Goal: Information Seeking & Learning: Understand process/instructions

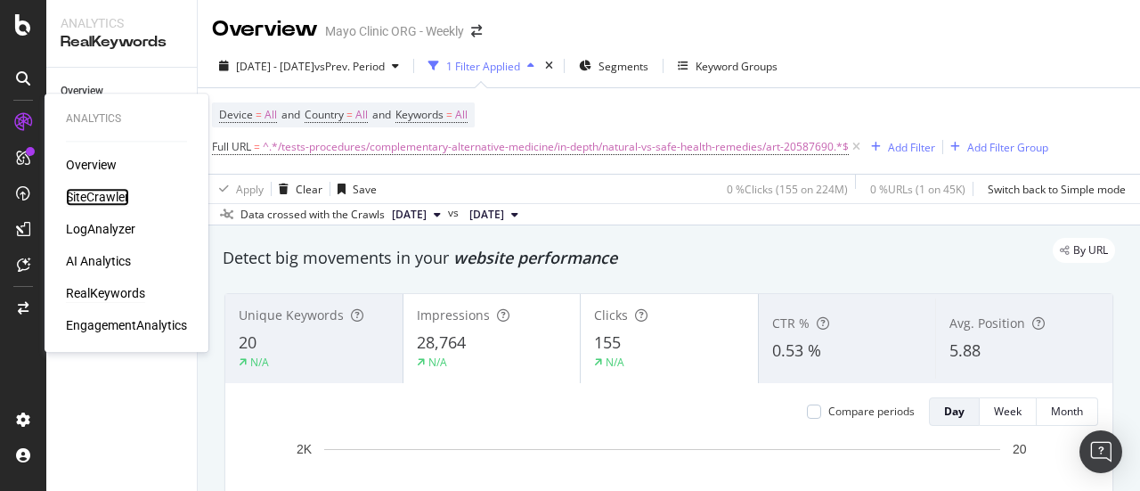
click at [98, 199] on div "SiteCrawler" at bounding box center [97, 197] width 63 height 18
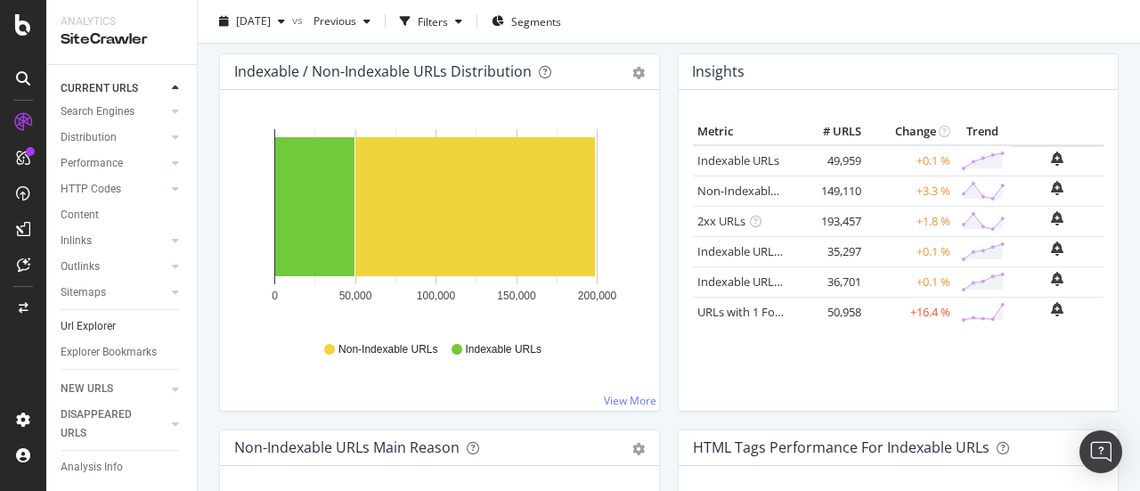
scroll to position [267, 0]
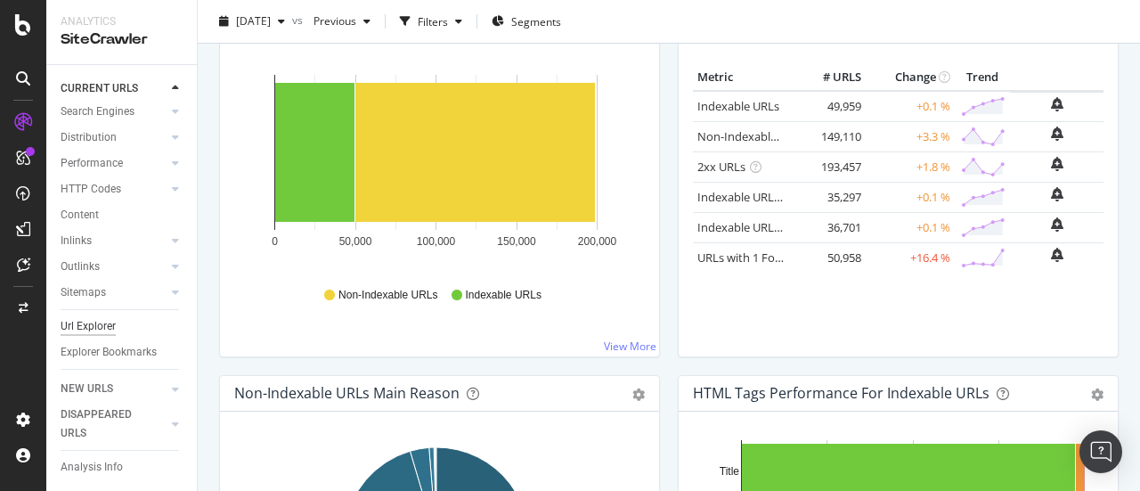
click at [92, 317] on div "Url Explorer" at bounding box center [88, 326] width 55 height 19
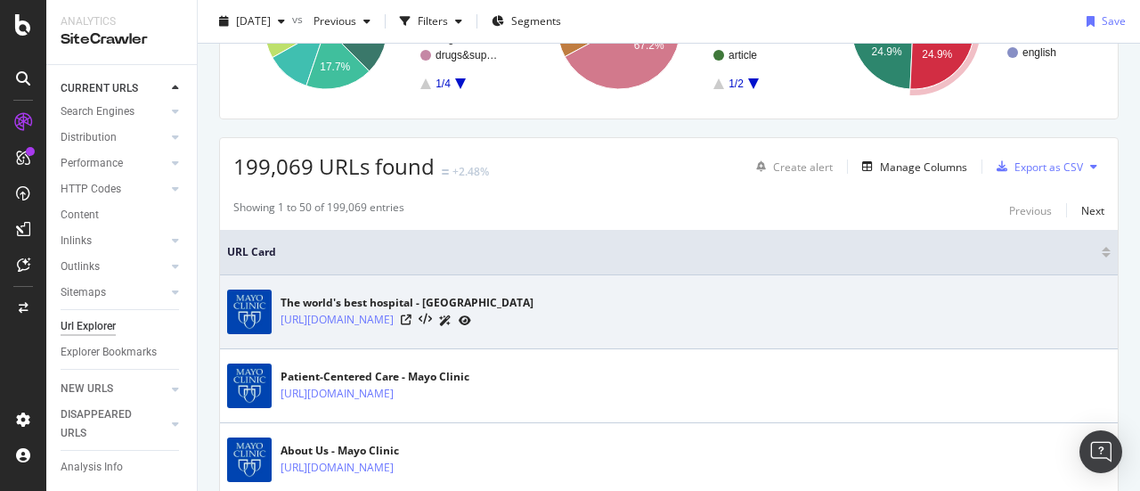
scroll to position [356, 0]
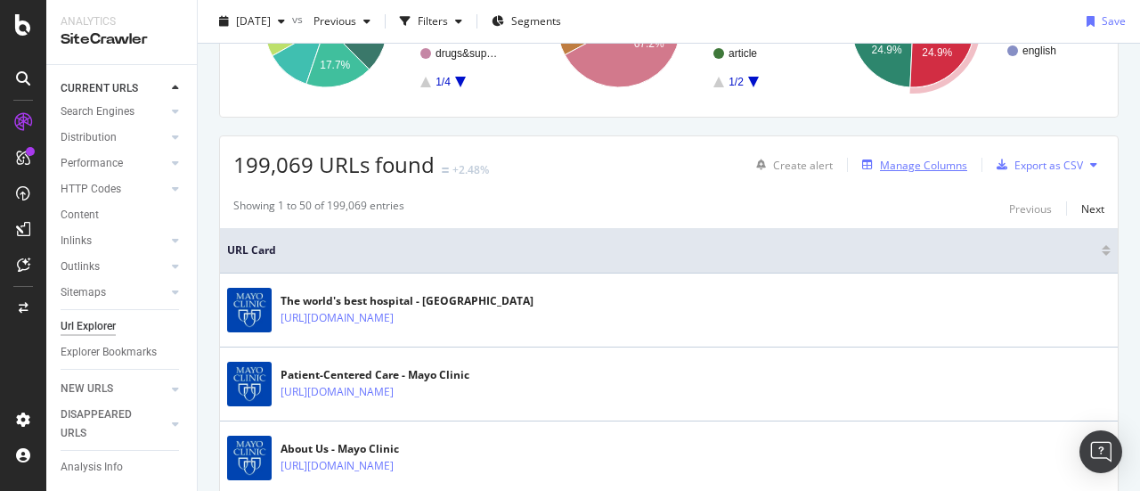
click at [897, 163] on div "Manage Columns" at bounding box center [923, 165] width 87 height 15
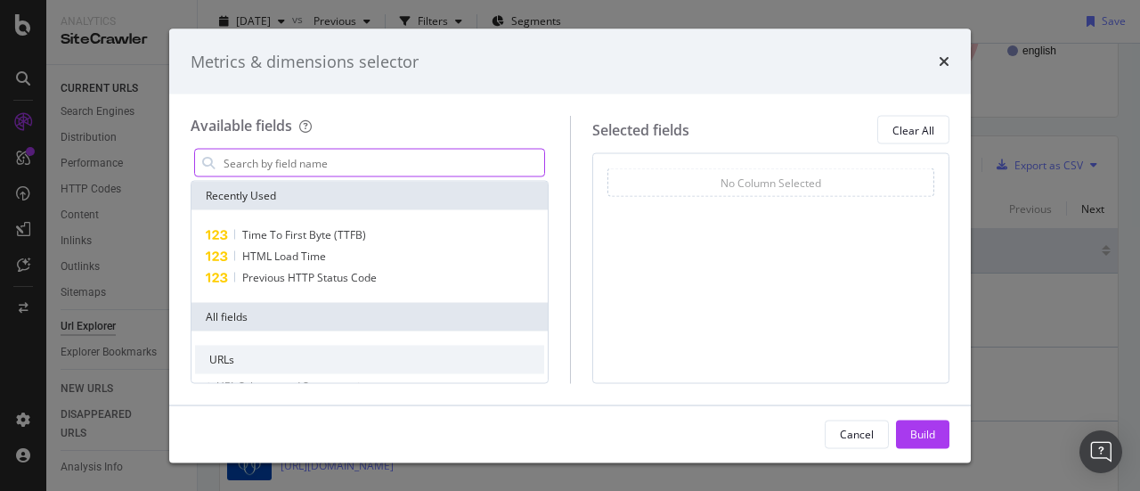
click at [249, 159] on input "modal" at bounding box center [383, 163] width 322 height 27
click at [356, 161] on input "modal" at bounding box center [383, 163] width 322 height 27
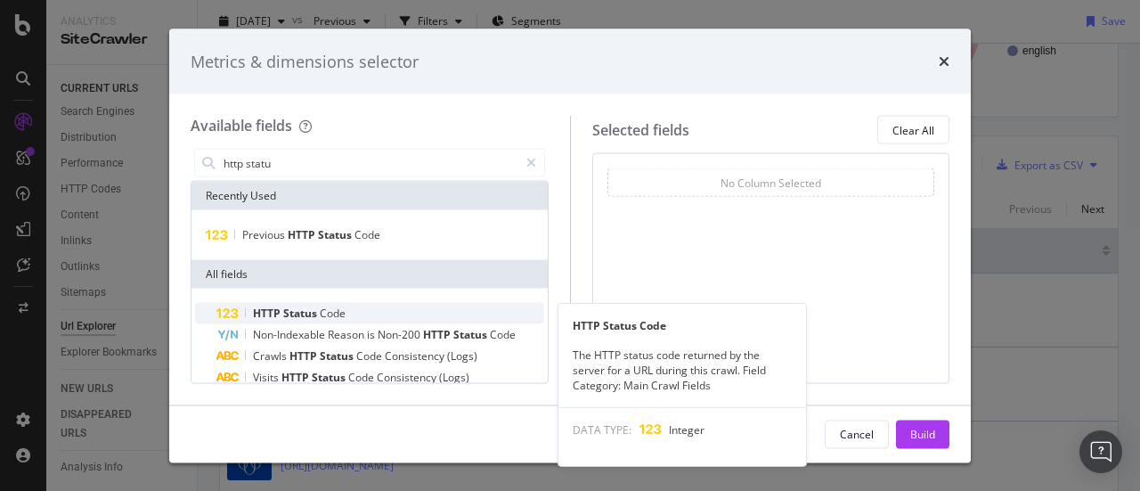
click at [310, 309] on span "Status" at bounding box center [301, 313] width 37 height 15
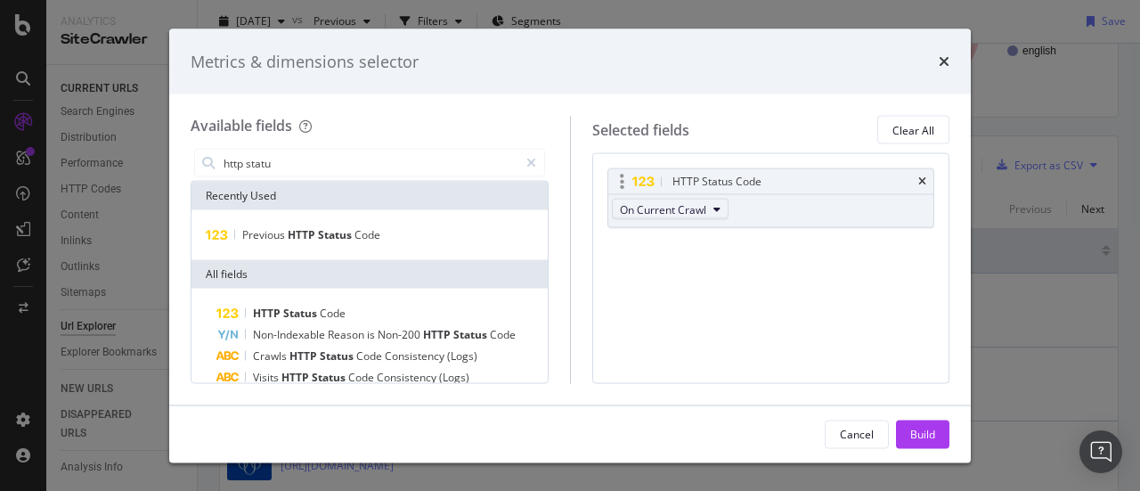
click at [718, 207] on icon "modal" at bounding box center [717, 209] width 7 height 11
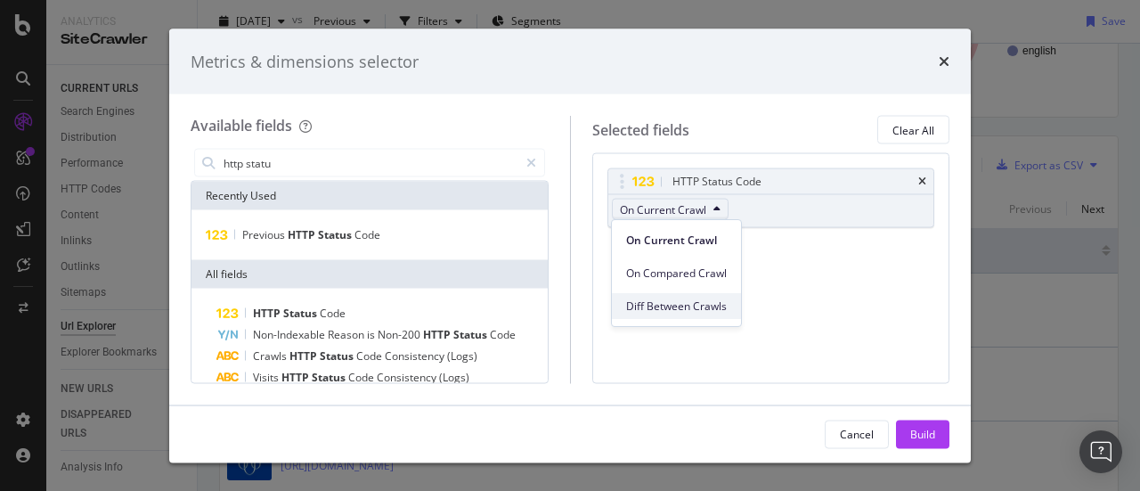
click at [665, 301] on span "Diff Between Crawls" at bounding box center [676, 306] width 101 height 16
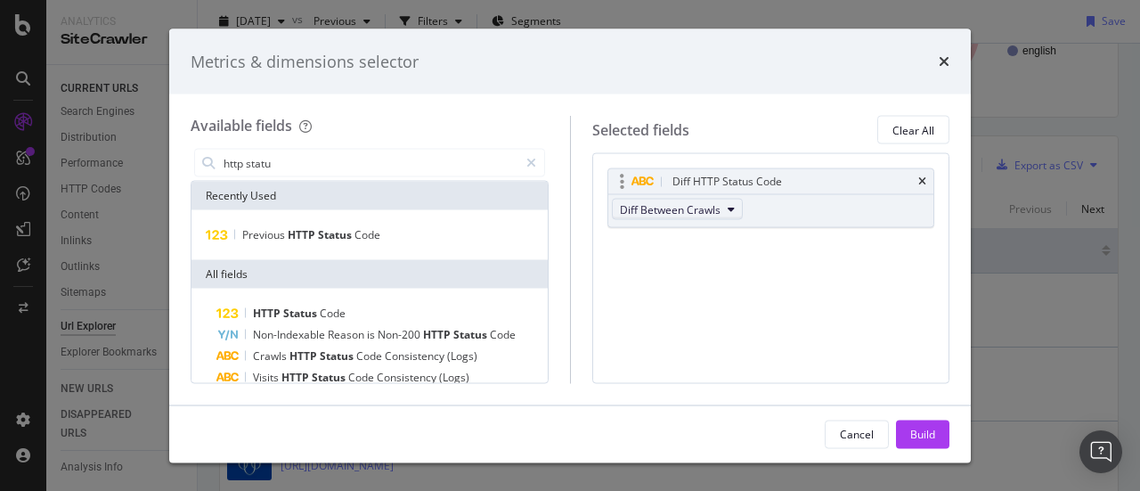
click at [730, 209] on icon "modal" at bounding box center [731, 209] width 7 height 11
click at [652, 268] on span "On Compared Crawl" at bounding box center [678, 273] width 105 height 16
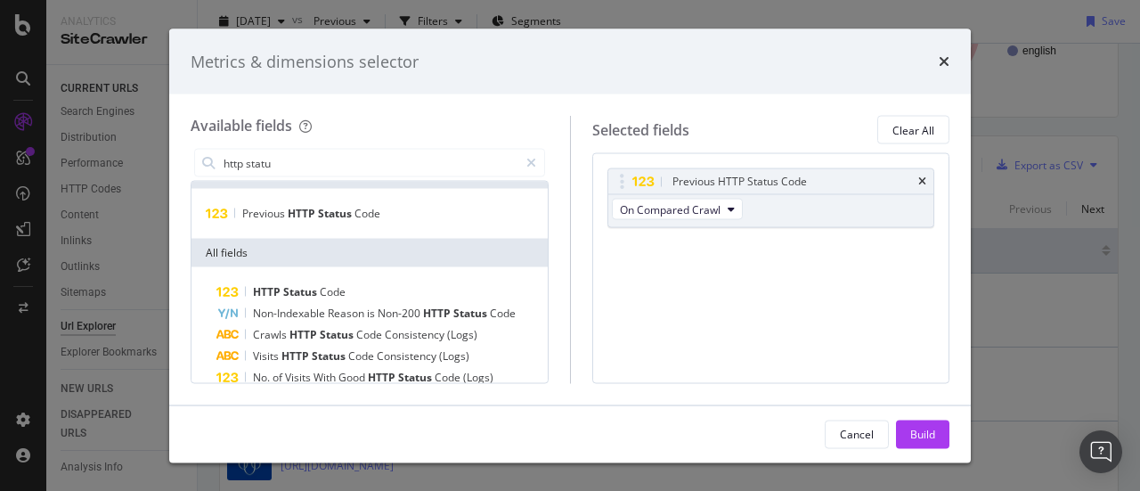
scroll to position [0, 0]
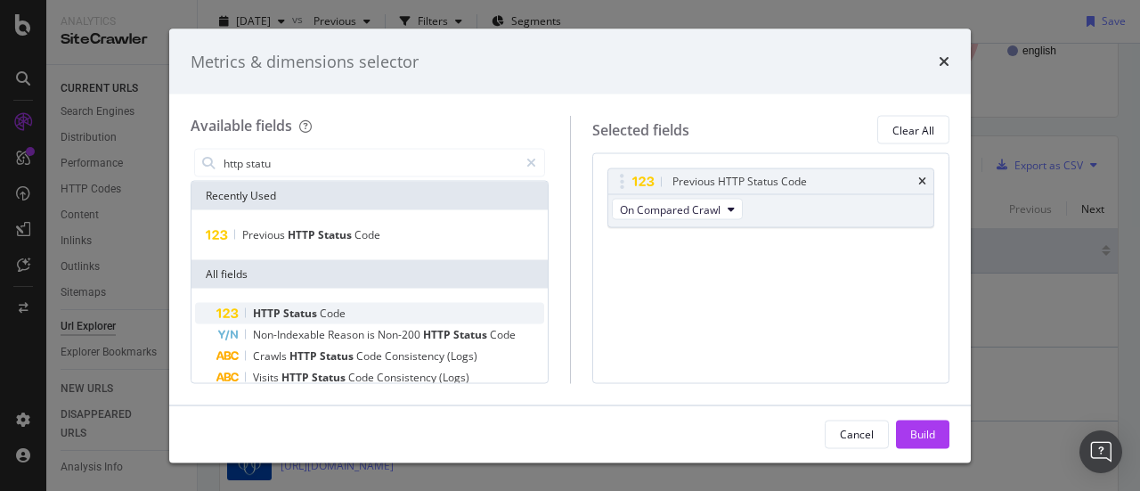
click at [285, 311] on span "Status" at bounding box center [301, 313] width 37 height 15
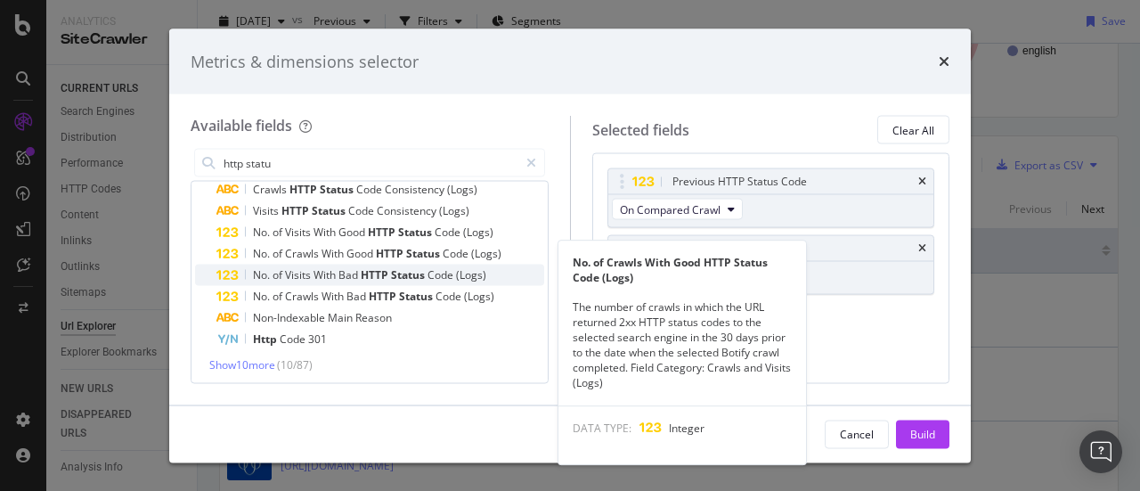
scroll to position [169, 0]
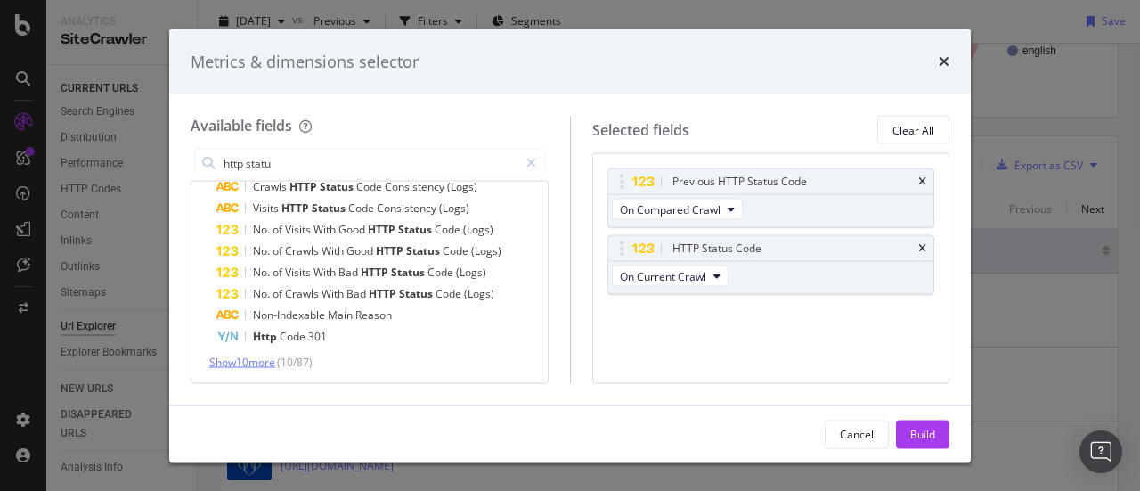
click at [260, 358] on span "Show 10 more" at bounding box center [242, 362] width 66 height 15
click at [281, 360] on div "Show 10 more ( 10 / 93 )" at bounding box center [369, 362] width 349 height 15
click at [275, 355] on span "Show 10 more" at bounding box center [242, 362] width 66 height 15
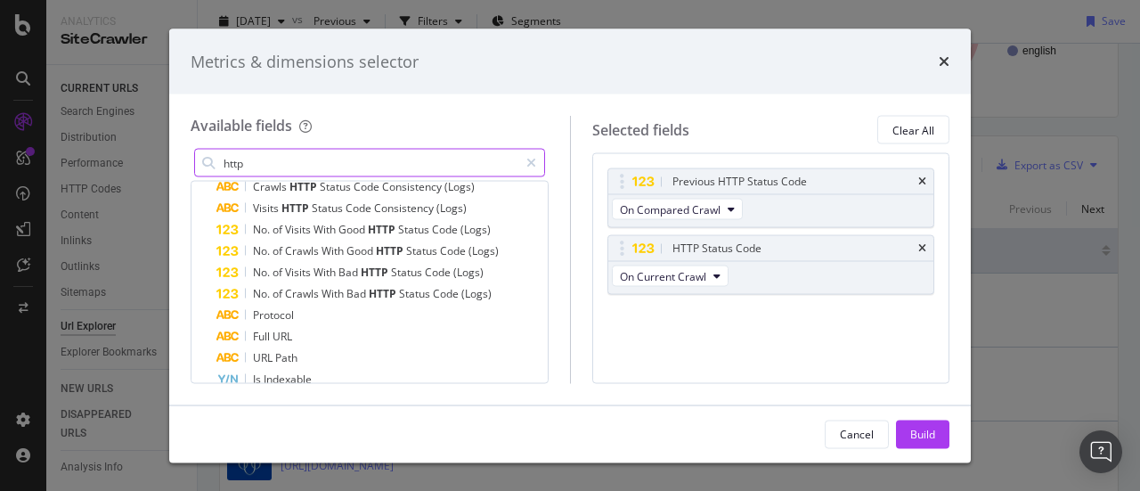
click at [265, 161] on input "http" at bounding box center [370, 163] width 297 height 27
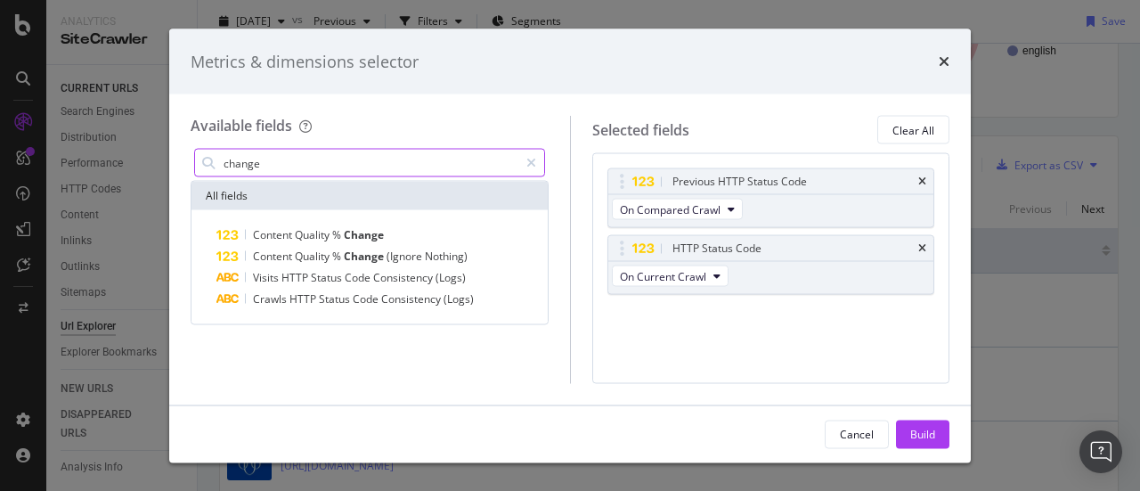
scroll to position [0, 0]
click at [297, 165] on input "change" at bounding box center [370, 163] width 297 height 27
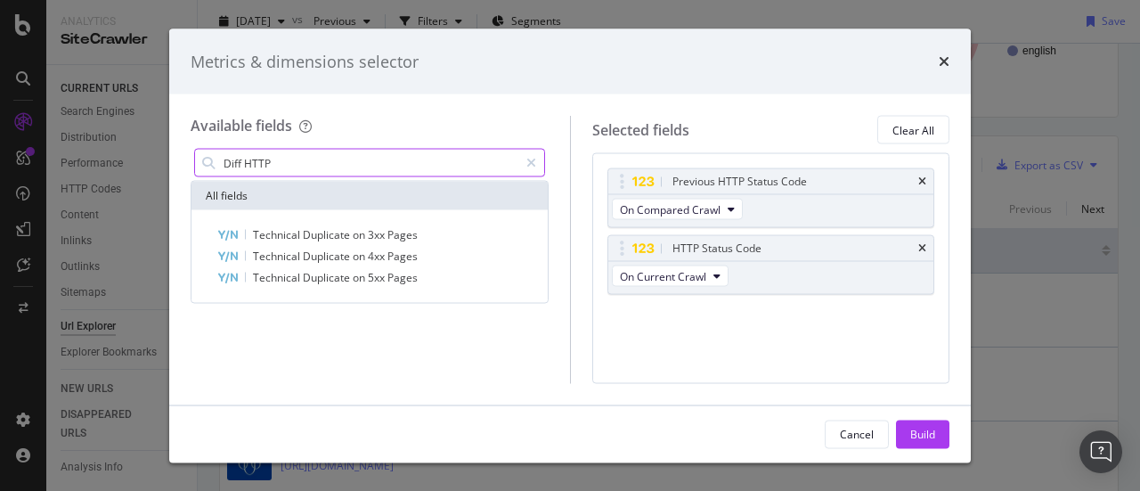
click at [285, 158] on input "Diff HTTP" at bounding box center [370, 163] width 297 height 27
click at [314, 164] on input "Diff HTTP statu" at bounding box center [370, 163] width 297 height 27
click at [306, 163] on input "Diff HTTP statu" at bounding box center [370, 163] width 297 height 27
drag, startPoint x: 305, startPoint y: 163, endPoint x: 269, endPoint y: 163, distance: 35.6
click at [269, 163] on input "Diff HTTP statu" at bounding box center [370, 163] width 297 height 27
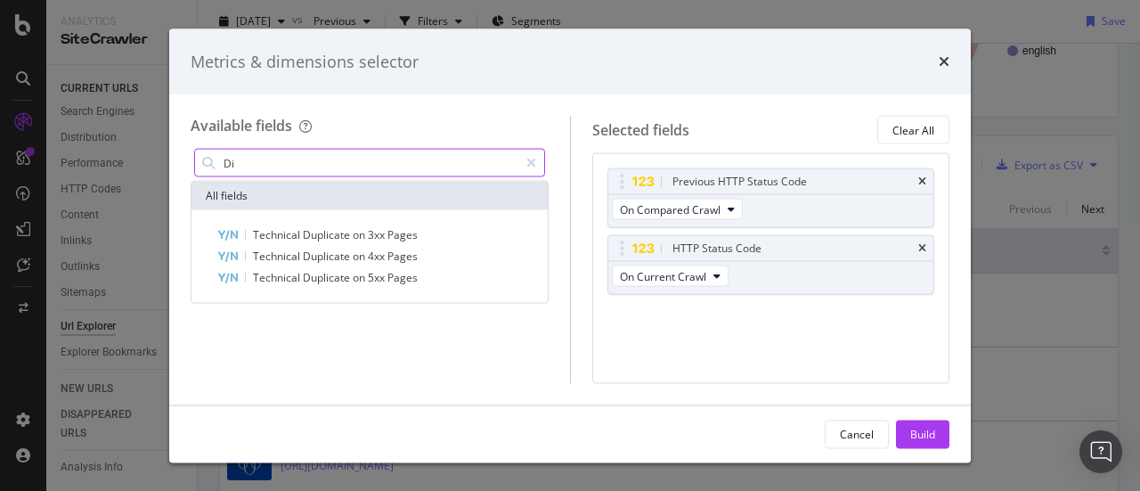
type input "D"
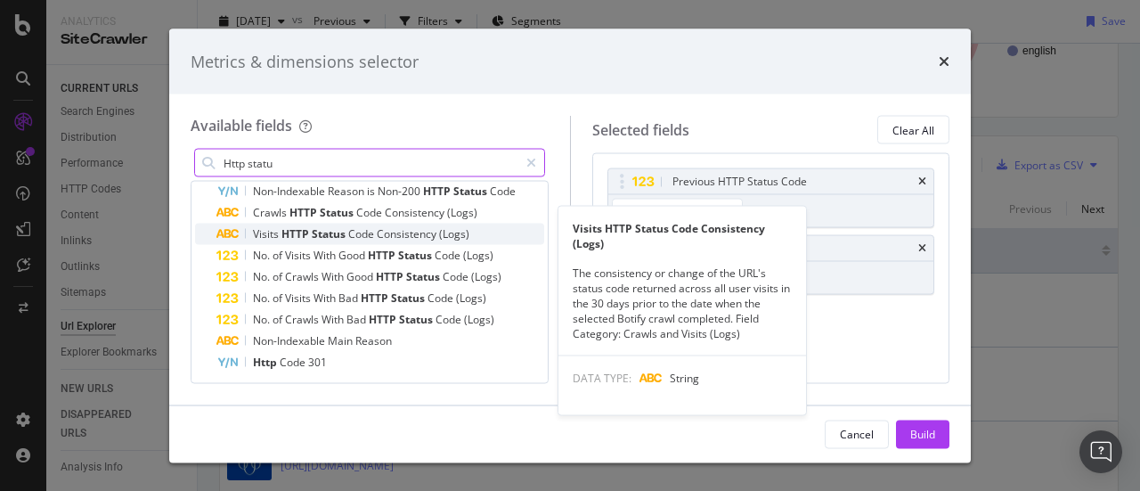
scroll to position [169, 0]
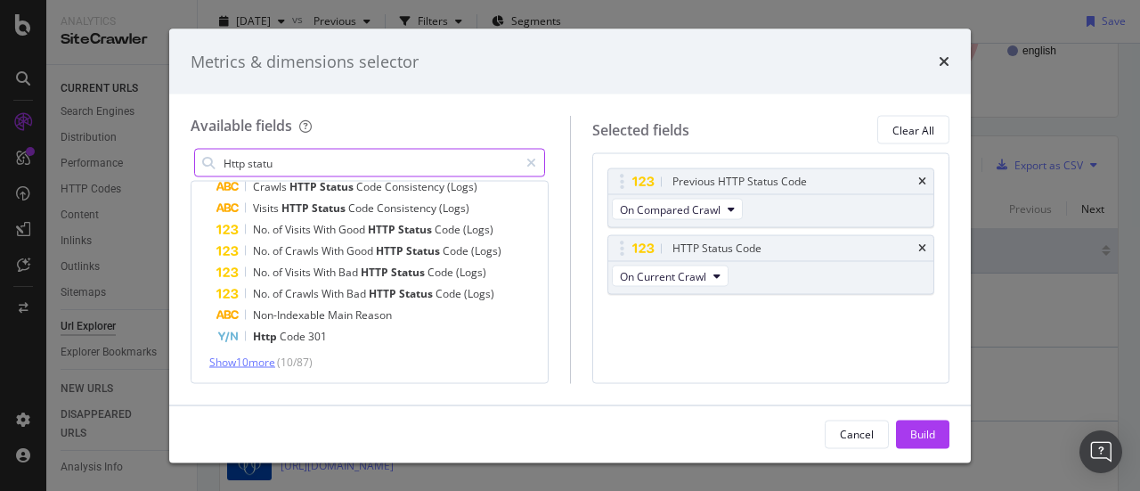
type input "Http statu"
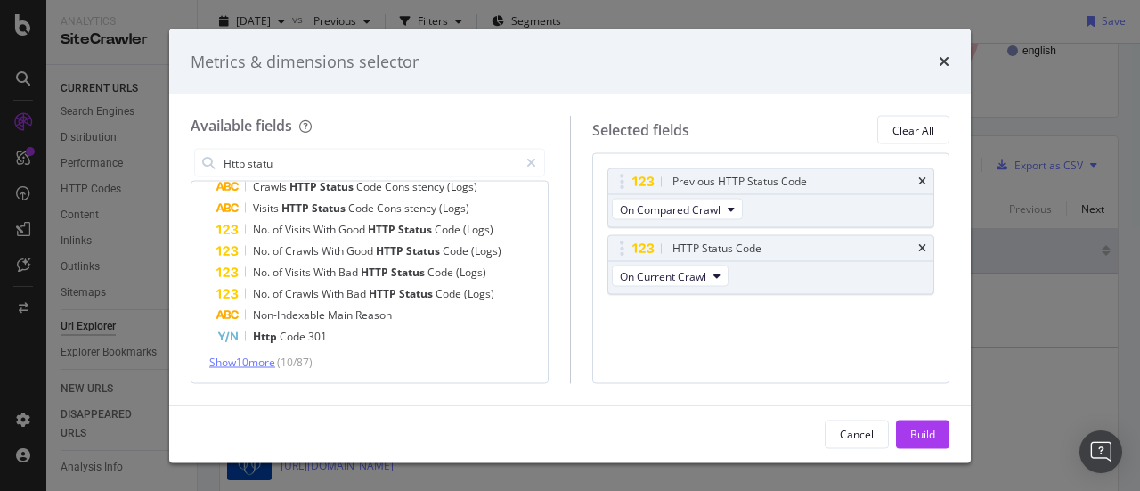
click at [275, 355] on span "Show 10 more" at bounding box center [242, 362] width 66 height 15
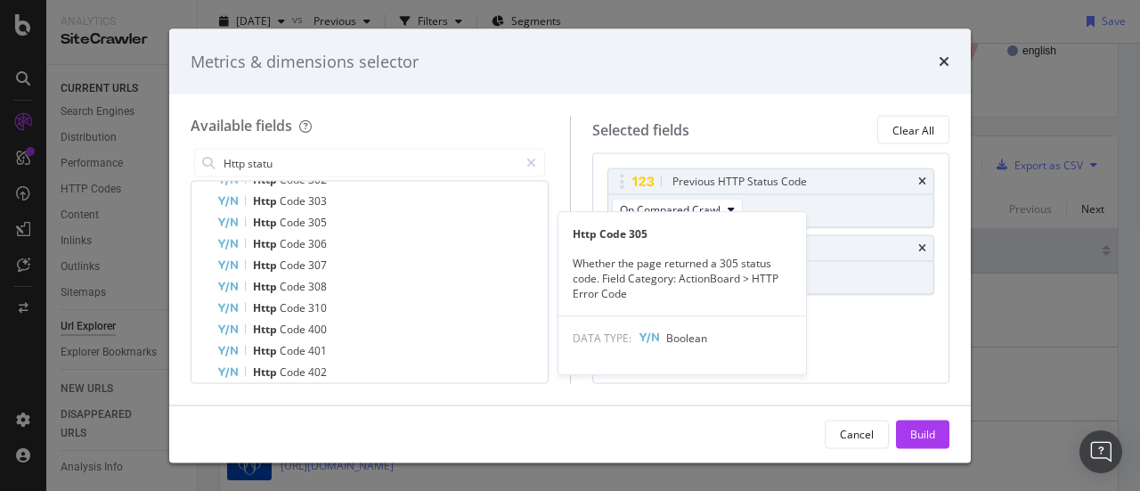
scroll to position [0, 0]
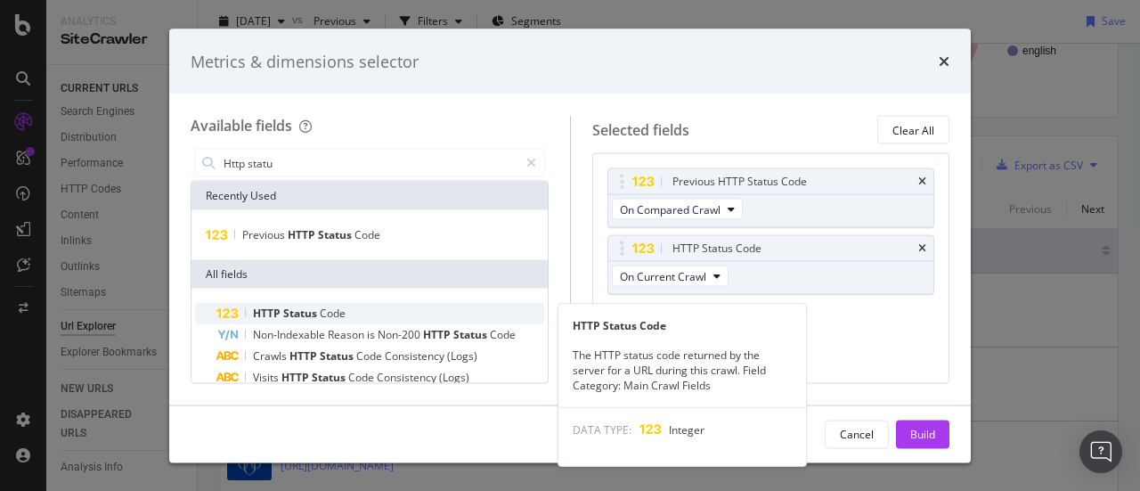
click at [299, 308] on span "Status" at bounding box center [301, 313] width 37 height 15
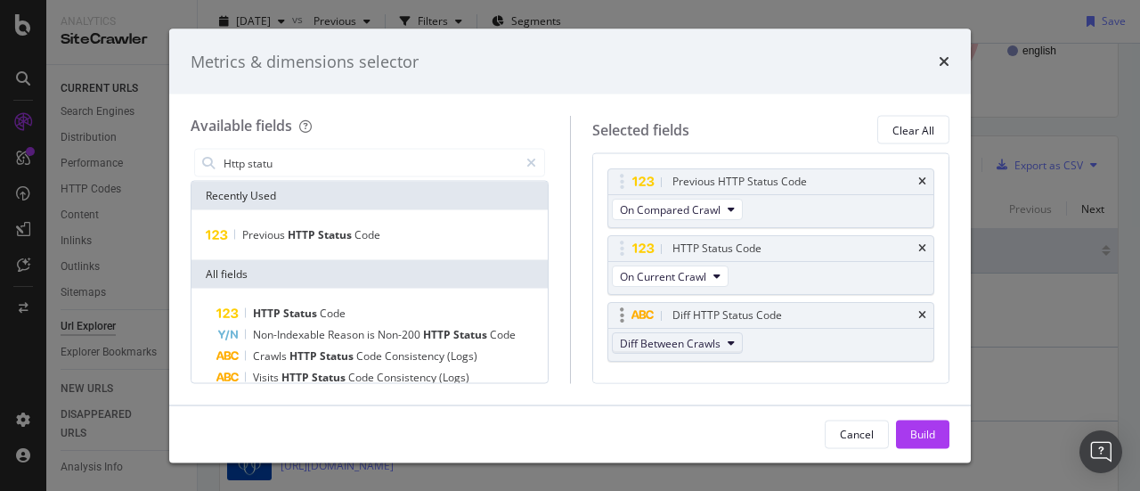
click at [728, 339] on icon "modal" at bounding box center [731, 343] width 7 height 11
click at [732, 341] on button "Diff Between Crawls" at bounding box center [677, 342] width 131 height 21
click at [921, 432] on div "Build" at bounding box center [922, 433] width 25 height 15
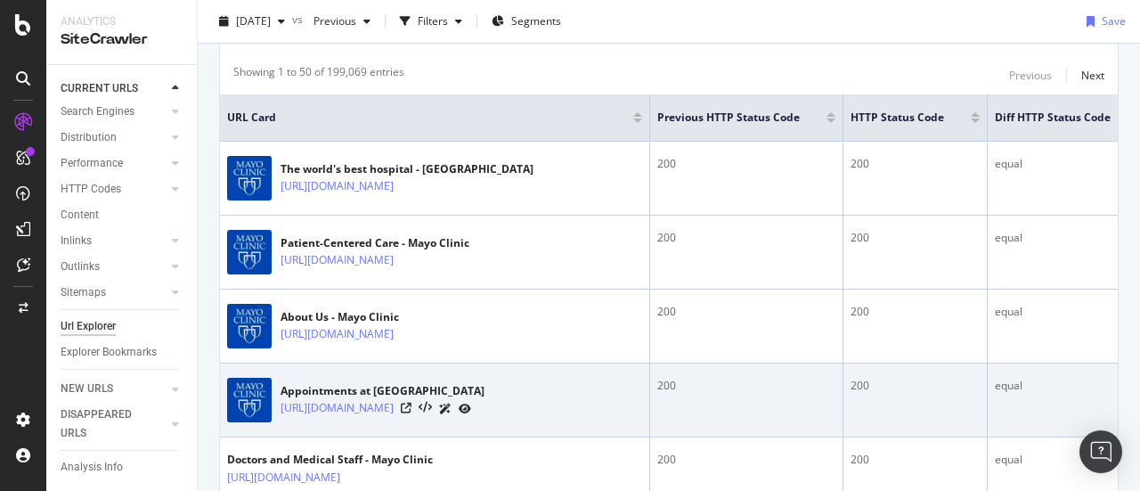
scroll to position [506, 0]
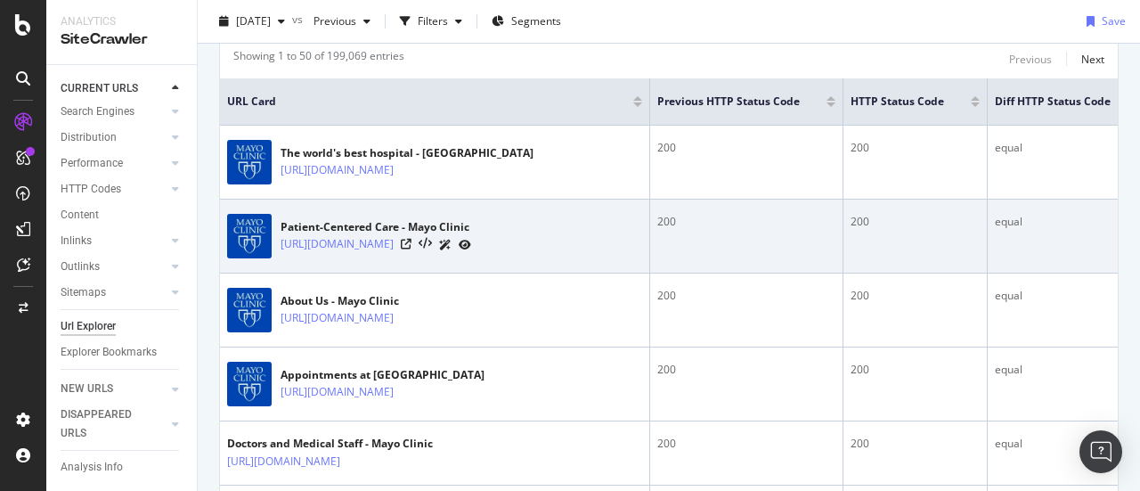
drag, startPoint x: 1040, startPoint y: 159, endPoint x: 1048, endPoint y: 211, distance: 53.0
click at [1087, 164] on td "equal" at bounding box center [1071, 163] width 166 height 74
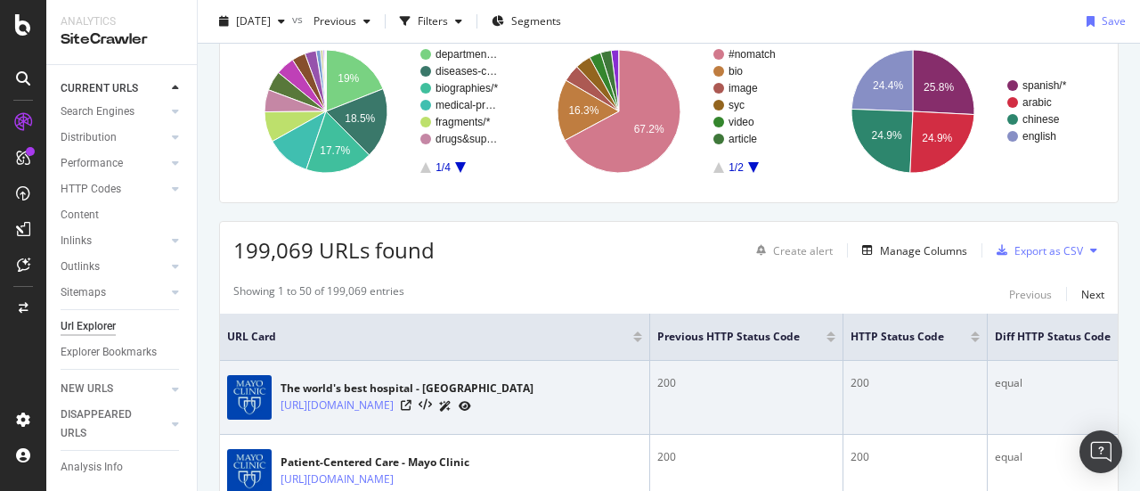
scroll to position [239, 0]
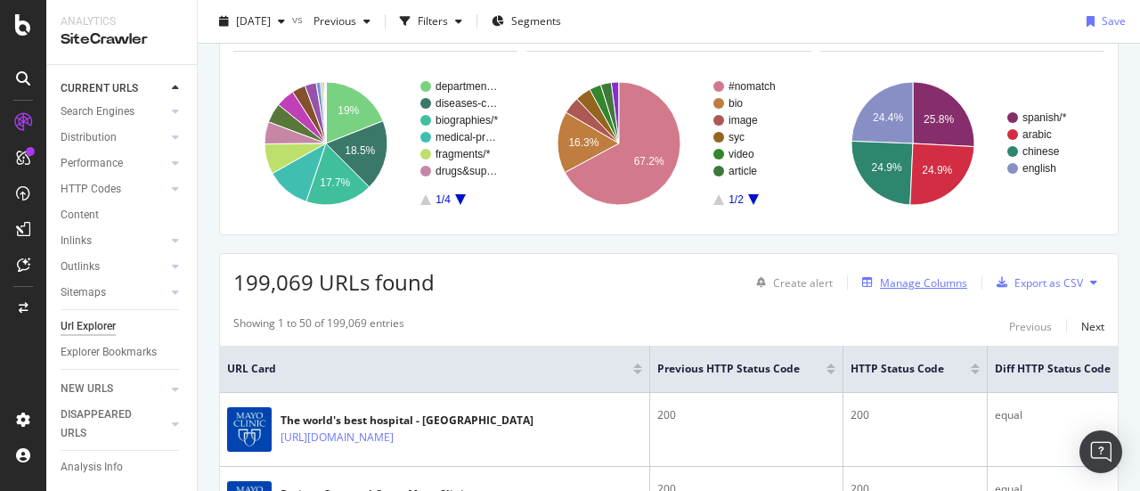
drag, startPoint x: 506, startPoint y: 353, endPoint x: 928, endPoint y: 280, distance: 428.5
click at [928, 280] on div "Manage Columns" at bounding box center [923, 282] width 87 height 15
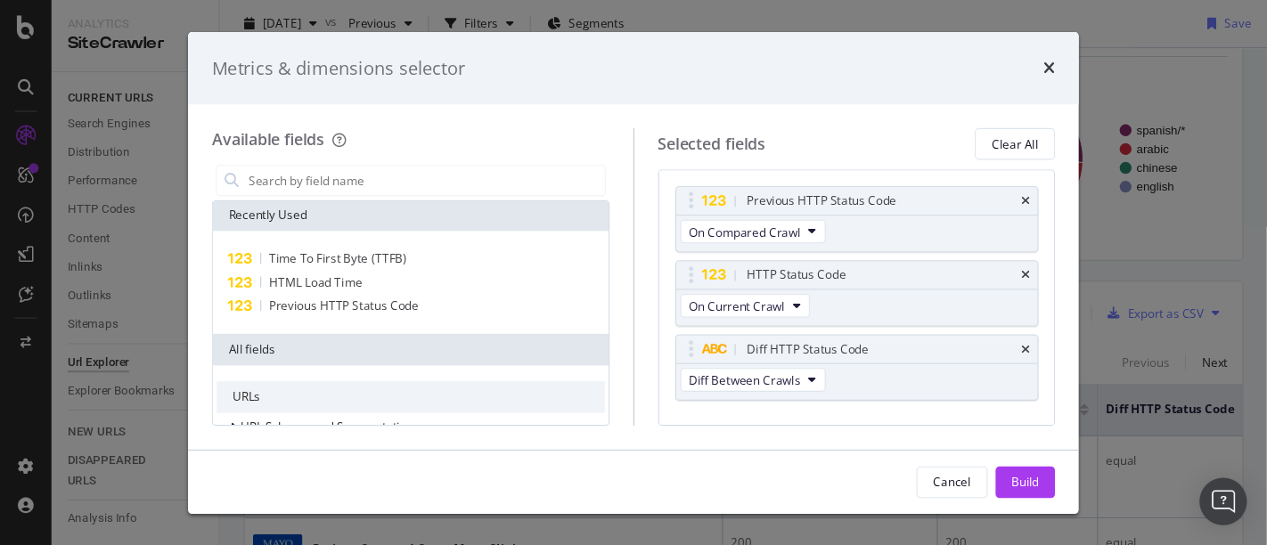
scroll to position [0, 0]
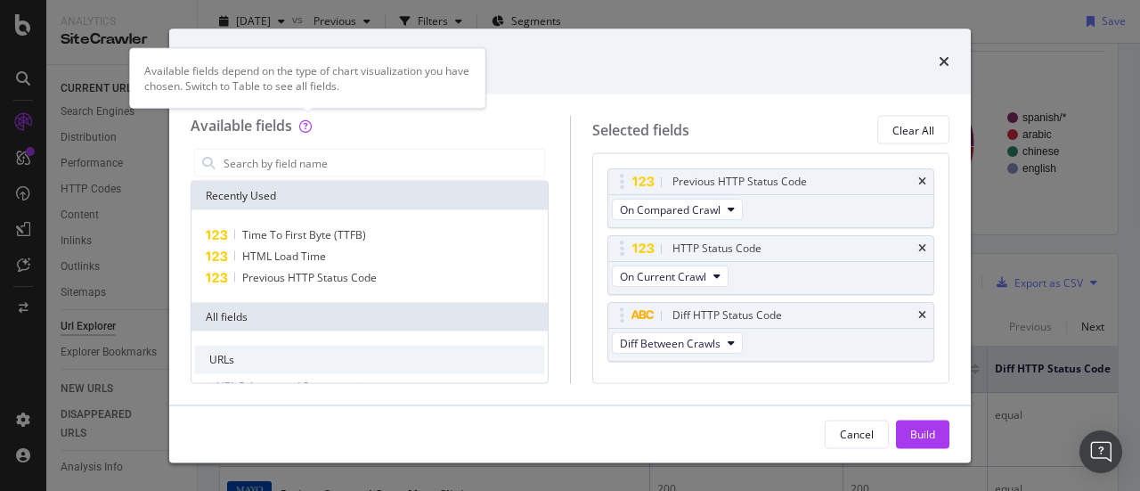
click at [308, 122] on icon "modal" at bounding box center [305, 126] width 12 height 12
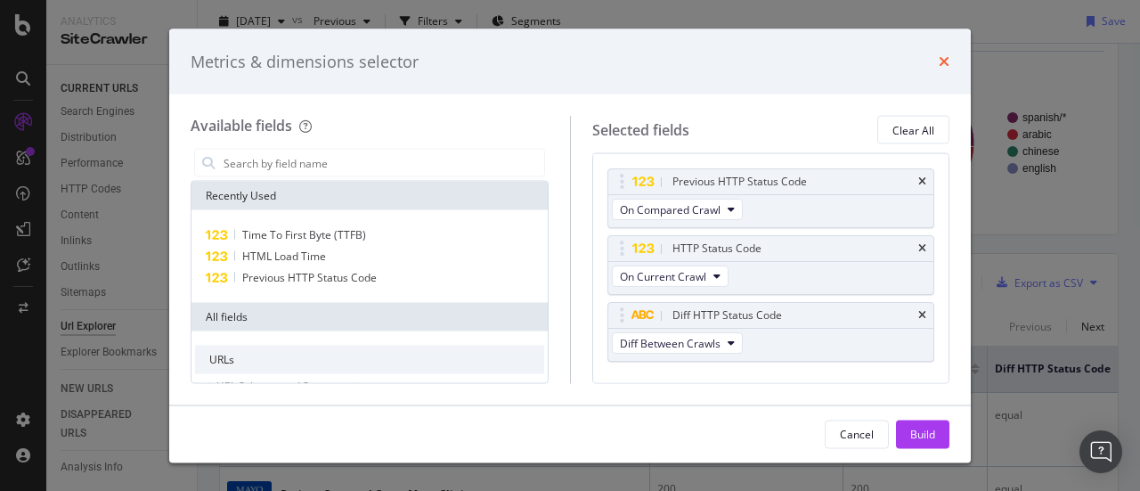
click at [941, 64] on icon "times" at bounding box center [944, 61] width 11 height 14
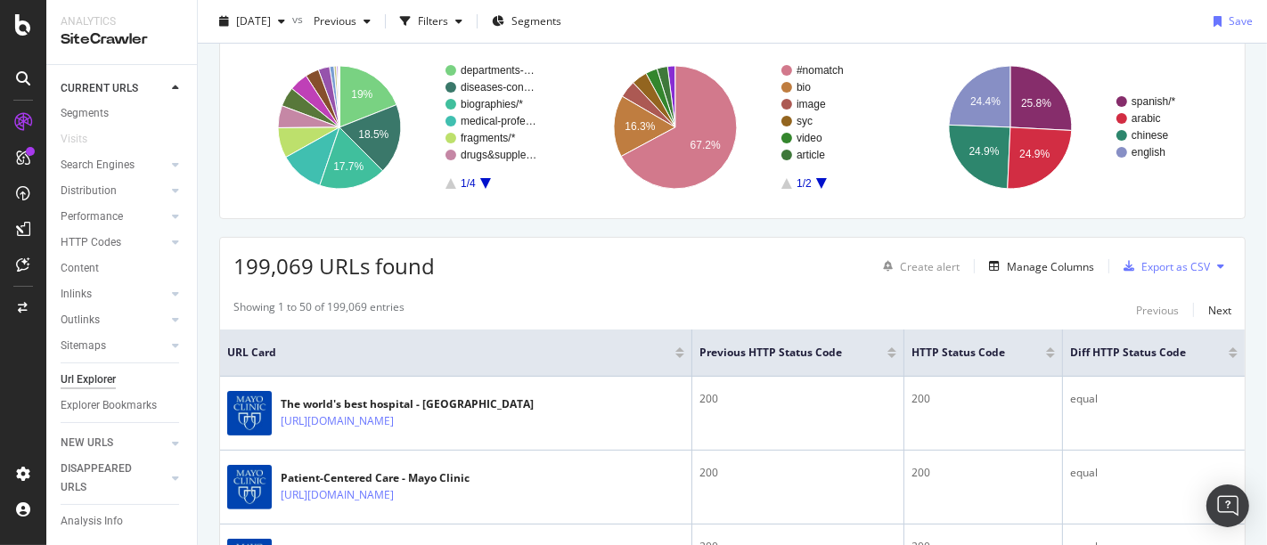
scroll to position [239, 0]
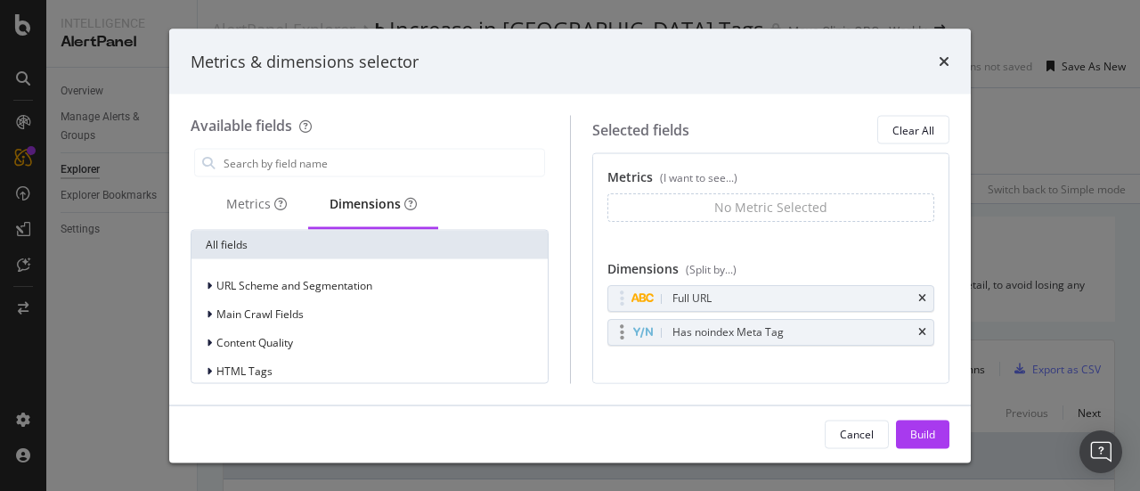
click at [644, 330] on icon "modal" at bounding box center [642, 332] width 20 height 12
click at [647, 328] on icon "modal" at bounding box center [642, 332] width 20 height 12
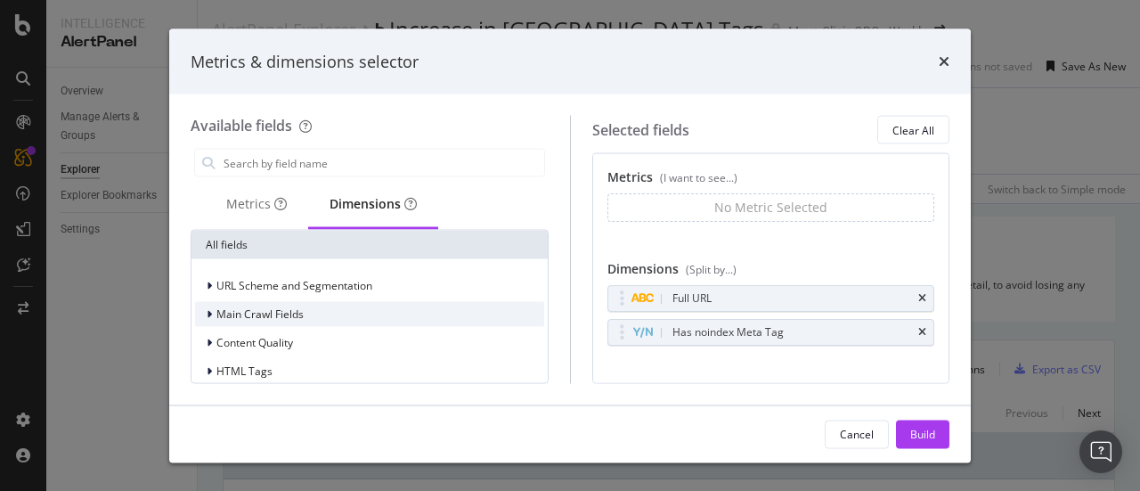
click at [212, 309] on div "modal" at bounding box center [211, 315] width 11 height 18
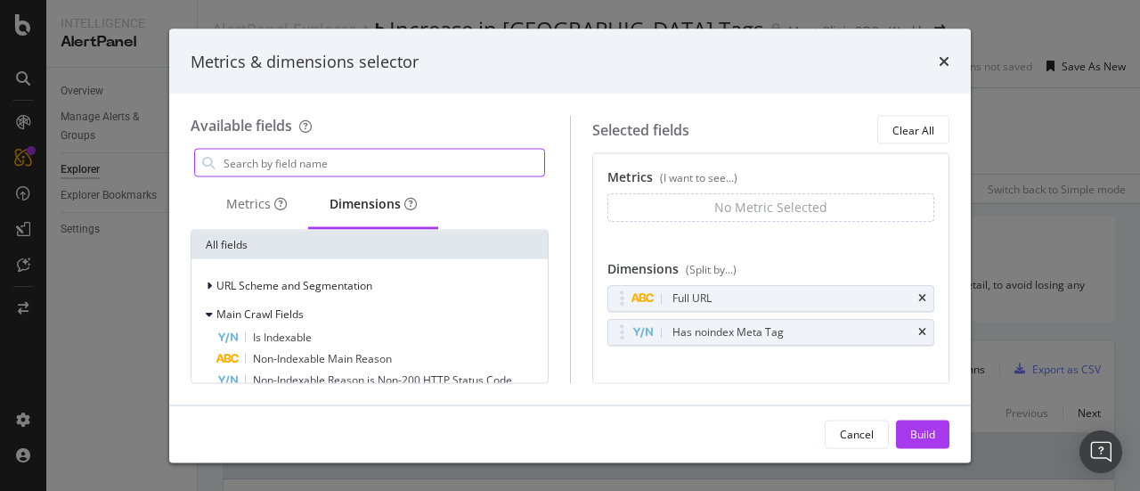
click at [275, 154] on input "modal" at bounding box center [383, 163] width 322 height 27
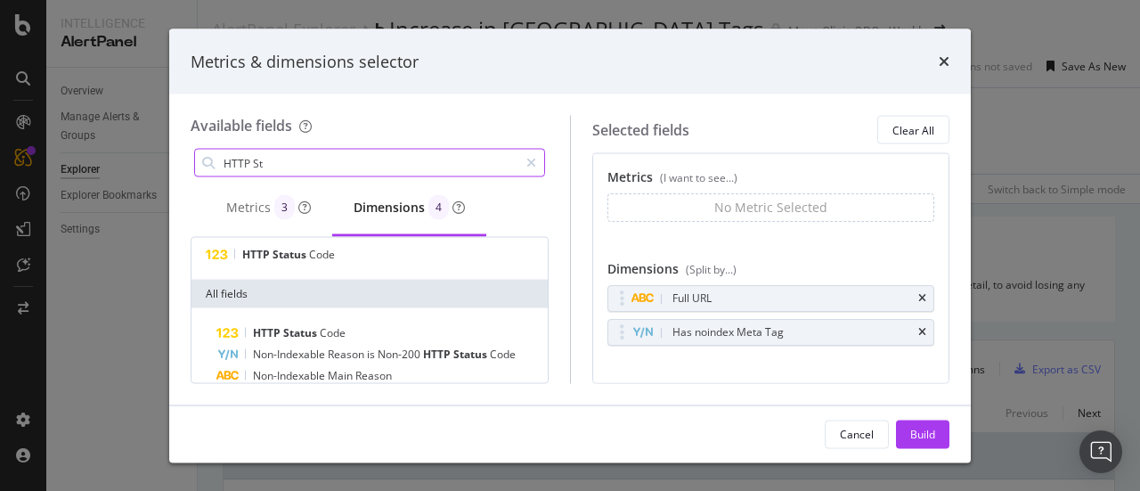
scroll to position [53, 0]
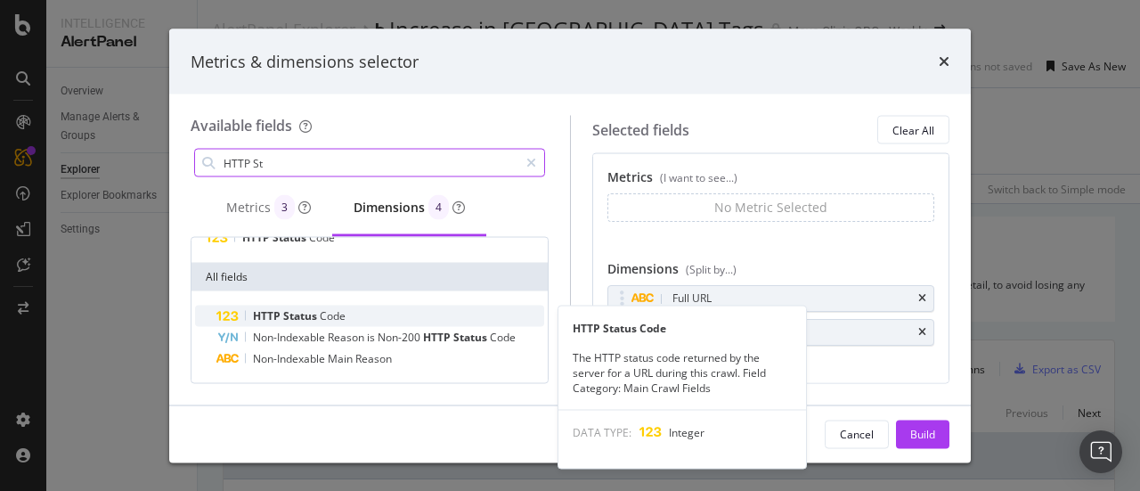
type input "HTTP St"
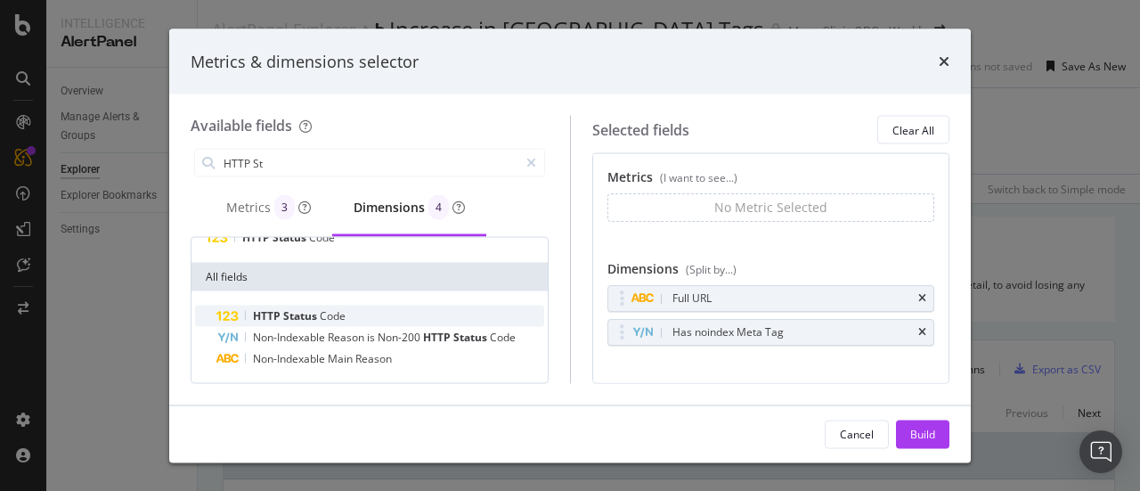
click at [289, 313] on span "Status" at bounding box center [301, 315] width 37 height 15
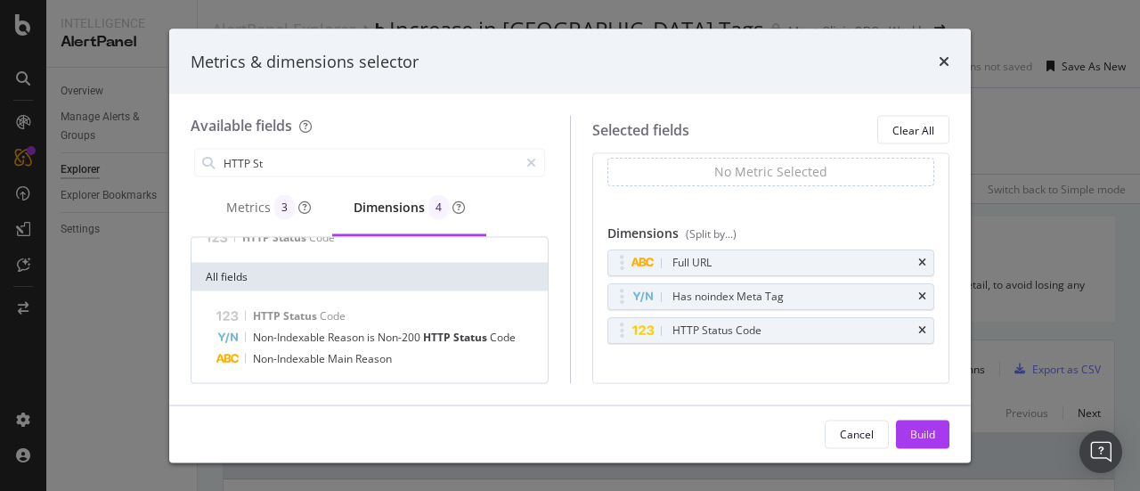
scroll to position [53, 0]
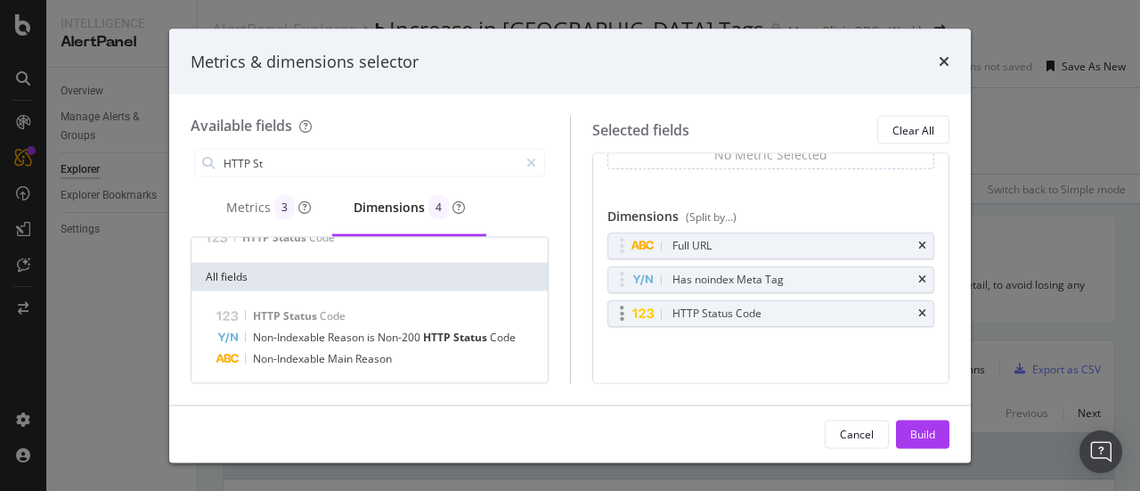
click at [648, 313] on icon "modal" at bounding box center [643, 313] width 23 height 12
click at [917, 430] on div "Build" at bounding box center [922, 433] width 25 height 15
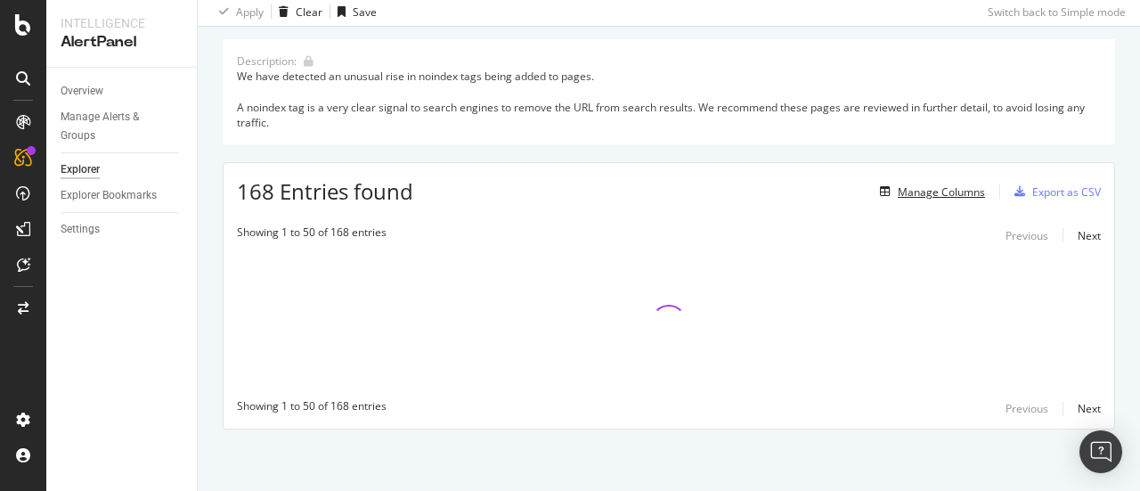
scroll to position [178, 0]
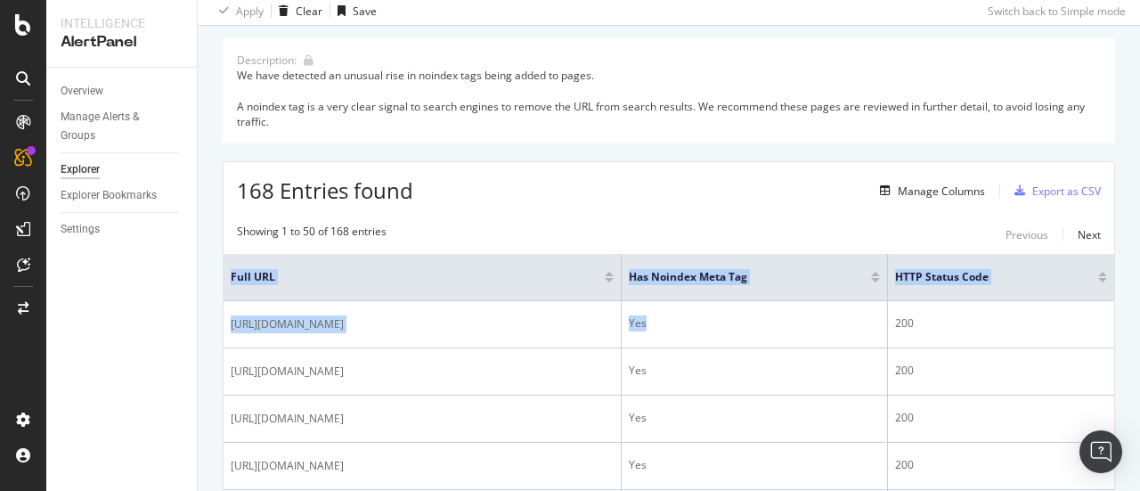
drag, startPoint x: 828, startPoint y: 332, endPoint x: 1114, endPoint y: 322, distance: 285.3
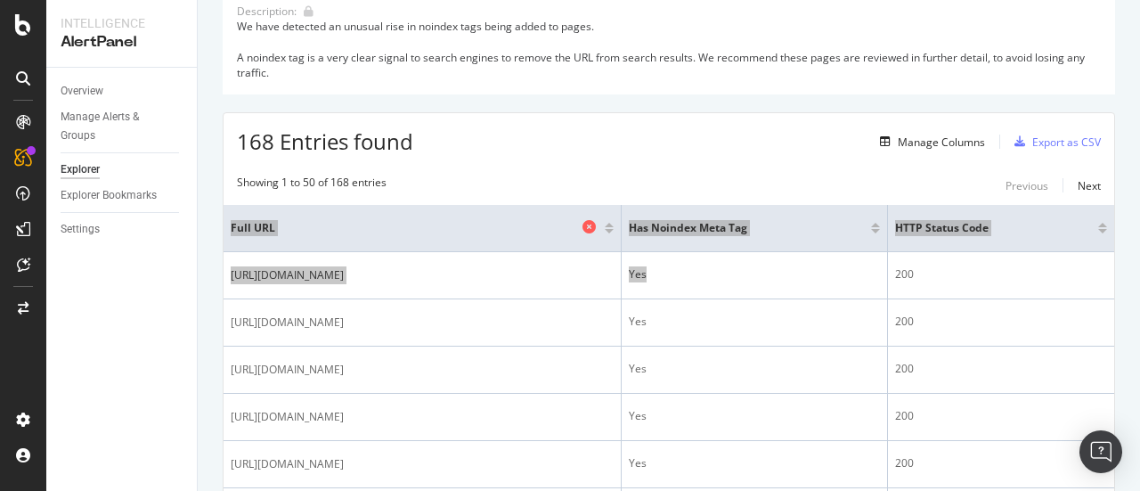
scroll to position [267, 0]
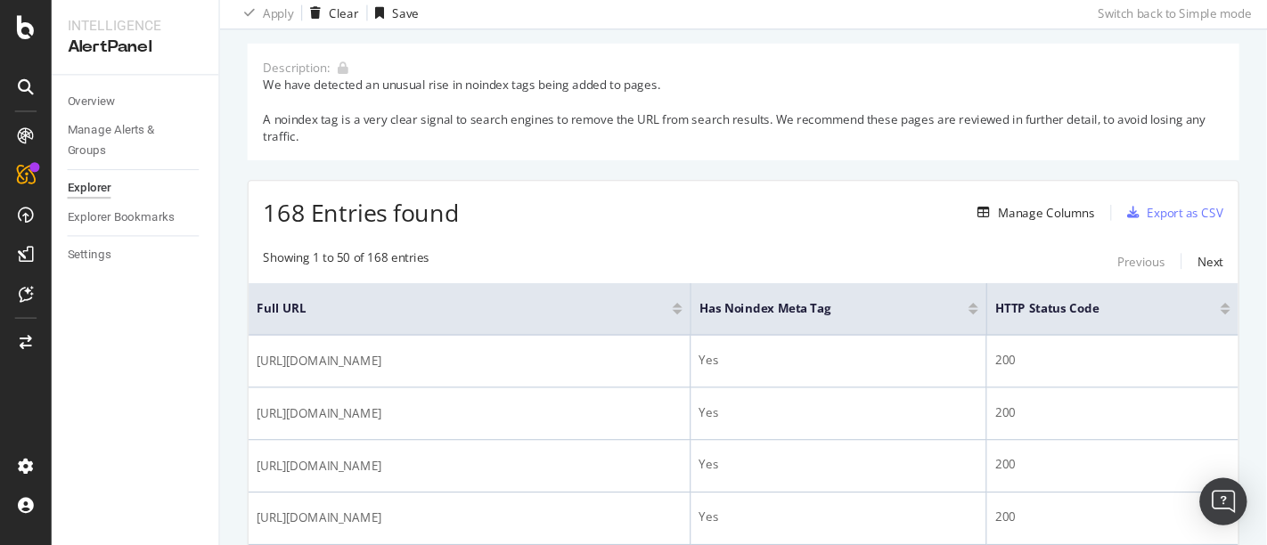
scroll to position [178, 0]
click at [930, 196] on div "Manage Columns" at bounding box center [941, 191] width 87 height 15
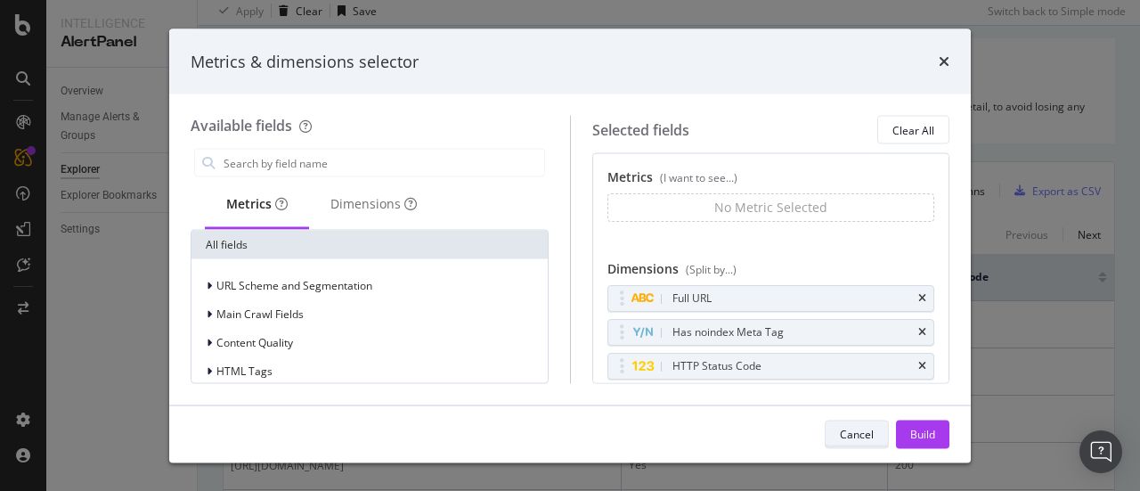
click at [858, 436] on div "Cancel" at bounding box center [857, 433] width 34 height 15
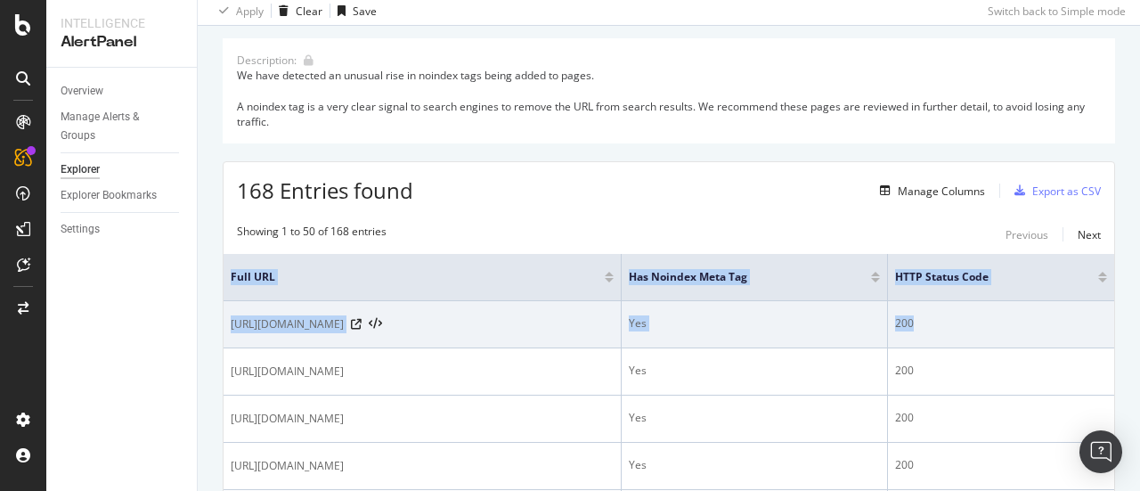
drag, startPoint x: 989, startPoint y: 353, endPoint x: 966, endPoint y: 355, distance: 23.3
click at [1139, 363] on html "Intelligence AlertPanel Overview Manage Alerts & Groups Explorer Explorer Bookm…" at bounding box center [570, 245] width 1140 height 491
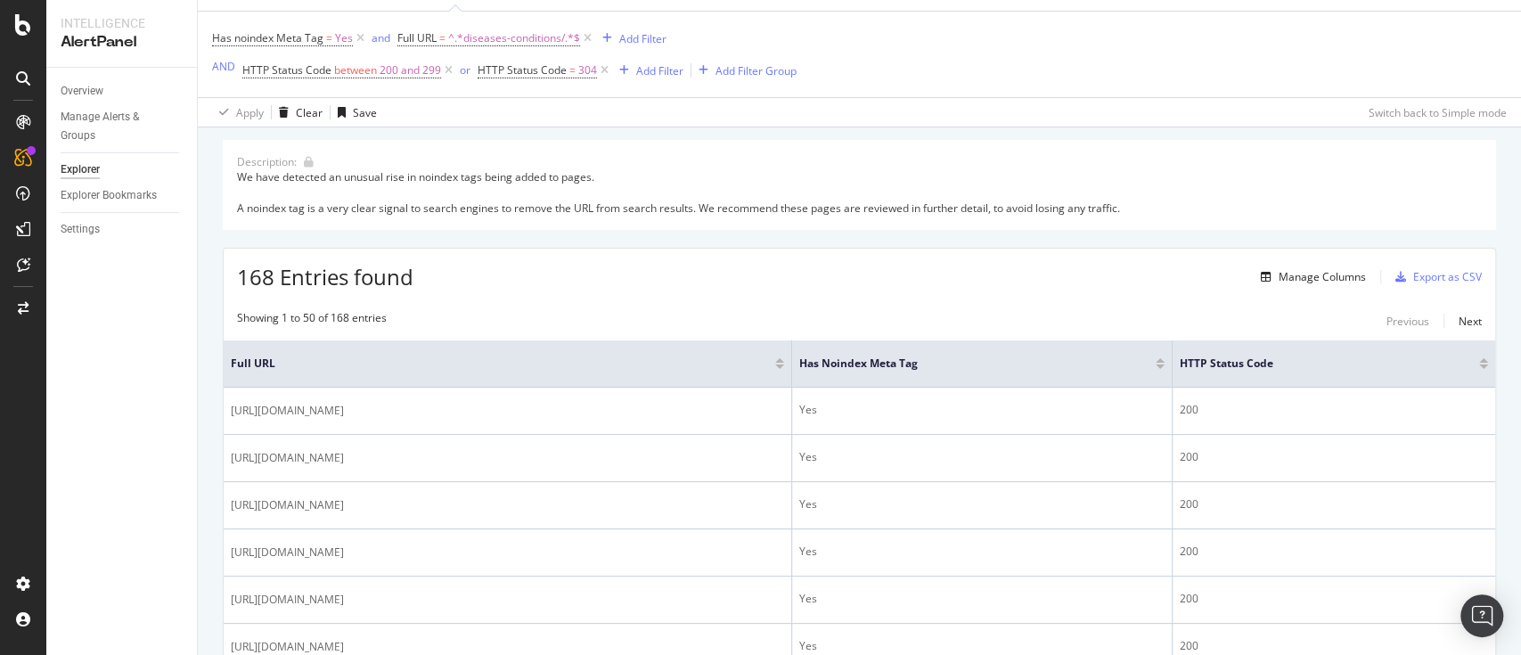
scroll to position [0, 0]
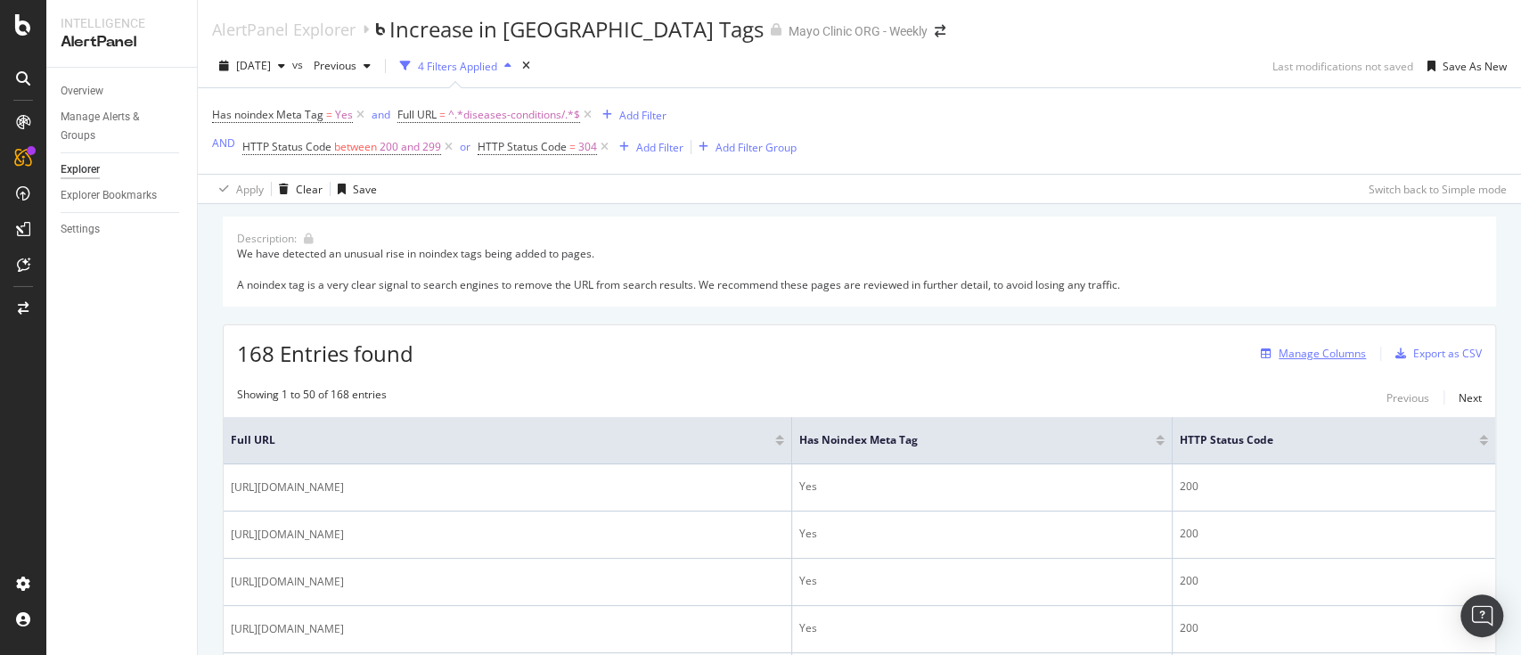
click at [1139, 343] on button "Manage Columns" at bounding box center [1309, 353] width 112 height 21
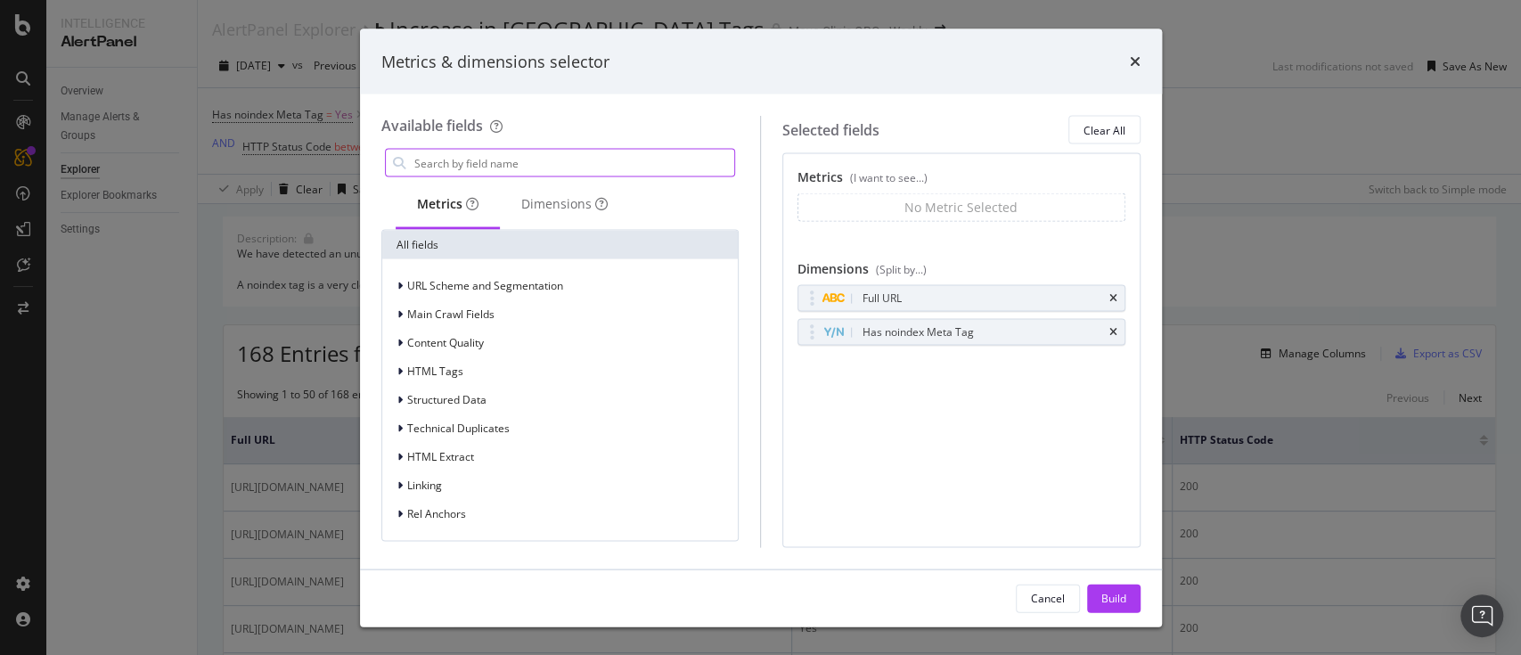
click at [485, 160] on input "modal" at bounding box center [573, 163] width 322 height 27
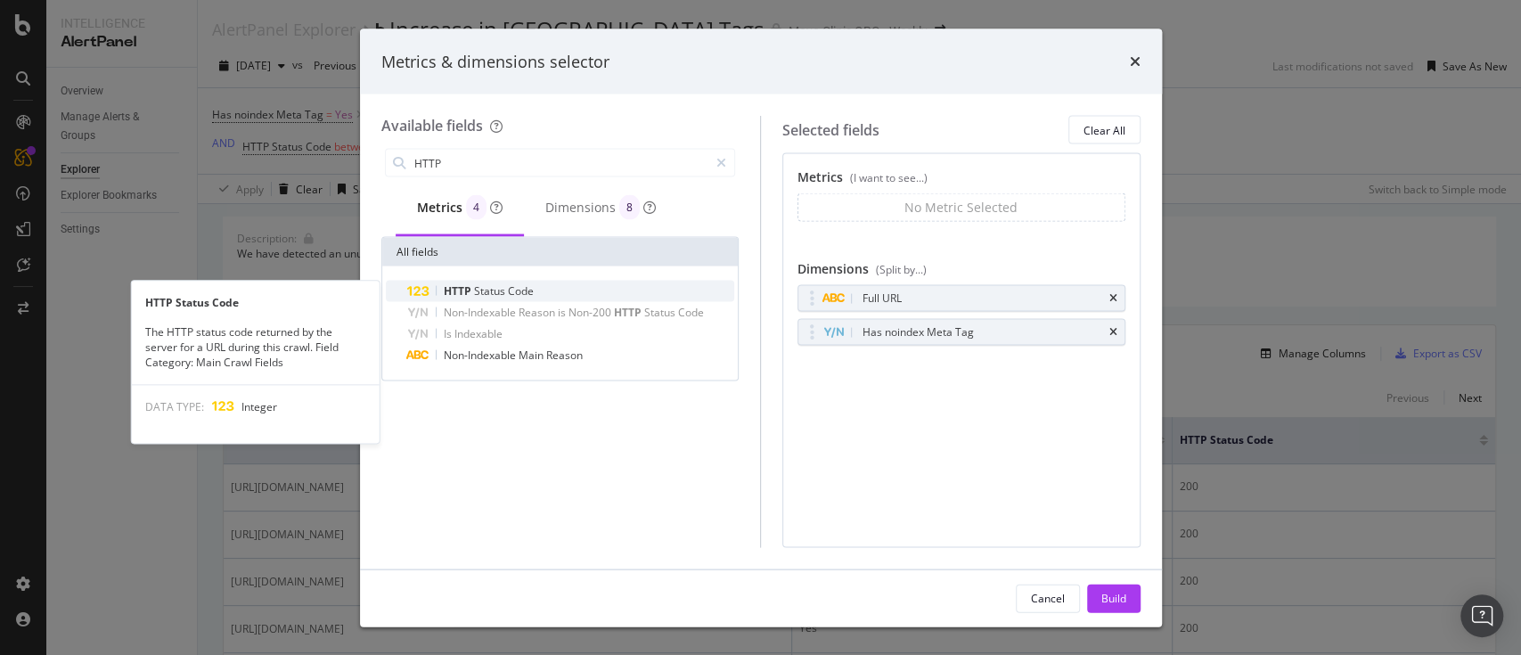
type input "HTTP"
click at [499, 287] on span "Status" at bounding box center [491, 290] width 34 height 15
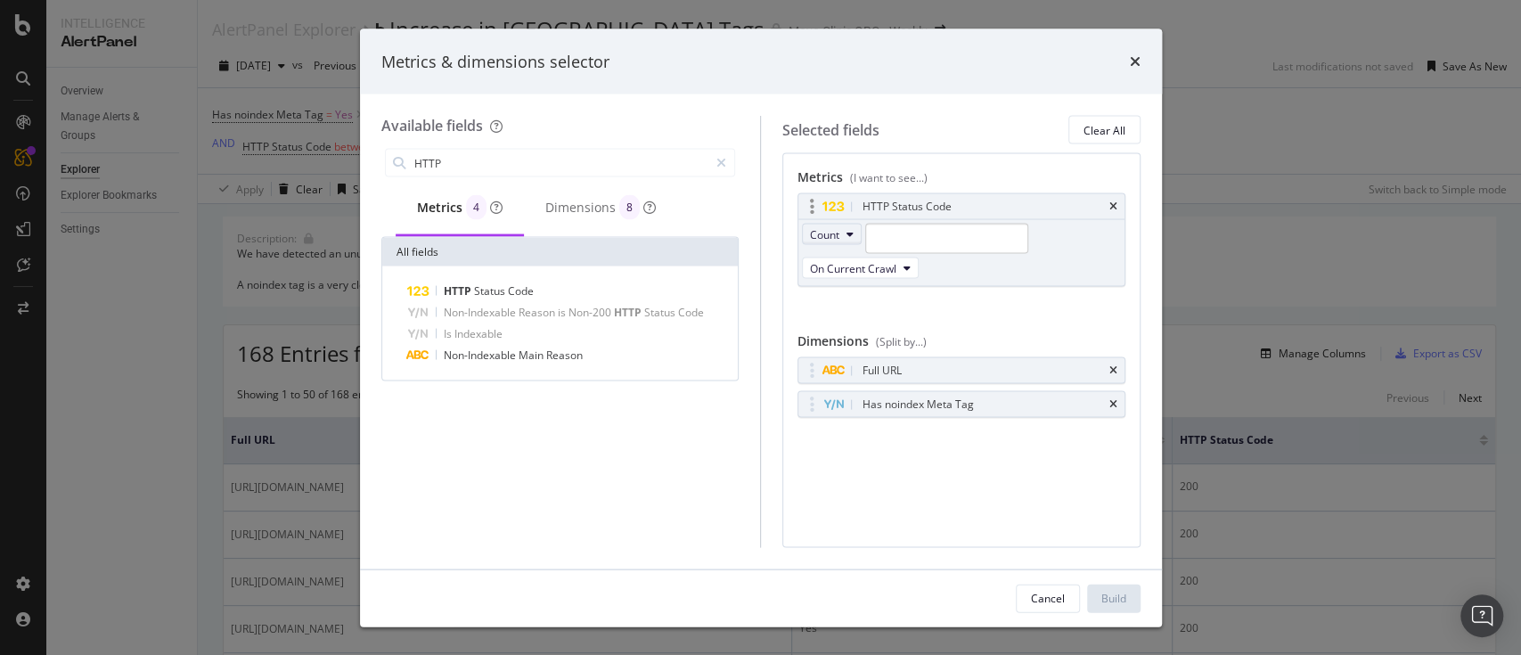
click at [853, 232] on icon "modal" at bounding box center [849, 234] width 7 height 11
click at [853, 233] on icon "modal" at bounding box center [849, 234] width 7 height 11
click at [470, 286] on span "HTTP" at bounding box center [459, 290] width 30 height 15
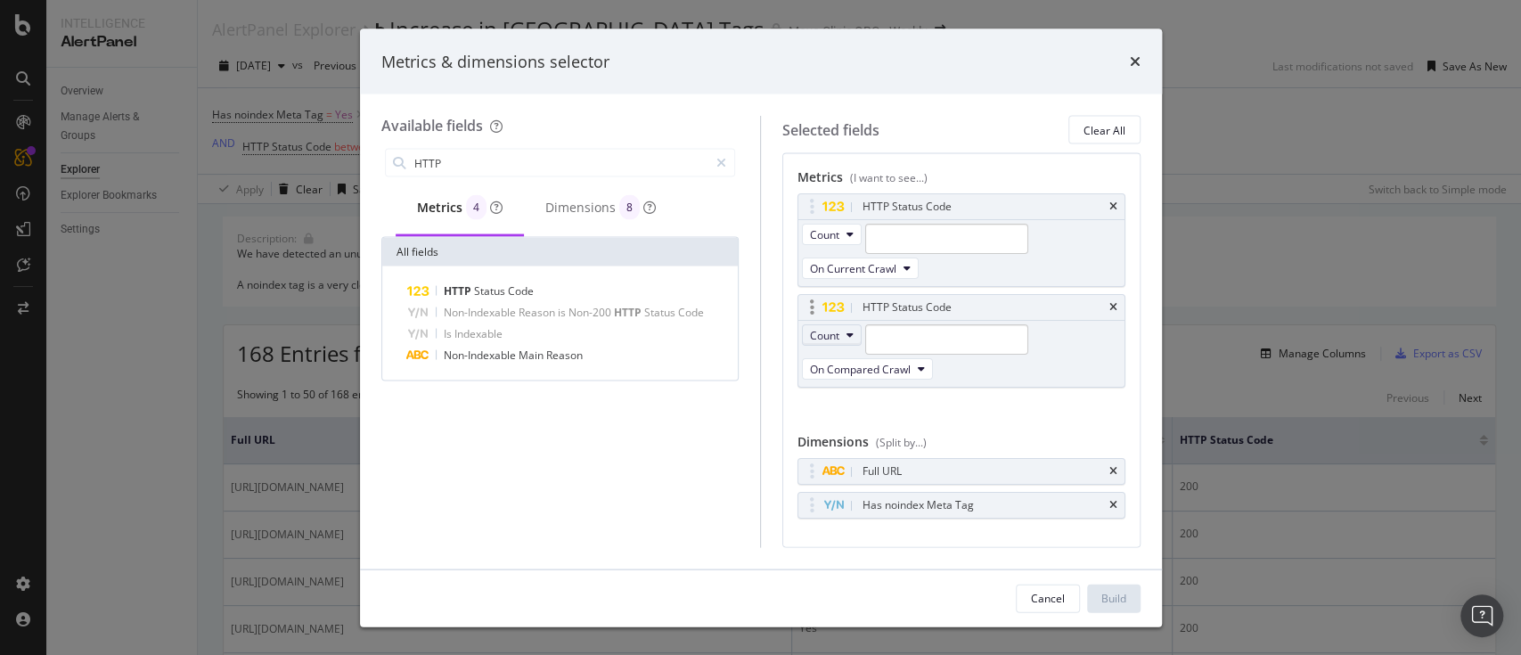
click at [852, 330] on icon "modal" at bounding box center [849, 335] width 7 height 11
click at [853, 330] on icon "modal" at bounding box center [849, 335] width 7 height 11
click at [920, 363] on icon "modal" at bounding box center [921, 368] width 7 height 11
click at [861, 445] on span "Changed" at bounding box center [868, 448] width 102 height 16
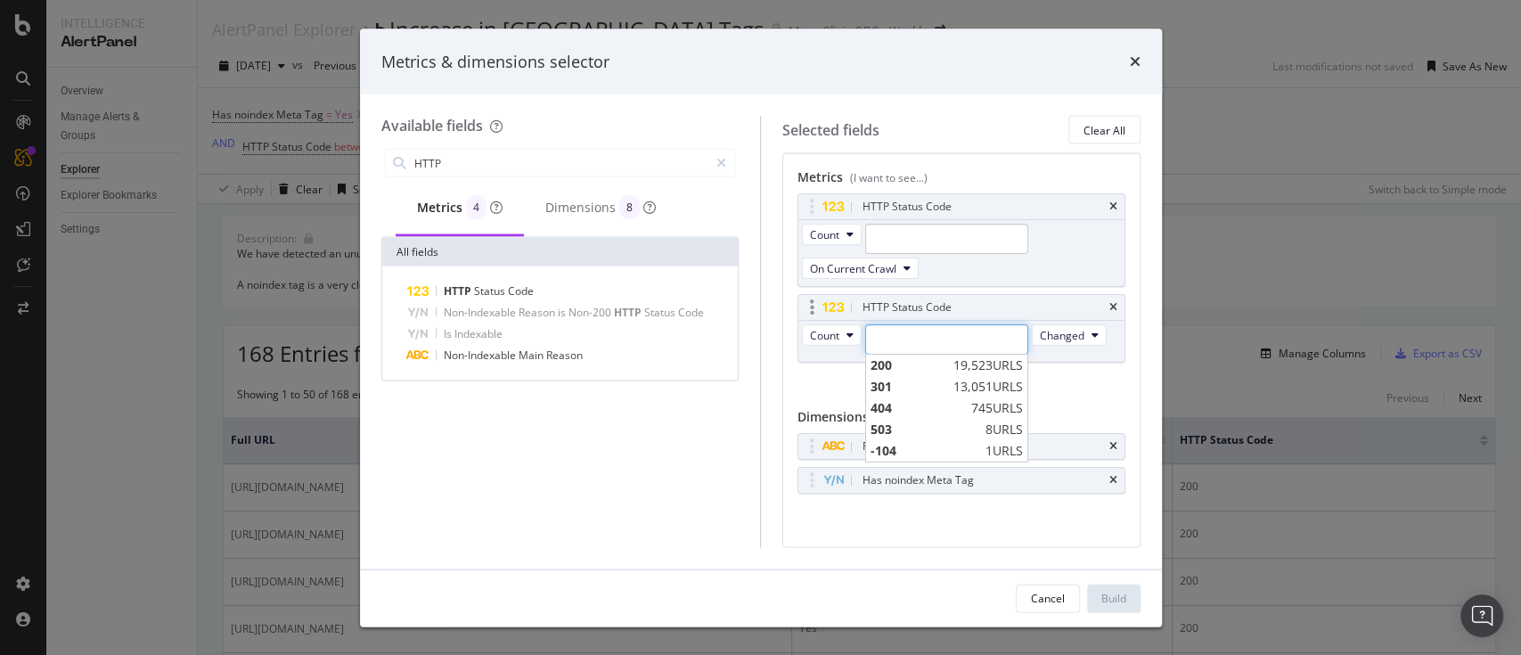
click at [916, 324] on input "modal" at bounding box center [946, 339] width 163 height 30
click at [908, 356] on span "200" at bounding box center [909, 365] width 78 height 18
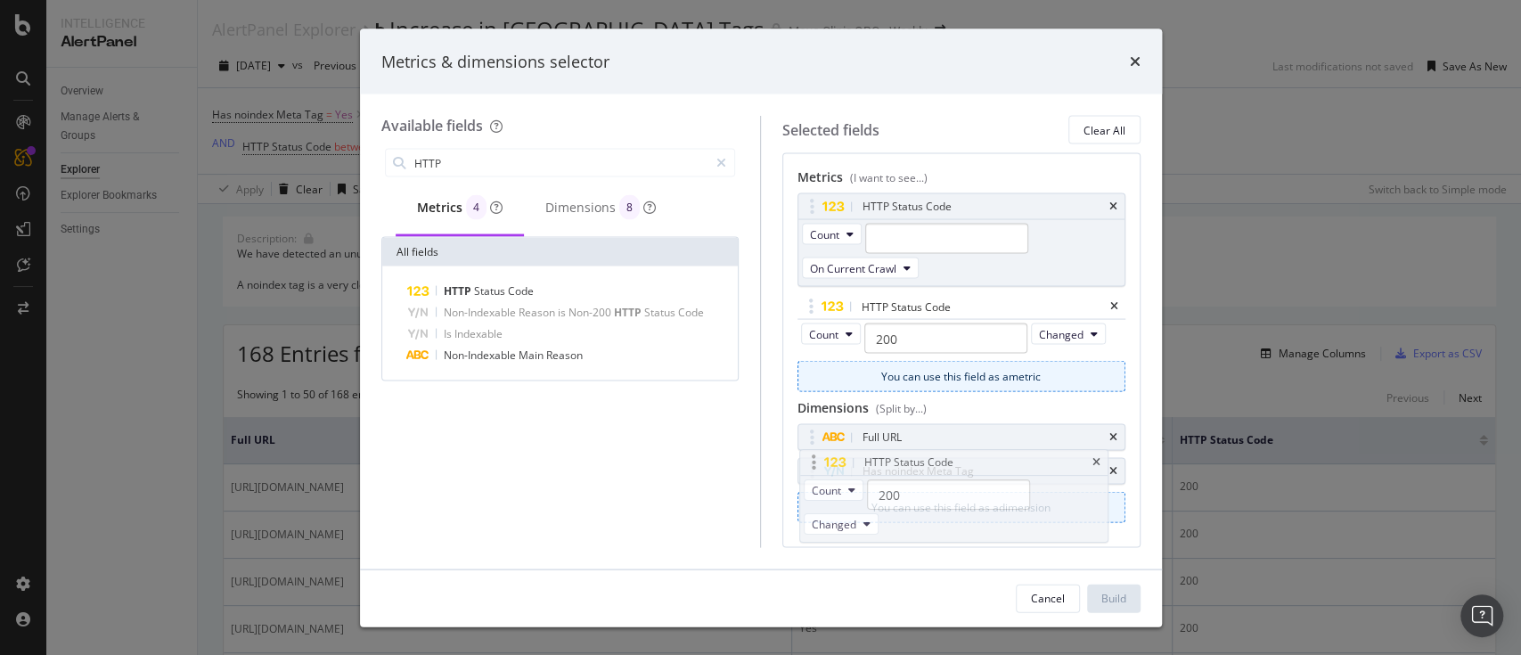
drag, startPoint x: 1035, startPoint y: 284, endPoint x: 1038, endPoint y: 461, distance: 176.4
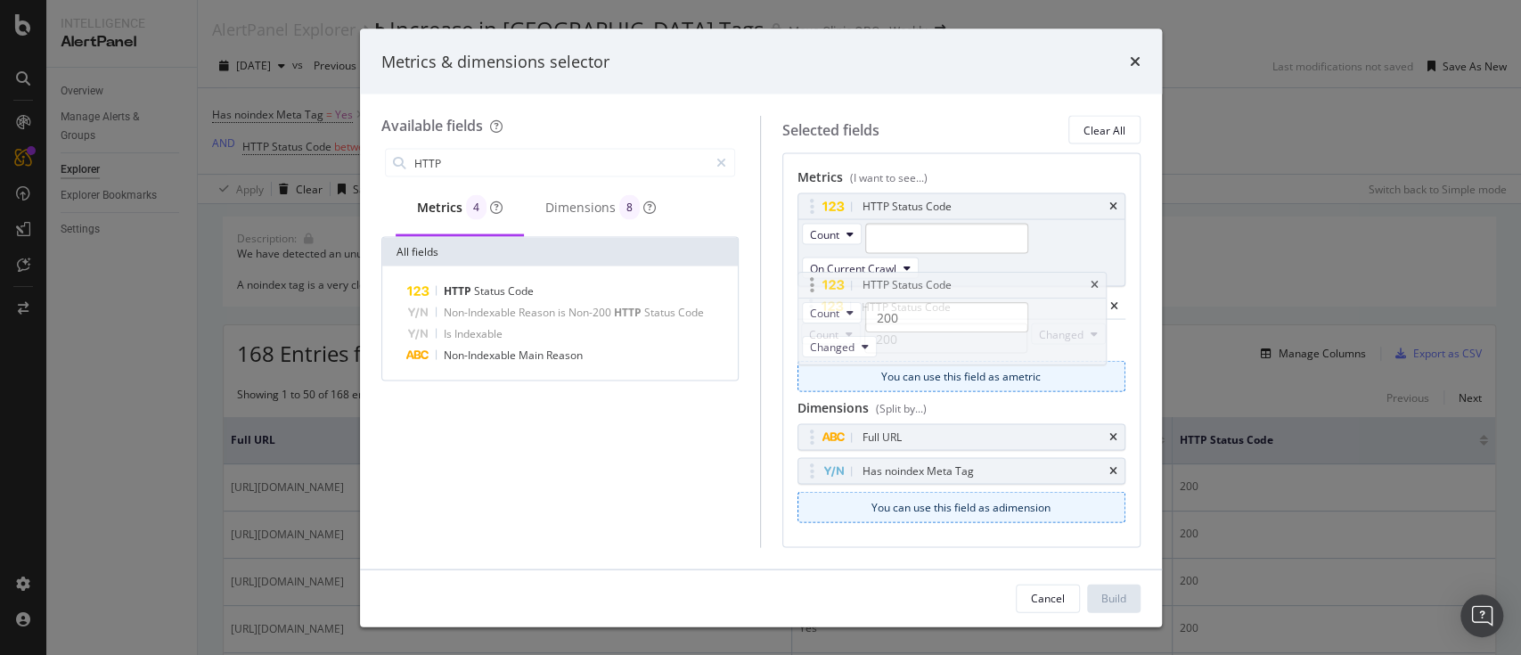
click at [1038, 461] on body "Intelligence AlertPanel Overview Manage Alerts & Groups Explorer Explorer Bookm…" at bounding box center [760, 327] width 1521 height 655
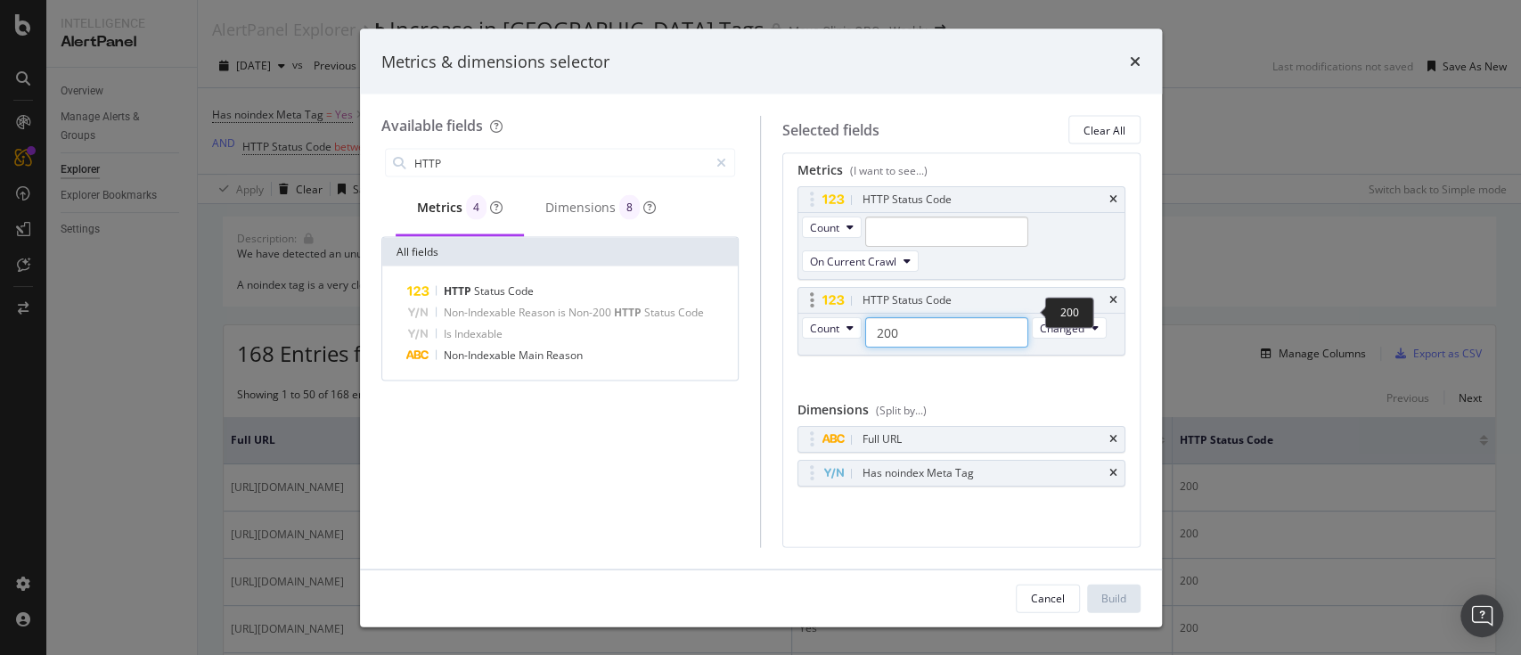
click at [930, 317] on input "200" at bounding box center [946, 332] width 163 height 30
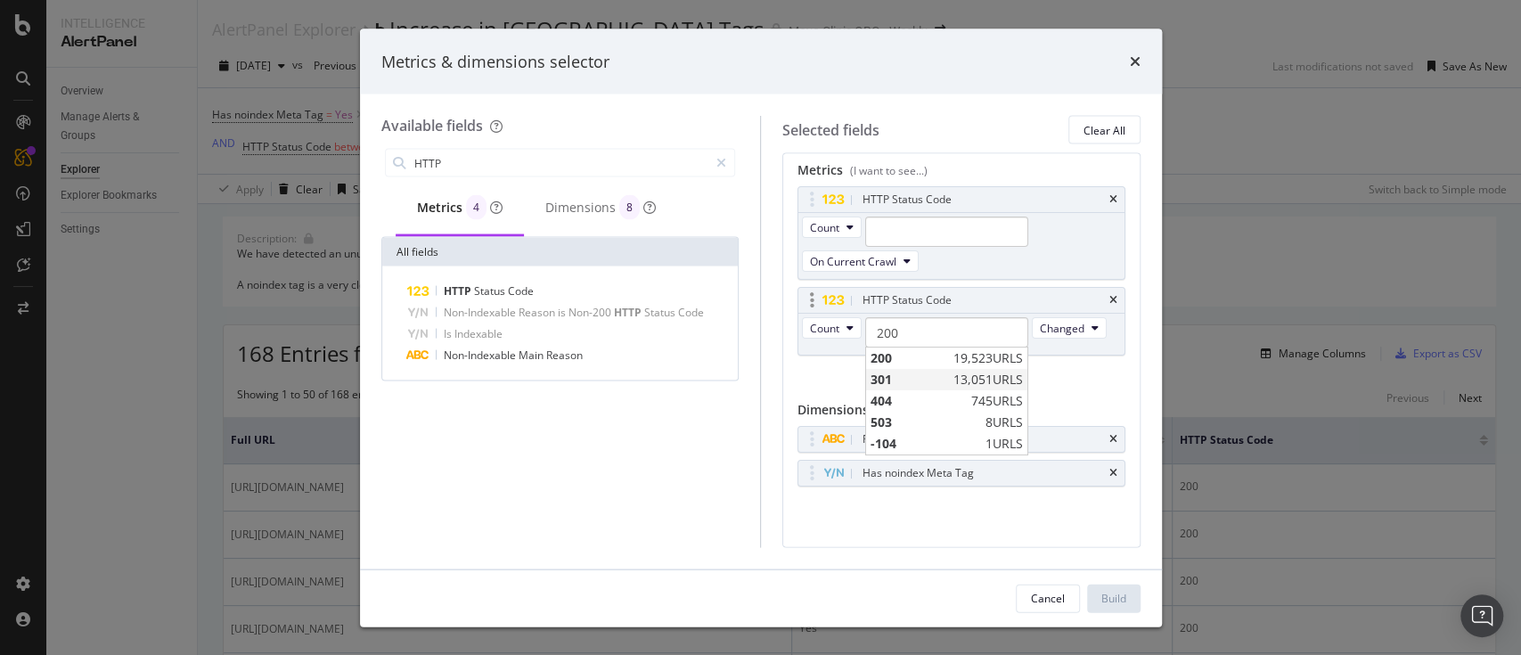
click at [984, 371] on span "13,051 URLS" at bounding box center [987, 380] width 69 height 18
click at [1109, 194] on icon "times" at bounding box center [1113, 199] width 8 height 11
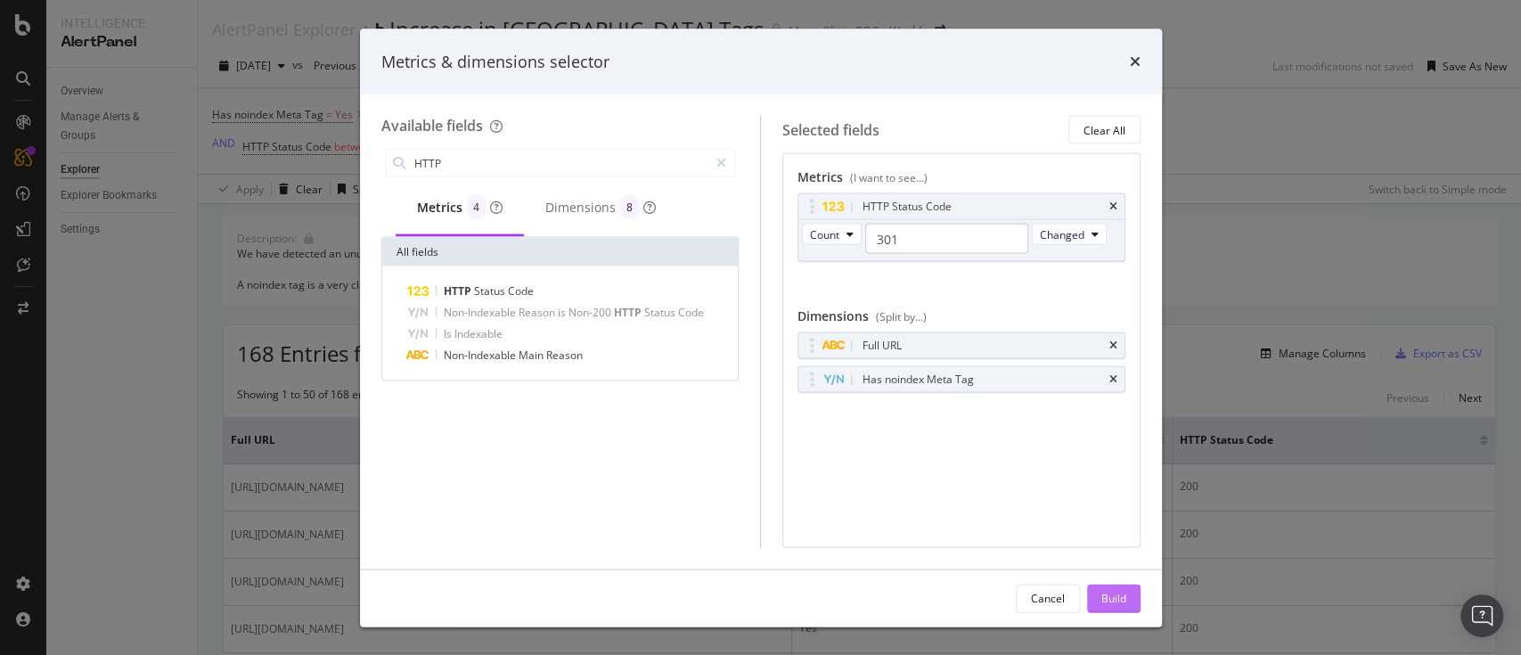
click at [1114, 490] on div "Build" at bounding box center [1113, 597] width 25 height 15
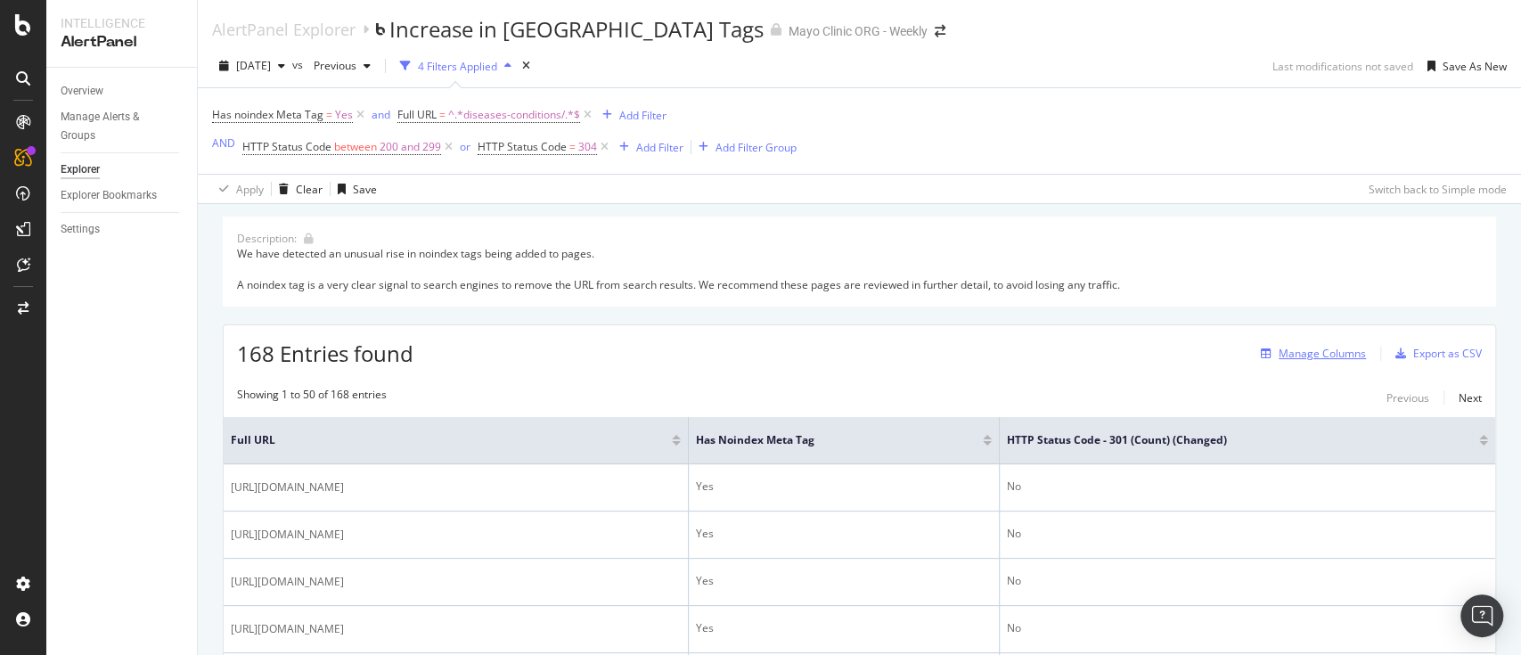
click at [1139, 353] on div "Manage Columns" at bounding box center [1321, 353] width 87 height 15
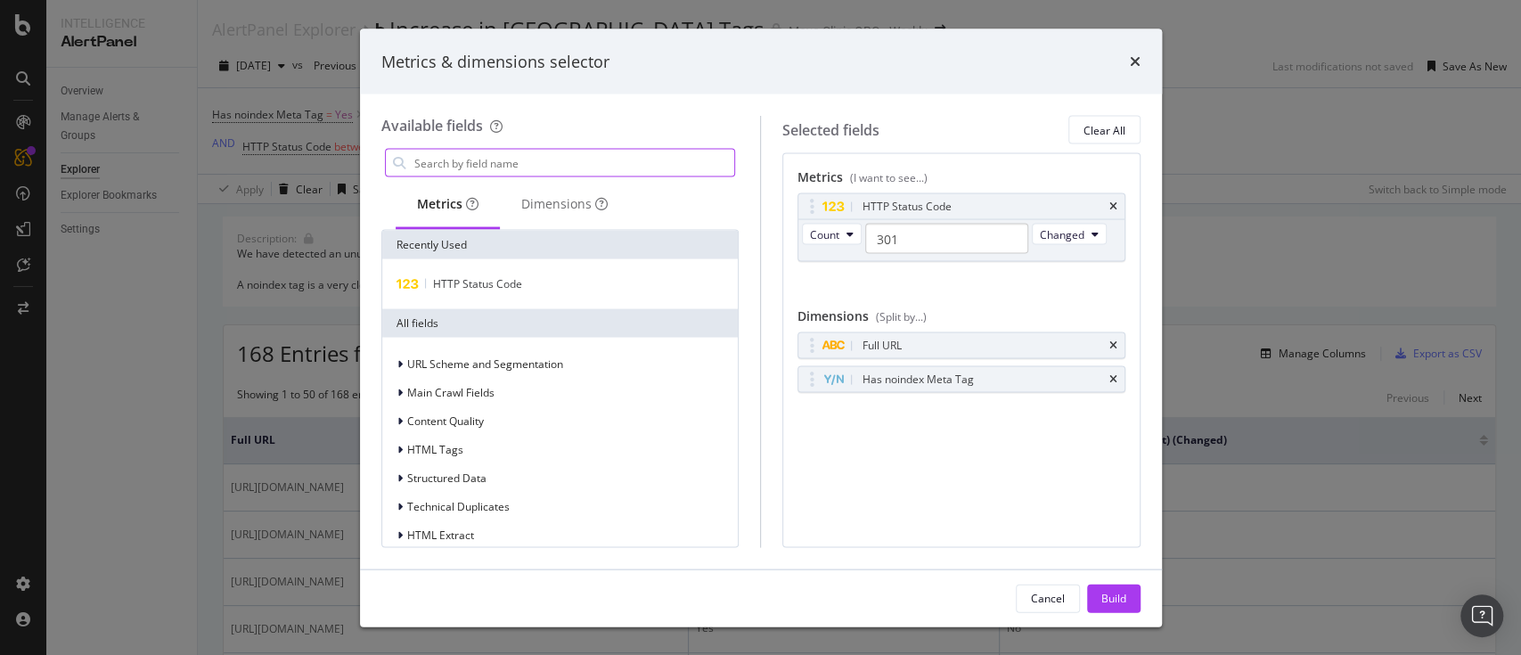
click at [449, 159] on input "modal" at bounding box center [573, 163] width 322 height 27
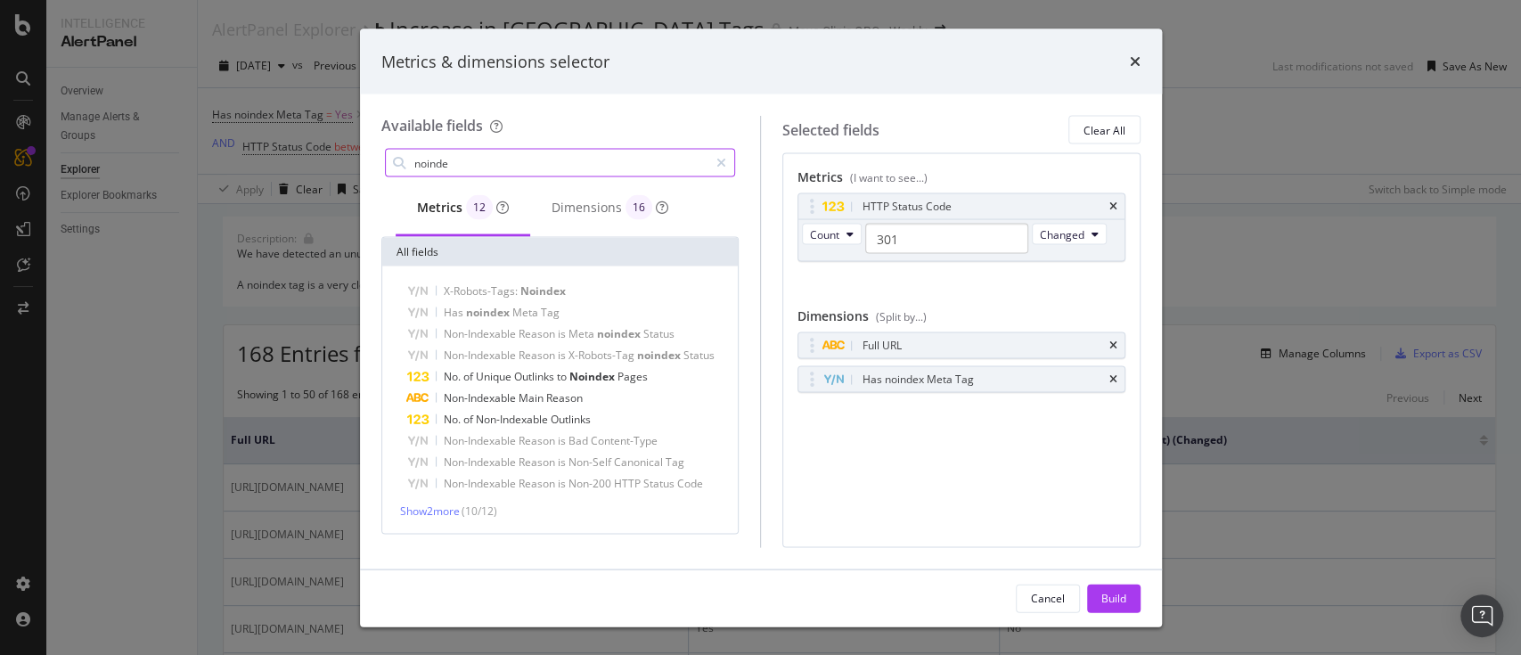
click at [489, 159] on input "noinde" at bounding box center [560, 163] width 297 height 27
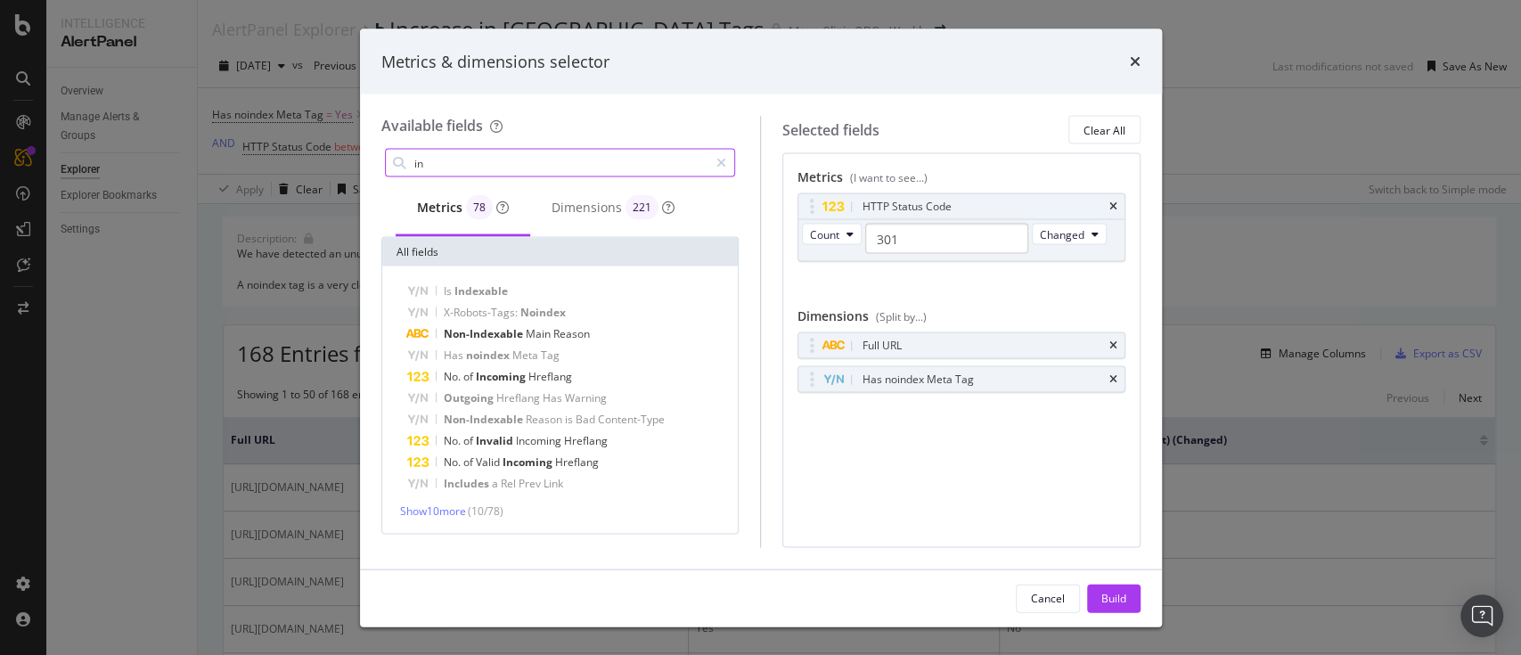
type input "i"
click at [485, 159] on input "index" at bounding box center [560, 163] width 297 height 27
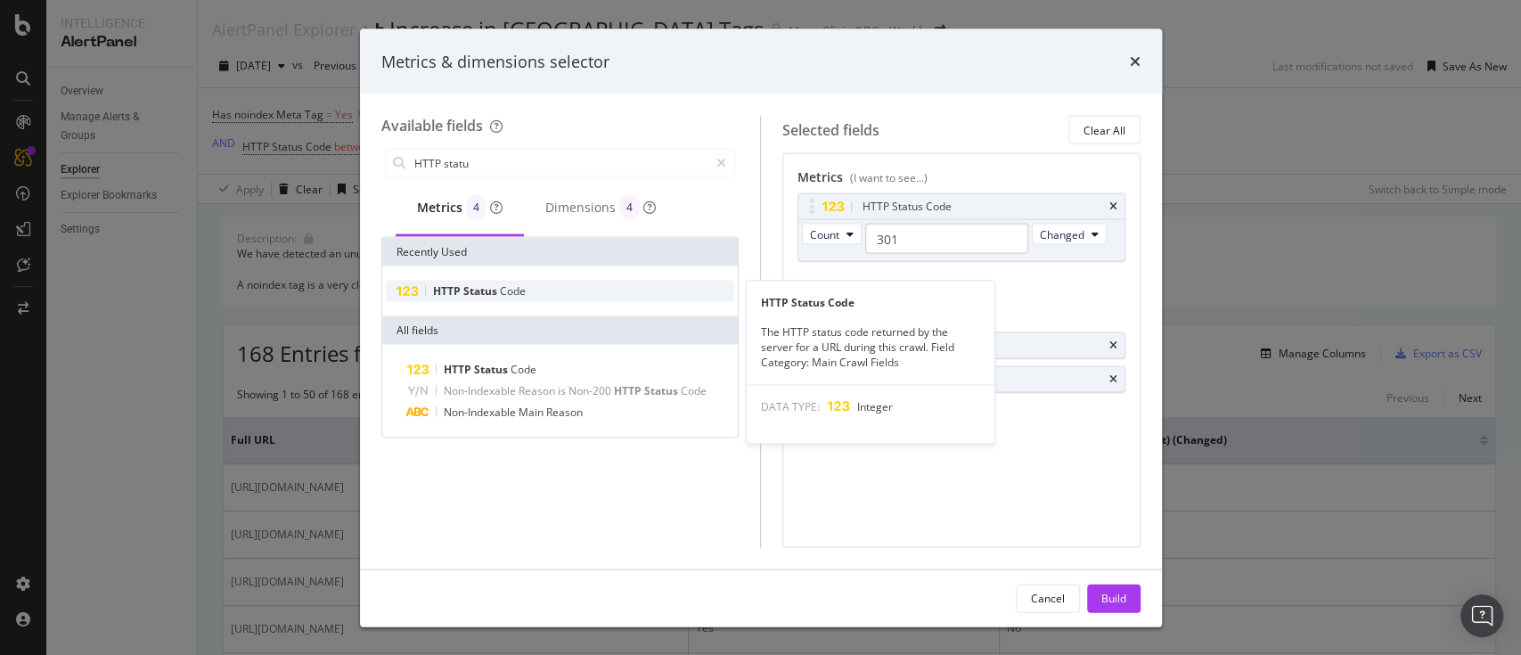
type input "HTTP statu"
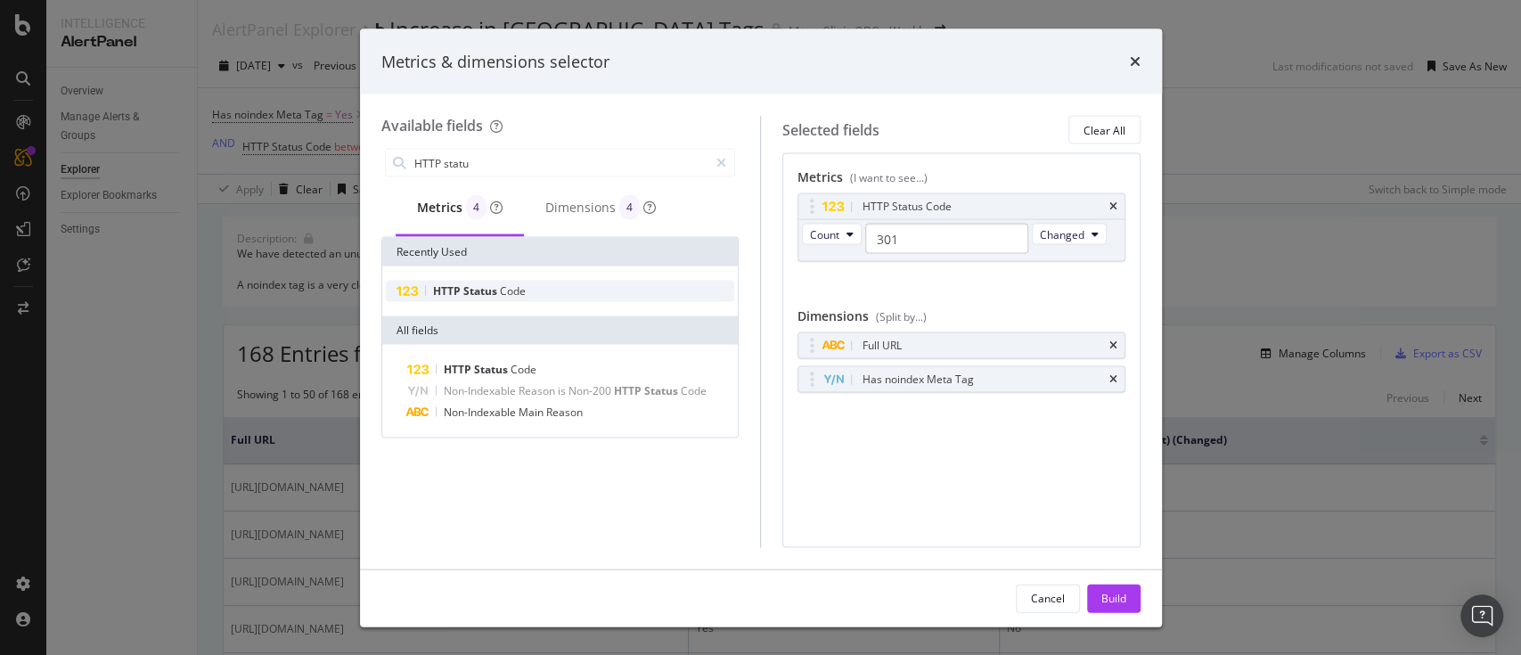
click at [477, 291] on span "Status" at bounding box center [481, 290] width 37 height 15
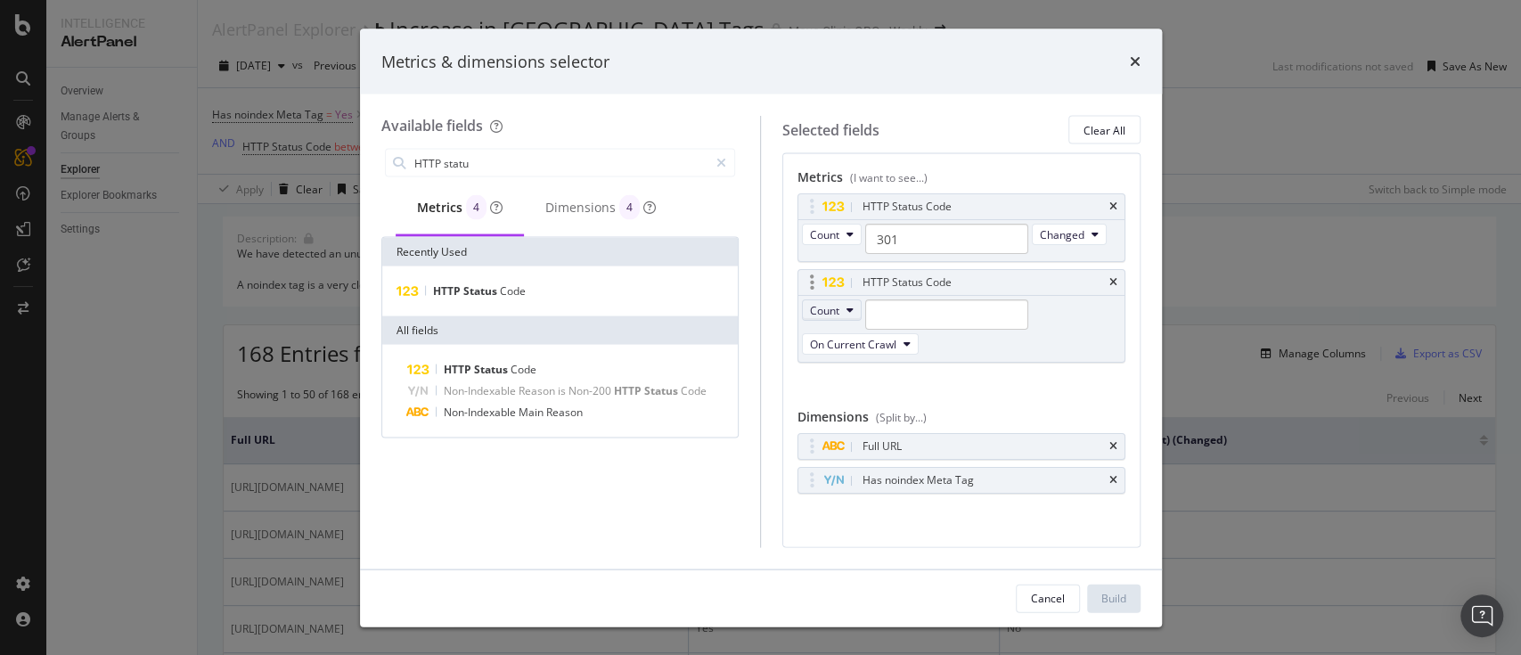
click at [851, 305] on icon "modal" at bounding box center [849, 310] width 7 height 11
click at [890, 336] on span "On Current Crawl" at bounding box center [853, 343] width 86 height 15
click at [844, 416] on span "Changed" at bounding box center [867, 422] width 101 height 16
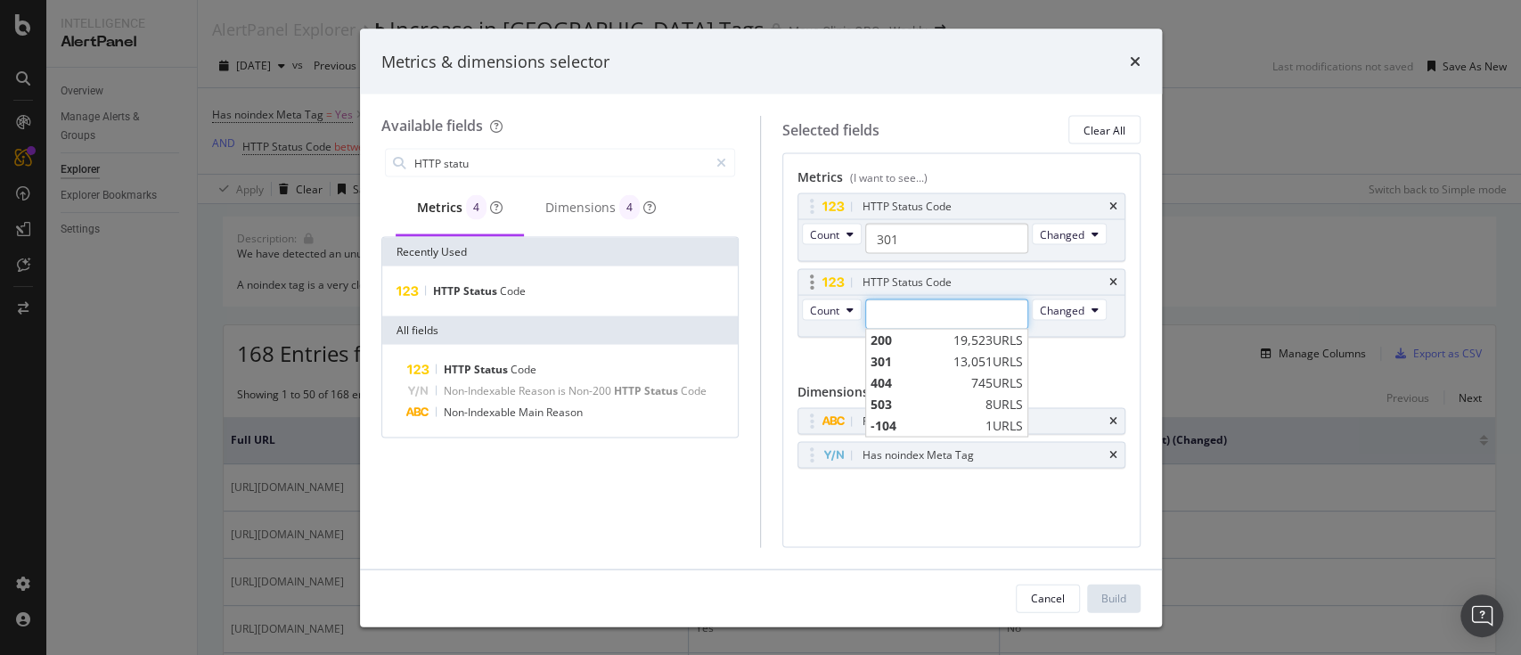
click at [951, 301] on input "modal" at bounding box center [946, 314] width 163 height 30
click at [905, 331] on span "200" at bounding box center [909, 340] width 78 height 18
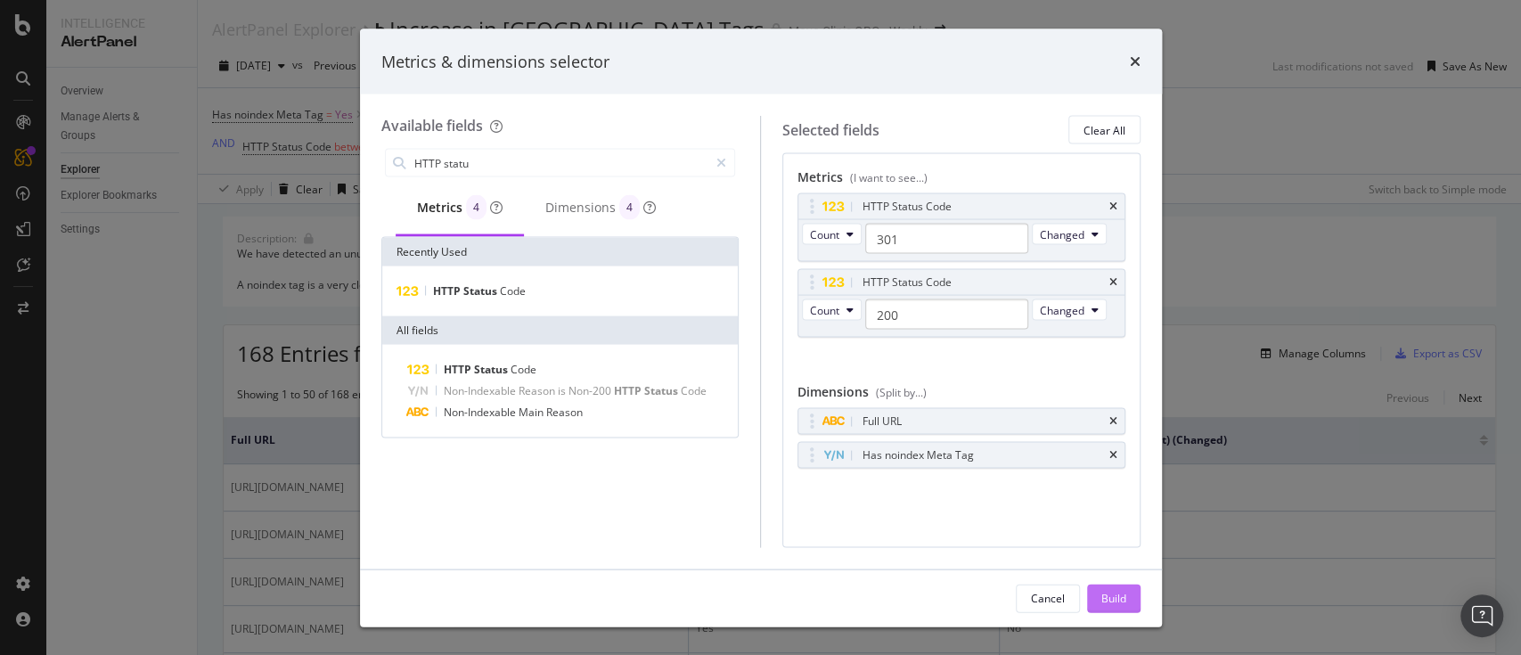
click at [1121, 490] on div "Build" at bounding box center [1113, 597] width 25 height 15
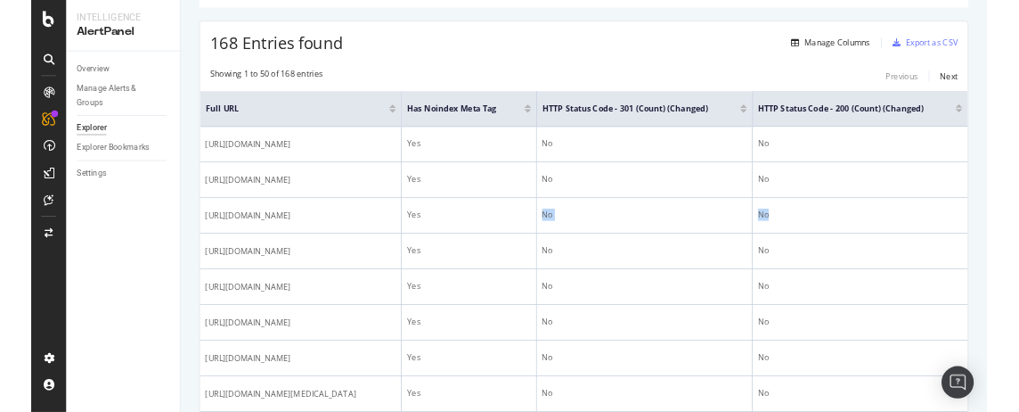
scroll to position [0, 147]
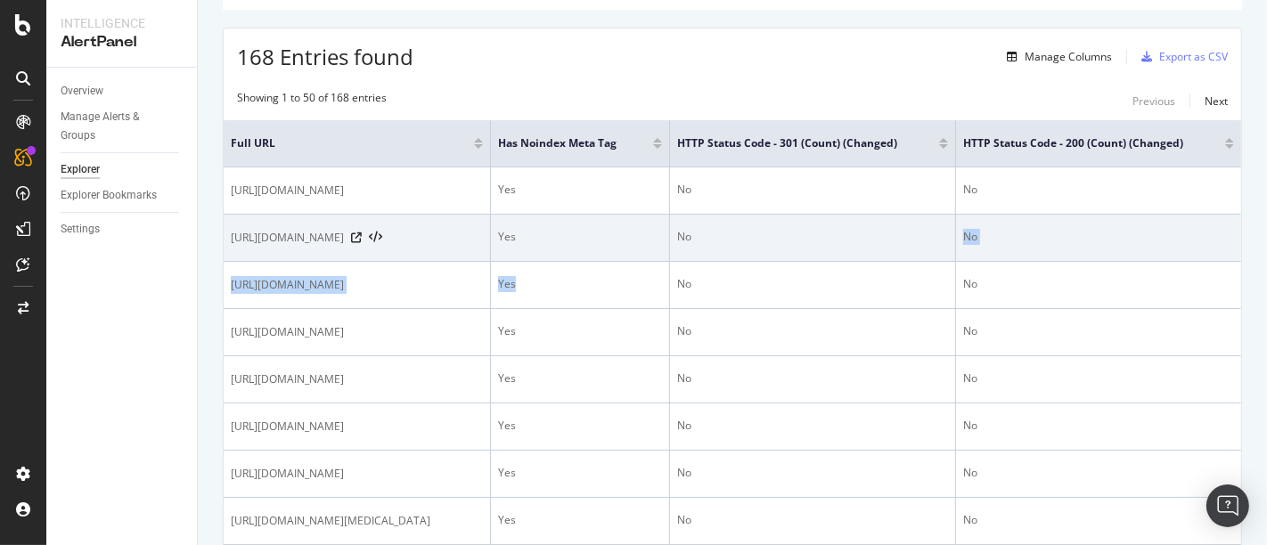
drag, startPoint x: 821, startPoint y: 309, endPoint x: 786, endPoint y: 290, distance: 40.2
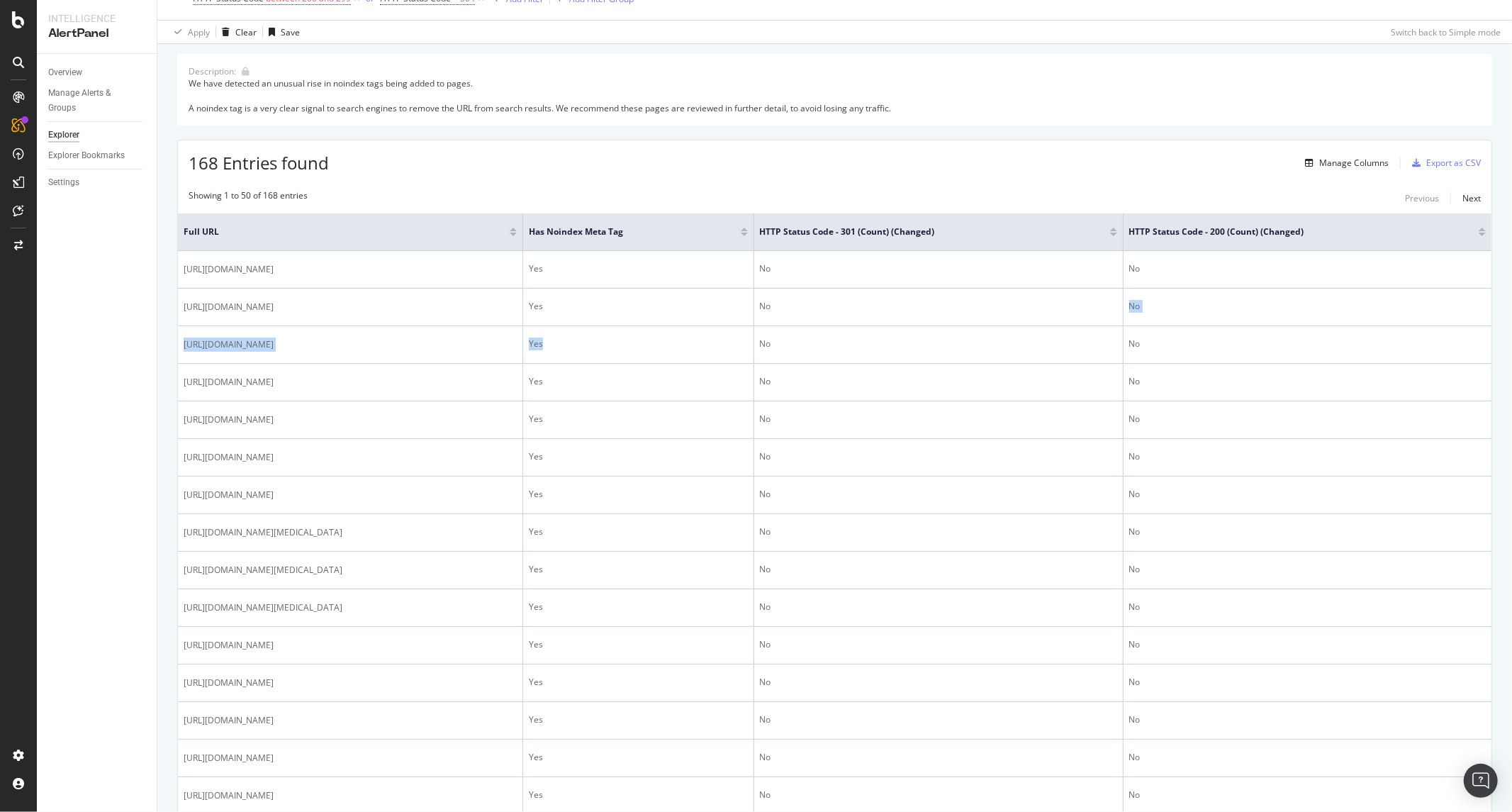
scroll to position [0, 0]
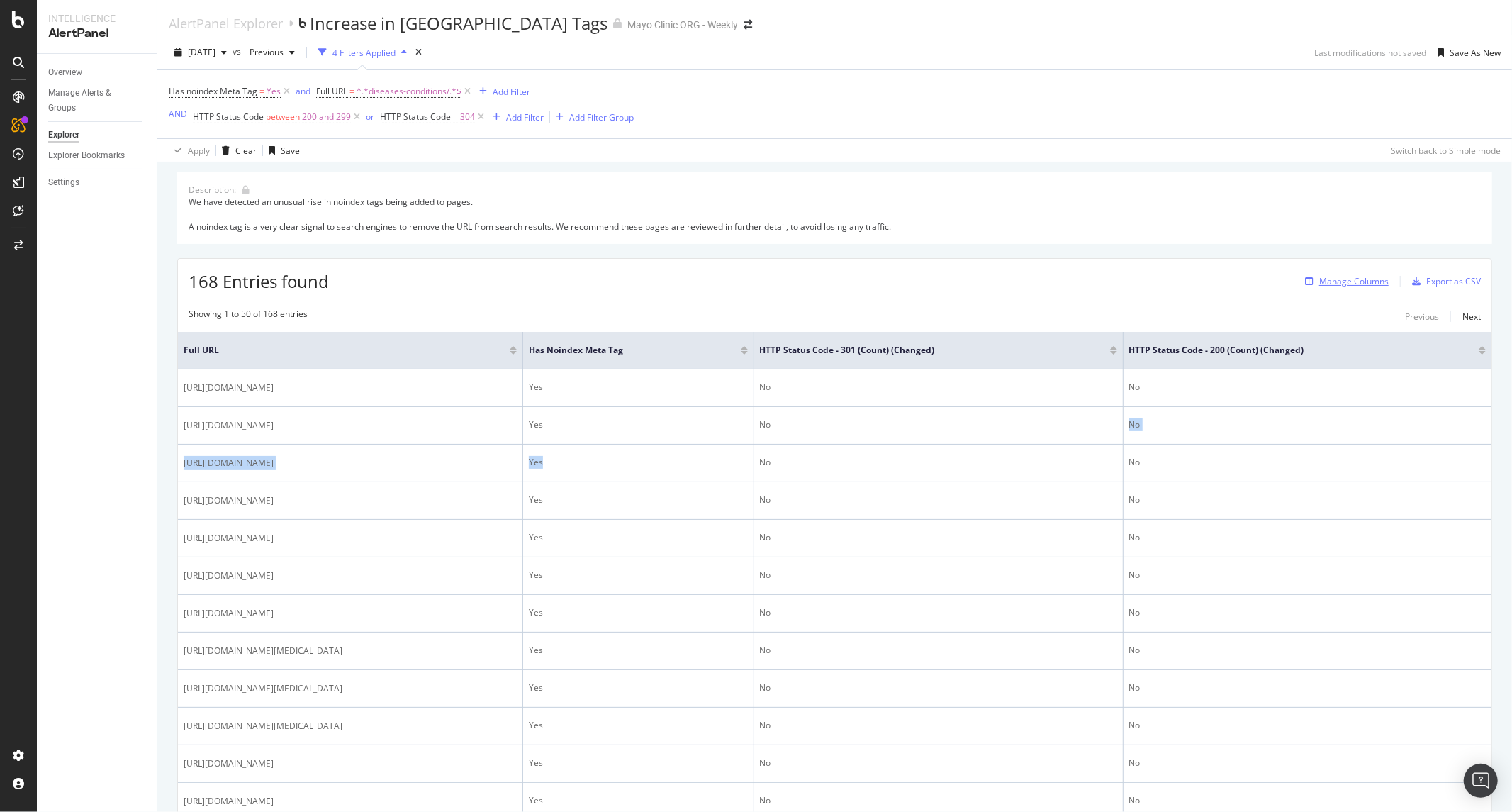
click at [906, 282] on div "Manage Columns" at bounding box center [1354, 281] width 69 height 12
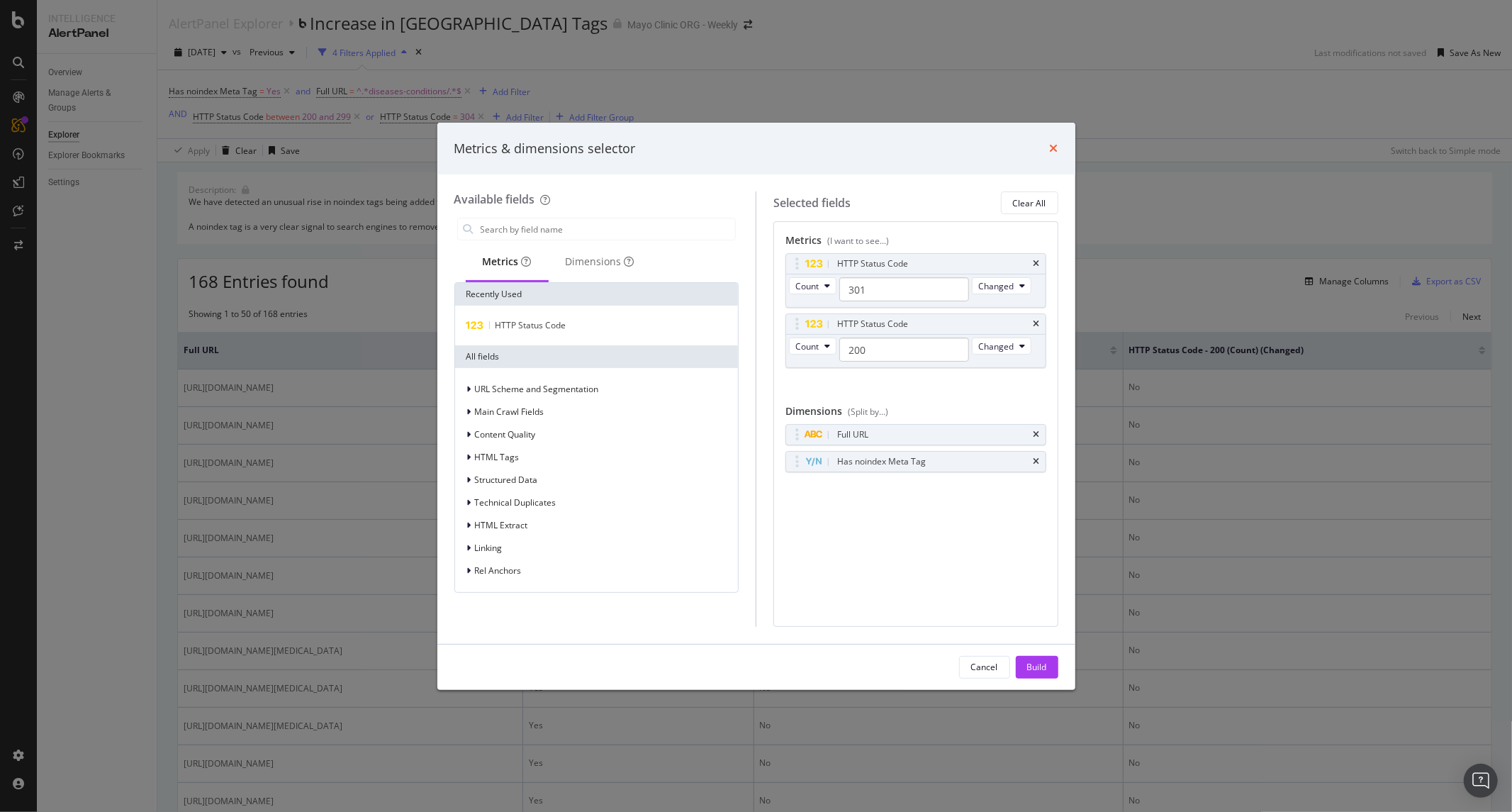
click at [906, 144] on icon "times" at bounding box center [1054, 148] width 9 height 11
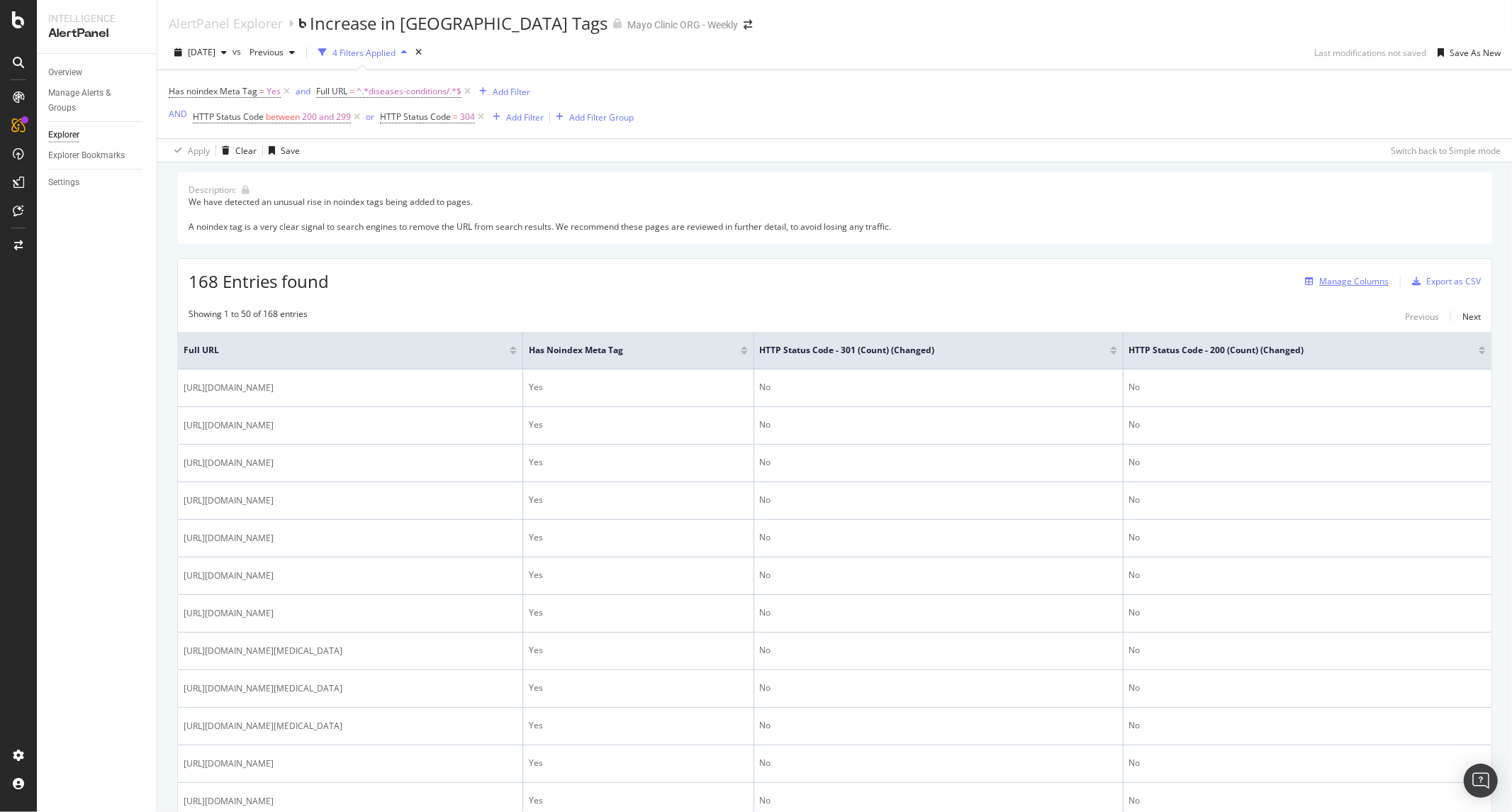
click at [906, 282] on div "Manage Columns" at bounding box center [1354, 281] width 69 height 12
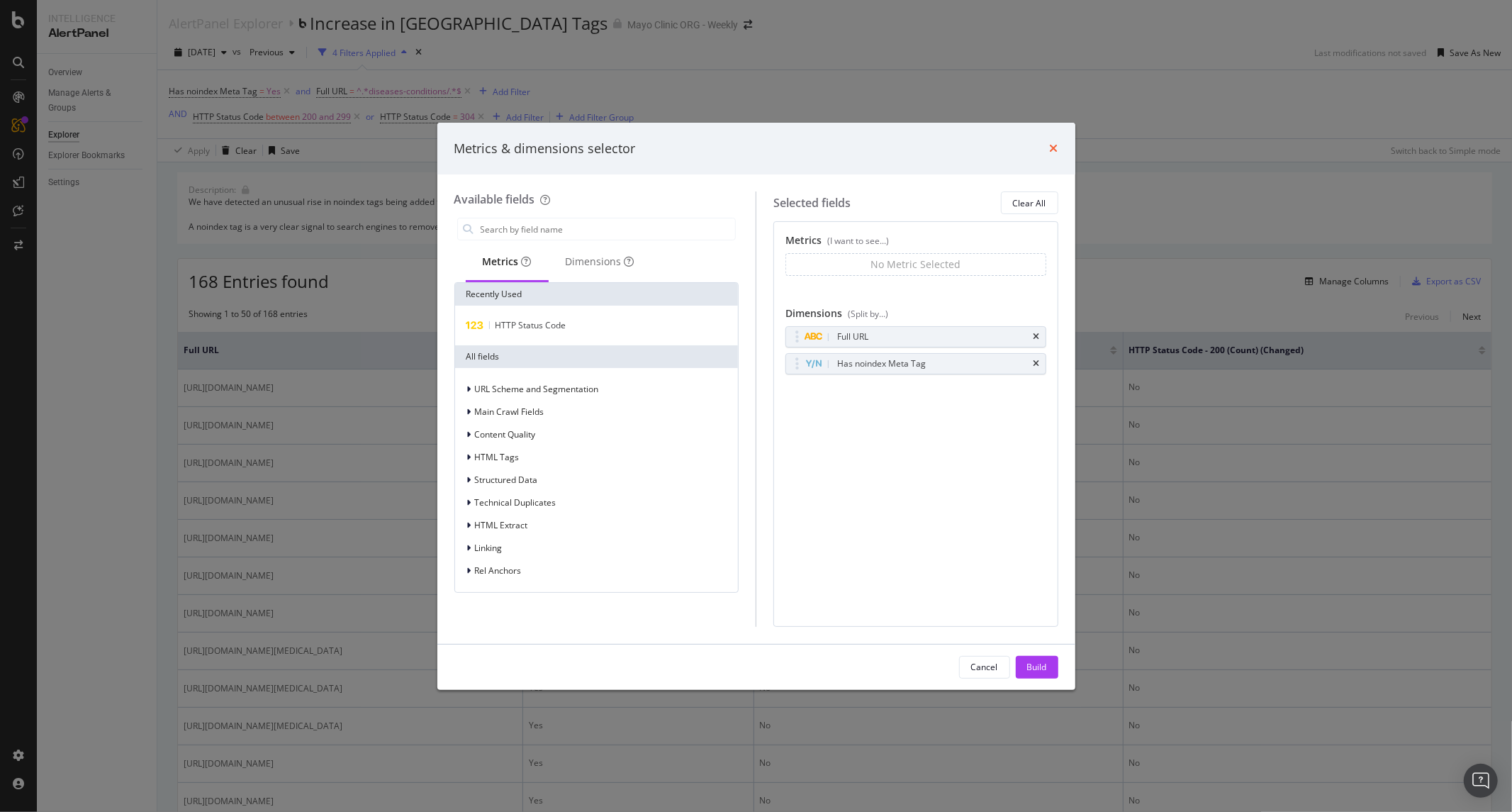
click at [906, 142] on icon "times" at bounding box center [1054, 148] width 9 height 11
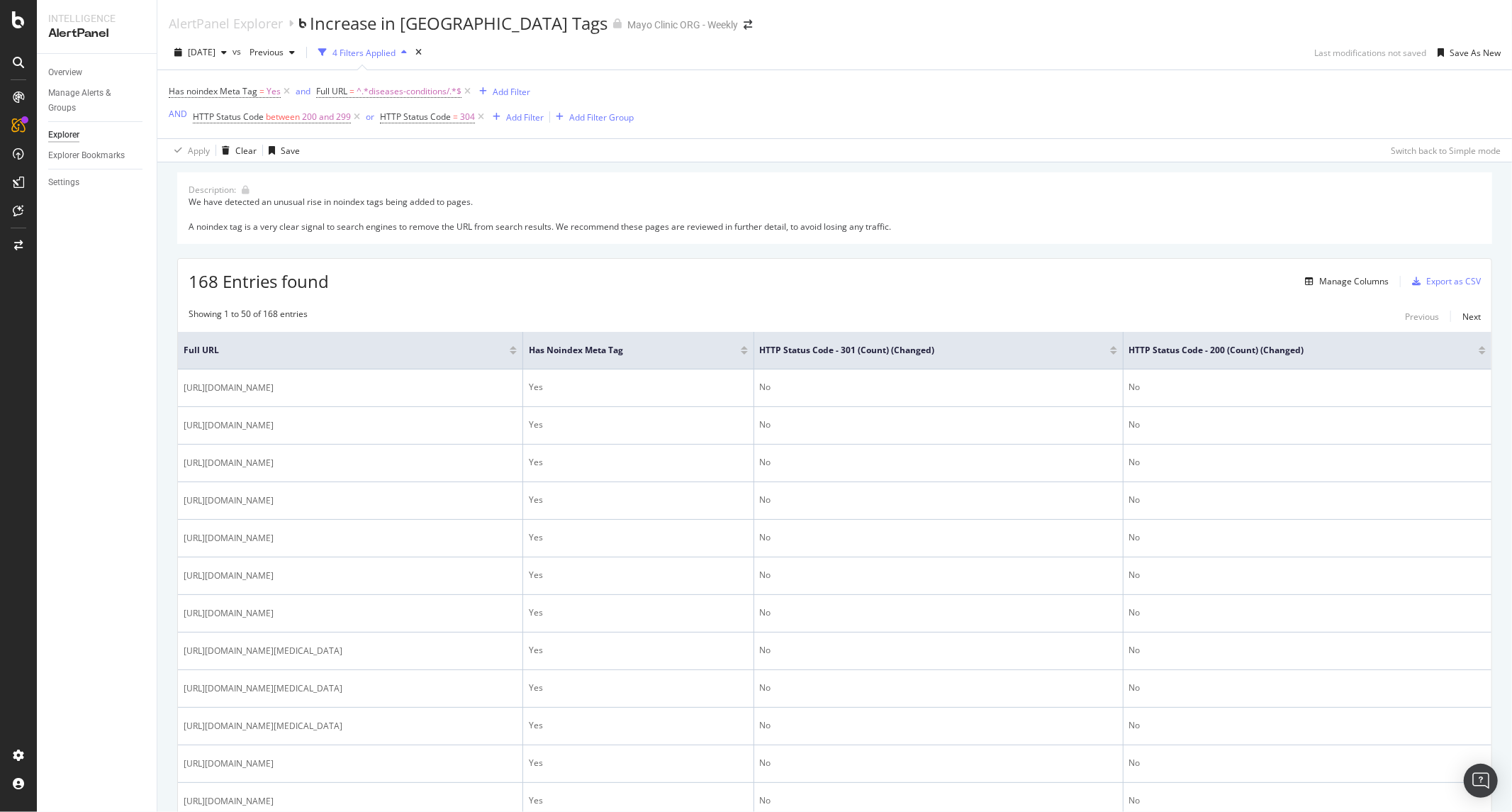
click at [906, 287] on div "168 Entries found Manage Columns Export as CSV" at bounding box center [835, 276] width 1314 height 35
click at [906, 282] on div "Manage Columns" at bounding box center [1354, 281] width 69 height 12
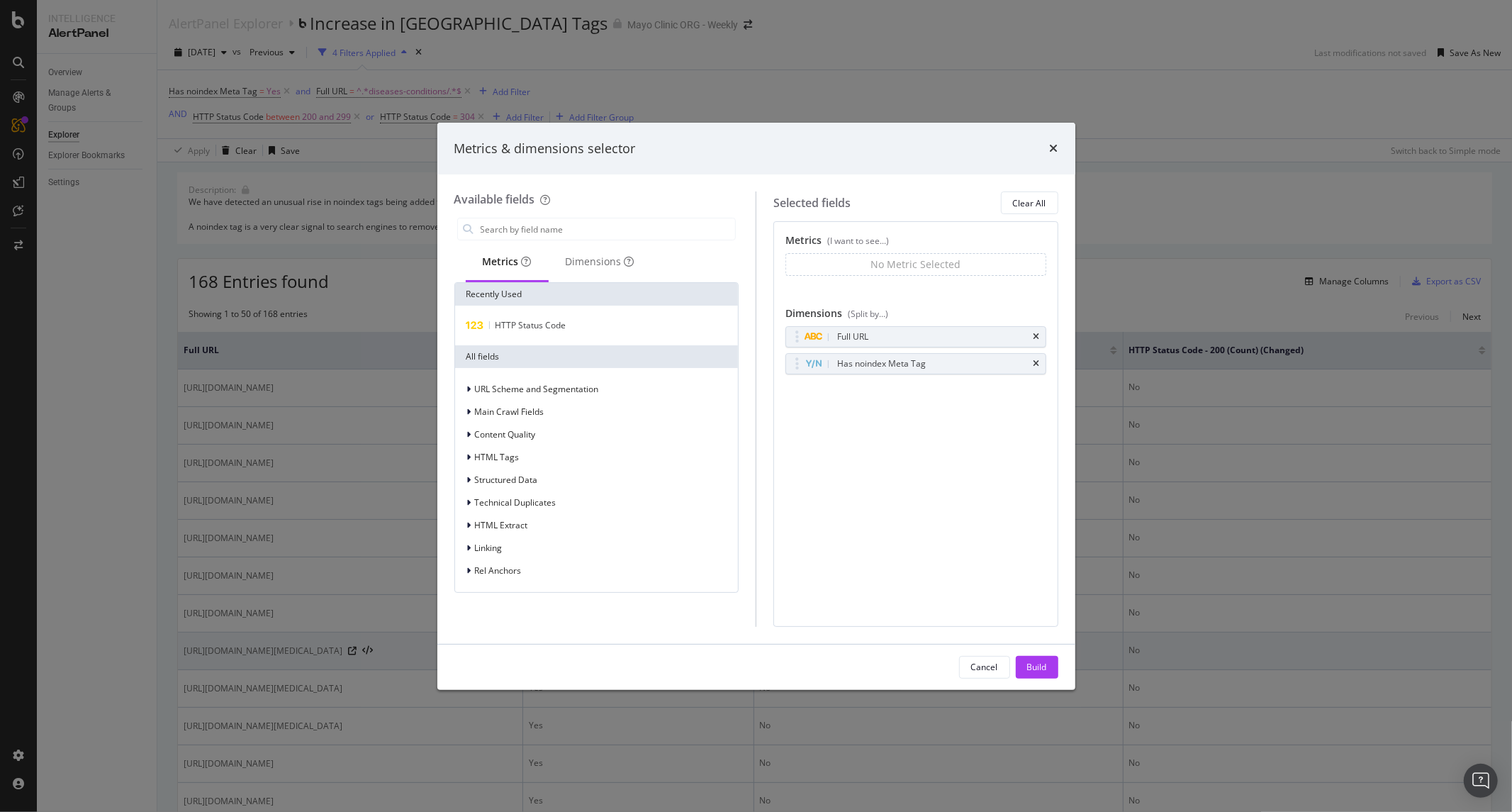
click at [906, 390] on div "Cancel" at bounding box center [984, 666] width 27 height 12
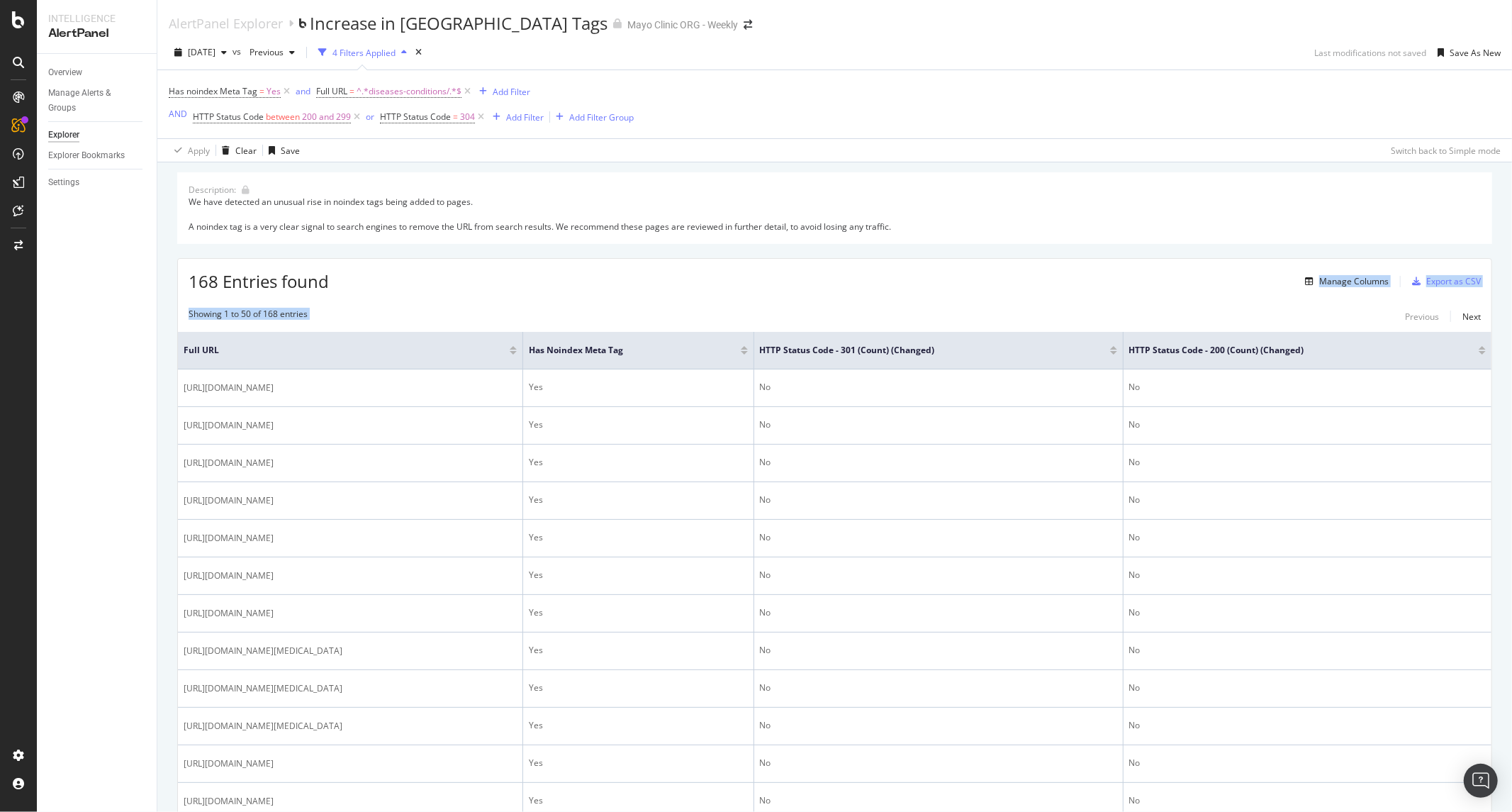
drag, startPoint x: 1116, startPoint y: 299, endPoint x: 1106, endPoint y: 293, distance: 11.7
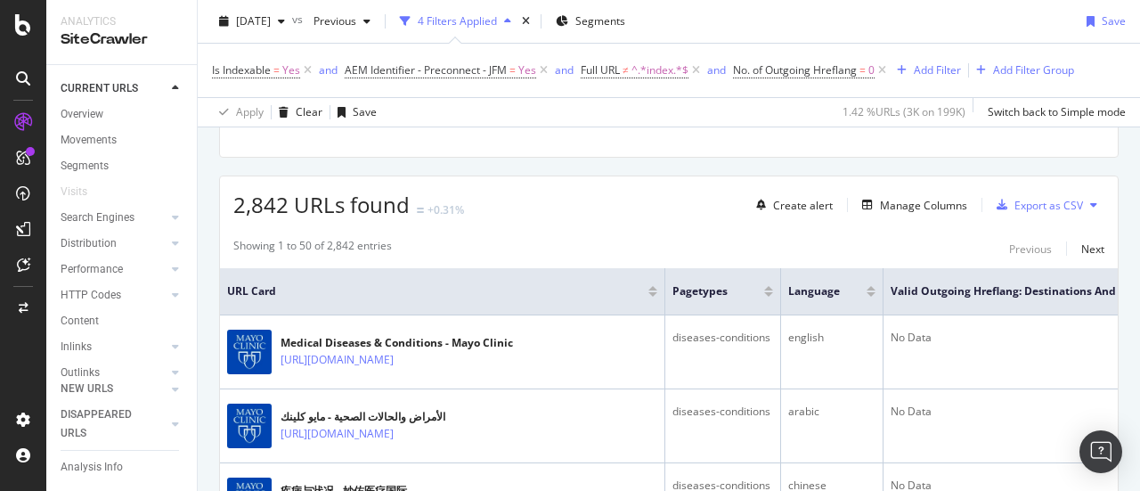
scroll to position [372, 0]
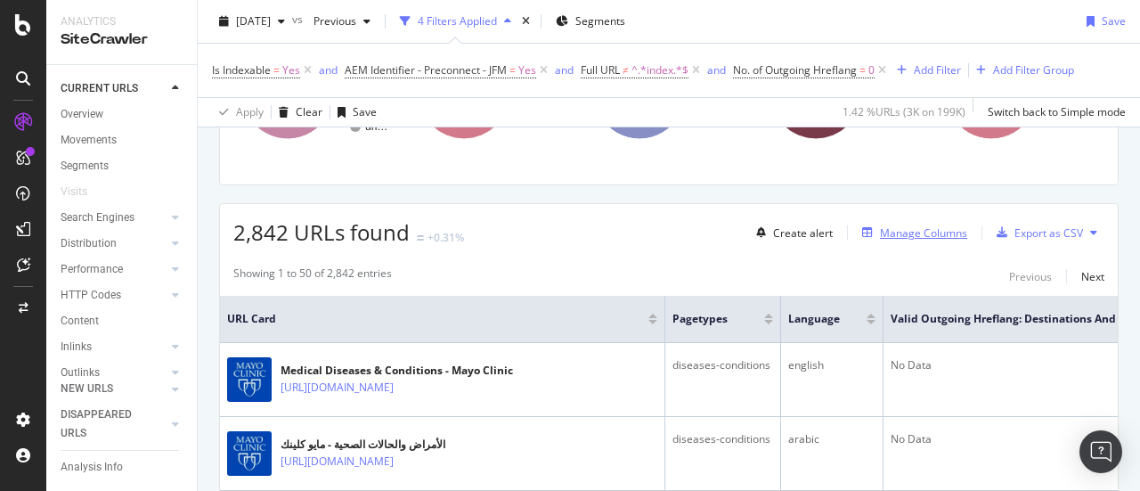
click at [906, 231] on div "Manage Columns" at bounding box center [923, 232] width 87 height 15
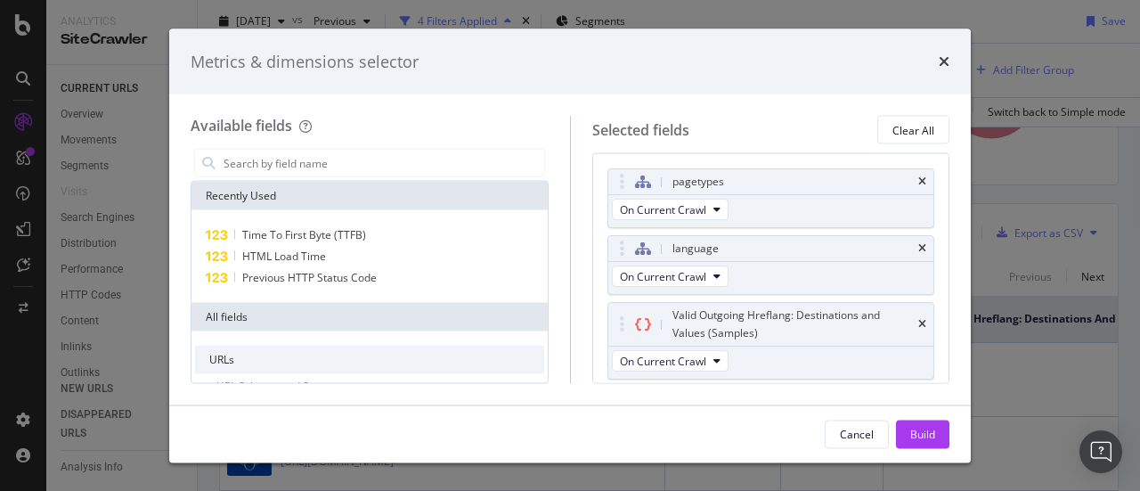
type input "T"
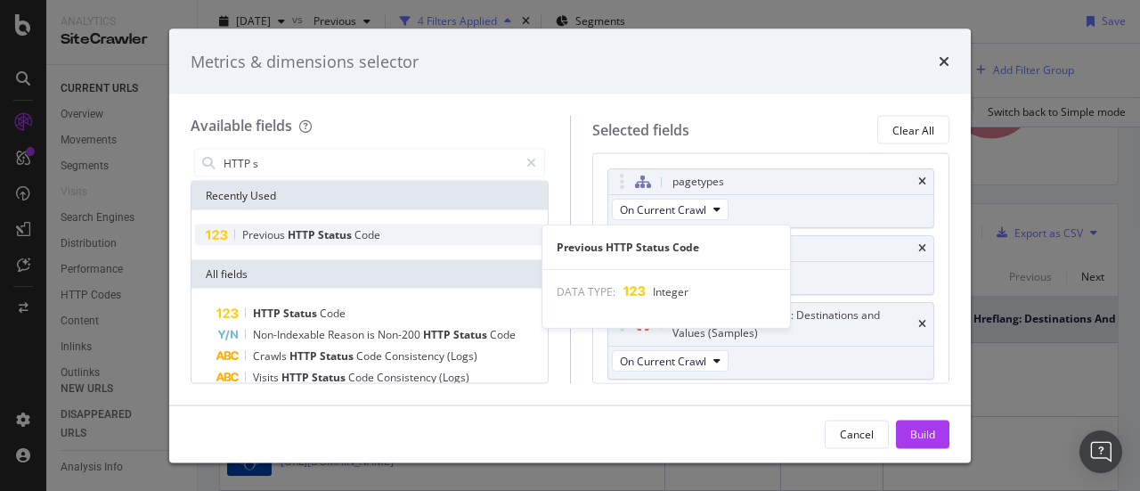
type input "HTTP s"
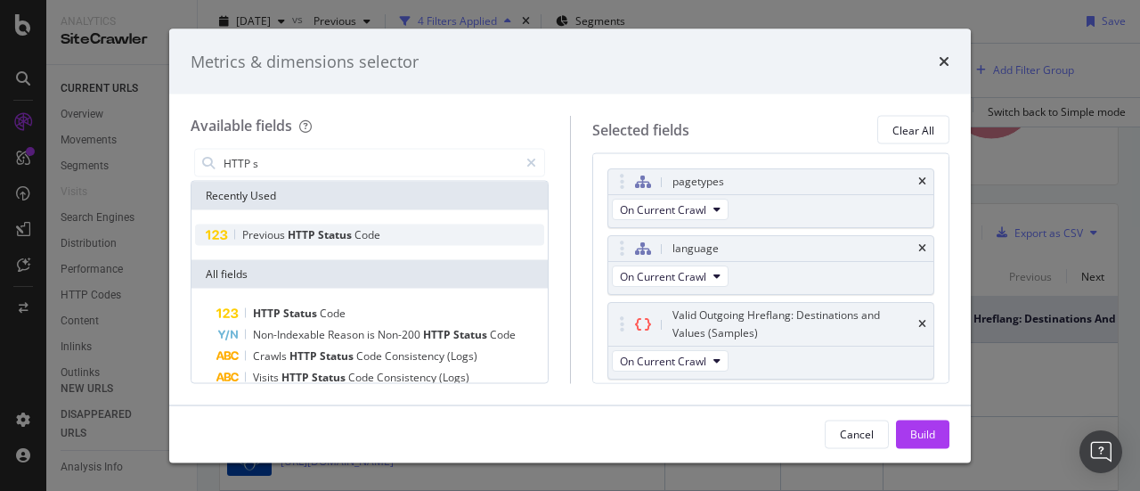
click at [322, 229] on span "Status" at bounding box center [336, 234] width 37 height 15
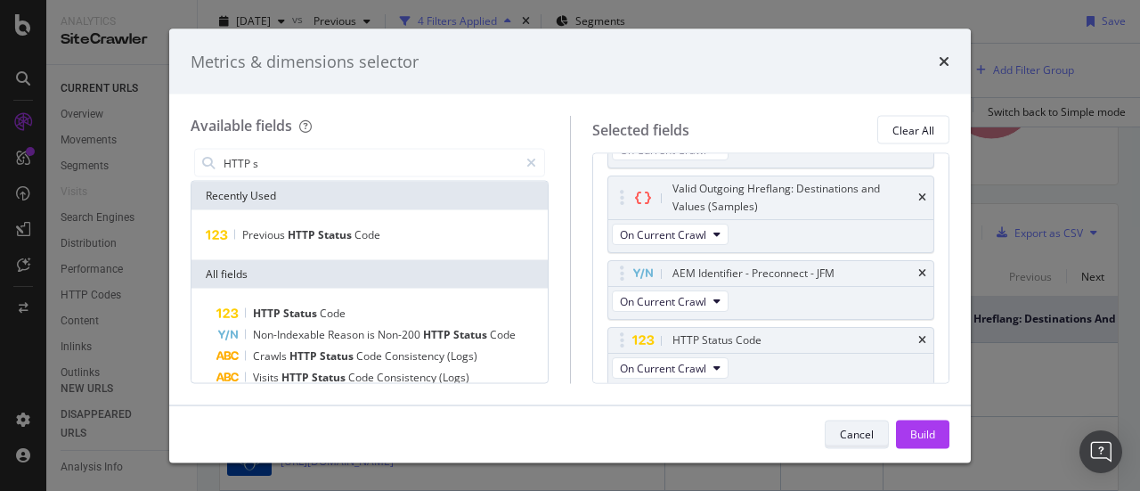
click at [856, 434] on div "Cancel" at bounding box center [857, 433] width 34 height 15
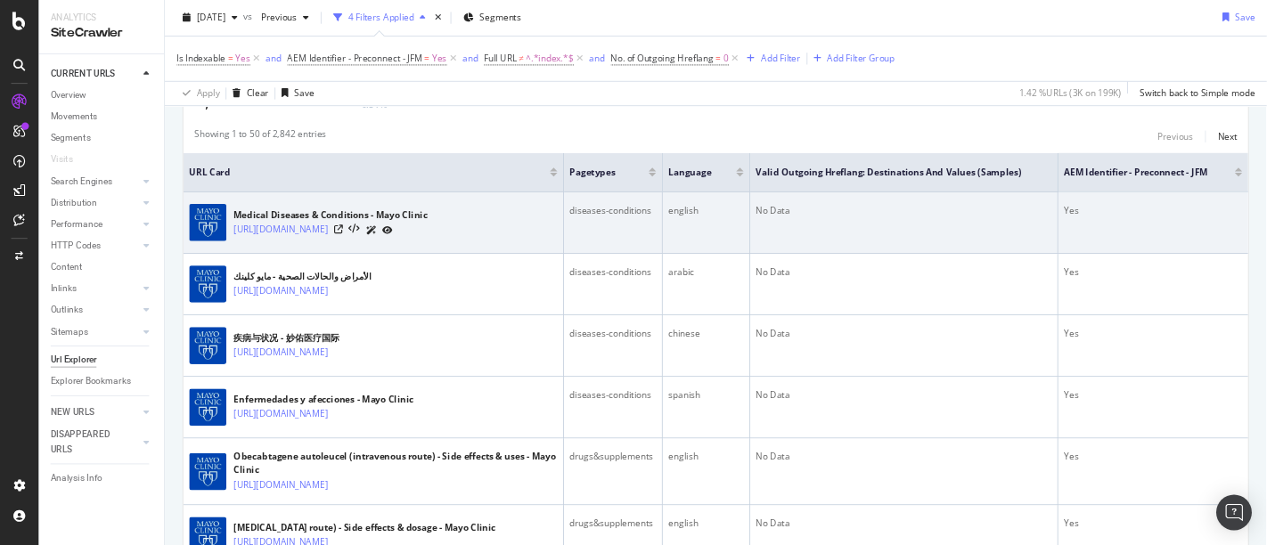
scroll to position [356, 0]
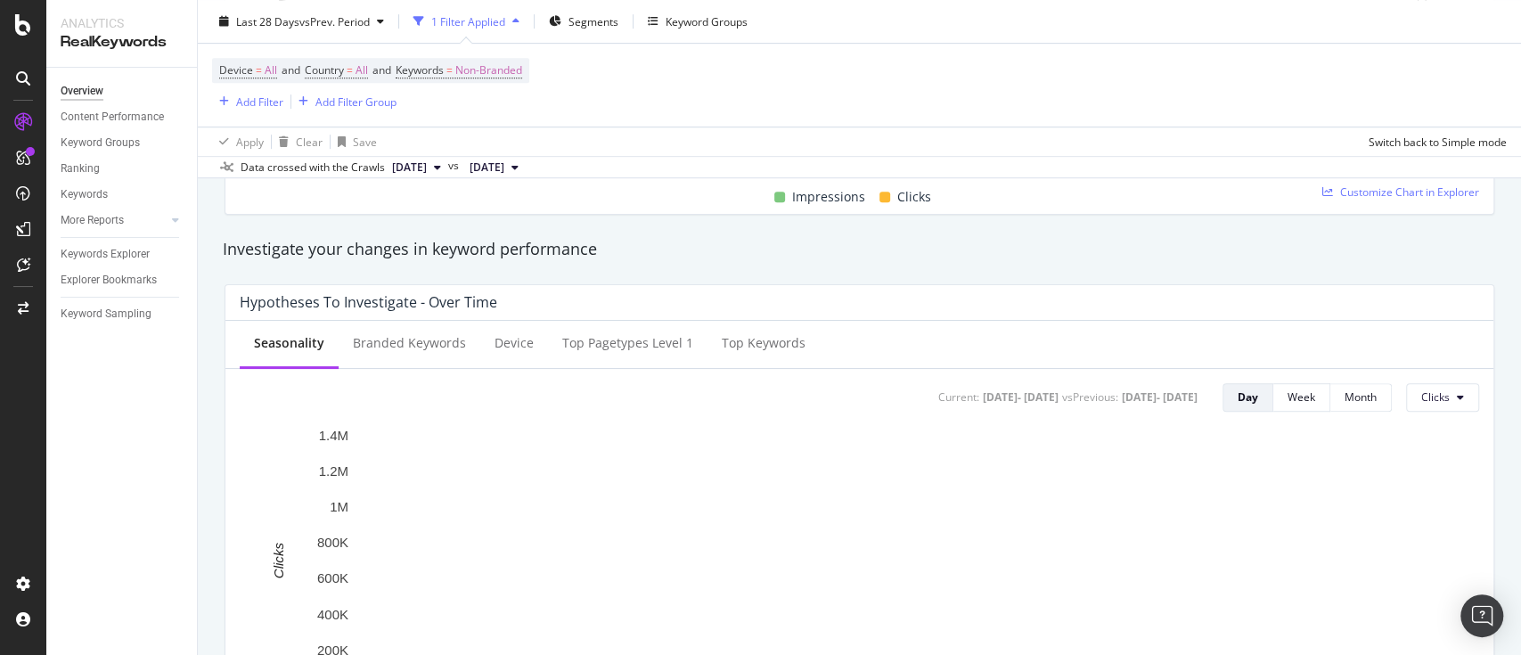
scroll to position [593, 0]
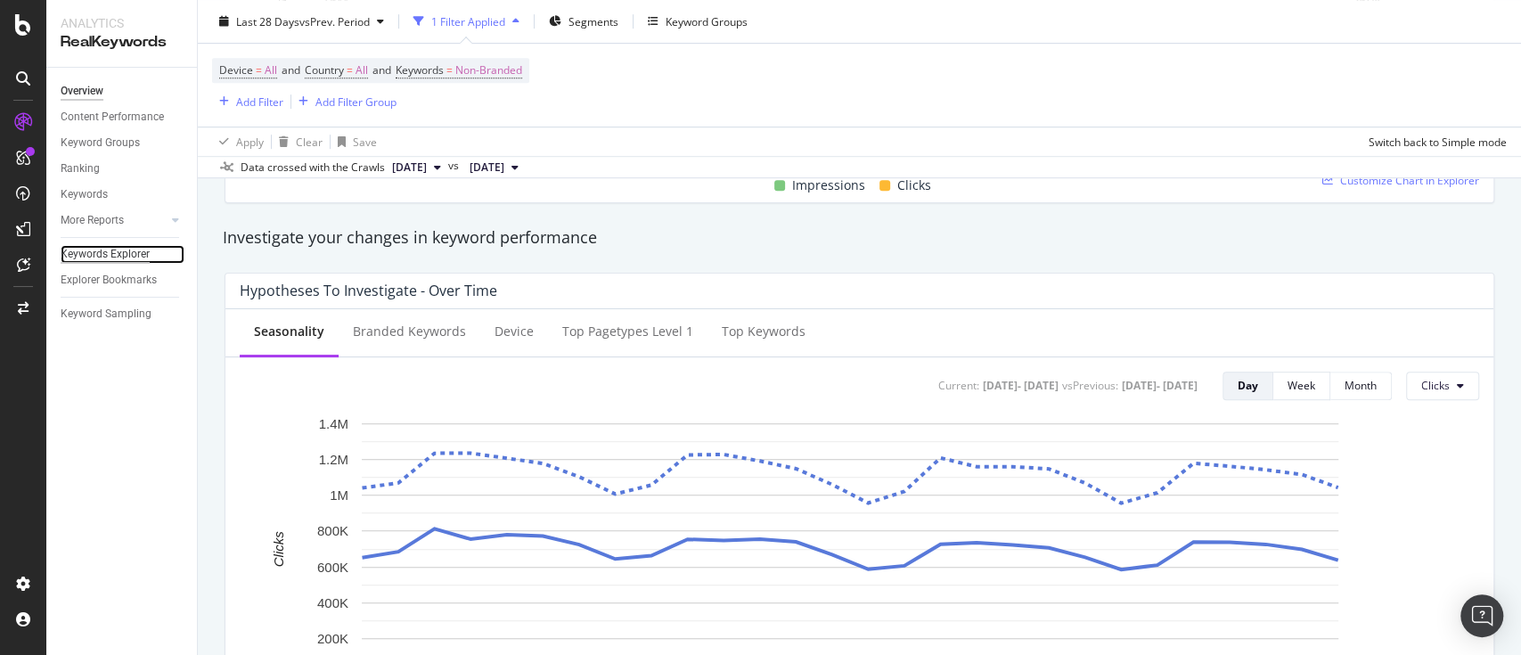
click at [109, 257] on div "Keywords Explorer" at bounding box center [105, 254] width 89 height 19
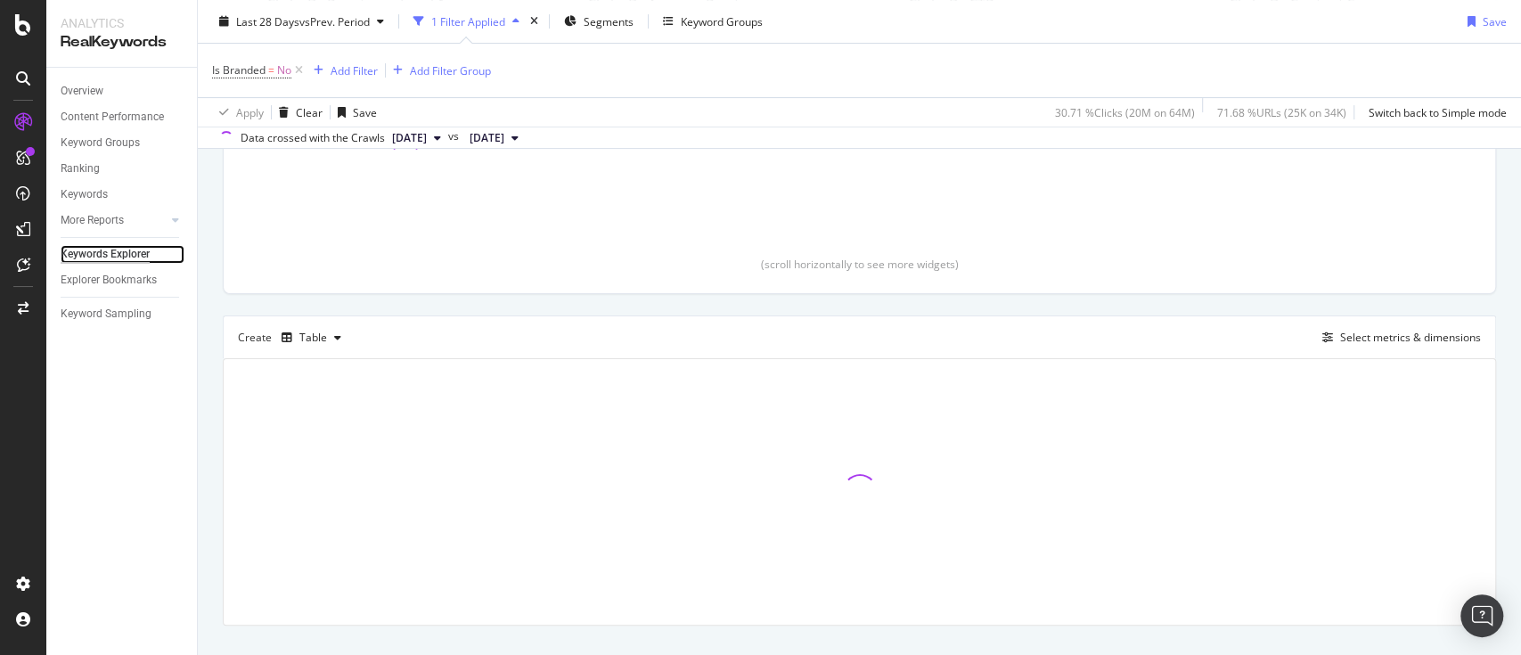
scroll to position [355, 0]
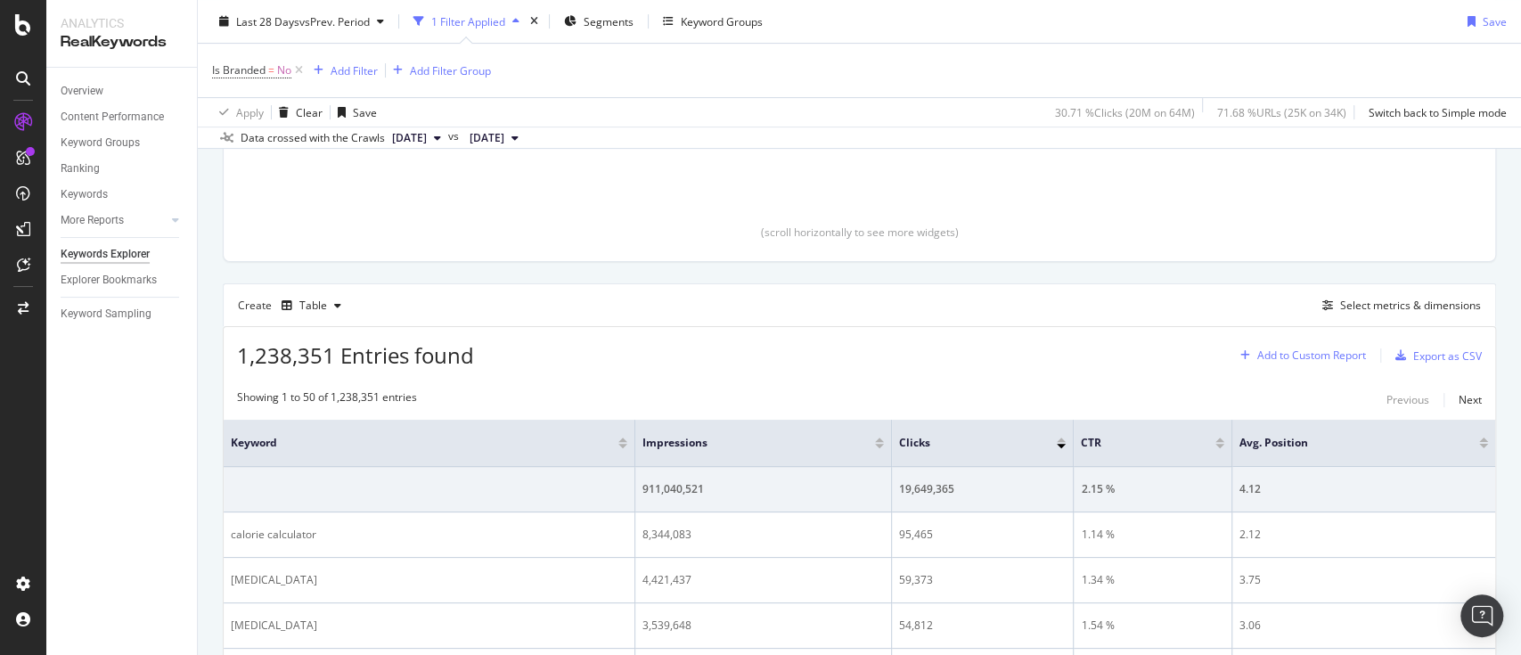
click at [1139, 350] on div "Add to Custom Report" at bounding box center [1311, 355] width 109 height 11
click at [1139, 310] on div "Select metrics & dimensions" at bounding box center [1410, 305] width 141 height 15
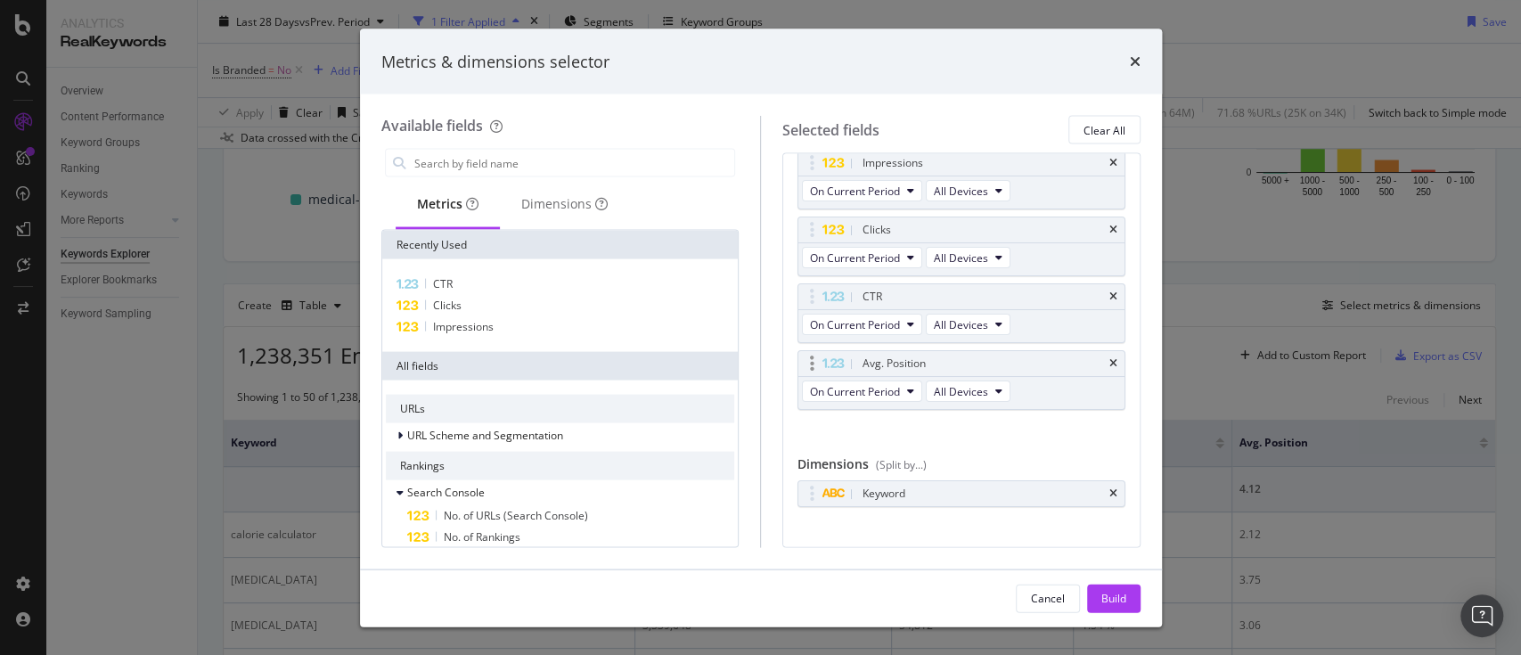
scroll to position [62, 0]
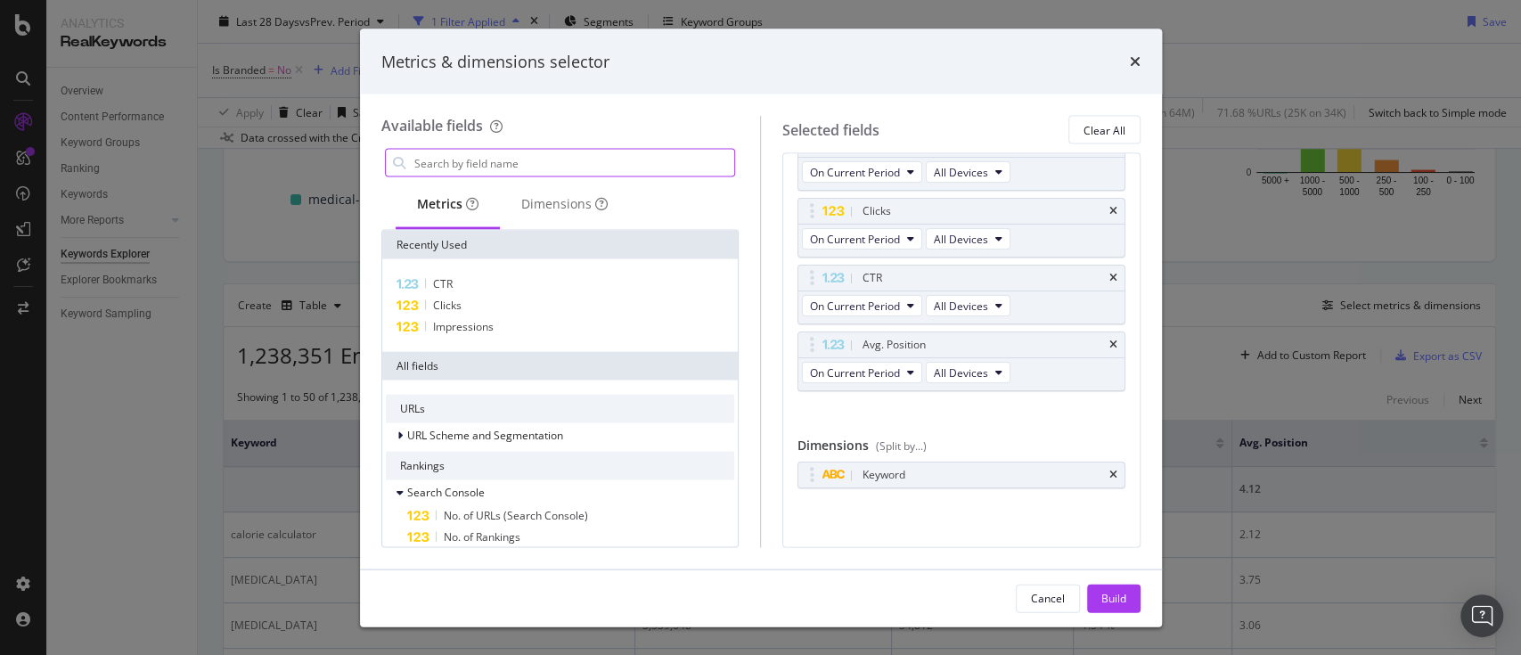
click at [448, 167] on input "modal" at bounding box center [573, 163] width 322 height 27
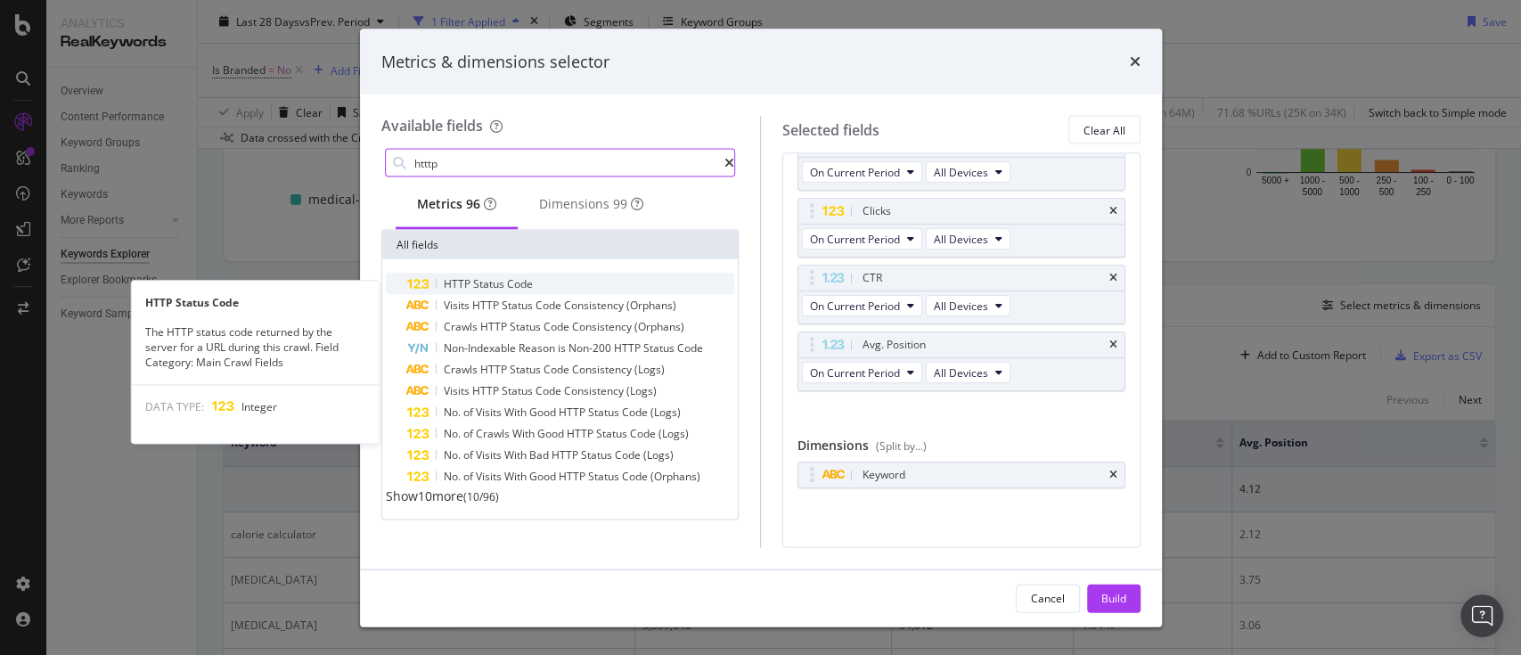
type input "htttp"
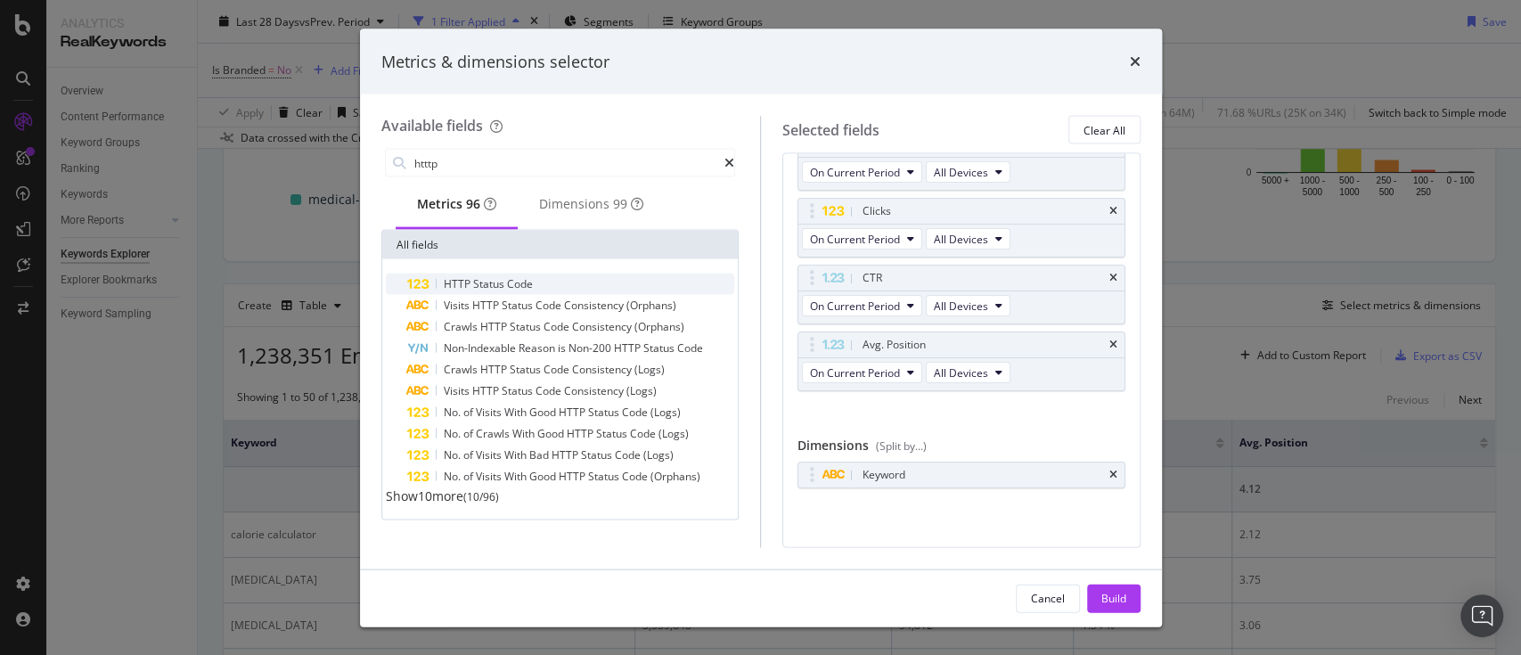
click at [515, 289] on span "Code" at bounding box center [520, 283] width 26 height 15
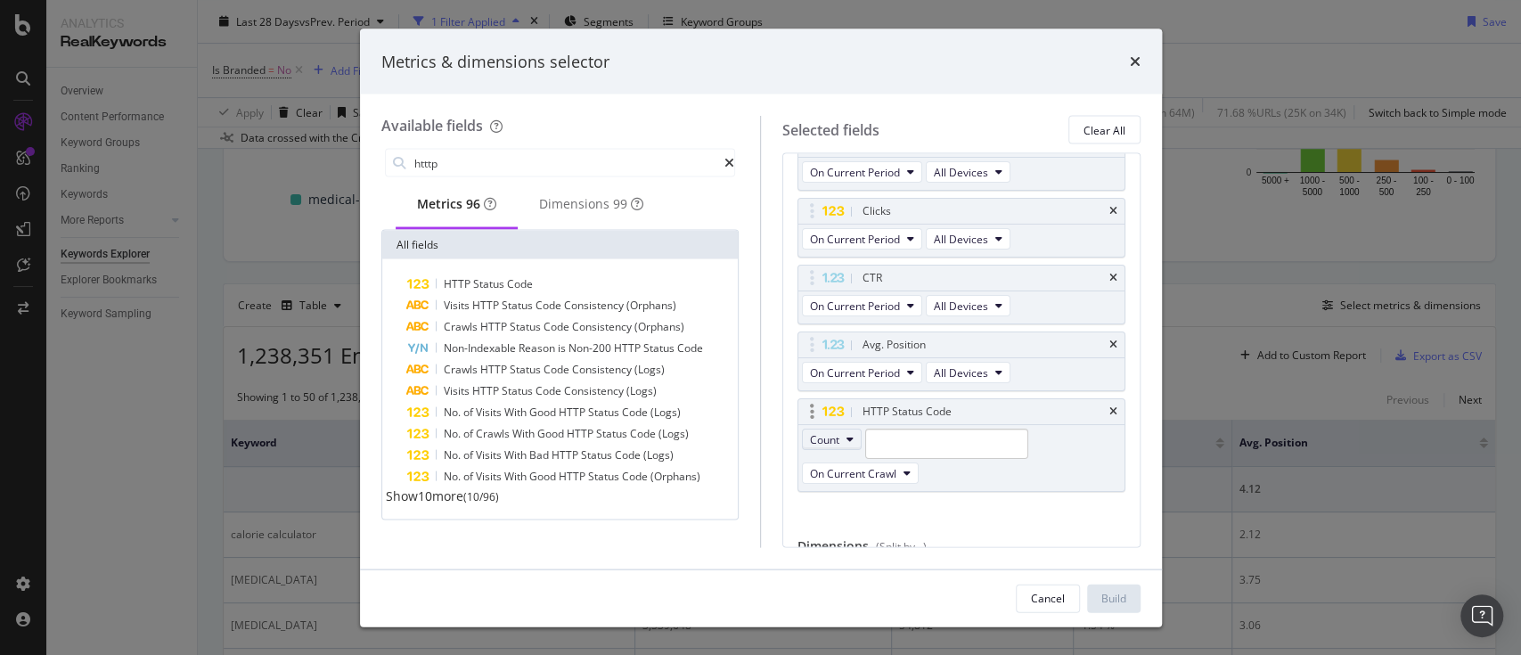
click at [853, 438] on button "Count" at bounding box center [832, 438] width 60 height 21
click at [850, 438] on icon "modal" at bounding box center [849, 439] width 7 height 11
click at [1109, 406] on icon "times" at bounding box center [1113, 411] width 8 height 11
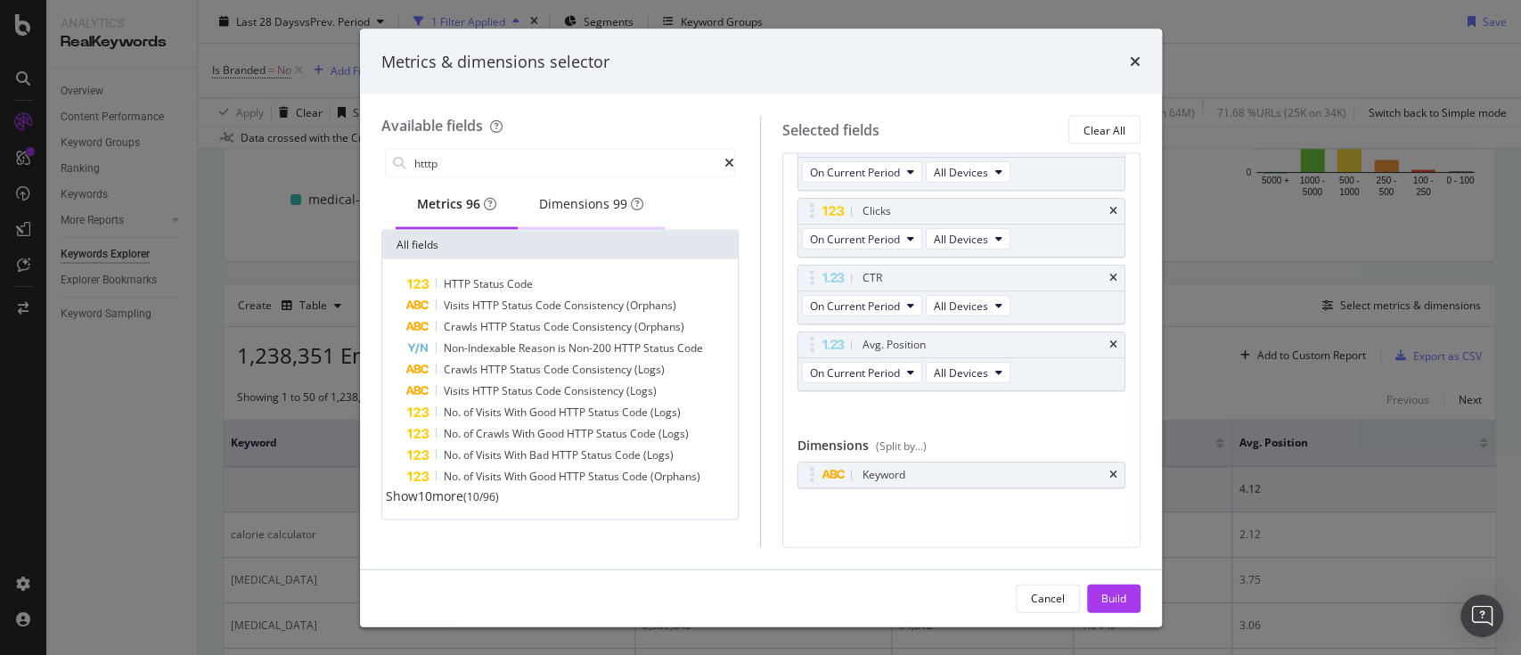
click at [591, 200] on div "Dimensions 99" at bounding box center [591, 204] width 104 height 18
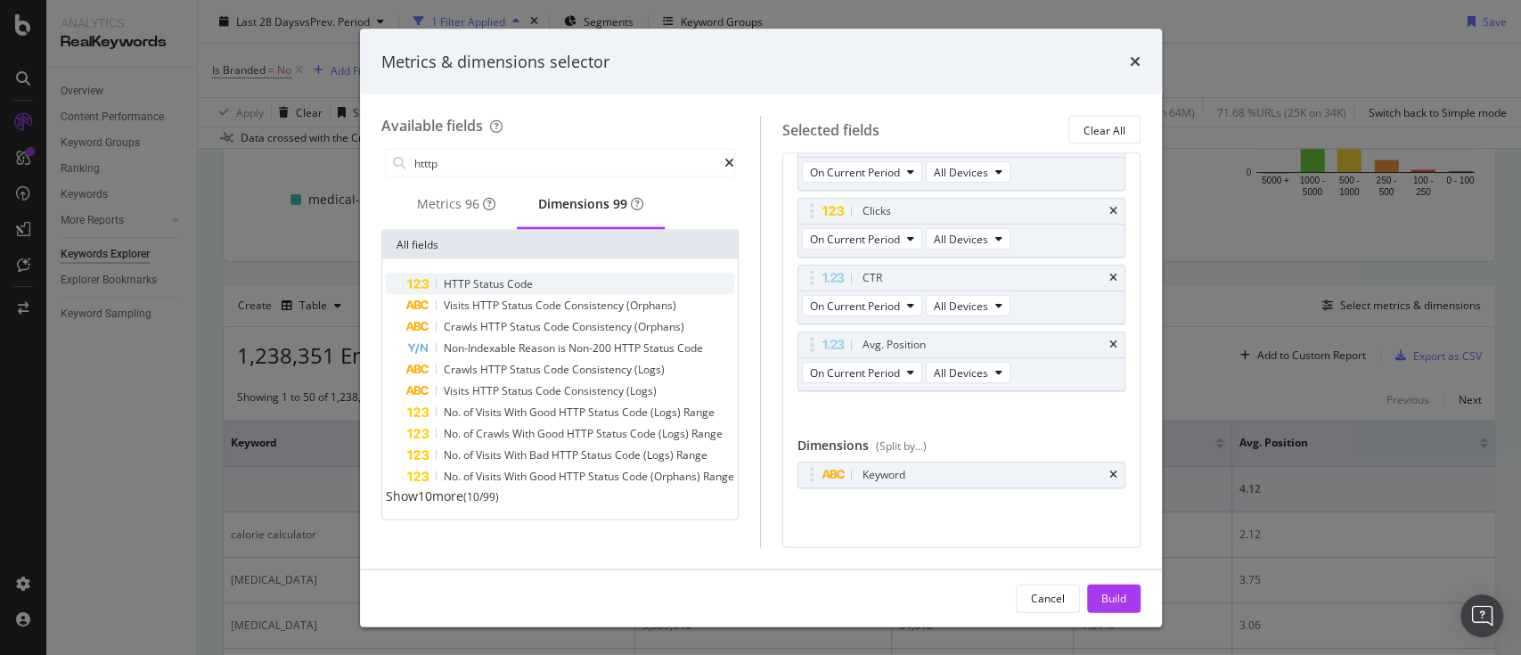
click at [461, 289] on span "HTTP" at bounding box center [458, 283] width 29 height 15
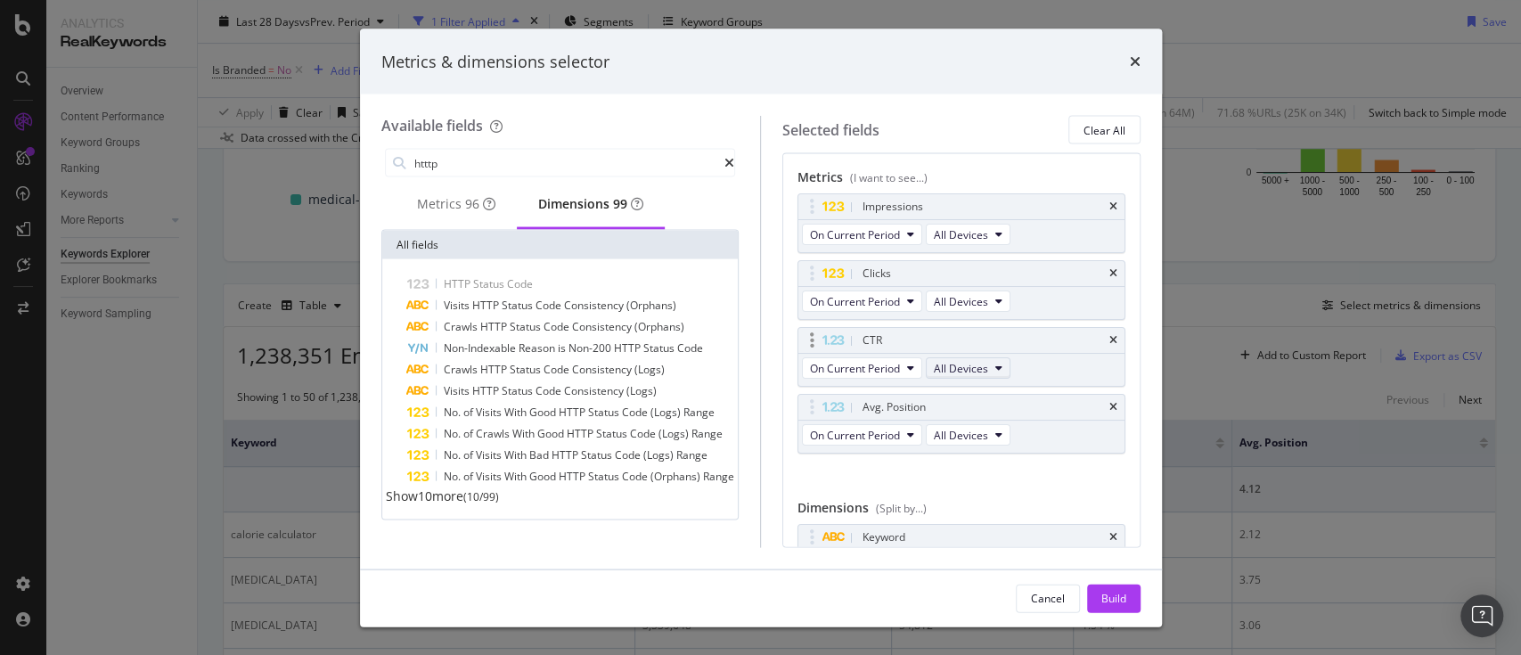
scroll to position [95, 0]
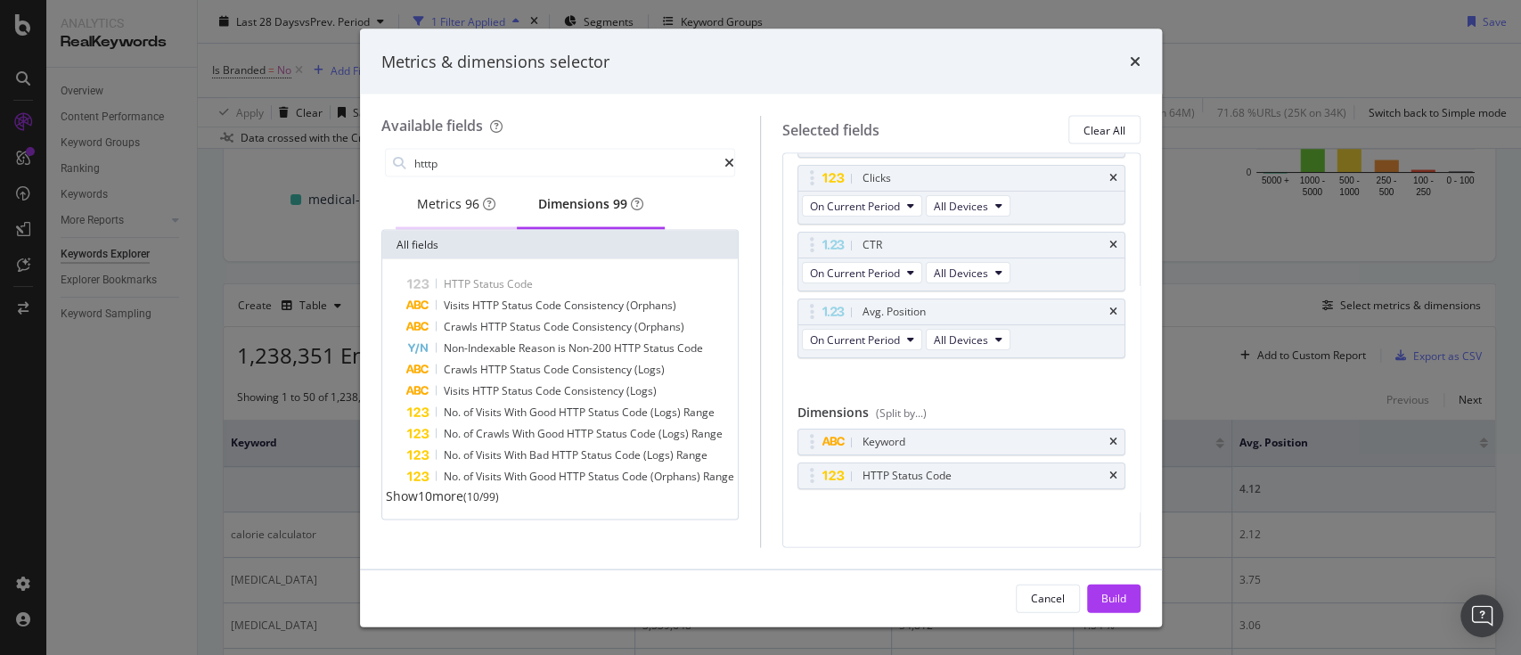
click at [451, 206] on div "Metrics 96" at bounding box center [456, 204] width 78 height 18
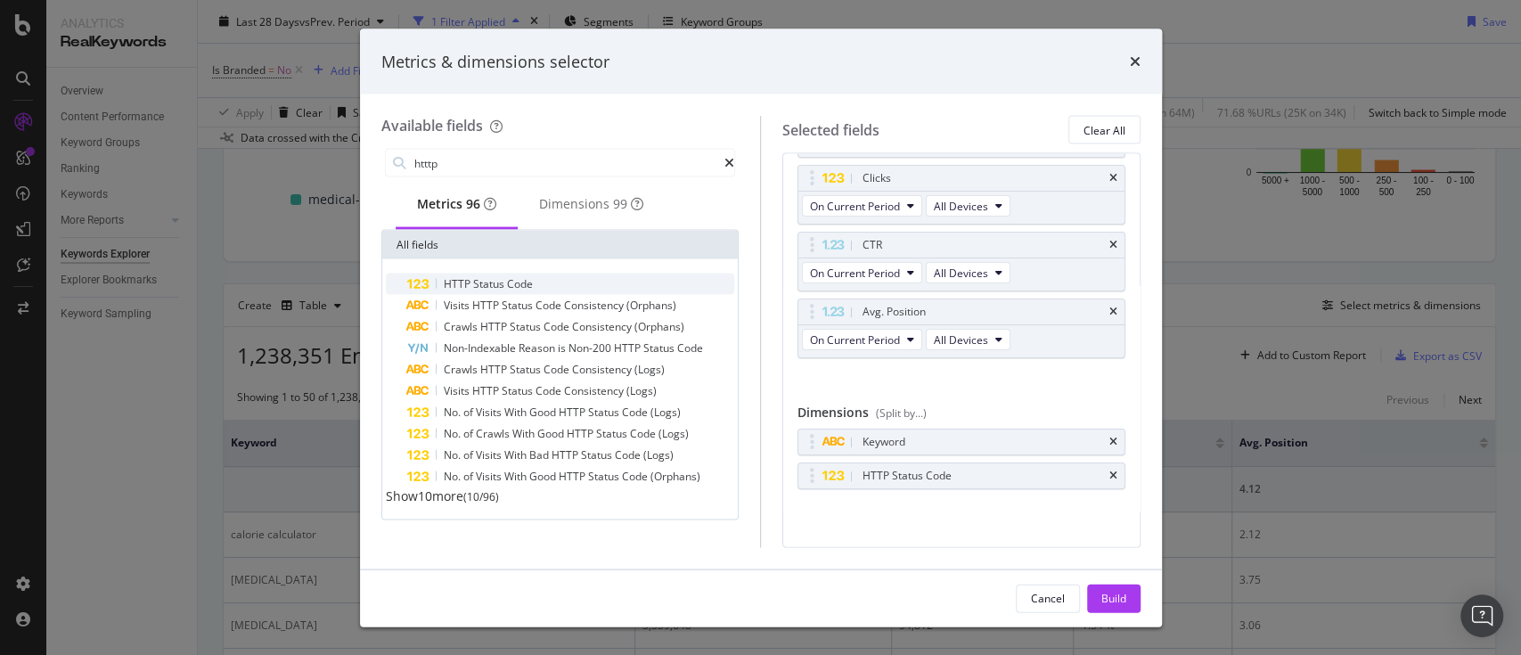
click at [475, 282] on span "Status" at bounding box center [490, 283] width 34 height 15
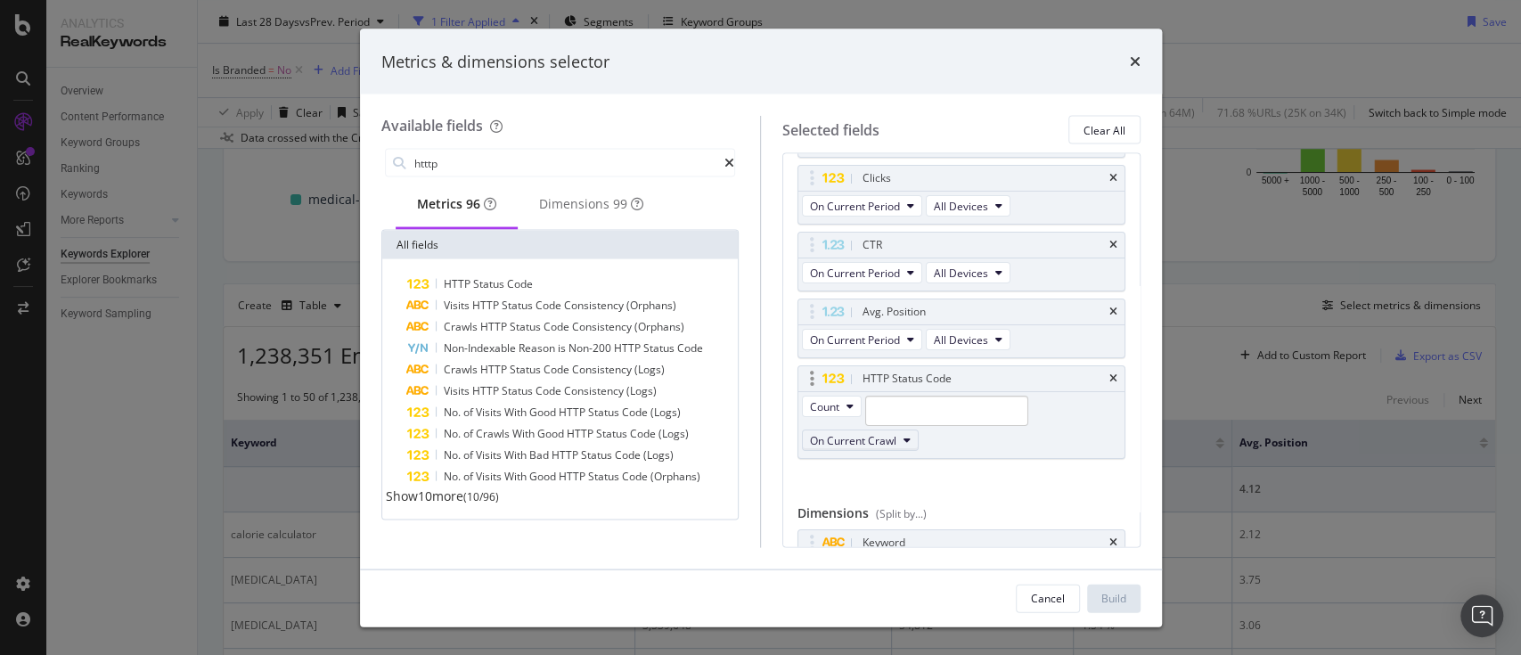
click at [862, 432] on span "On Current Crawl" at bounding box center [853, 439] width 86 height 15
click at [851, 490] on span "Changed" at bounding box center [867, 527] width 101 height 16
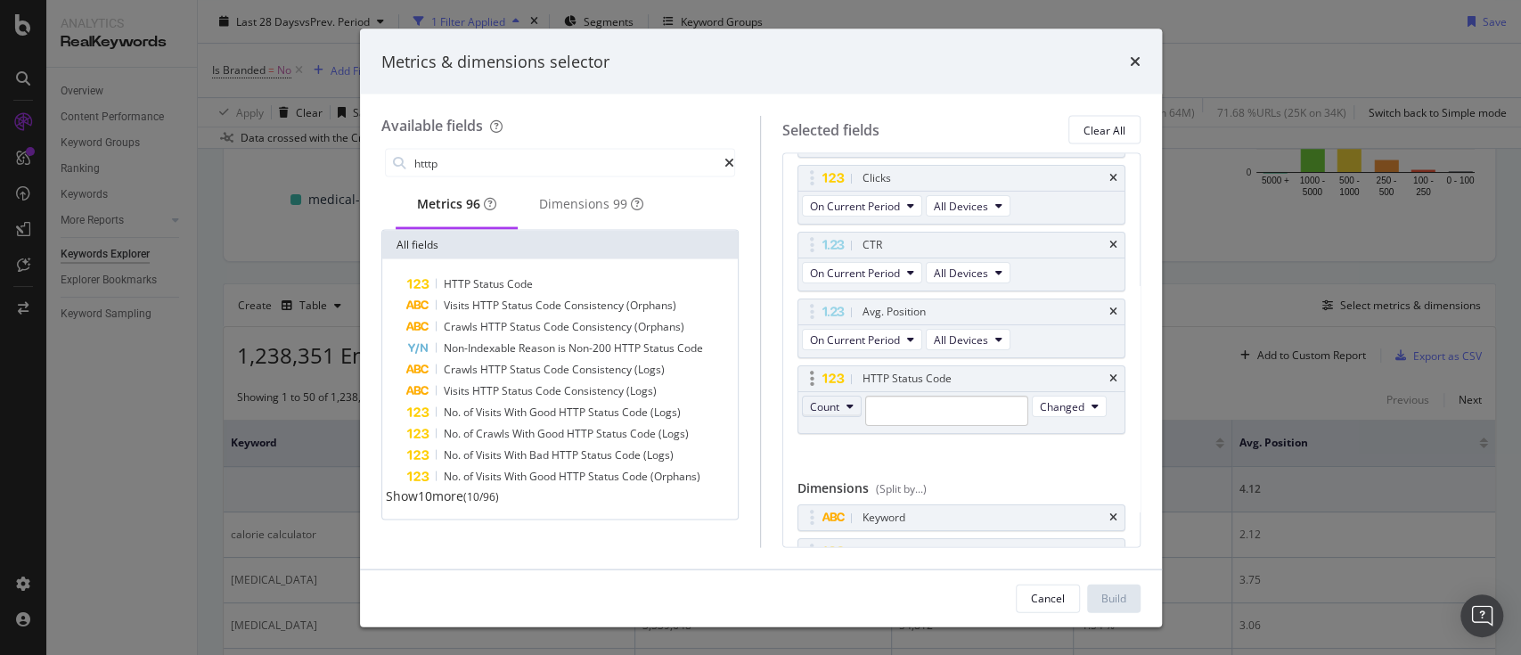
click at [852, 403] on icon "modal" at bounding box center [849, 406] width 7 height 11
click at [851, 401] on icon "modal" at bounding box center [849, 406] width 7 height 11
click at [848, 403] on icon "modal" at bounding box center [849, 406] width 7 height 11
click at [1091, 412] on icon "modal" at bounding box center [1094, 406] width 7 height 11
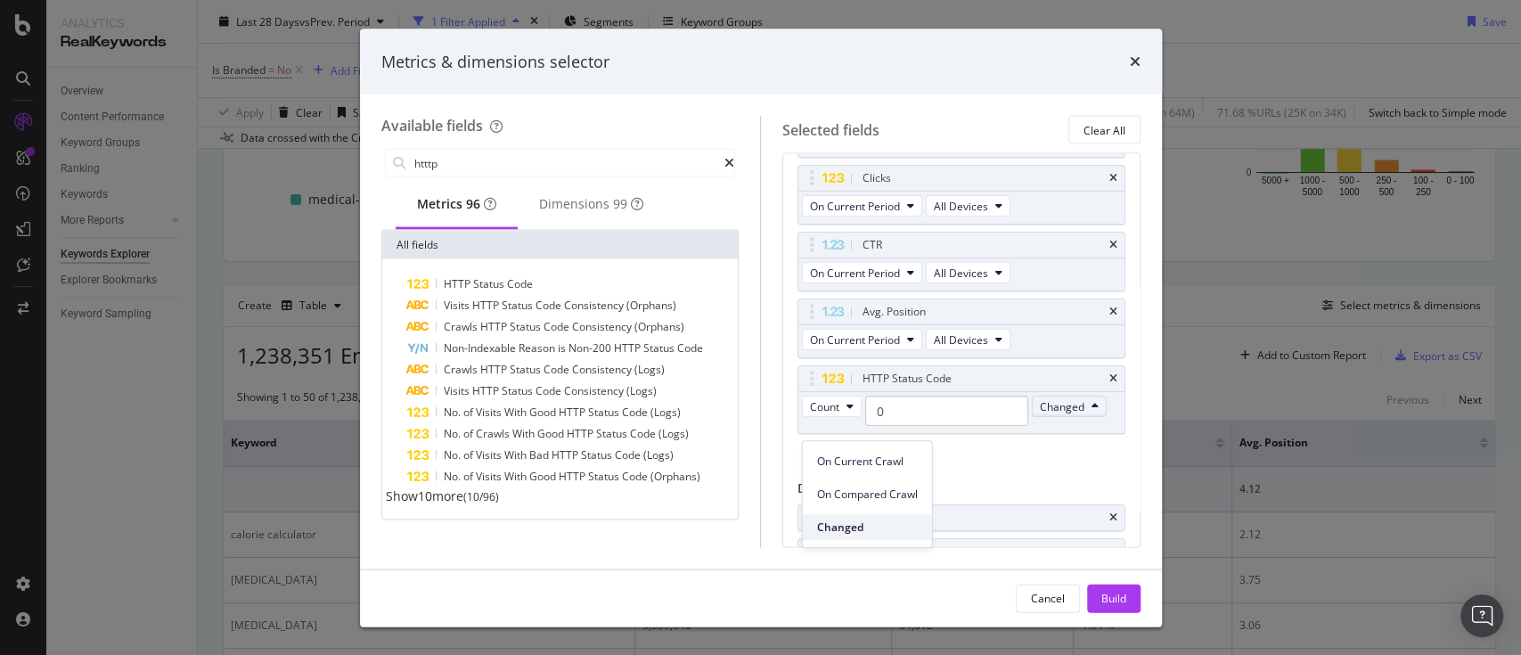
click at [867, 490] on span "Changed" at bounding box center [867, 527] width 101 height 16
click at [857, 489] on span "On Compared Crawl" at bounding box center [867, 494] width 101 height 16
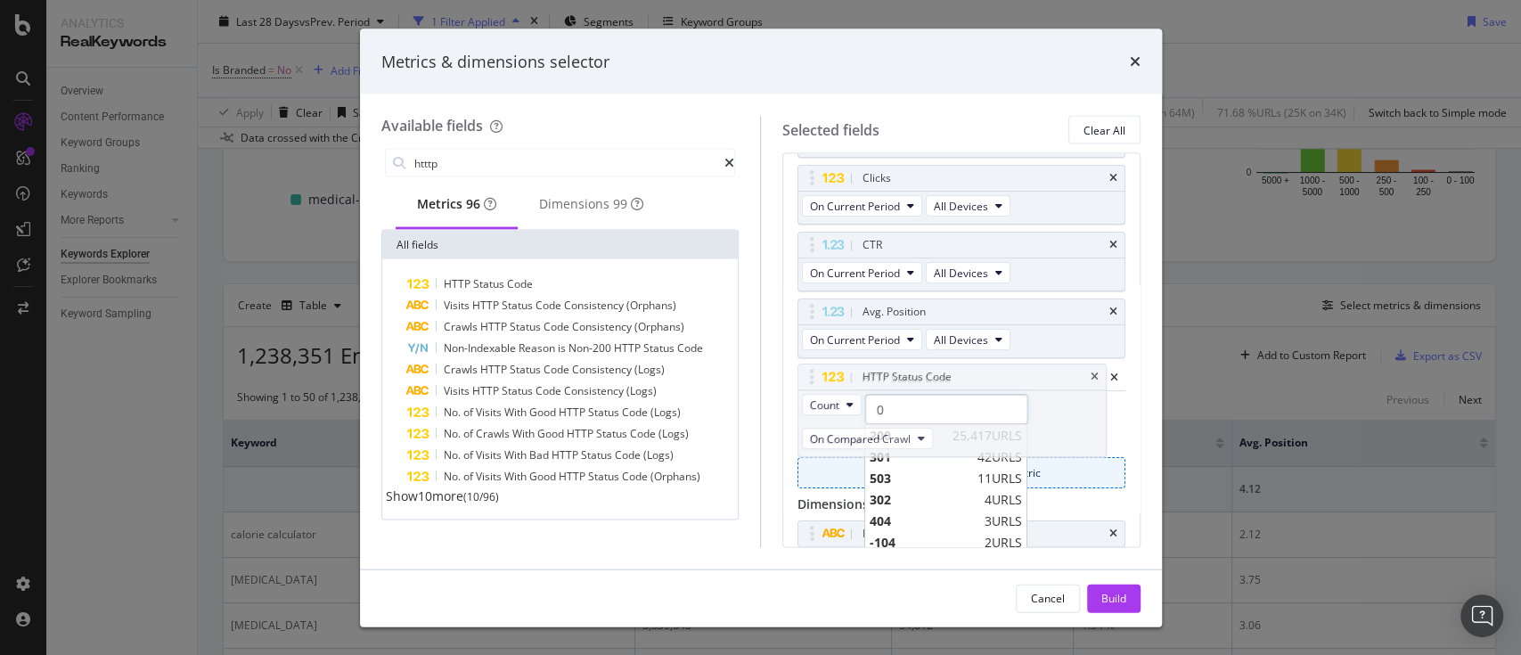
click at [825, 398] on body "Analytics RealKeywords Overview Content Performance Keyword Groups Ranking Keyw…" at bounding box center [760, 327] width 1521 height 655
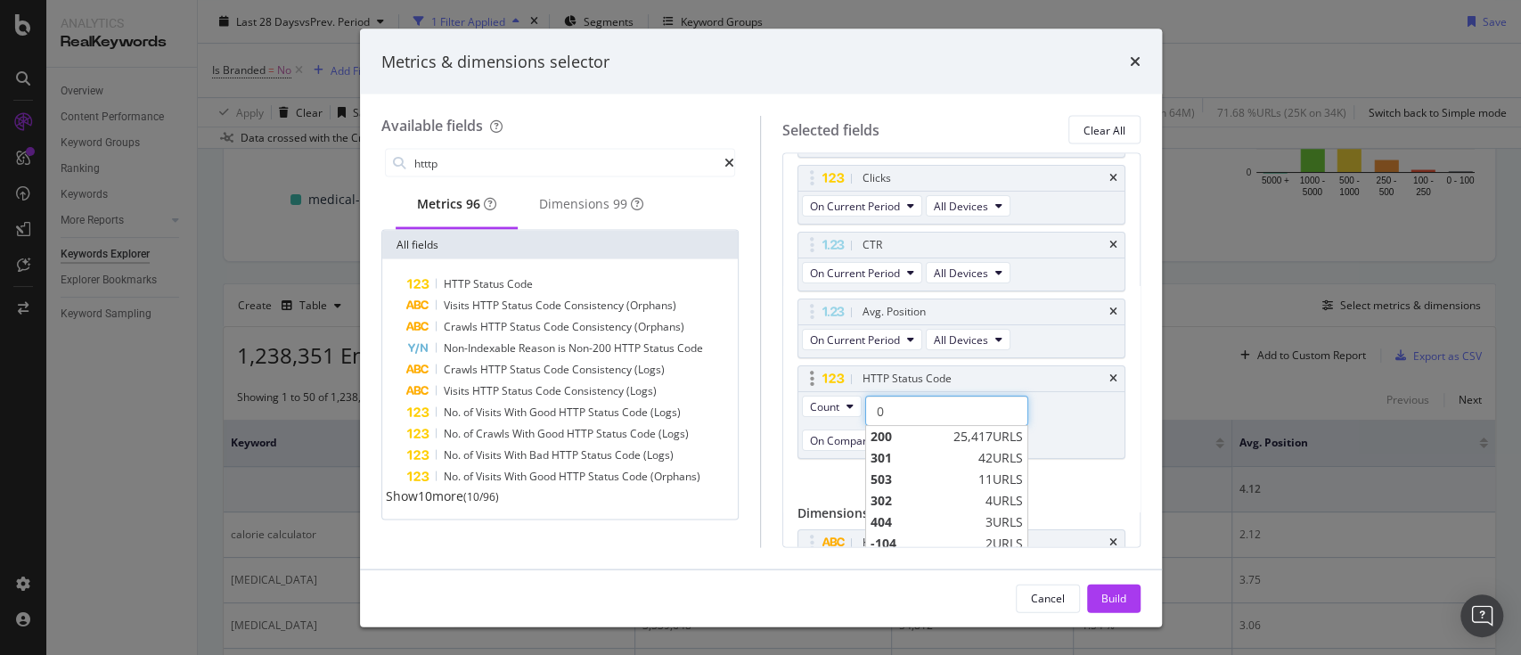
click at [908, 399] on input "0" at bounding box center [946, 411] width 163 height 30
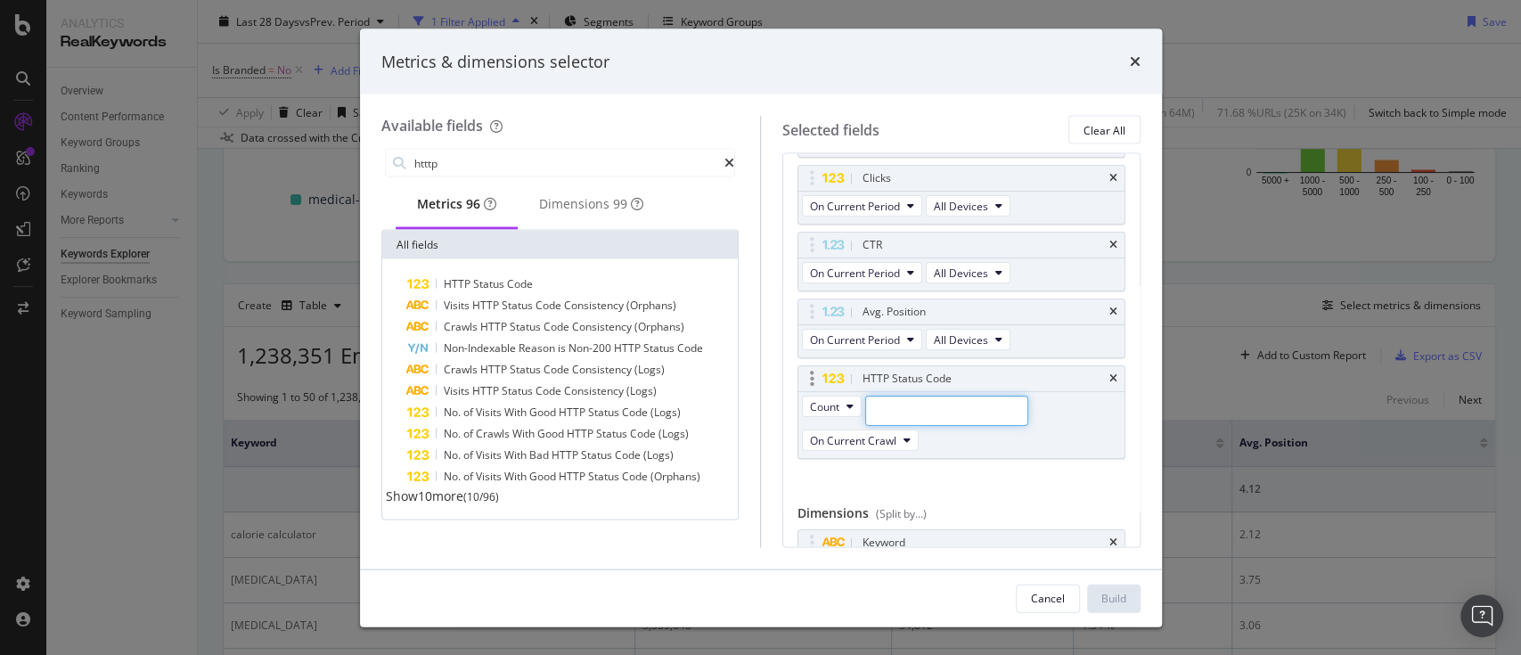
click at [908, 403] on input "modal" at bounding box center [946, 411] width 163 height 30
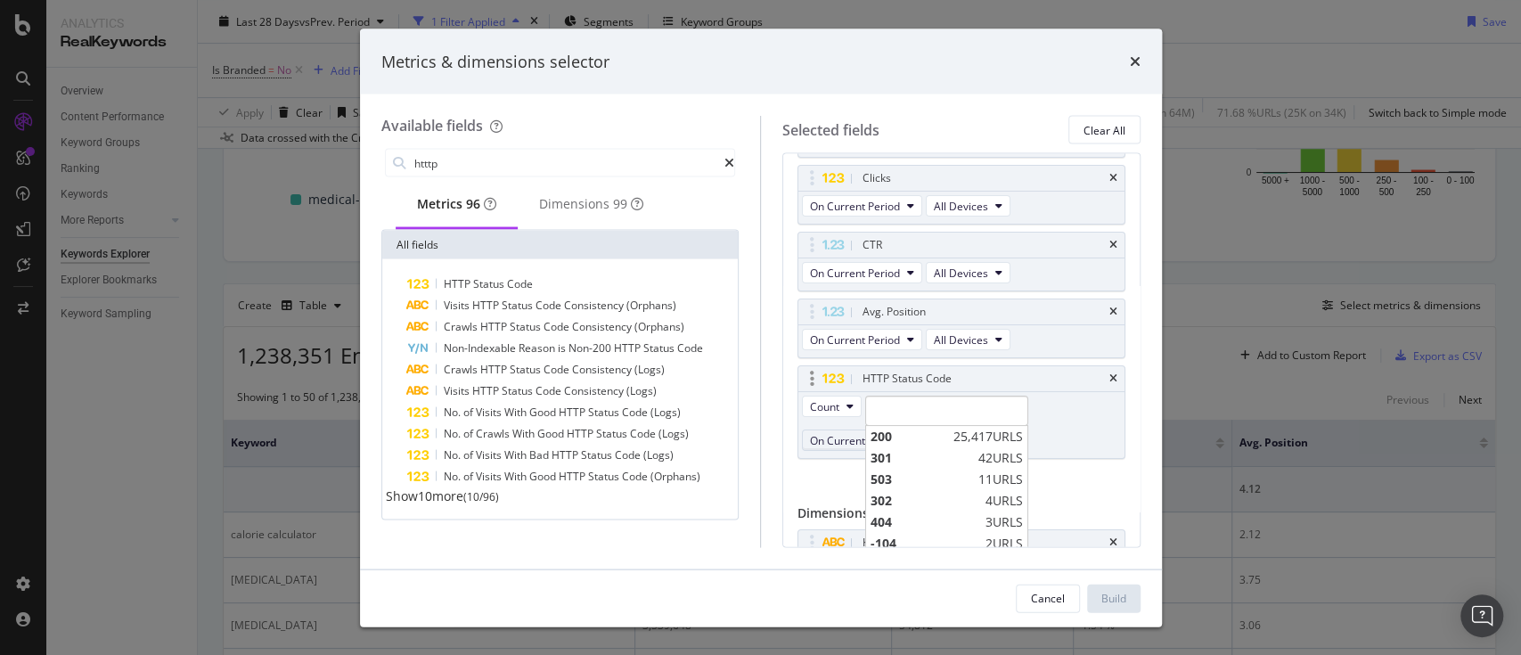
click at [823, 432] on span "On Current Crawl" at bounding box center [853, 439] width 86 height 15
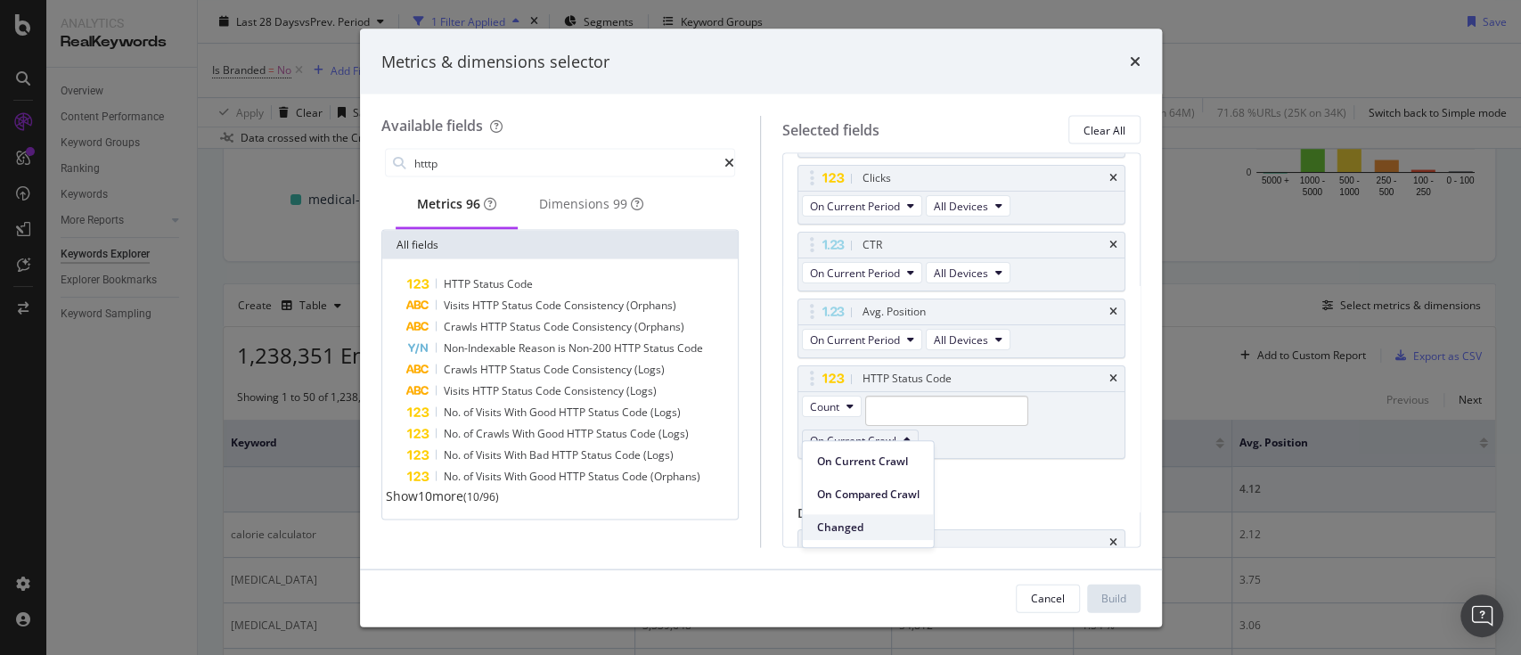
click at [822, 490] on span "Changed" at bounding box center [868, 527] width 102 height 16
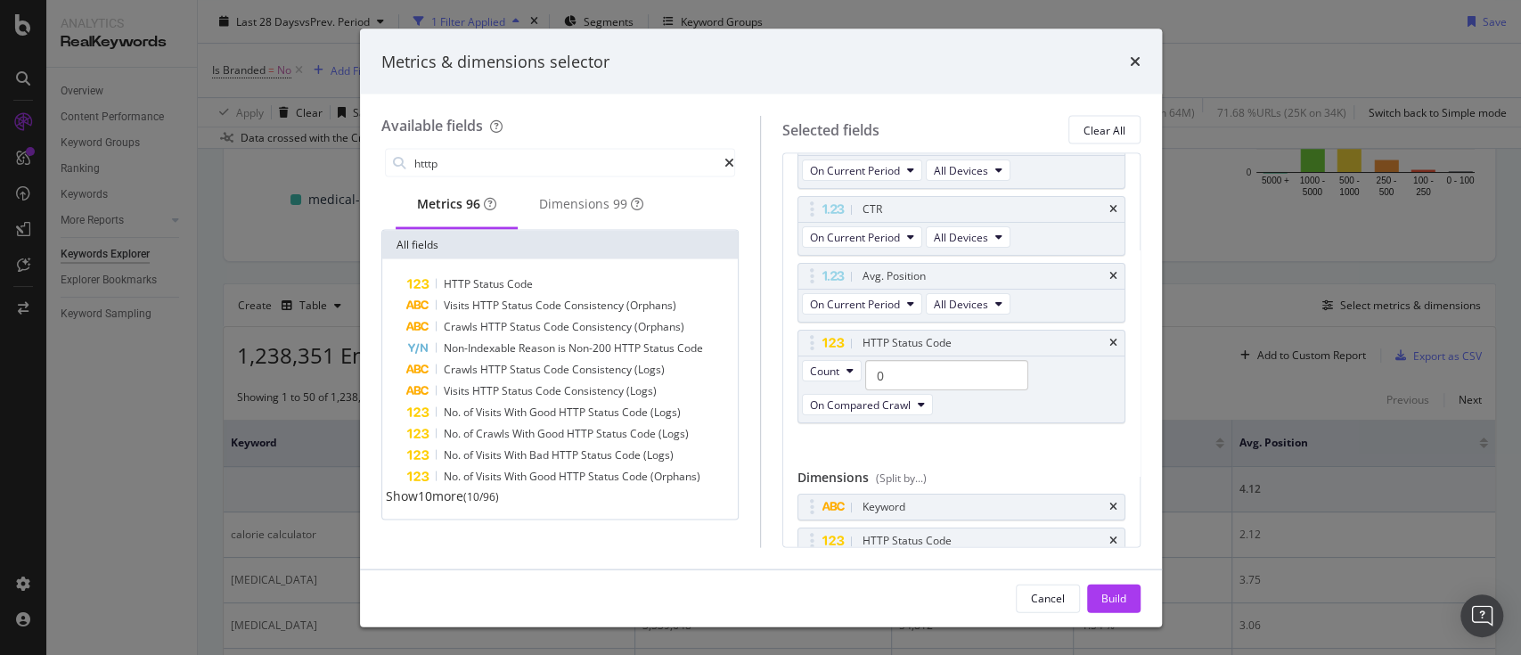
scroll to position [187, 0]
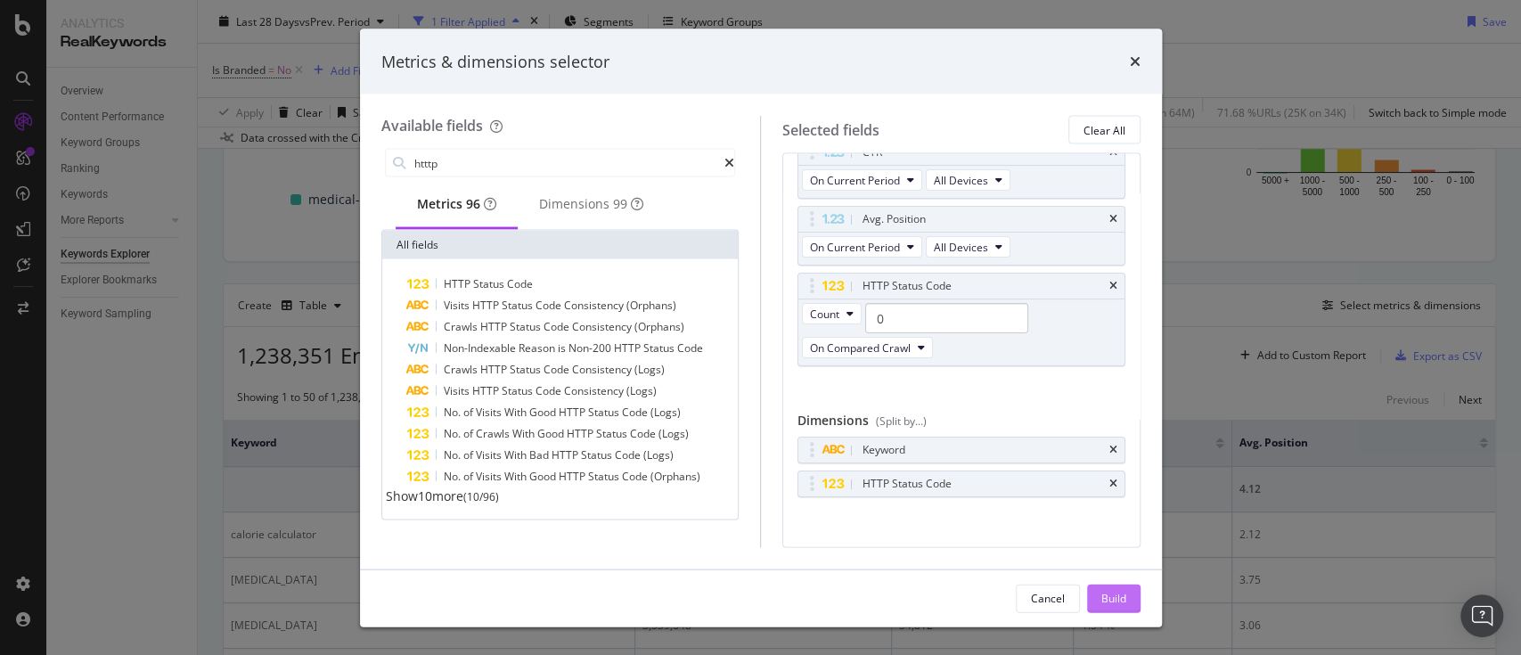
click at [1104, 490] on div "Build" at bounding box center [1113, 597] width 25 height 15
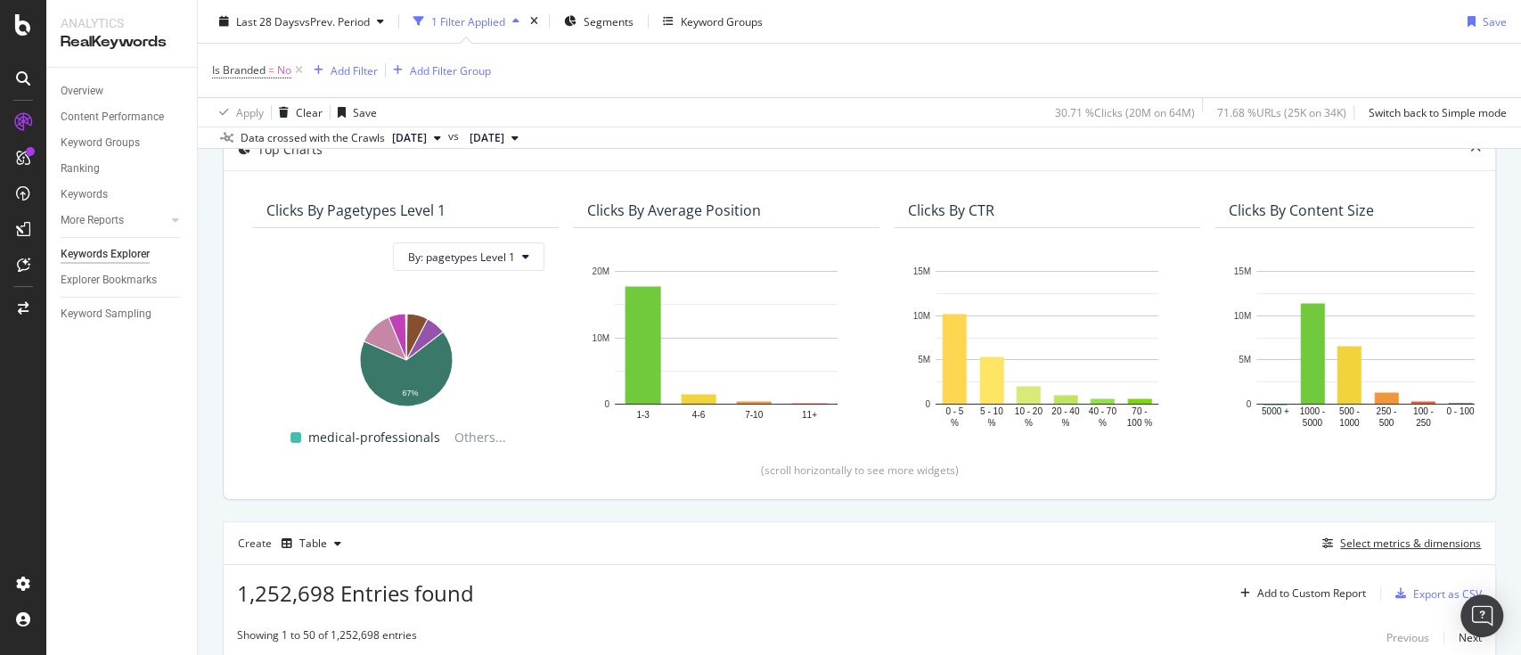
scroll to position [355, 0]
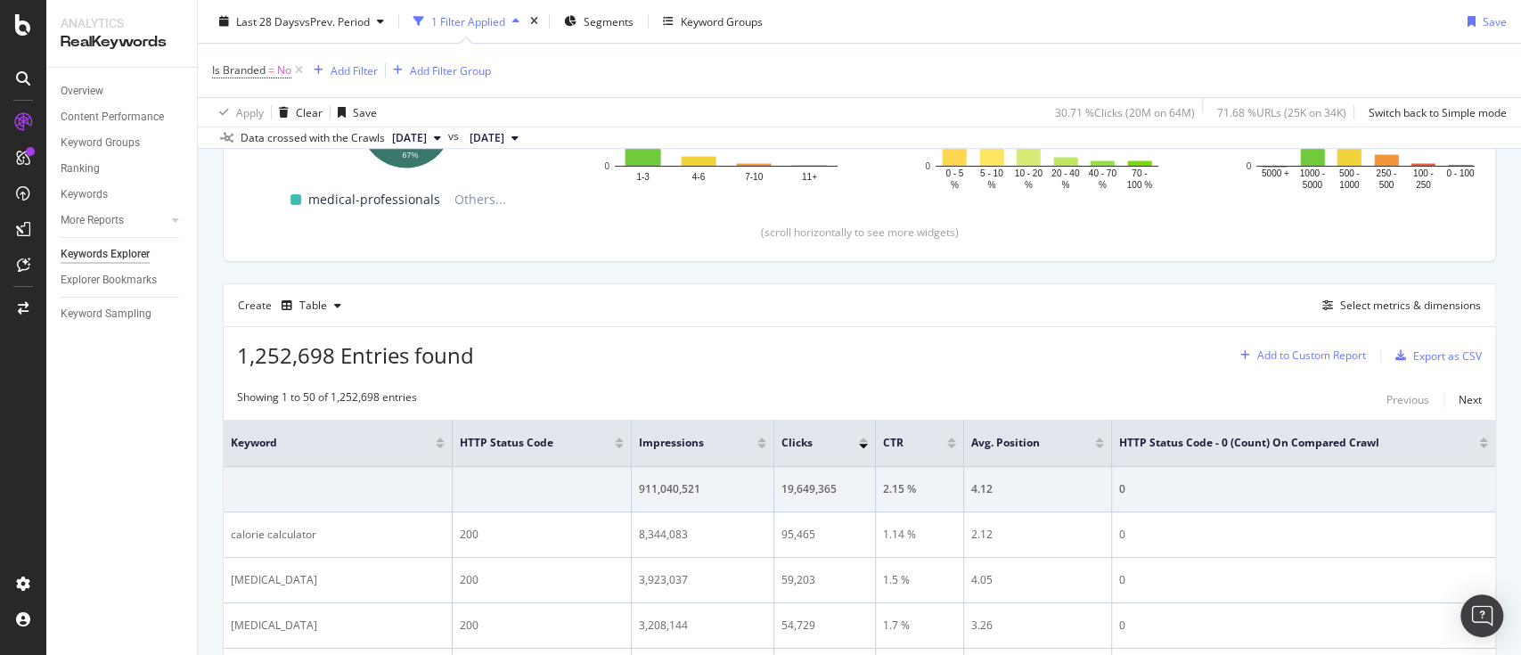
click at [1139, 350] on div "Add to Custom Report" at bounding box center [1311, 355] width 109 height 11
click at [1139, 298] on div "Select metrics & dimensions" at bounding box center [1410, 305] width 141 height 15
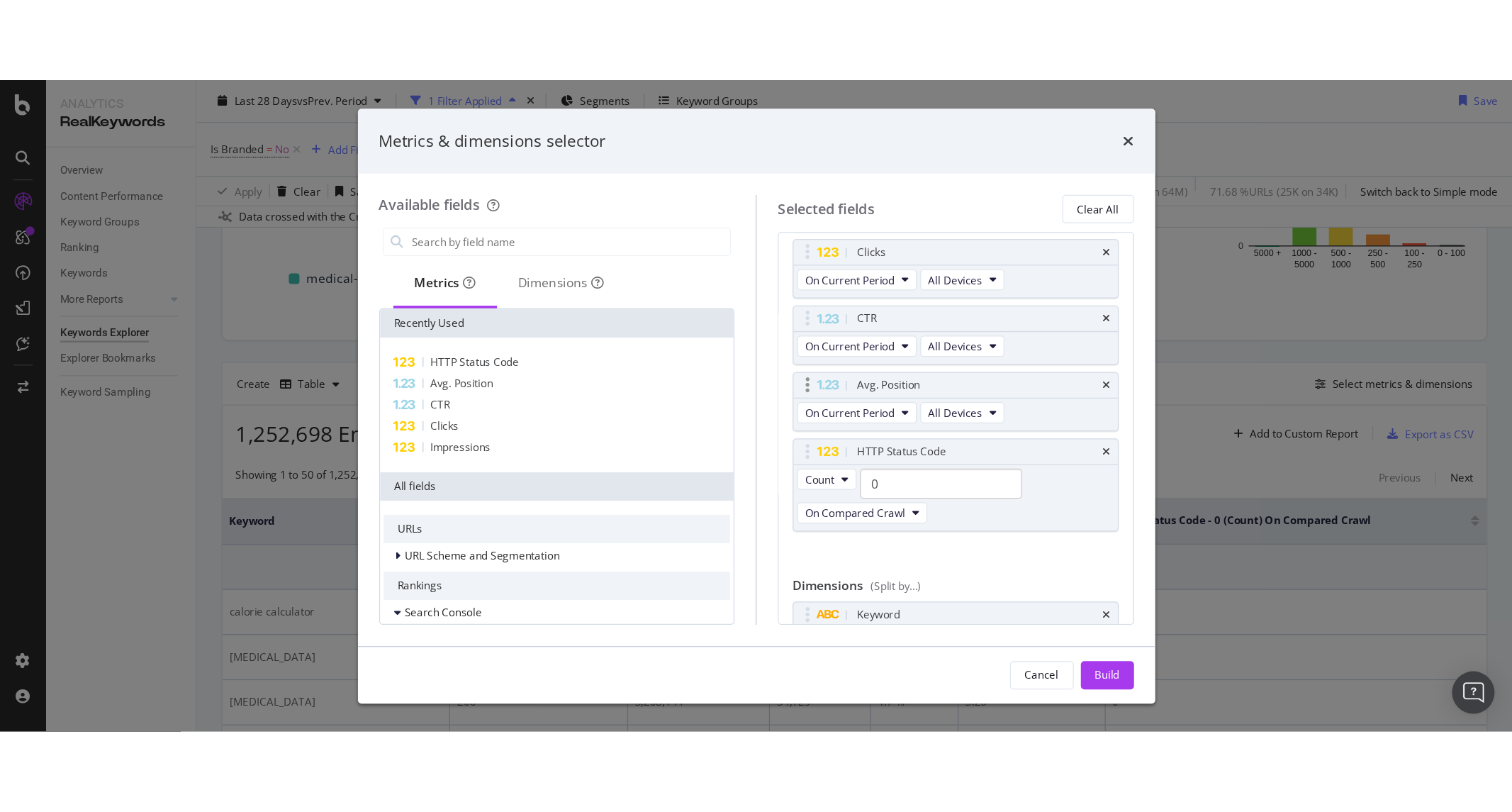
scroll to position [149, 0]
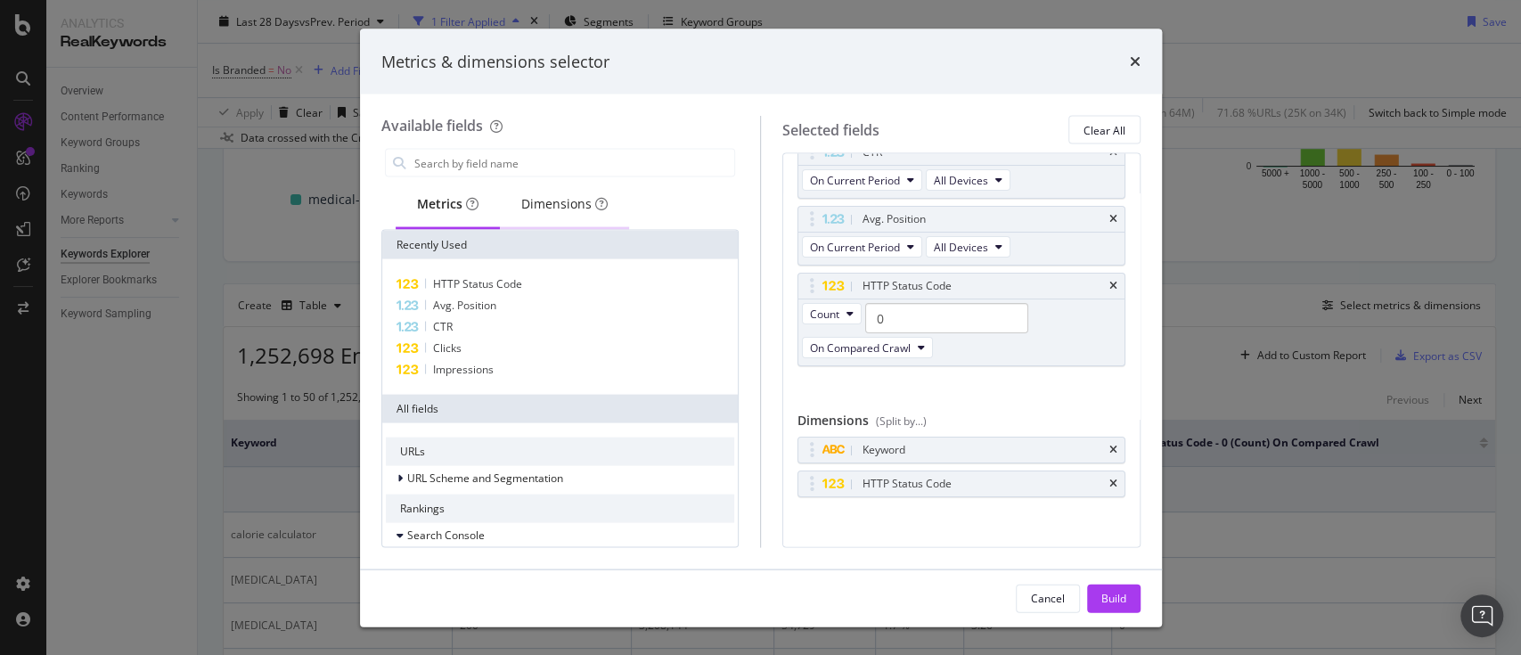
click at [557, 200] on div "Dimensions" at bounding box center [564, 204] width 86 height 18
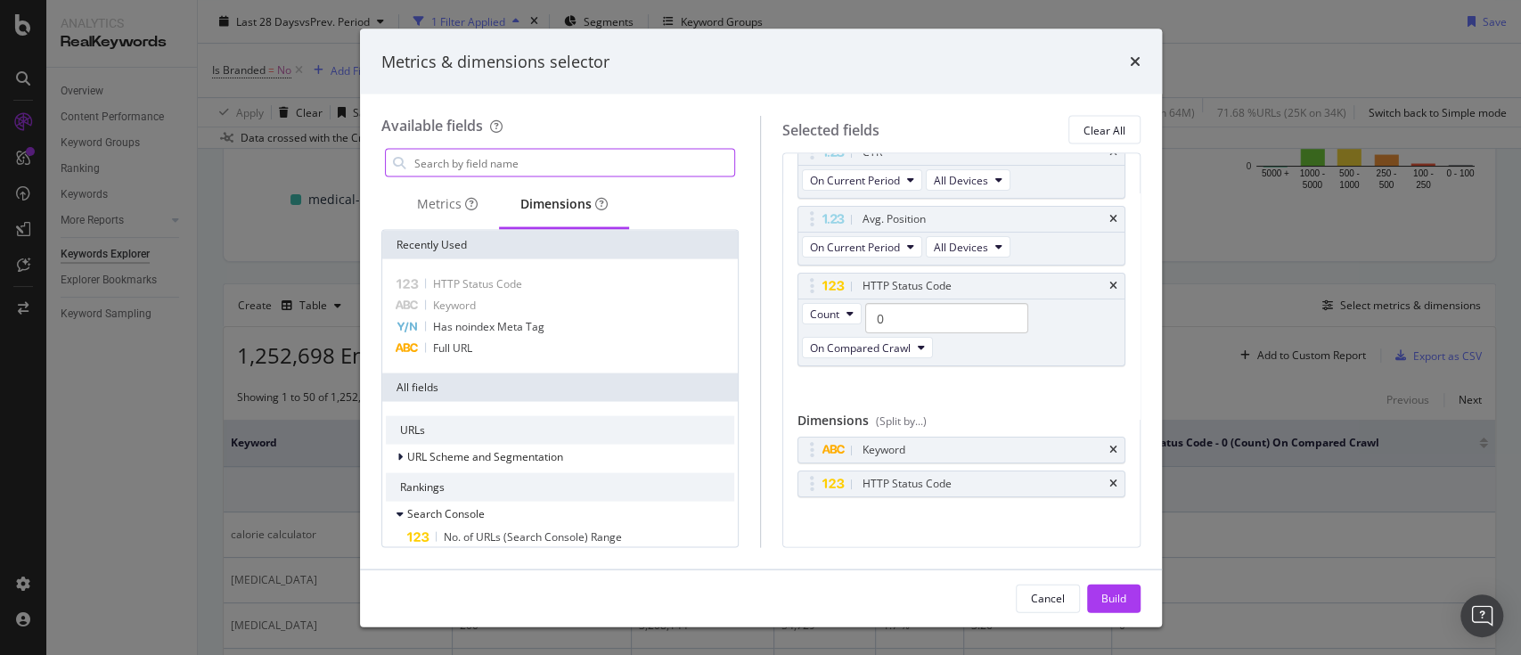
click at [525, 167] on input "modal" at bounding box center [573, 163] width 322 height 27
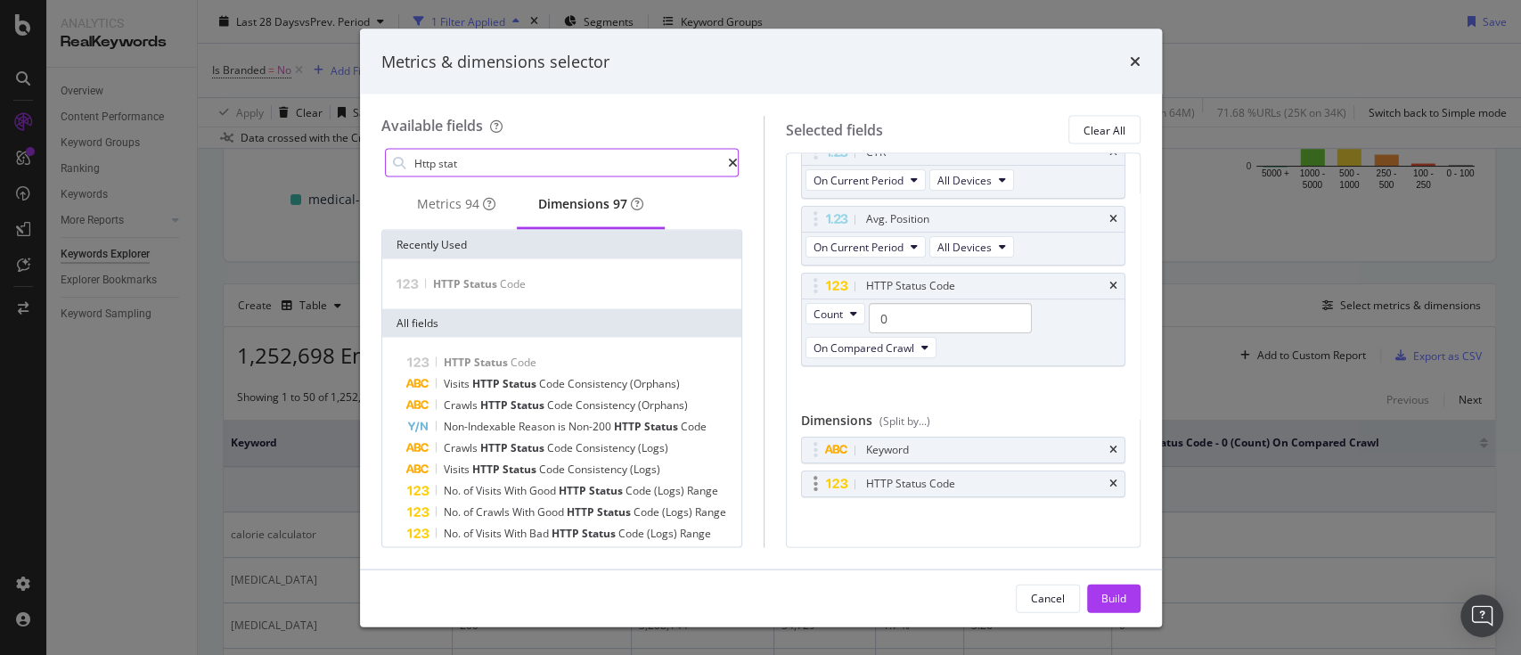
type input "Http stat"
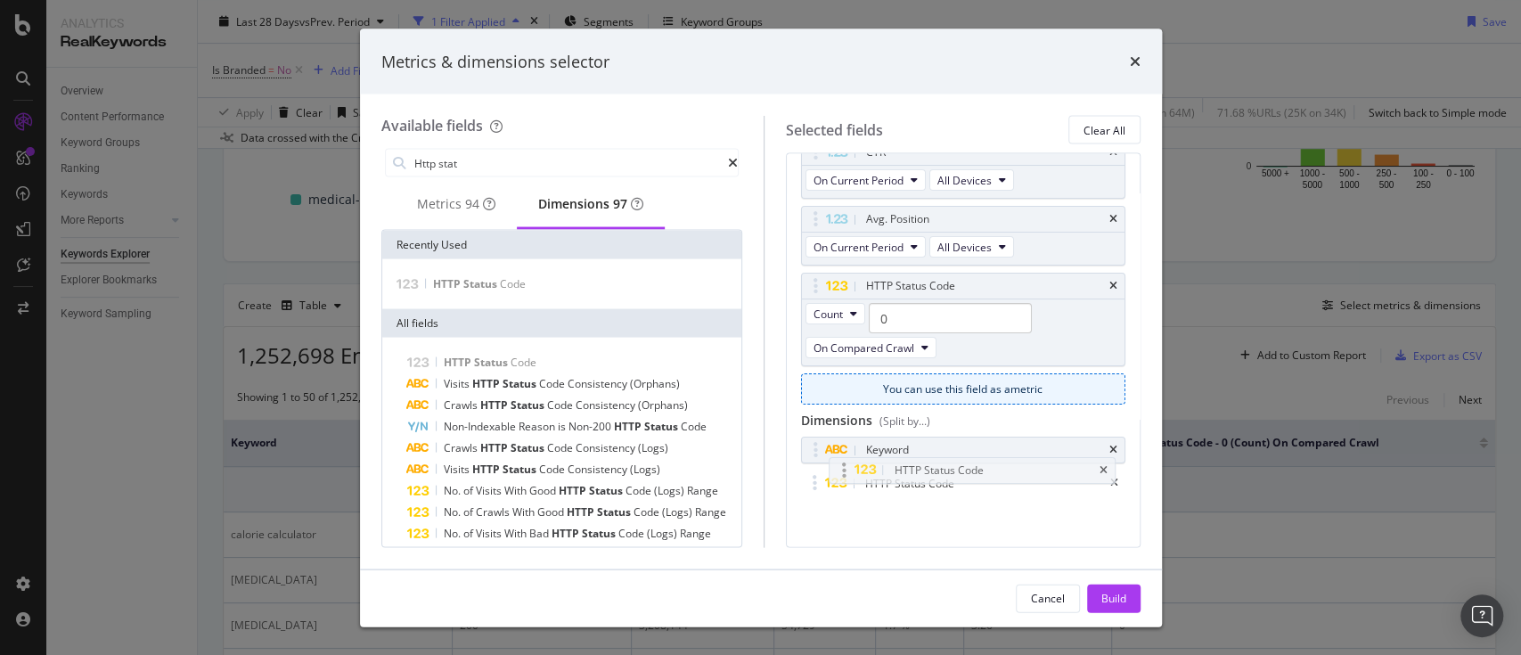
drag, startPoint x: 909, startPoint y: 477, endPoint x: 918, endPoint y: 472, distance: 10.0
click at [918, 472] on body "Analytics RealKeywords Overview Content Performance Keyword Groups Ranking Keyw…" at bounding box center [760, 327] width 1521 height 655
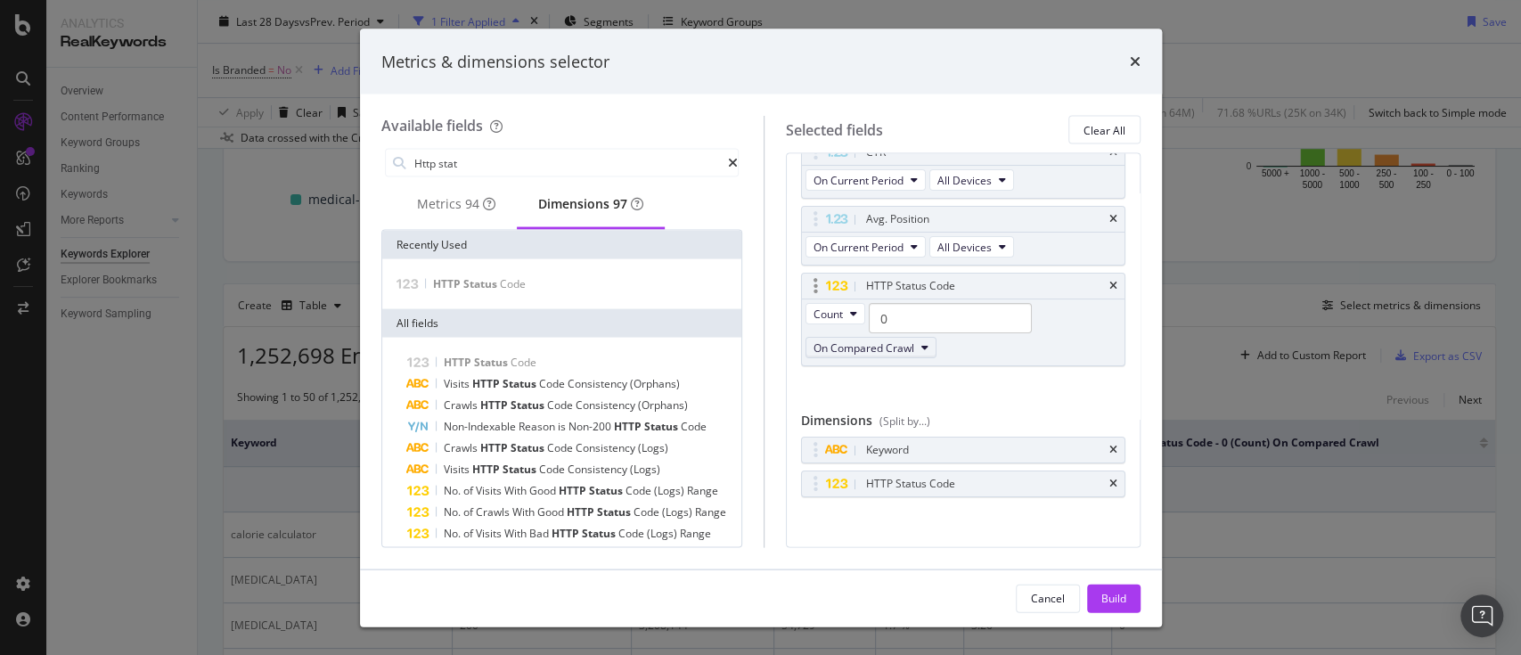
click at [894, 340] on span "On Compared Crawl" at bounding box center [863, 347] width 101 height 15
click at [874, 429] on span "Changed" at bounding box center [890, 436] width 102 height 16
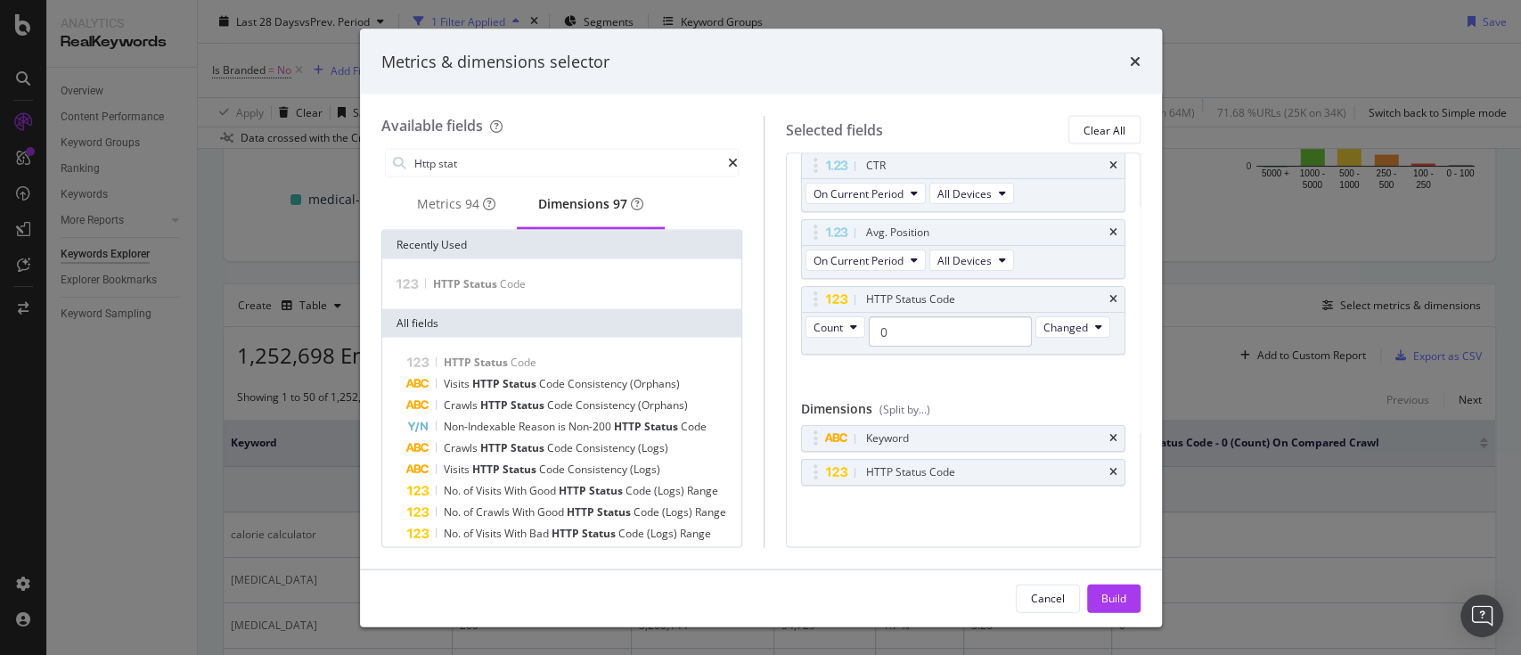
drag, startPoint x: 1114, startPoint y: 600, endPoint x: 885, endPoint y: 361, distance: 331.4
click at [885, 361] on div "Metrics & dimensions selector Available fields Http stat Metrics 94 Dimensions …" at bounding box center [761, 328] width 802 height 598
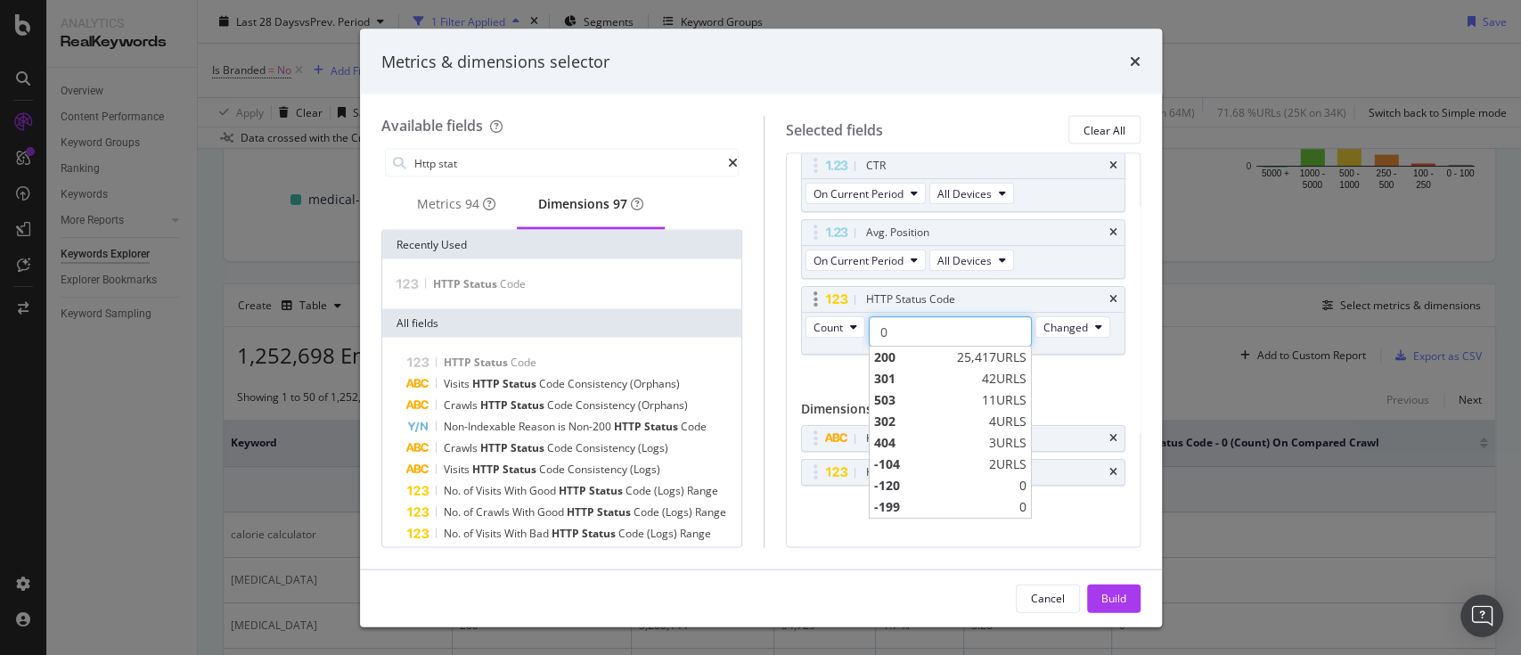
click at [914, 317] on input "0" at bounding box center [950, 332] width 163 height 30
click at [917, 349] on span "200" at bounding box center [913, 358] width 78 height 18
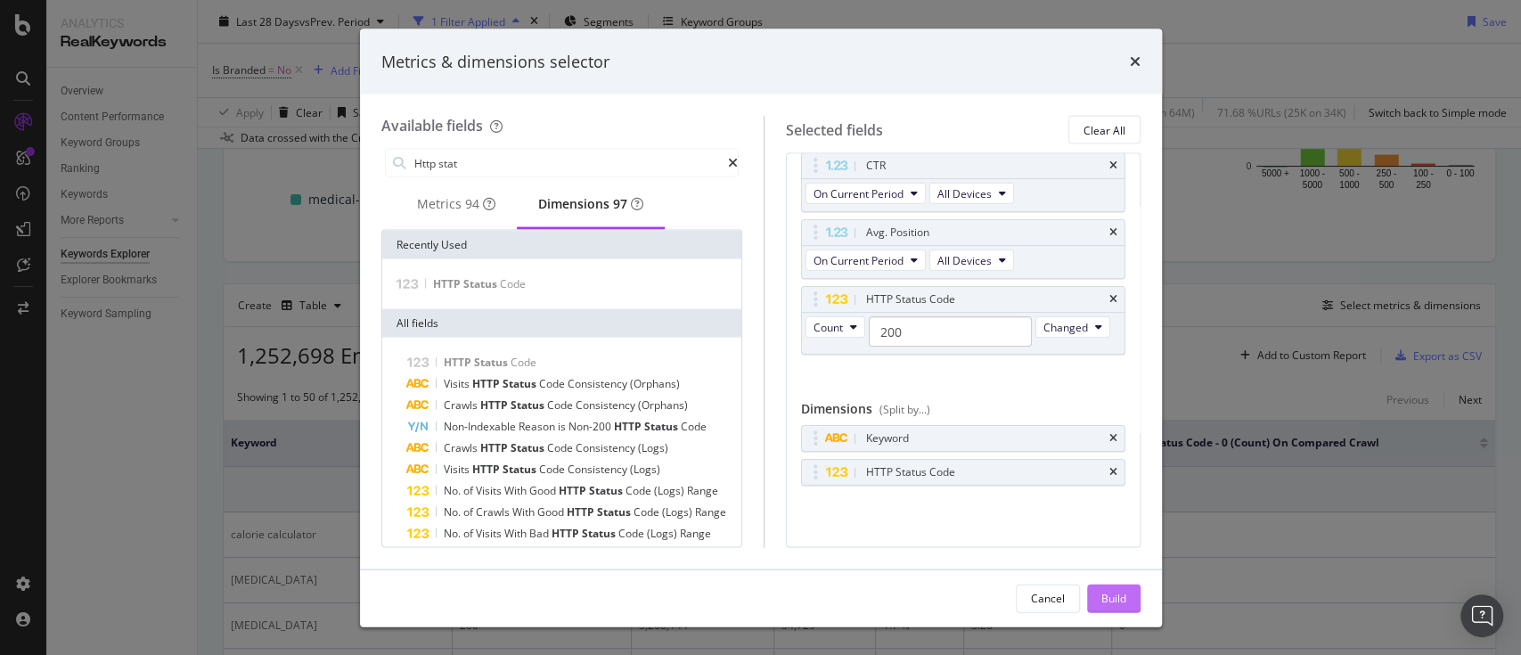
click at [1114, 490] on div "Build" at bounding box center [1113, 597] width 25 height 15
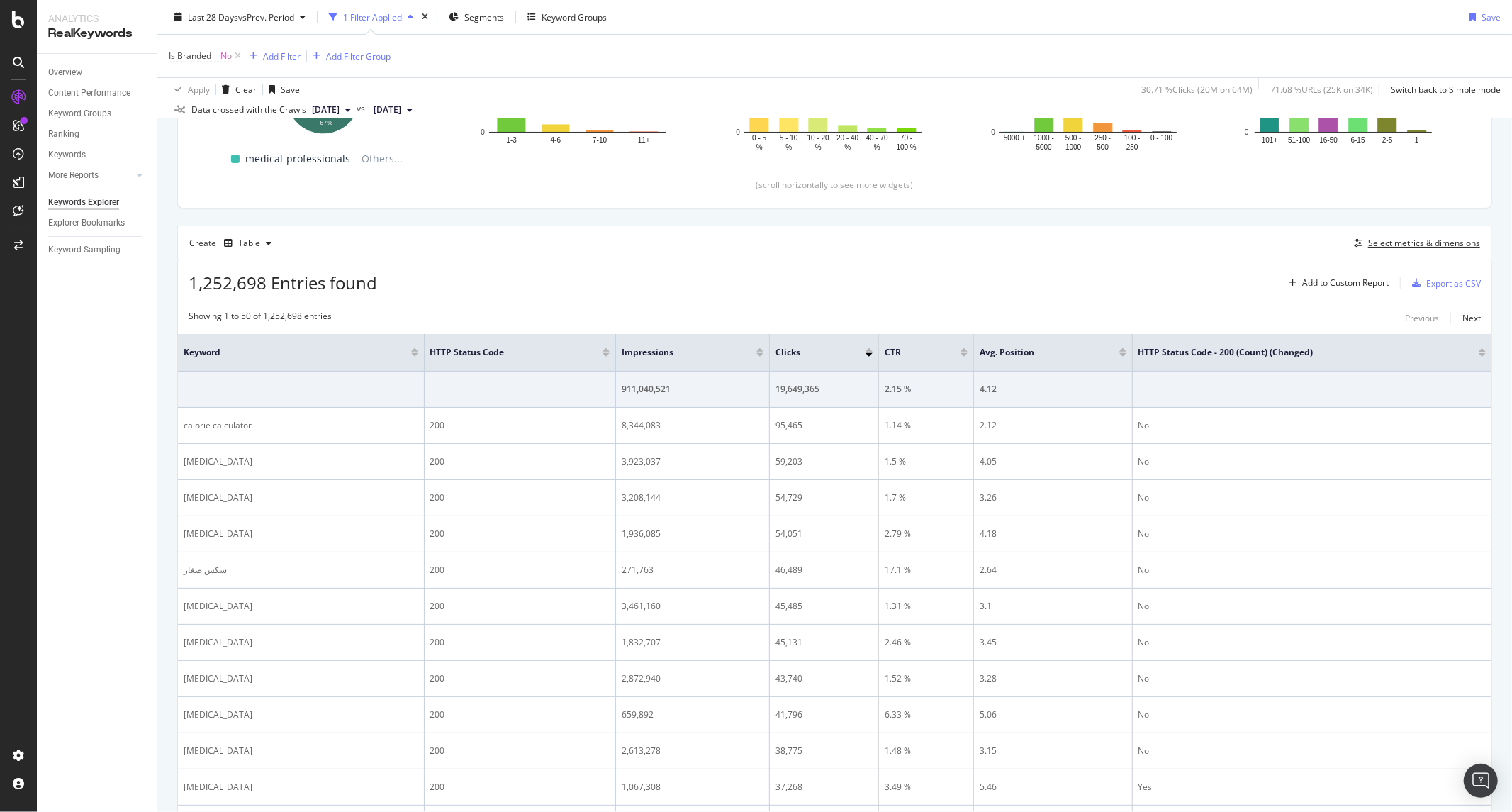
scroll to position [282, 0]
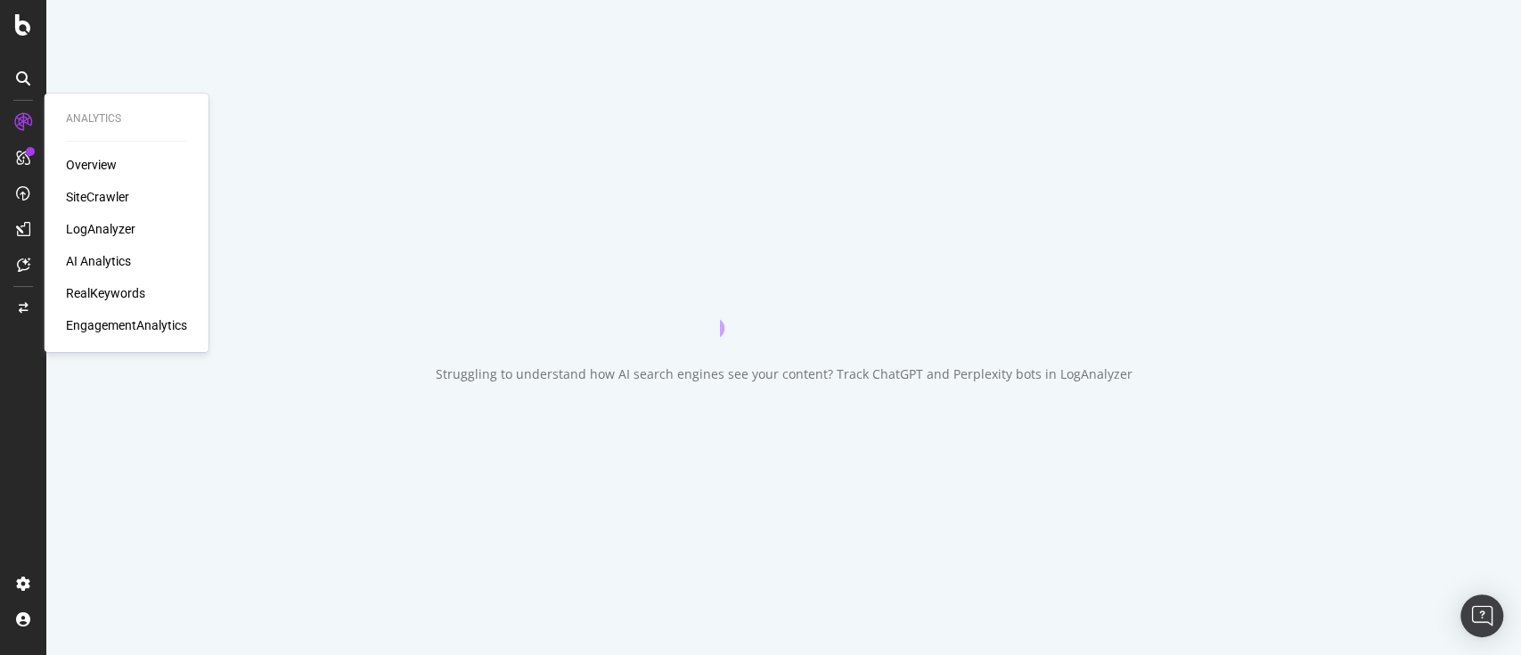
click at [95, 192] on div "SiteCrawler" at bounding box center [97, 197] width 63 height 18
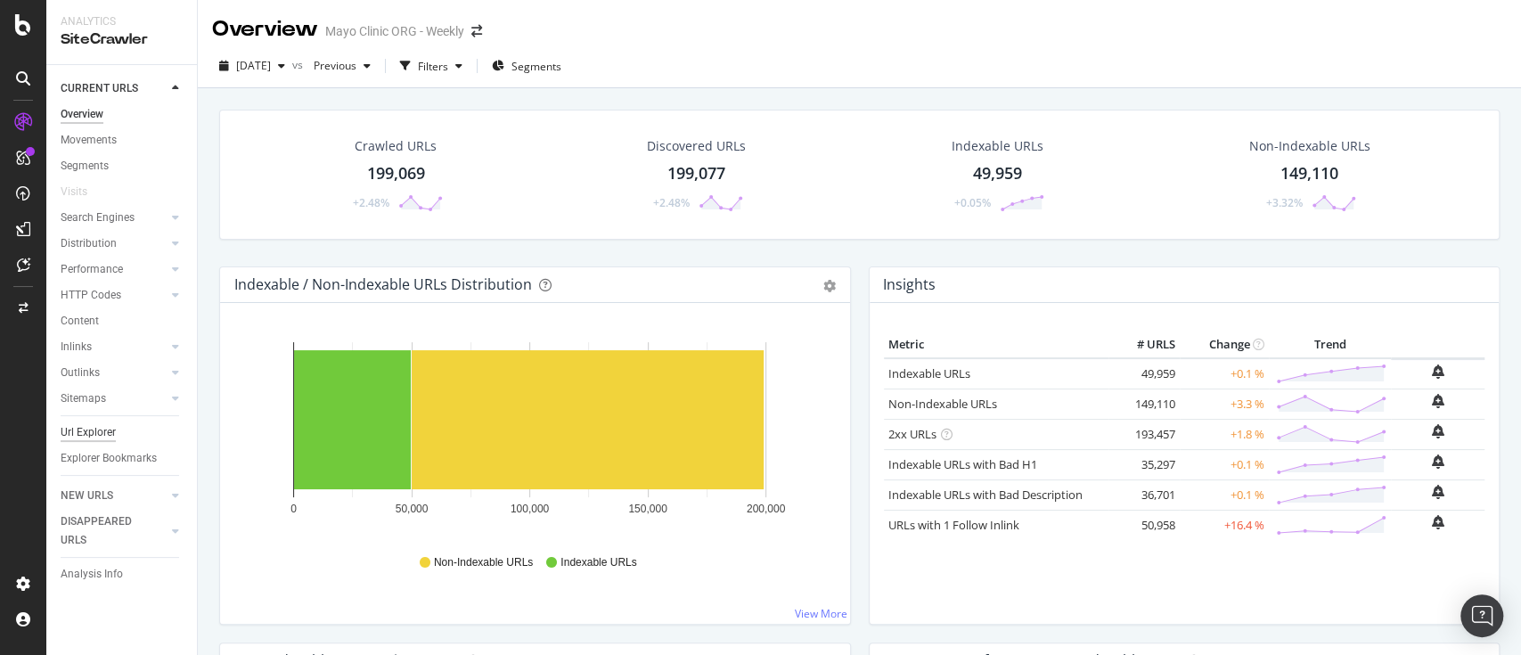
click at [98, 427] on div "Url Explorer" at bounding box center [88, 432] width 55 height 19
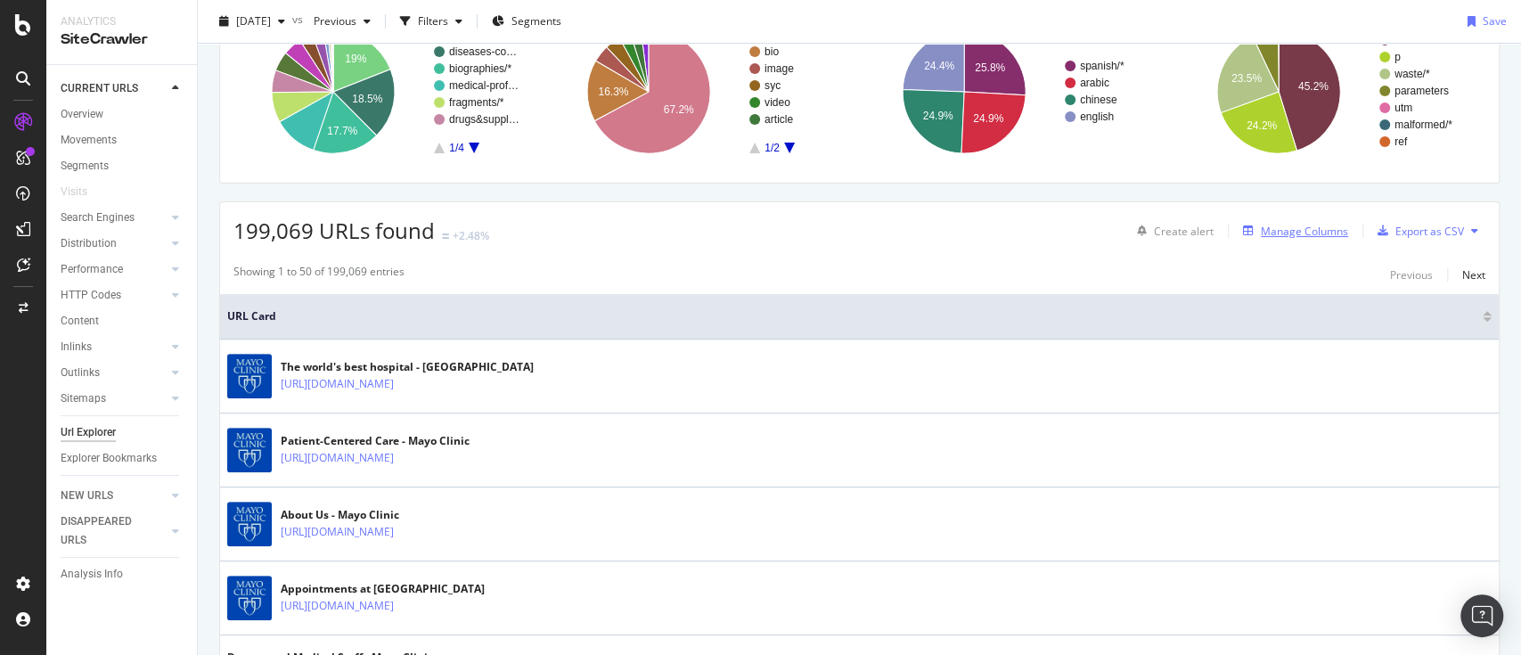
scroll to position [237, 0]
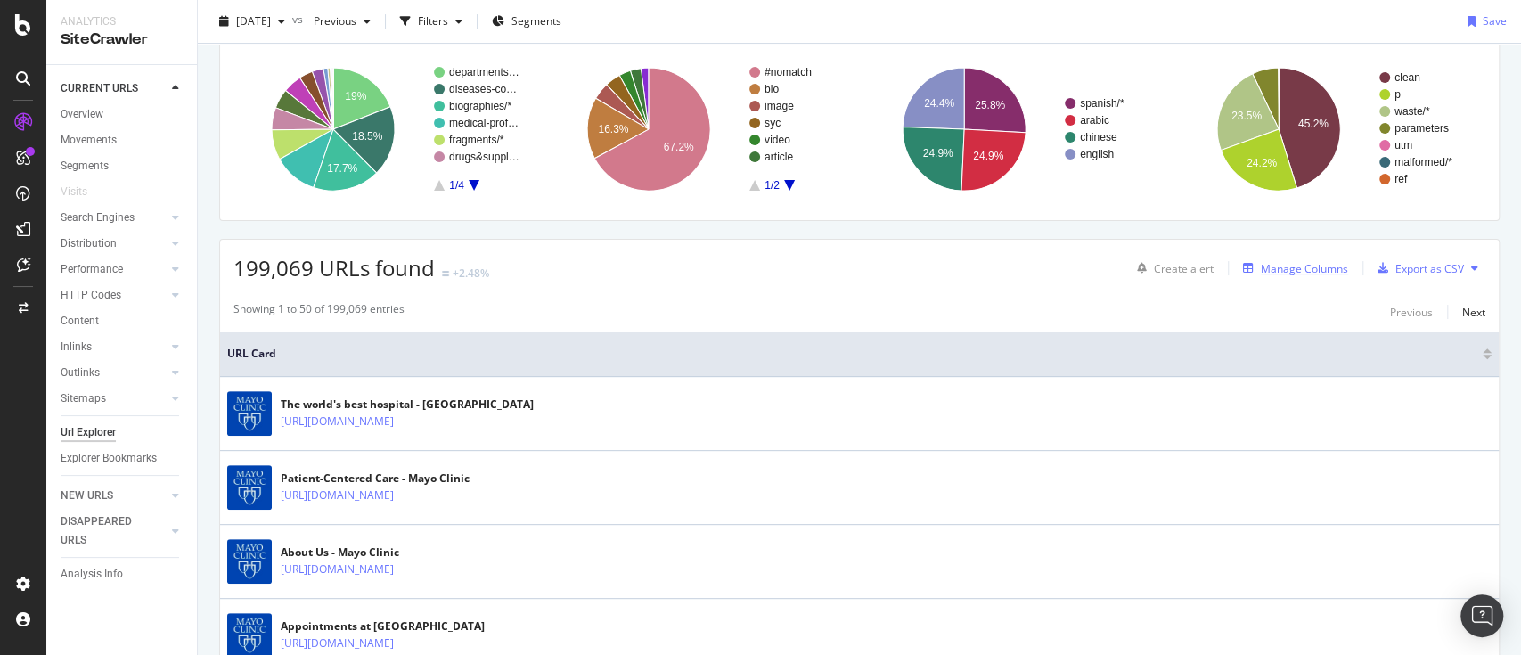
click at [1285, 262] on div "Manage Columns" at bounding box center [1303, 268] width 87 height 15
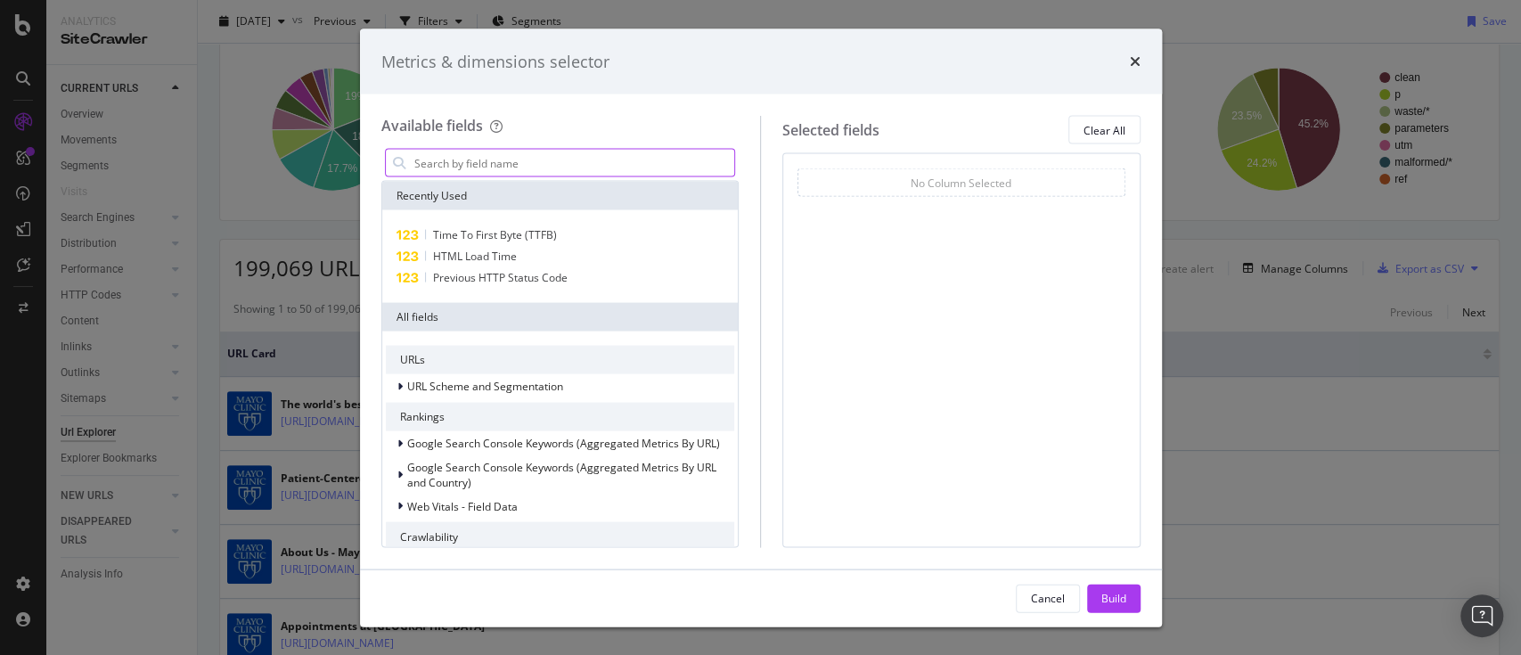
click at [472, 166] on input "modal" at bounding box center [573, 163] width 322 height 27
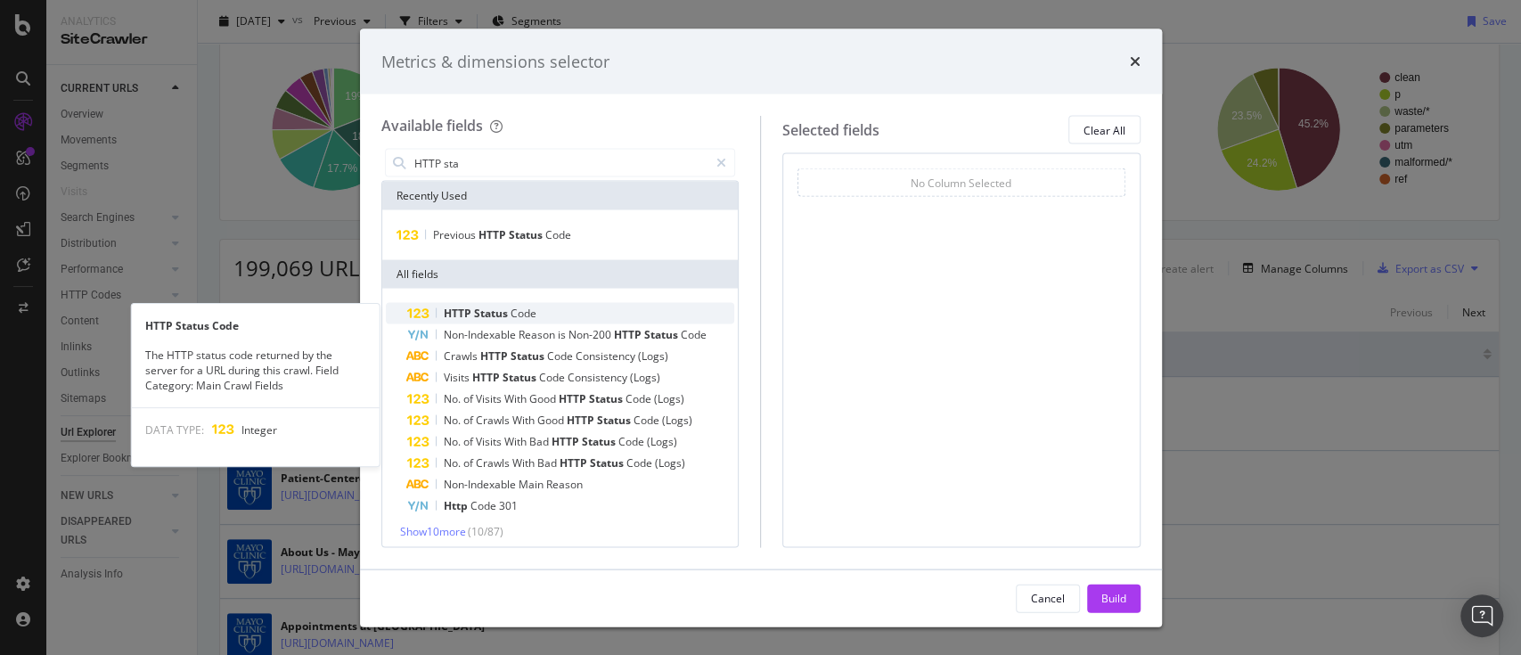
type input "HTTP sta"
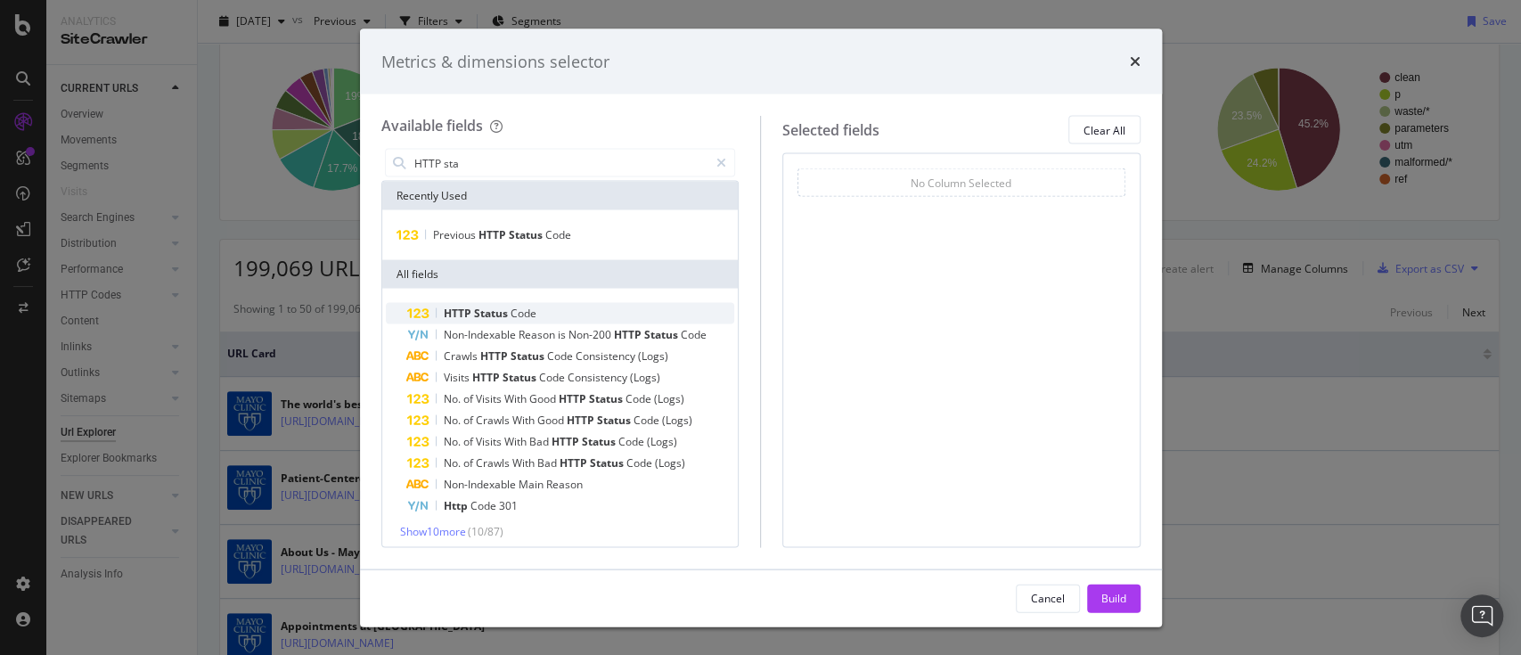
click at [502, 306] on span "Status" at bounding box center [492, 313] width 37 height 15
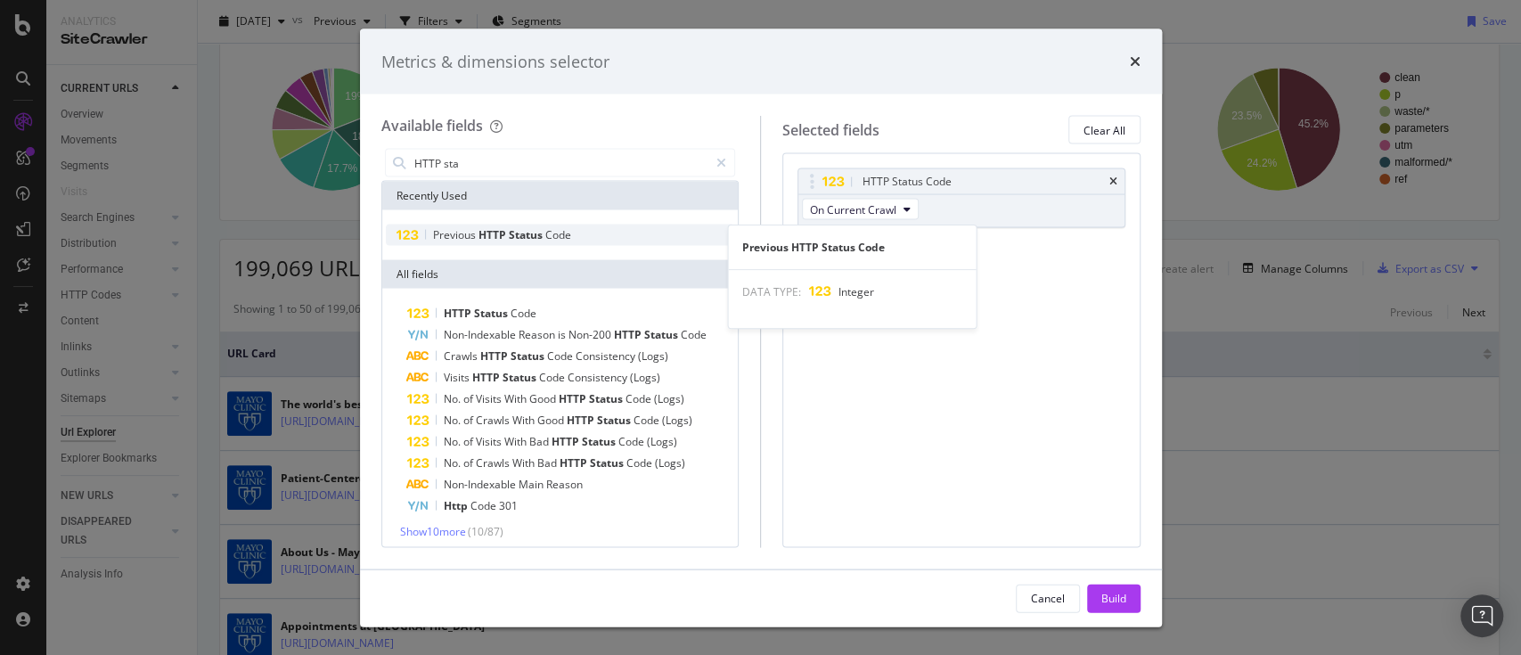
click at [509, 234] on span "Status" at bounding box center [527, 234] width 37 height 15
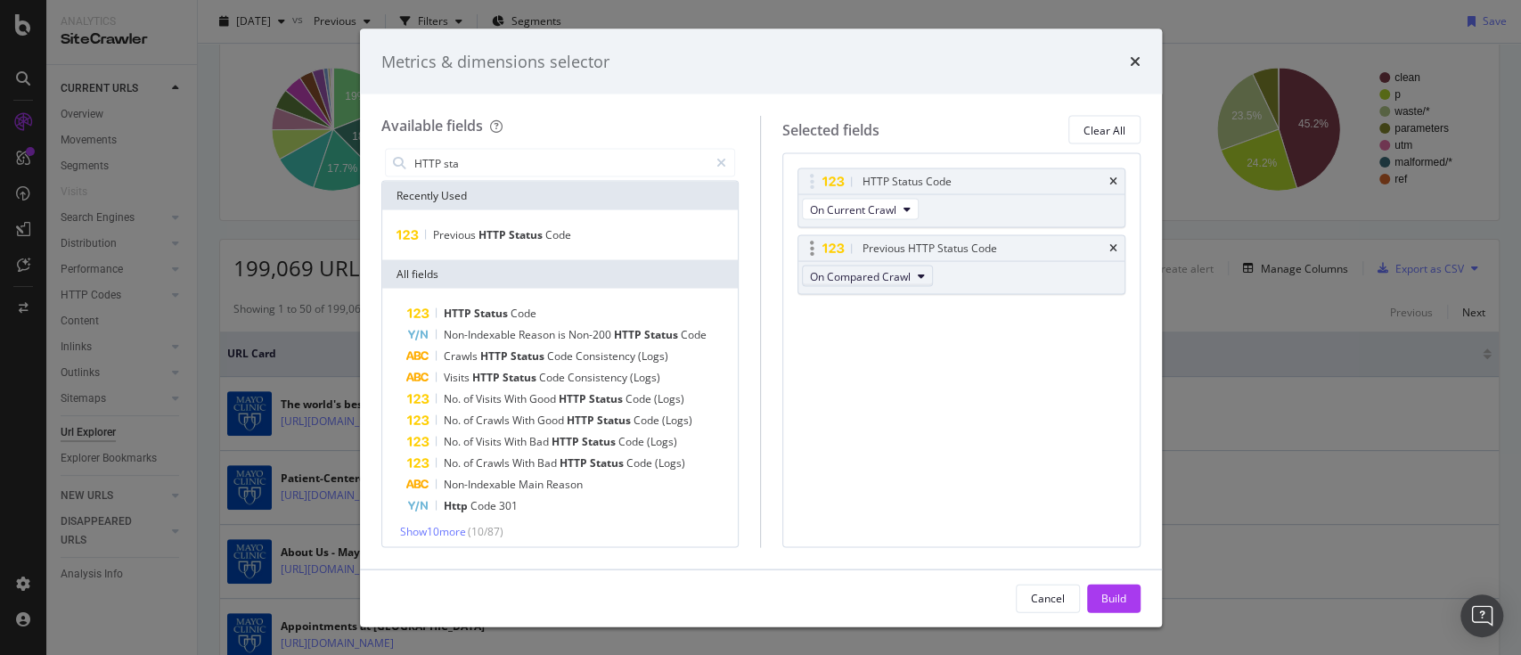
click at [921, 276] on icon "modal" at bounding box center [921, 276] width 7 height 11
click at [869, 373] on span "Diff Between Crawls" at bounding box center [868, 372] width 102 height 16
click at [1116, 600] on div "Build" at bounding box center [1113, 597] width 25 height 15
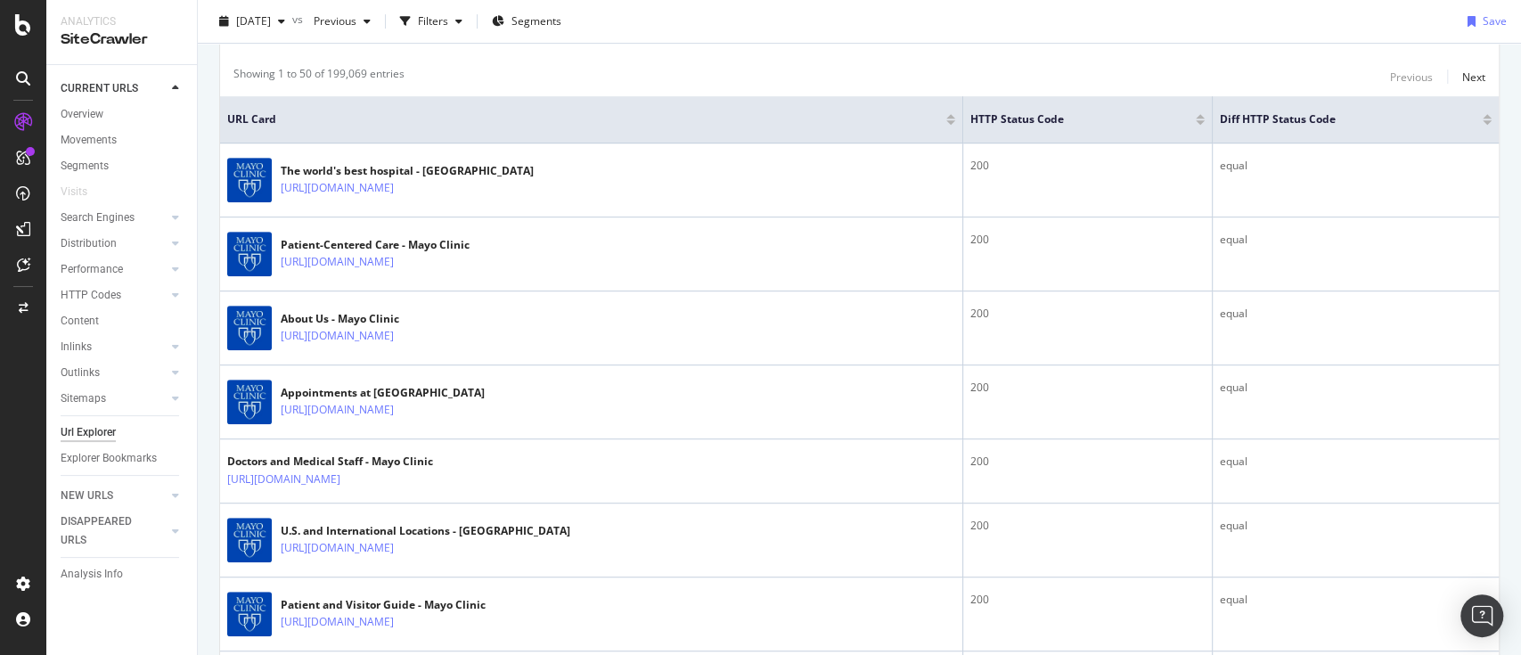
scroll to position [475, 0]
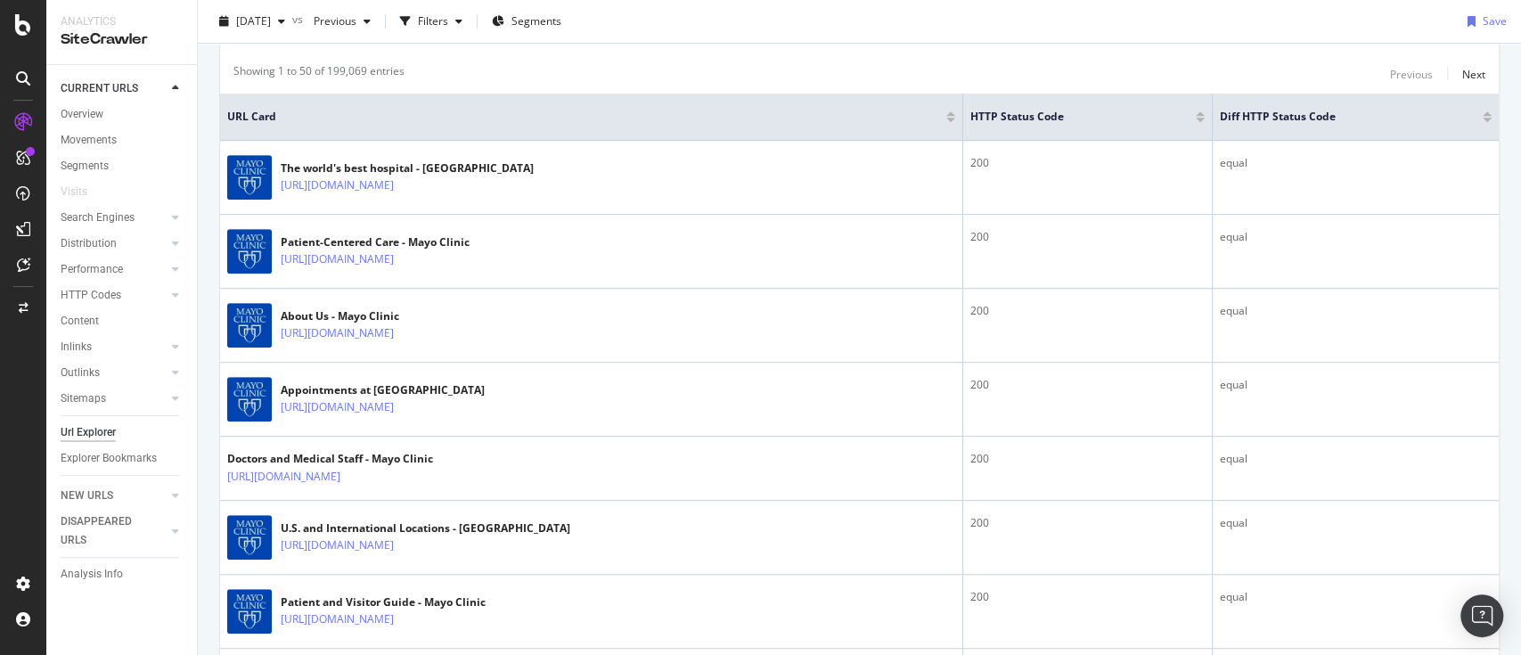
click at [1482, 118] on div at bounding box center [1486, 120] width 9 height 4
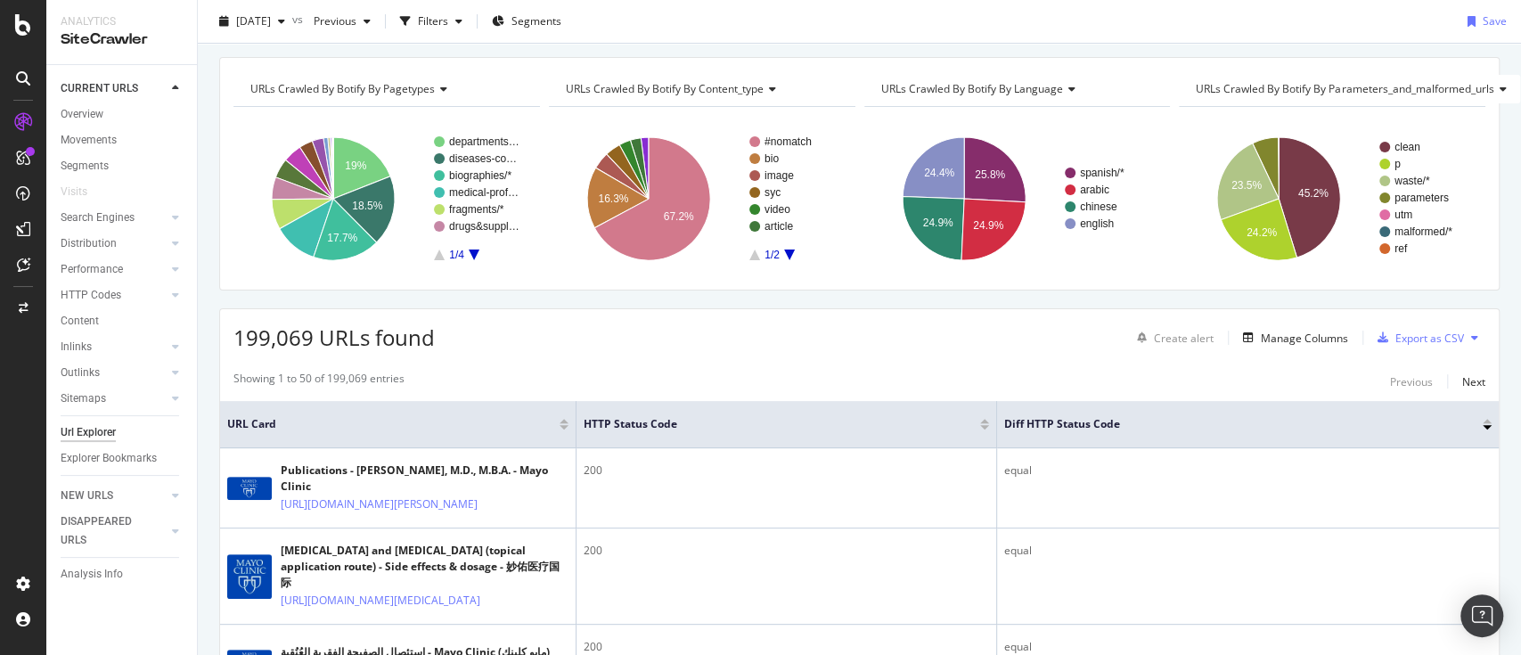
scroll to position [475, 0]
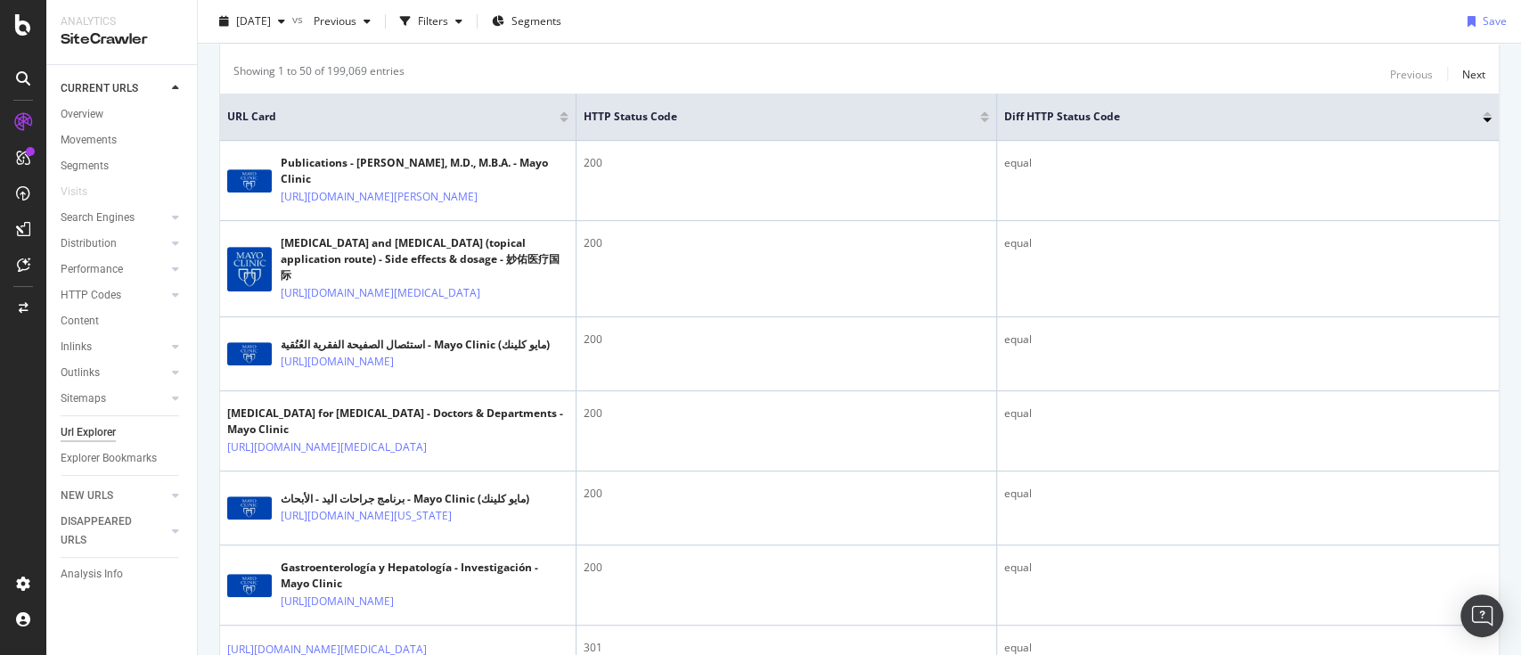
click at [1482, 112] on div at bounding box center [1486, 113] width 9 height 4
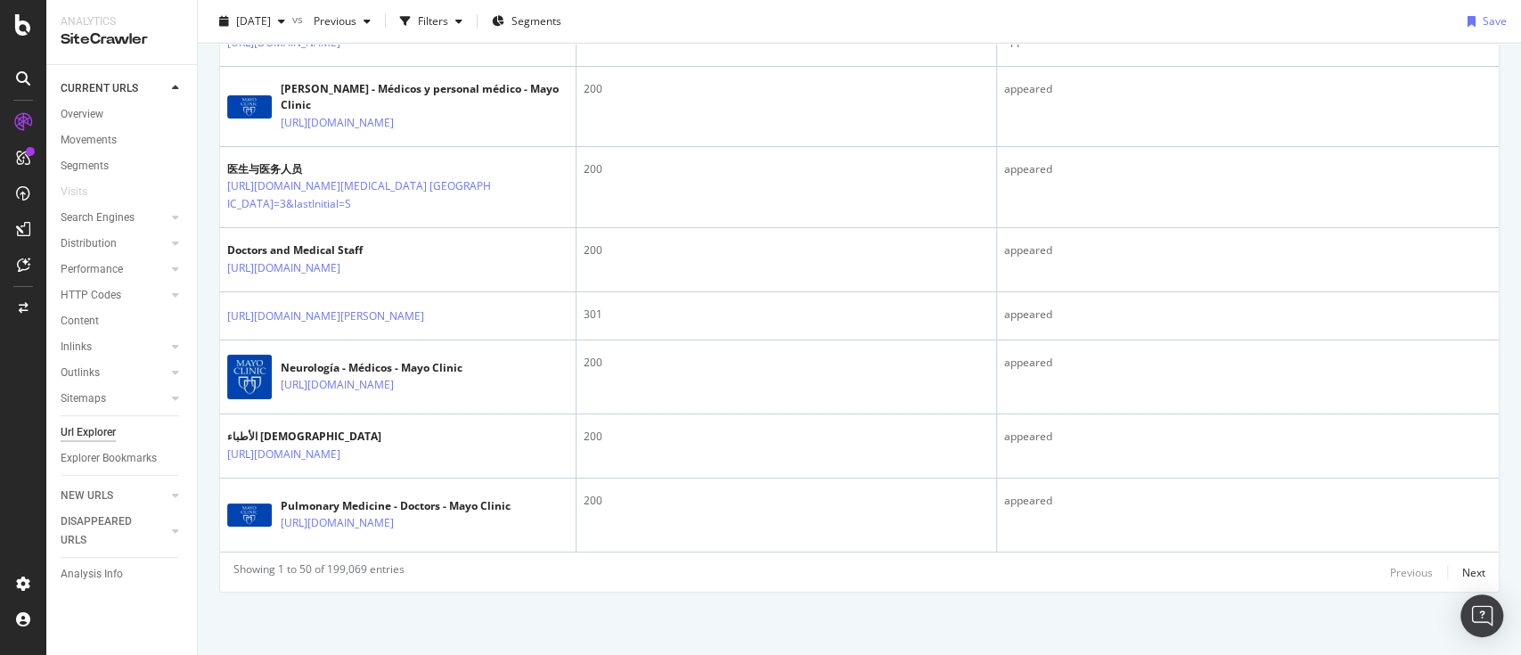
scroll to position [5254, 0]
click at [1462, 565] on div "Next" at bounding box center [1473, 572] width 23 height 15
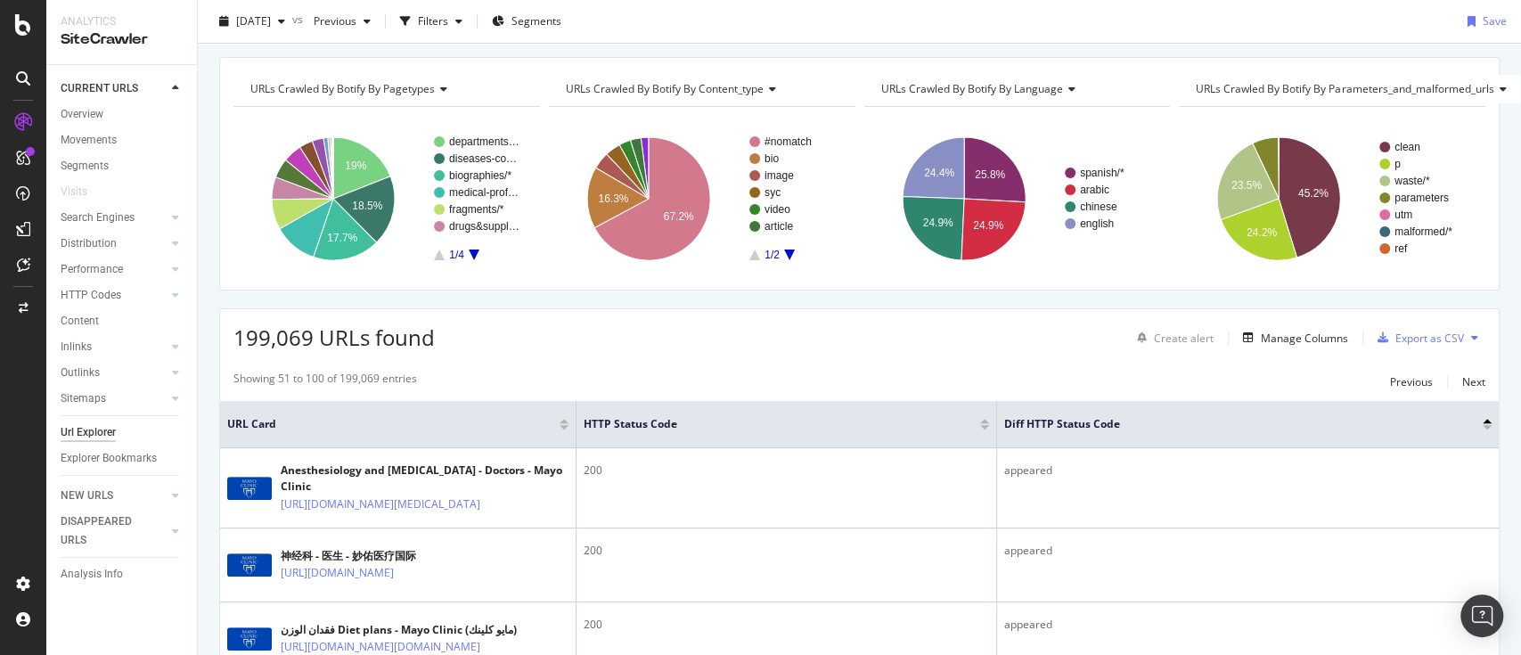
scroll to position [5238, 0]
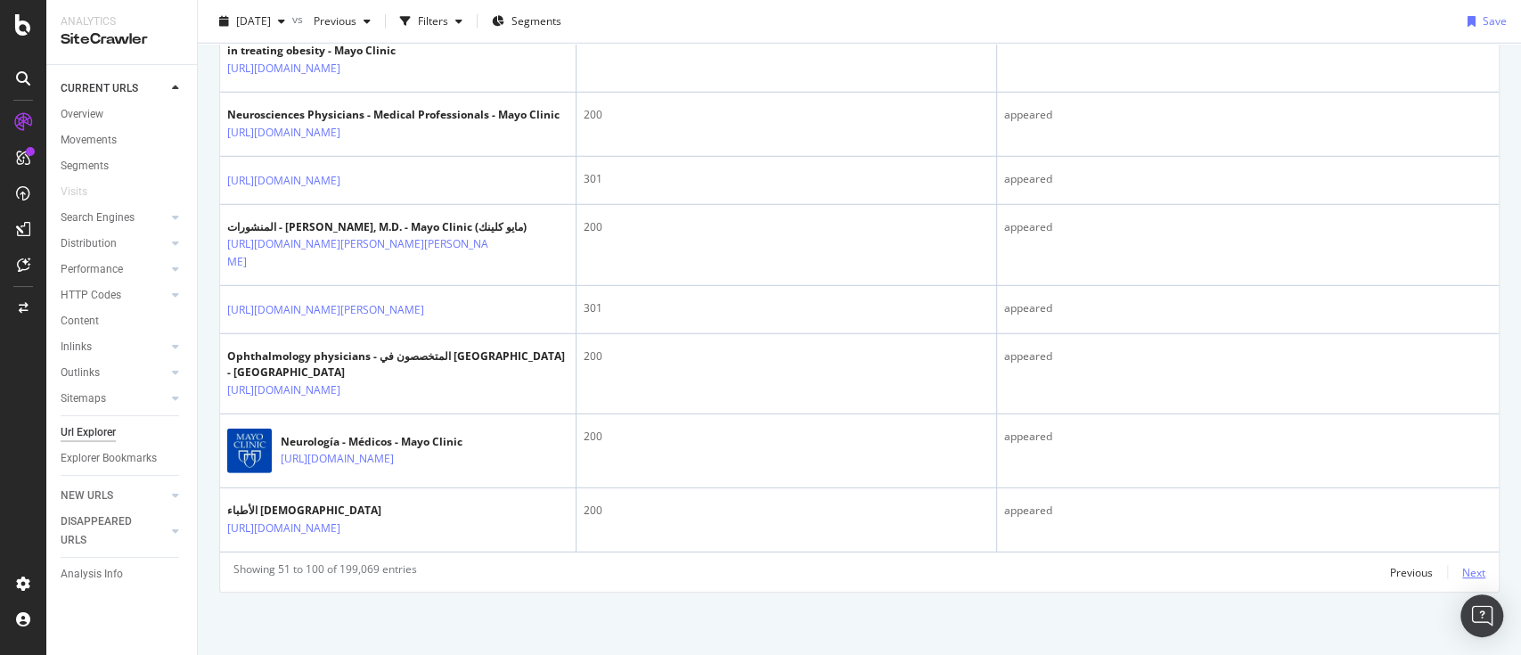
click at [1462, 565] on div "Next" at bounding box center [1473, 572] width 23 height 15
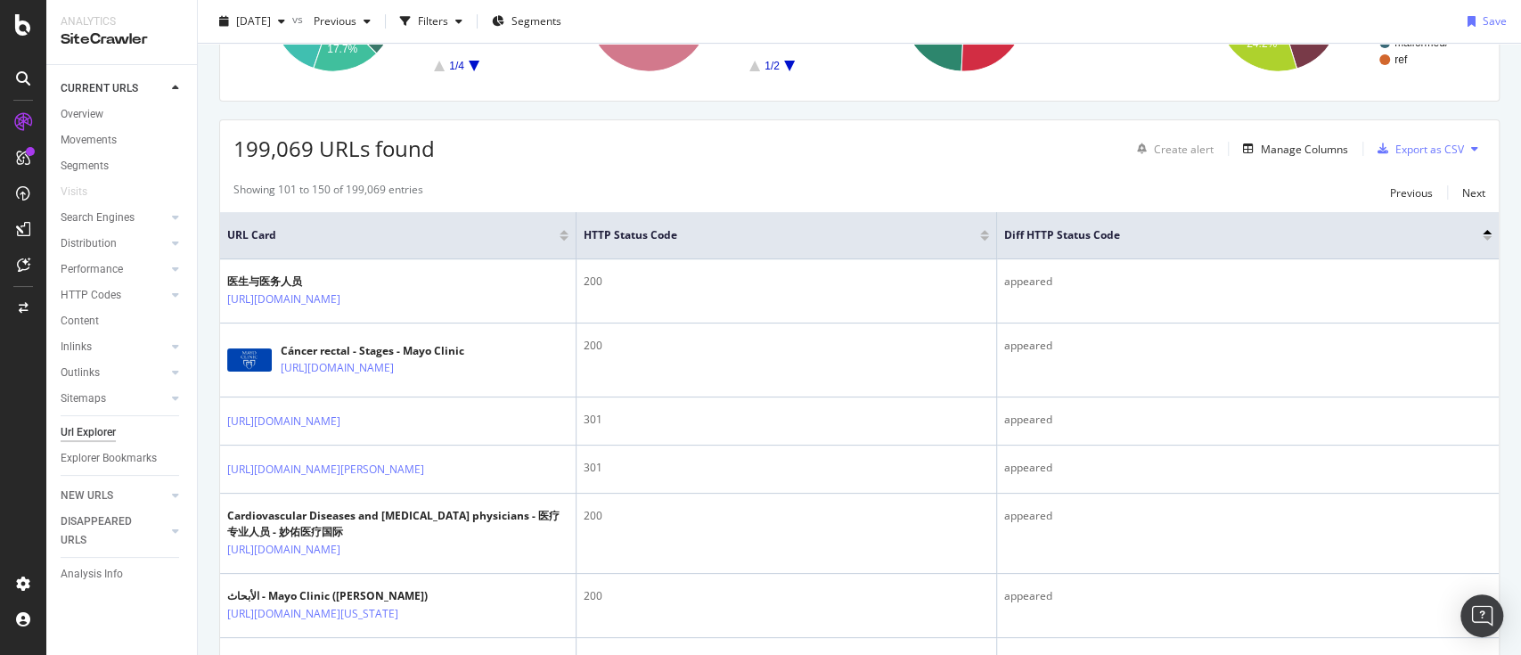
scroll to position [0, 0]
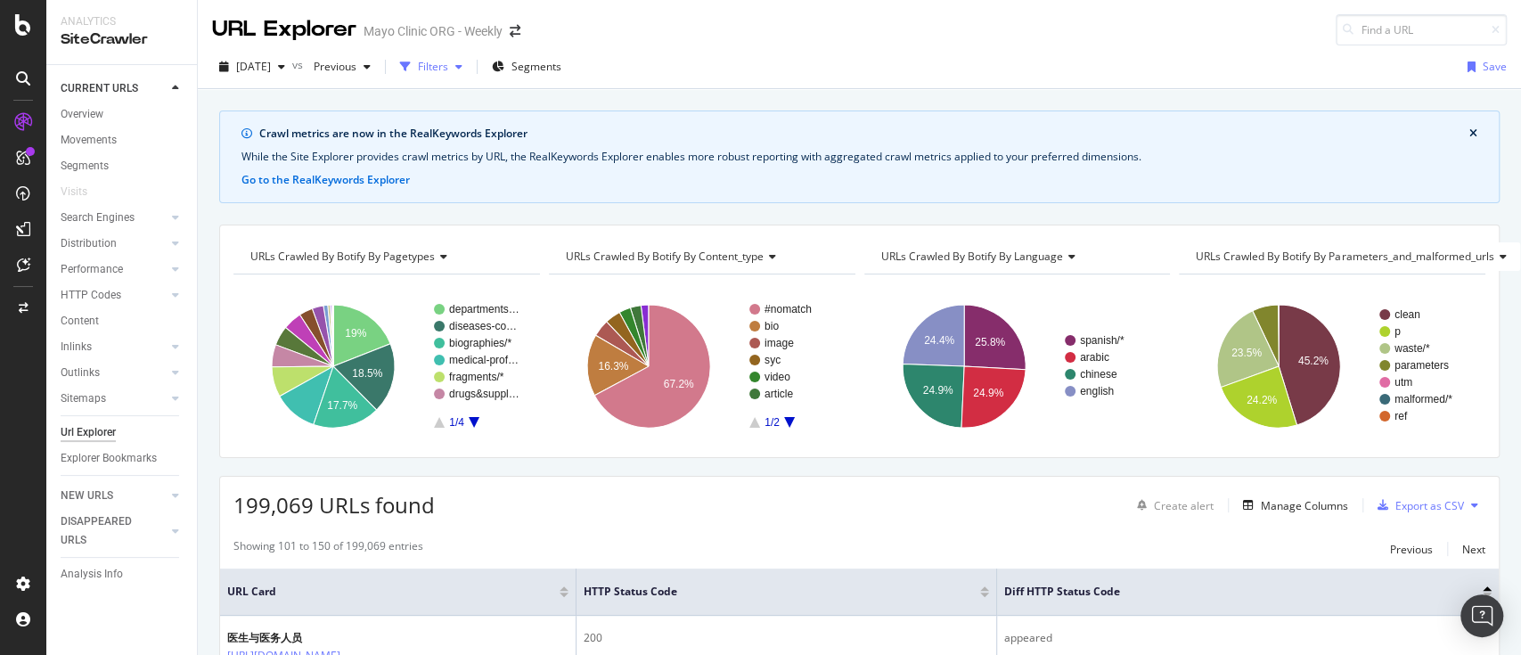
click at [462, 64] on icon "button" at bounding box center [458, 66] width 7 height 11
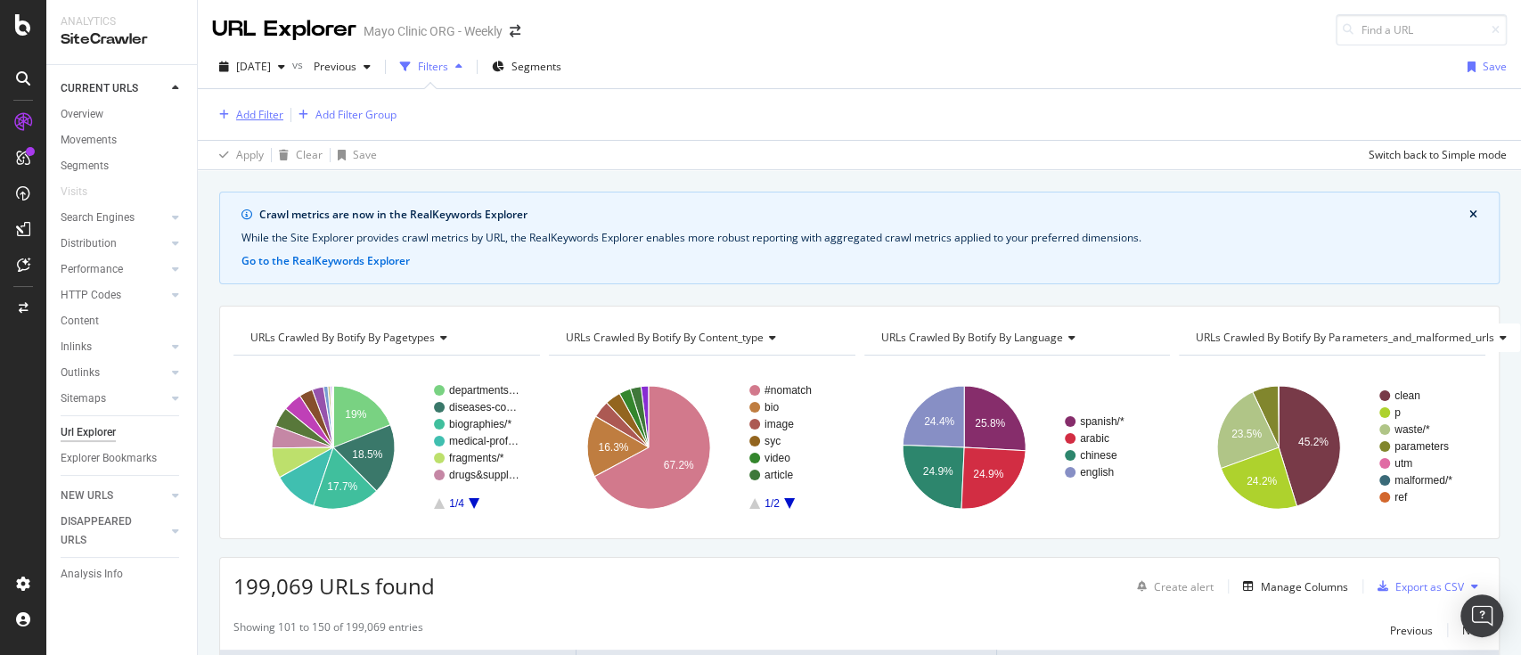
click at [257, 111] on div "Add Filter" at bounding box center [259, 114] width 47 height 15
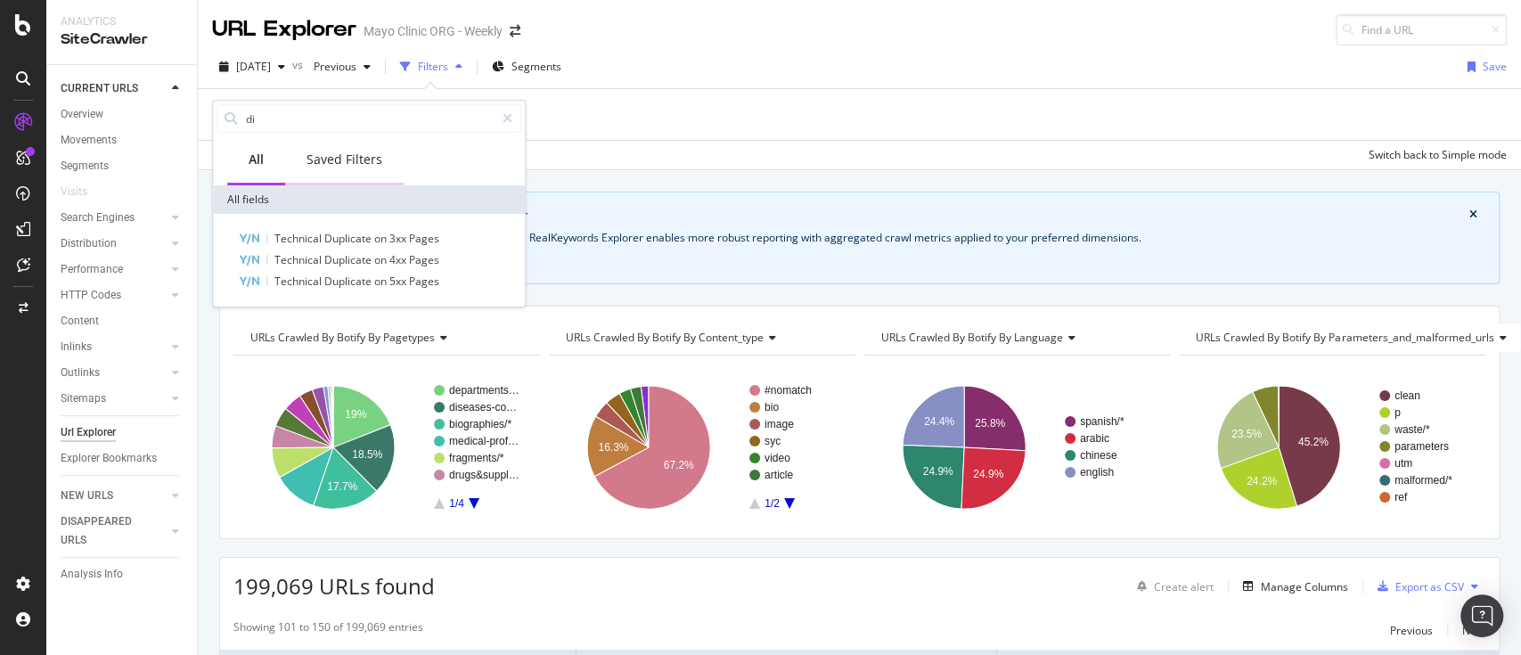
type input "d"
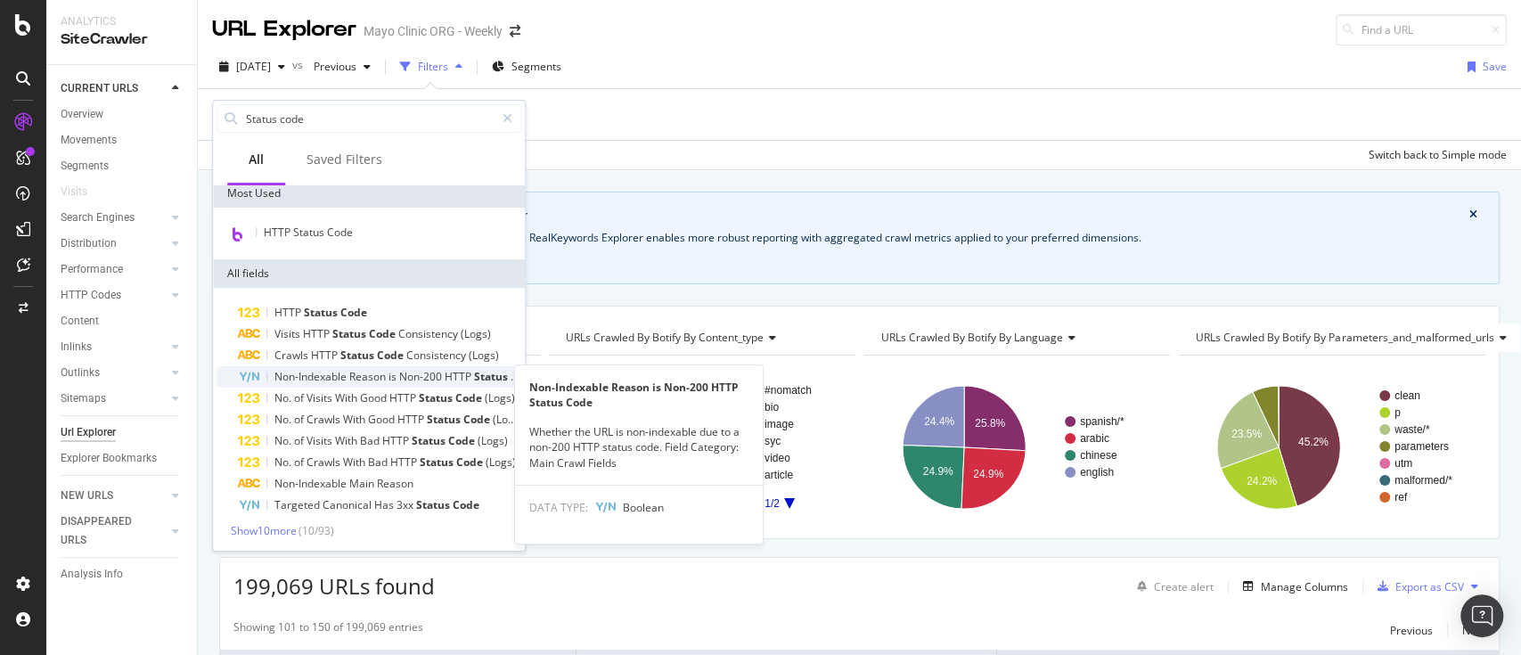
scroll to position [7, 0]
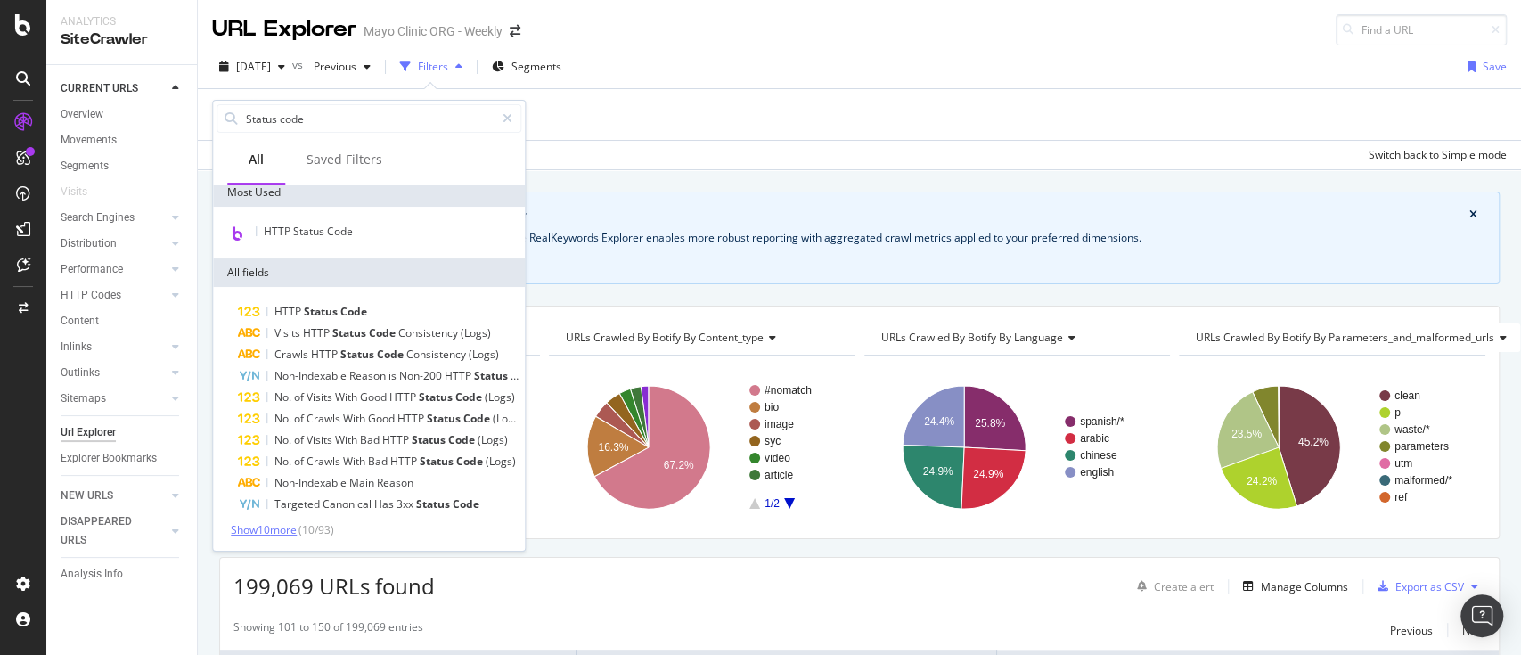
click at [278, 523] on span "Show 10 more" at bounding box center [264, 529] width 66 height 15
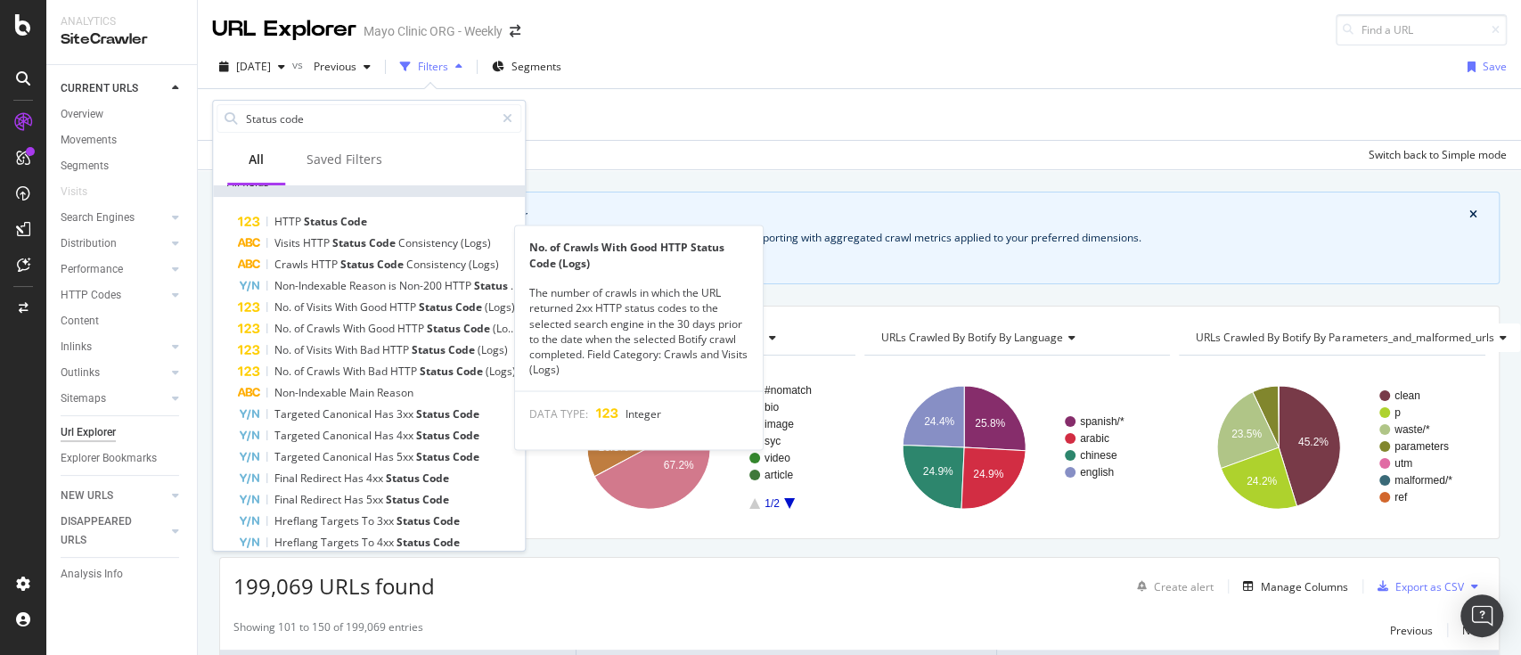
scroll to position [0, 0]
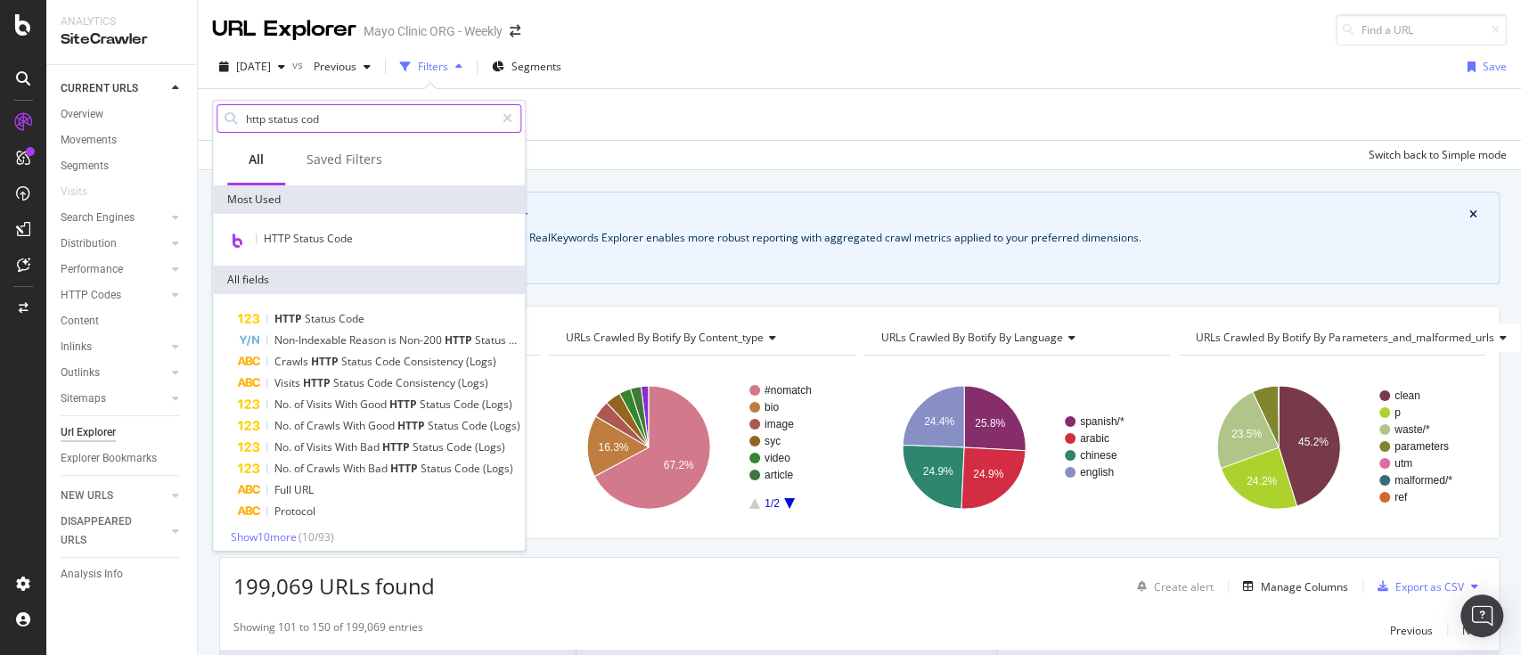
type input "http status code"
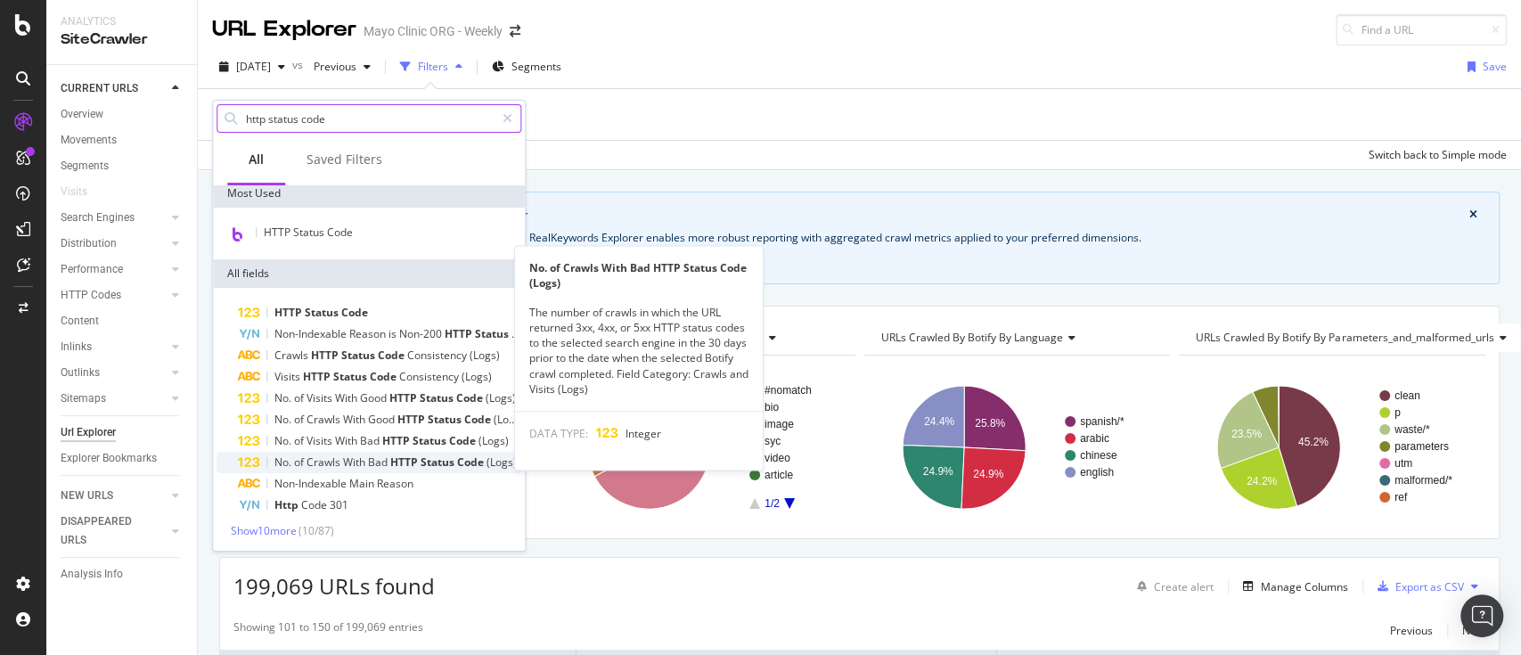
scroll to position [7, 0]
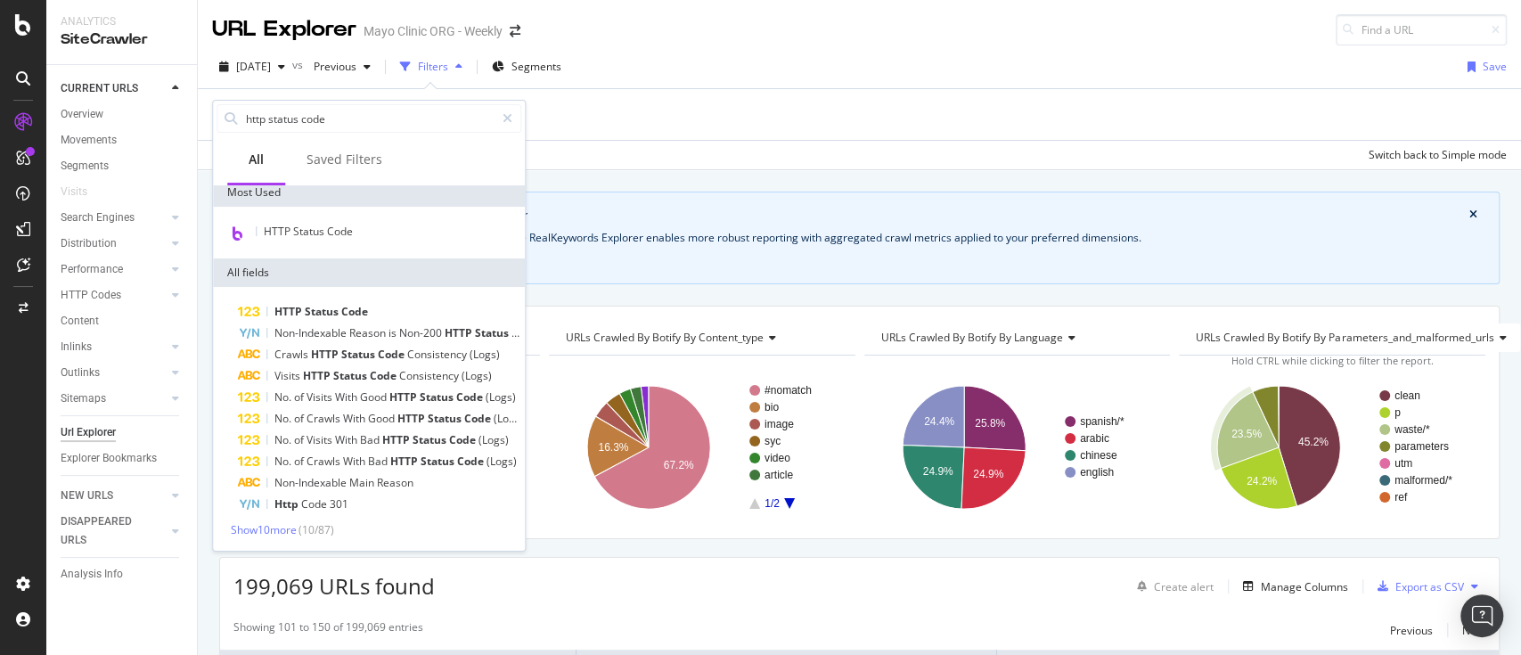
click at [1237, 143] on div "Apply Clear Save Switch back to Simple mode" at bounding box center [859, 154] width 1323 height 29
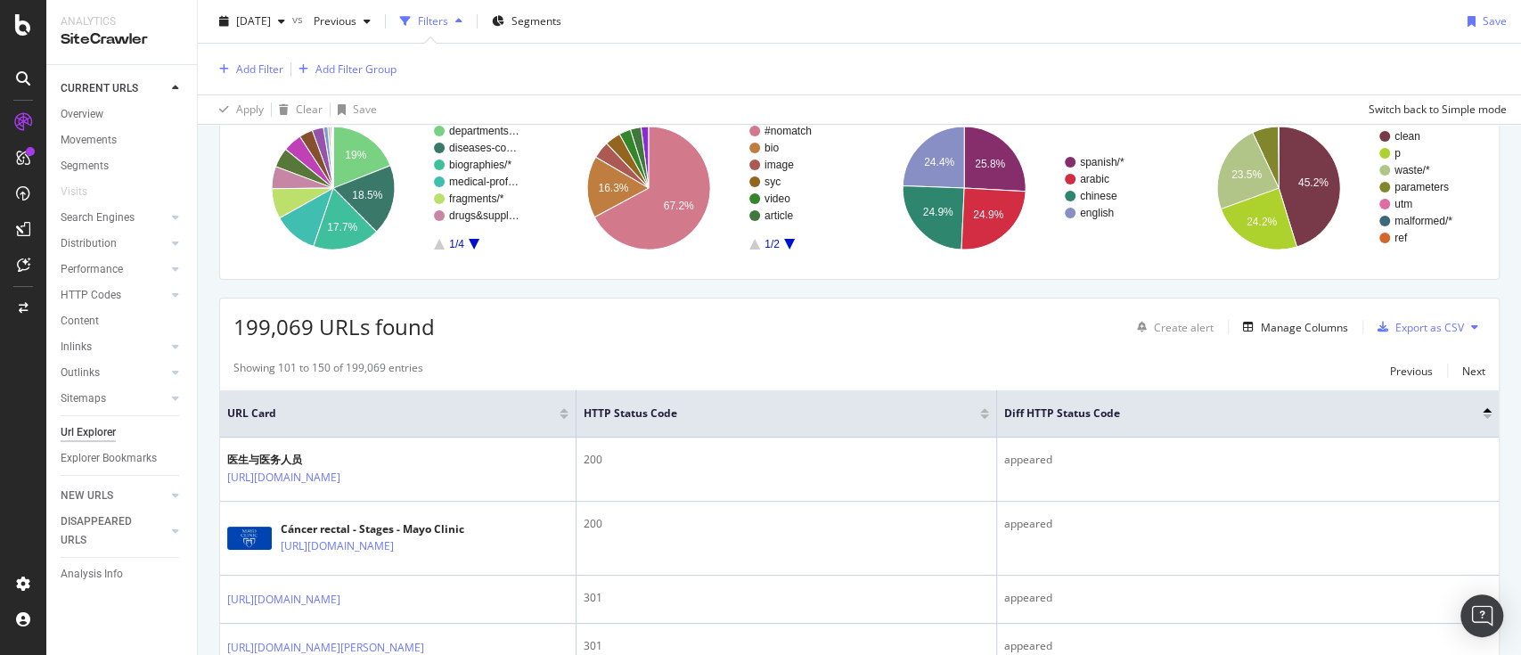
scroll to position [237, 0]
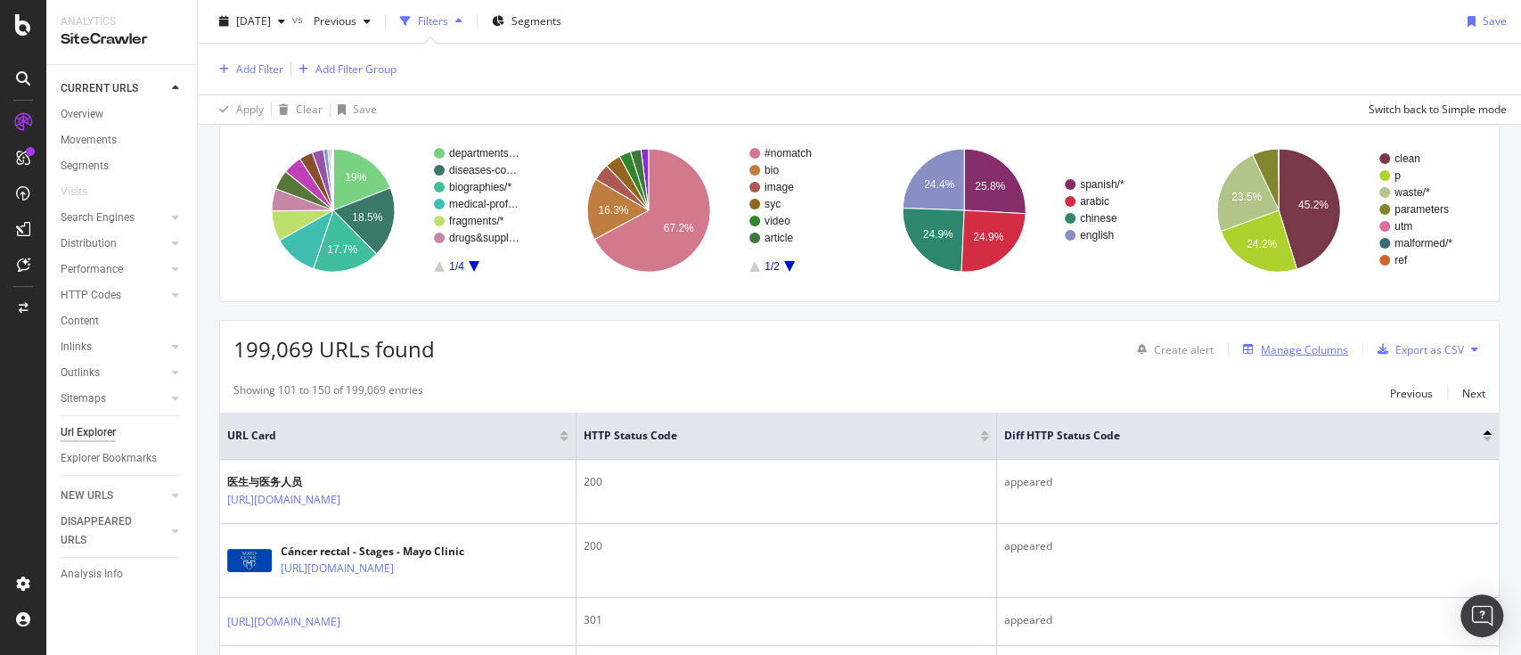
click at [1260, 342] on div "Manage Columns" at bounding box center [1303, 349] width 87 height 15
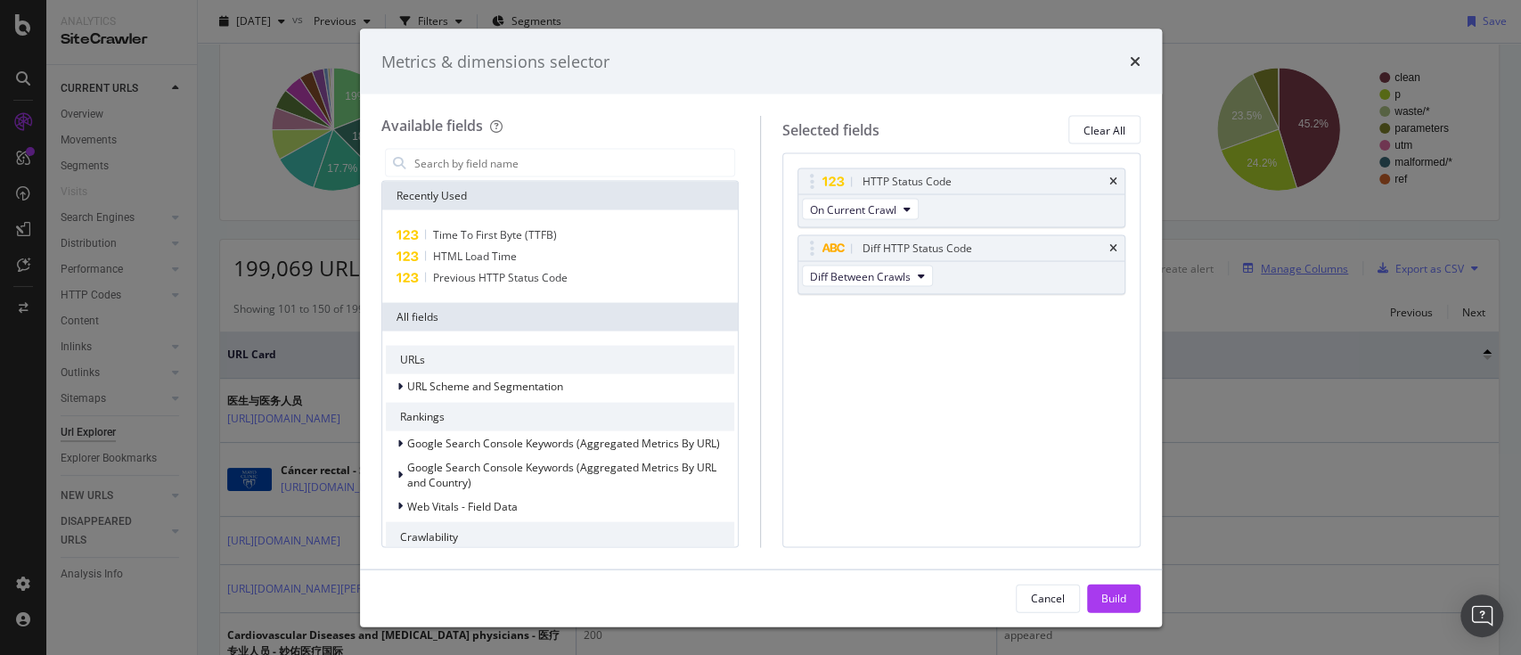
scroll to position [156, 0]
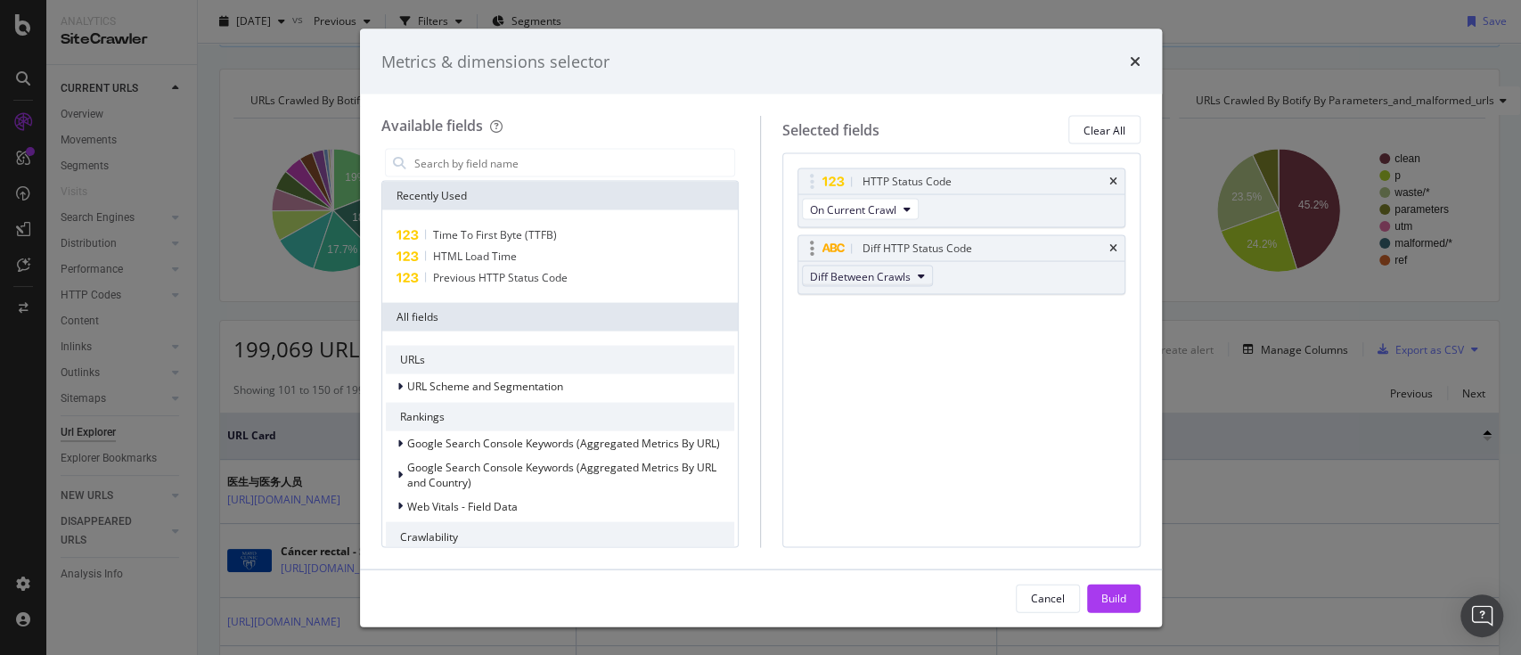
click at [911, 273] on button "Diff Between Crawls" at bounding box center [867, 275] width 131 height 21
click at [1027, 343] on div "HTTP Status Code On Current Crawl Diff HTTP Status Code Diff Between Crawls You…" at bounding box center [961, 350] width 358 height 394
click at [908, 206] on icon "modal" at bounding box center [906, 209] width 7 height 11
click at [1040, 397] on div "HTTP Status Code On Current Crawl Diff HTTP Status Code Diff Between Crawls You…" at bounding box center [961, 350] width 358 height 394
click at [464, 159] on input "modal" at bounding box center [573, 163] width 322 height 27
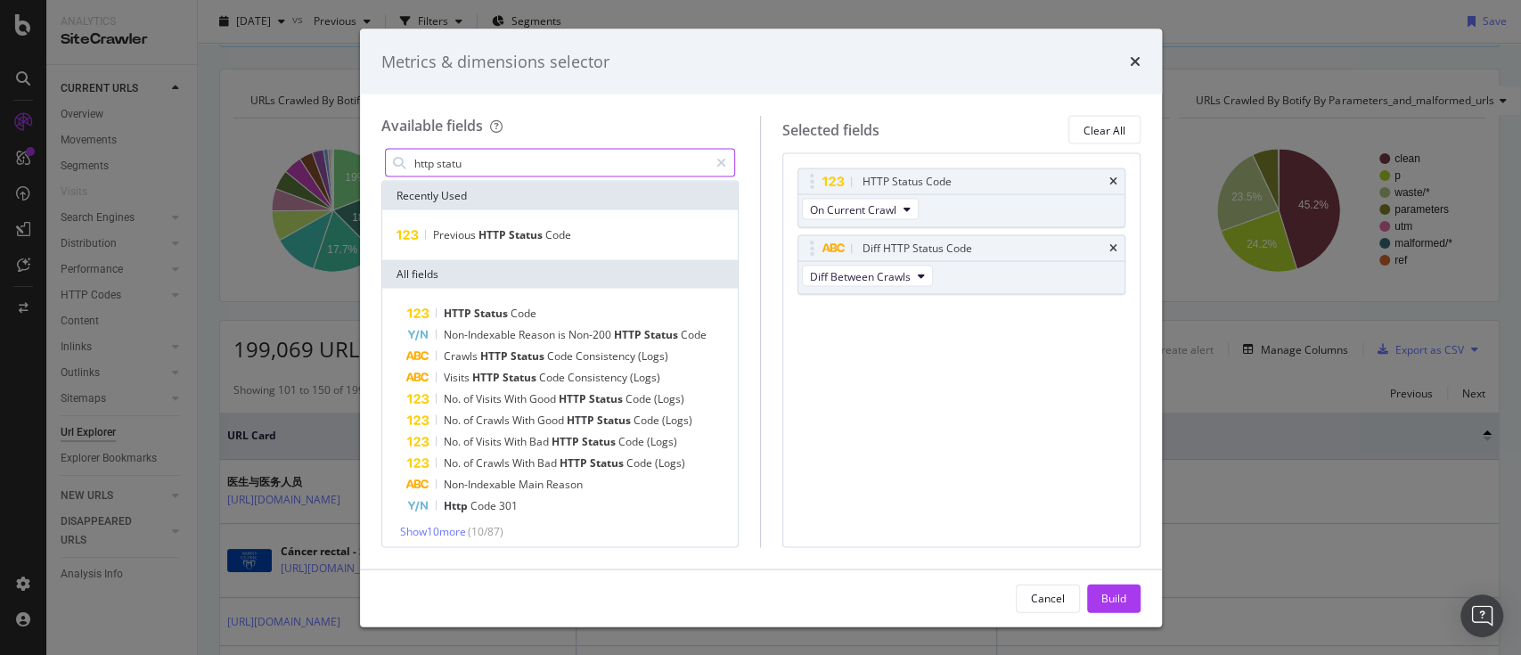
type input "http statu"
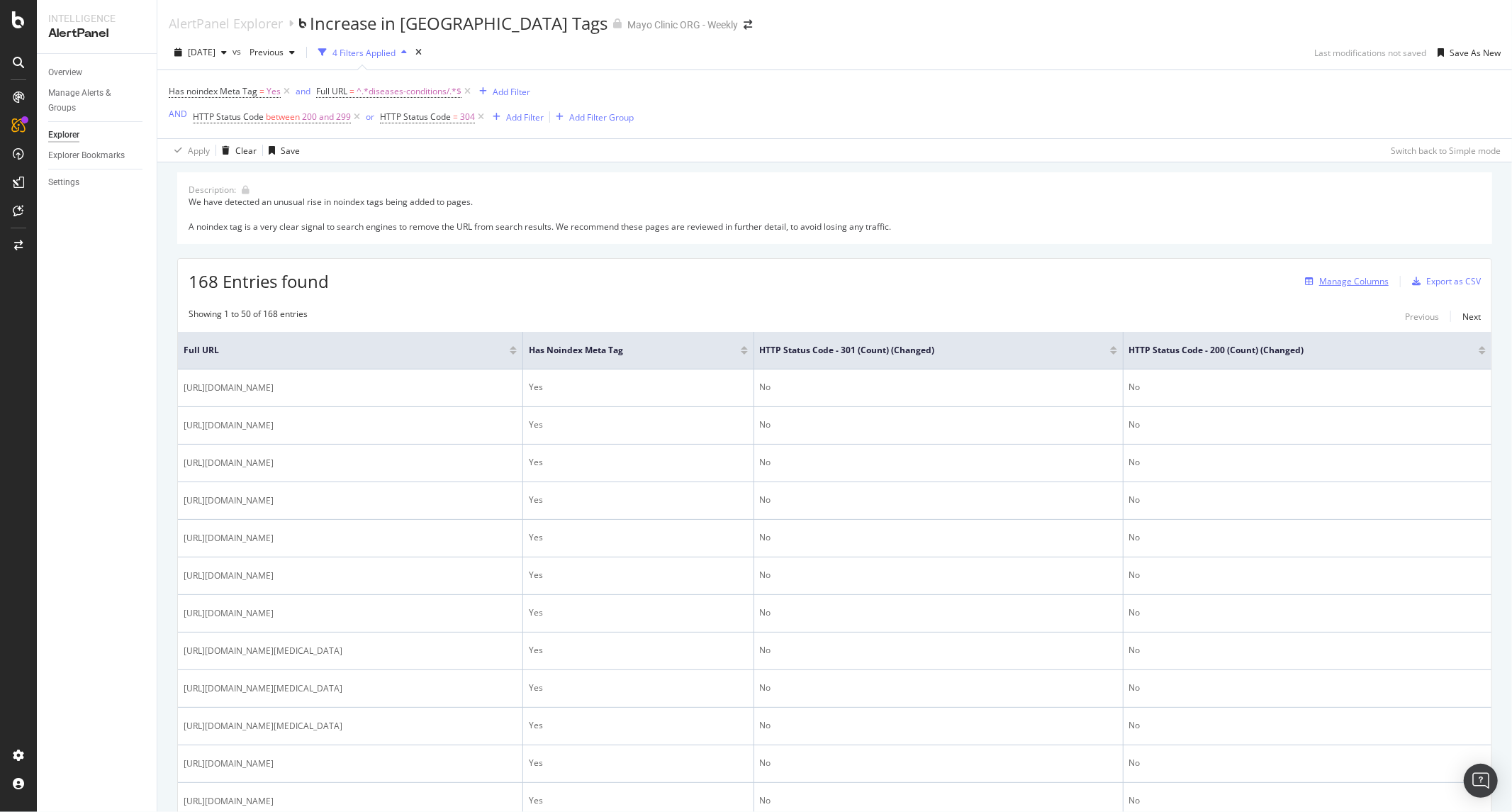
click at [1327, 279] on div "Manage Columns" at bounding box center [1354, 281] width 69 height 12
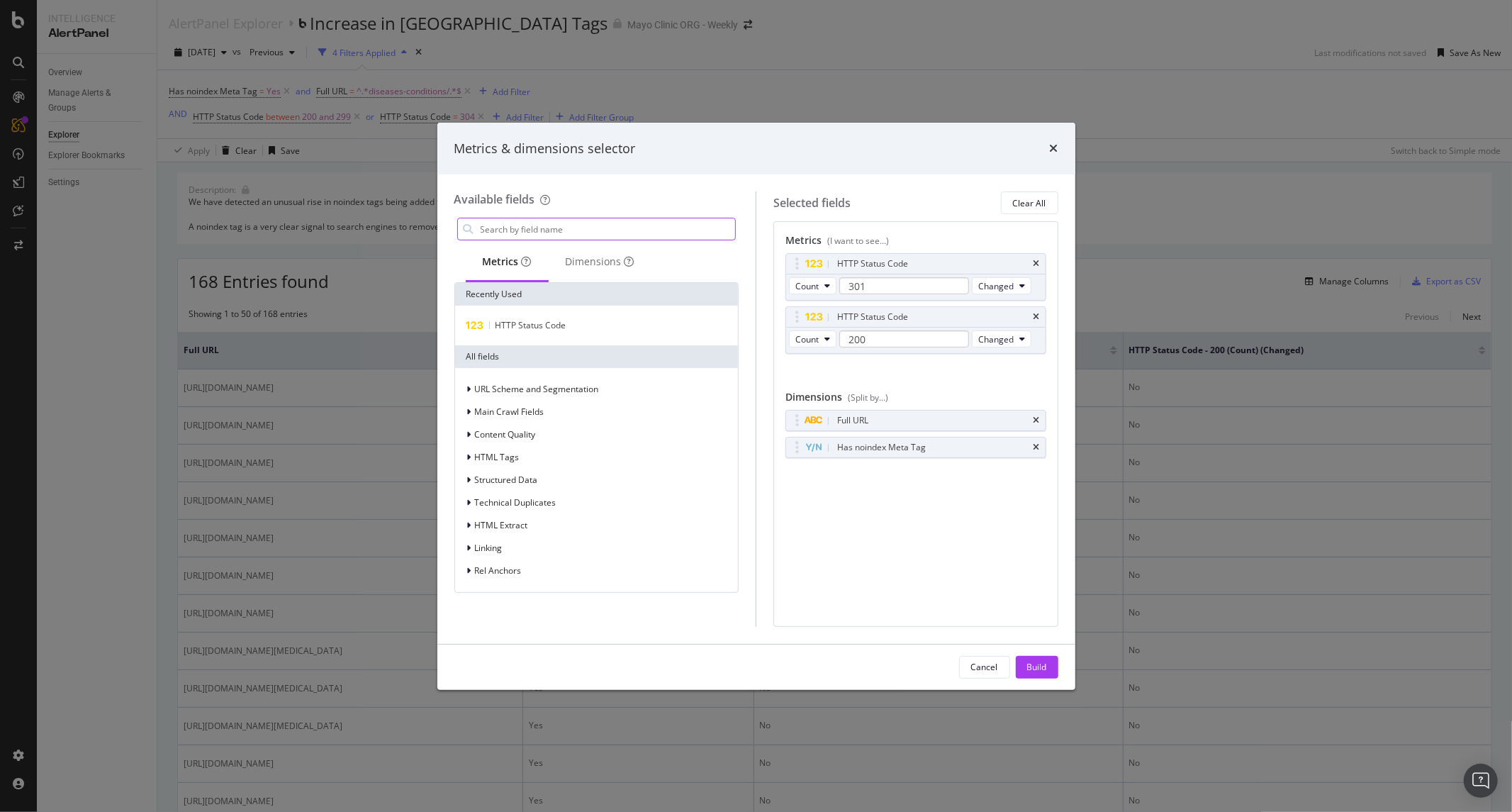
click at [498, 232] on input "modal" at bounding box center [607, 228] width 256 height 21
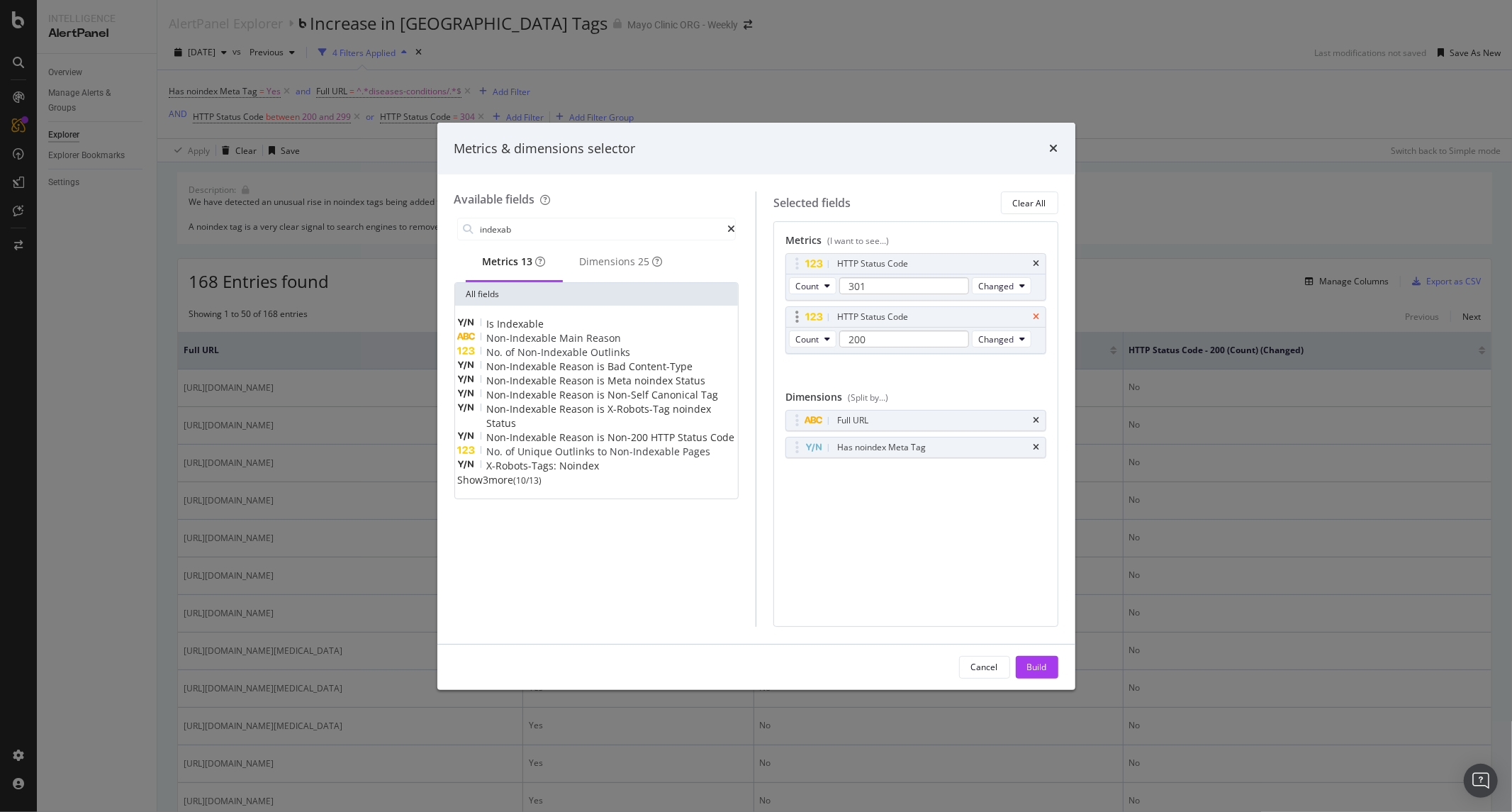
type input "indexab"
click at [1035, 318] on icon "times" at bounding box center [1037, 317] width 6 height 9
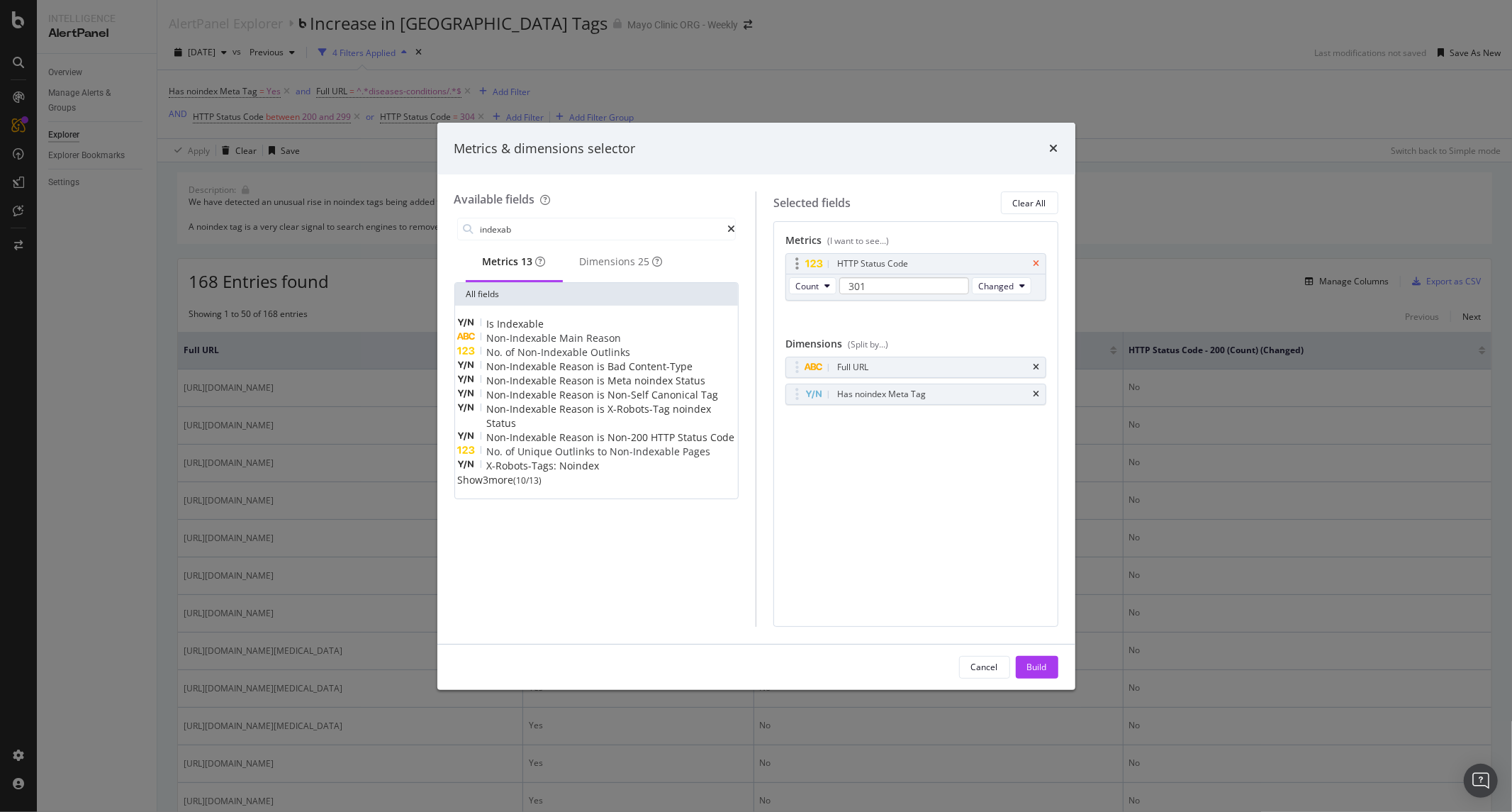
click at [1037, 263] on icon "times" at bounding box center [1037, 264] width 6 height 9
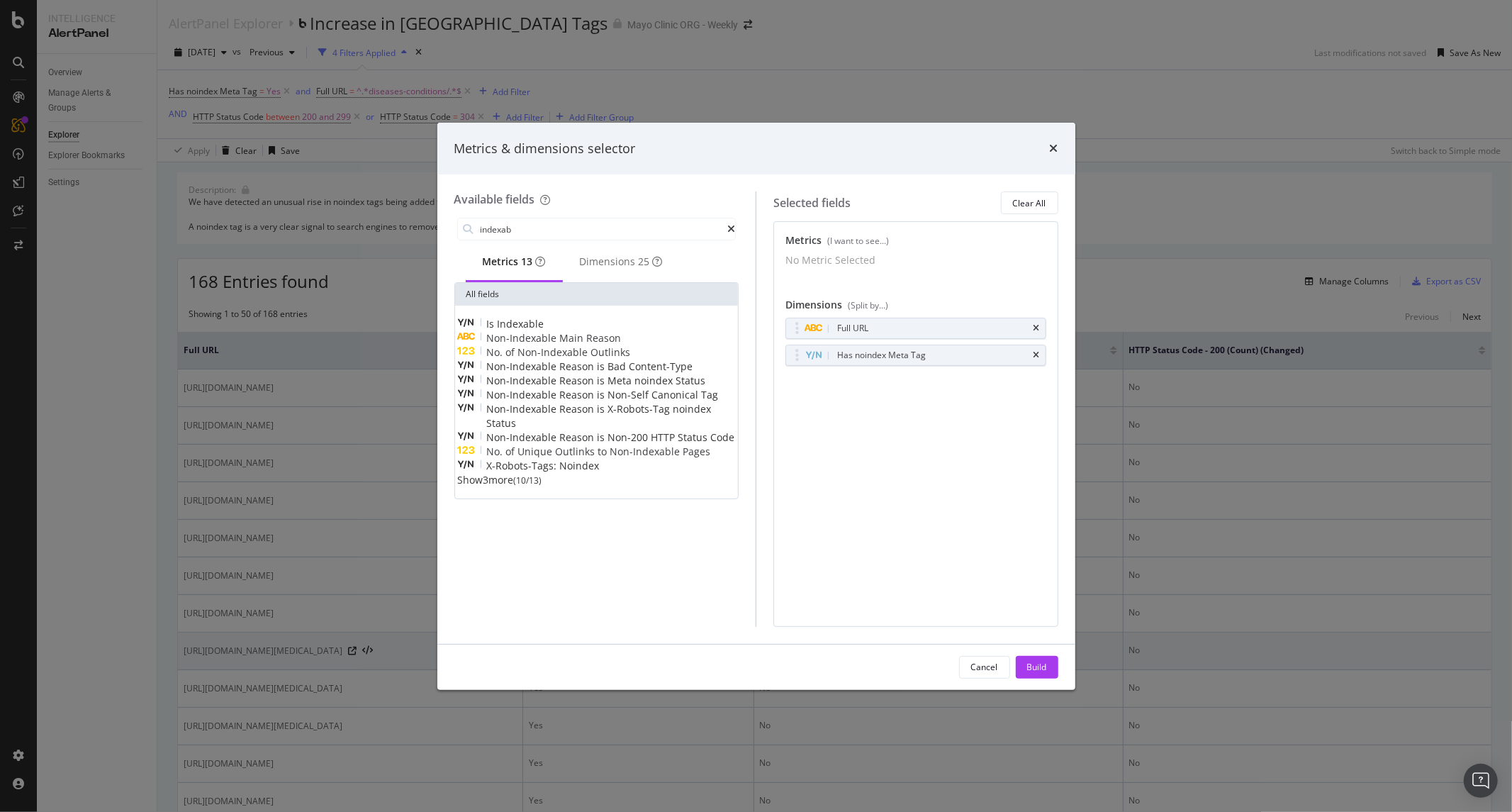
click at [984, 665] on div "Cancel" at bounding box center [984, 666] width 27 height 12
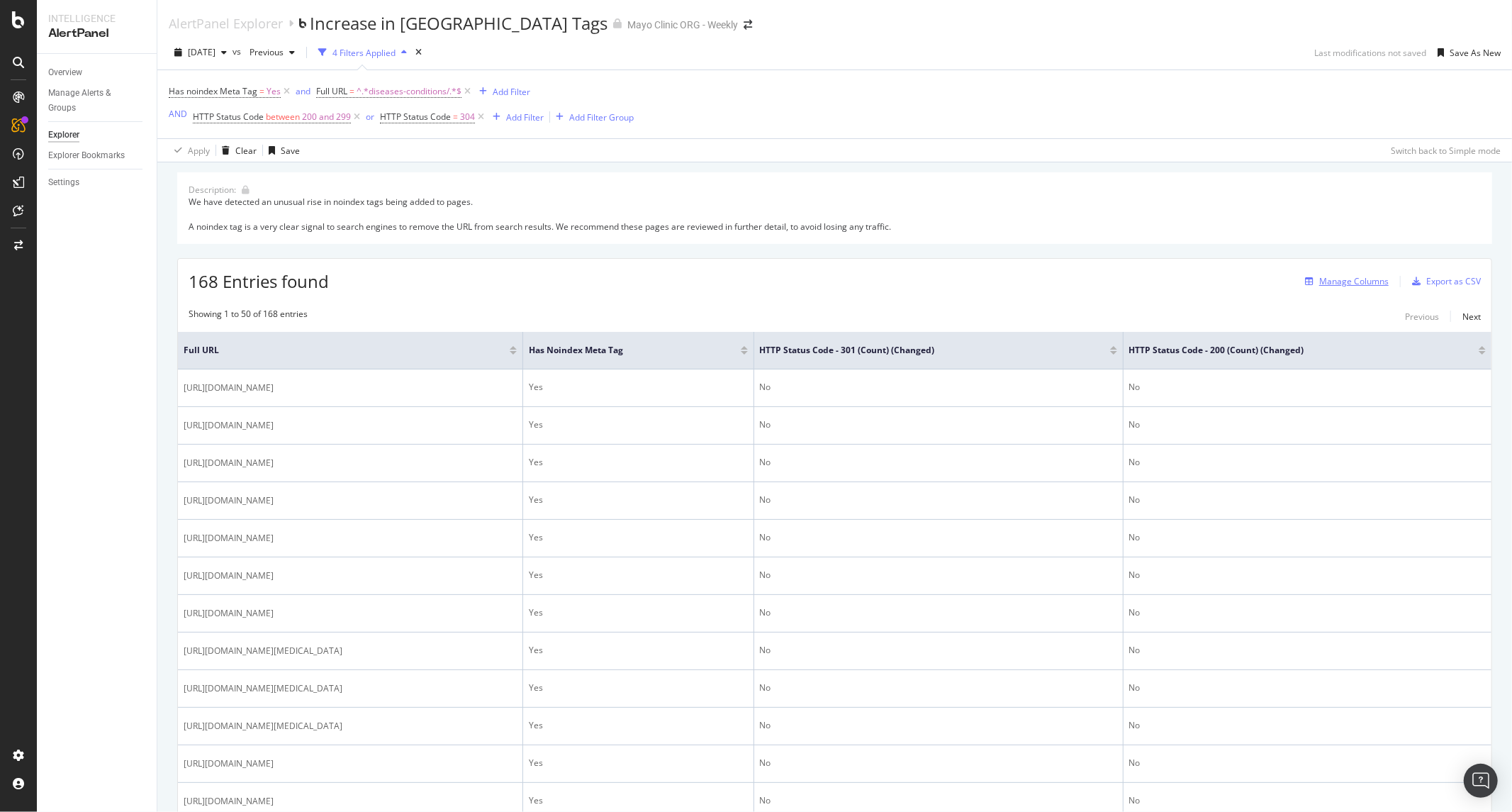
click at [1358, 283] on div "Manage Columns" at bounding box center [1354, 281] width 69 height 12
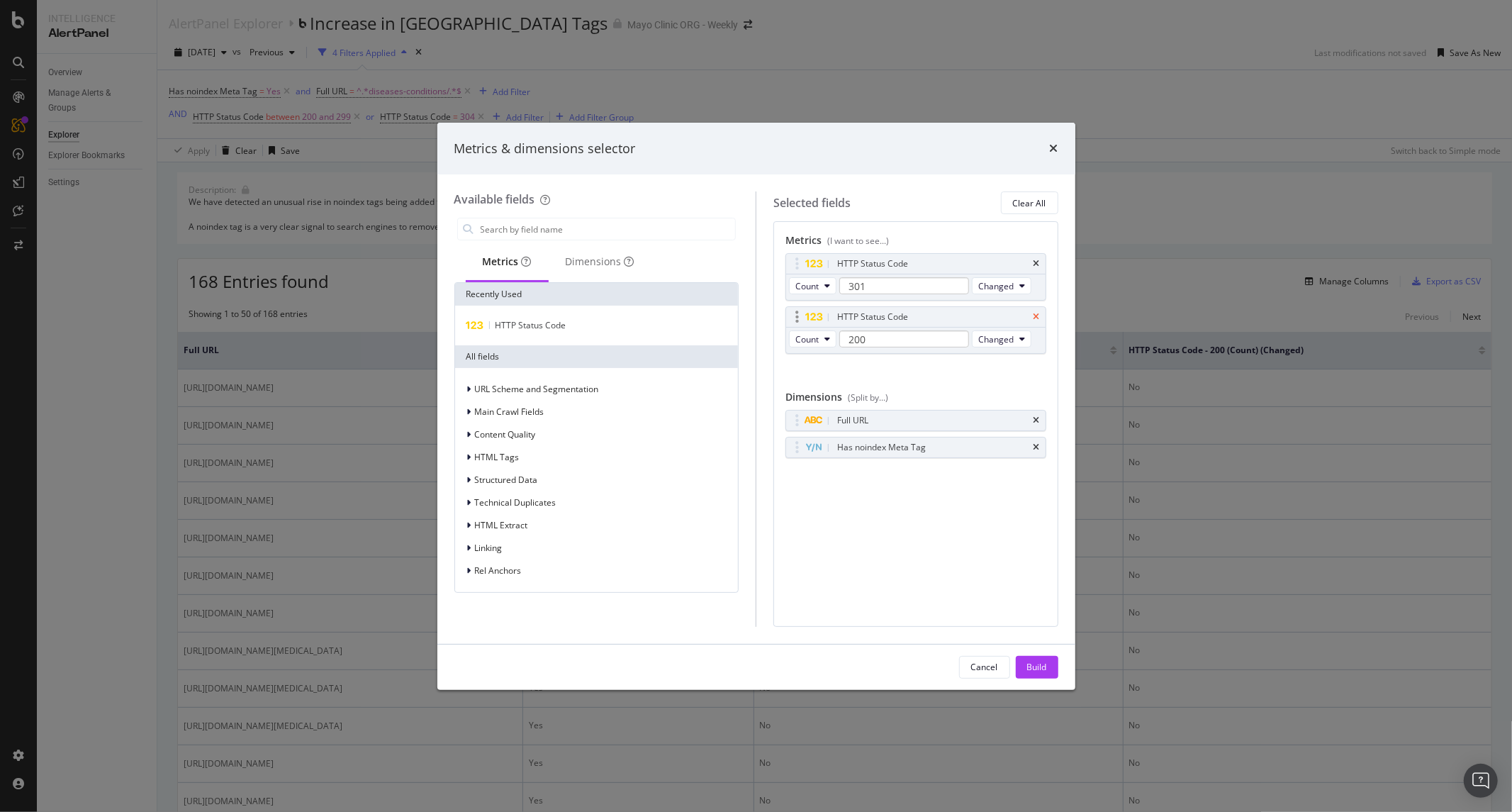
click at [1036, 315] on icon "times" at bounding box center [1037, 317] width 6 height 9
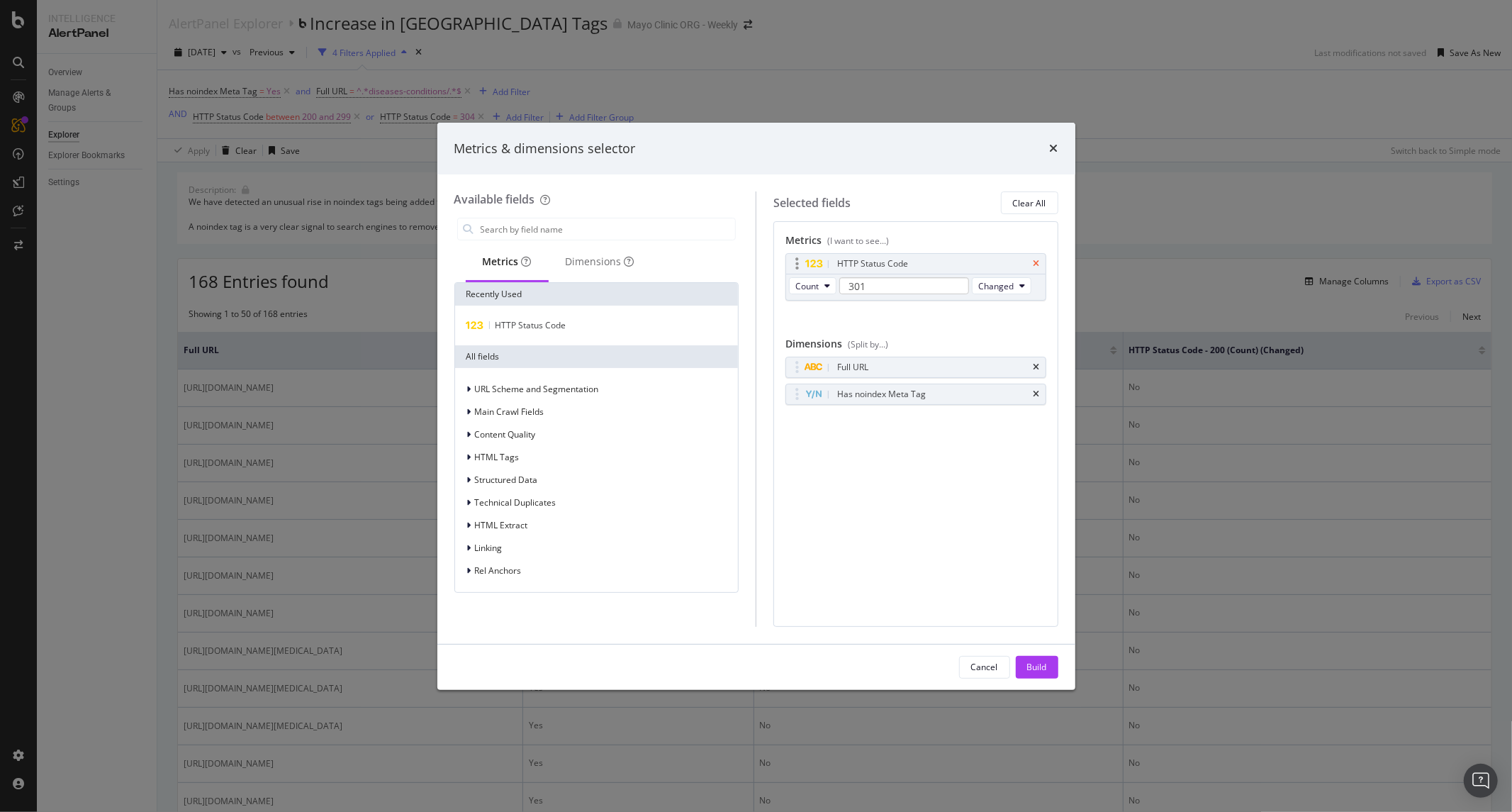
click at [1035, 260] on icon "times" at bounding box center [1037, 264] width 6 height 9
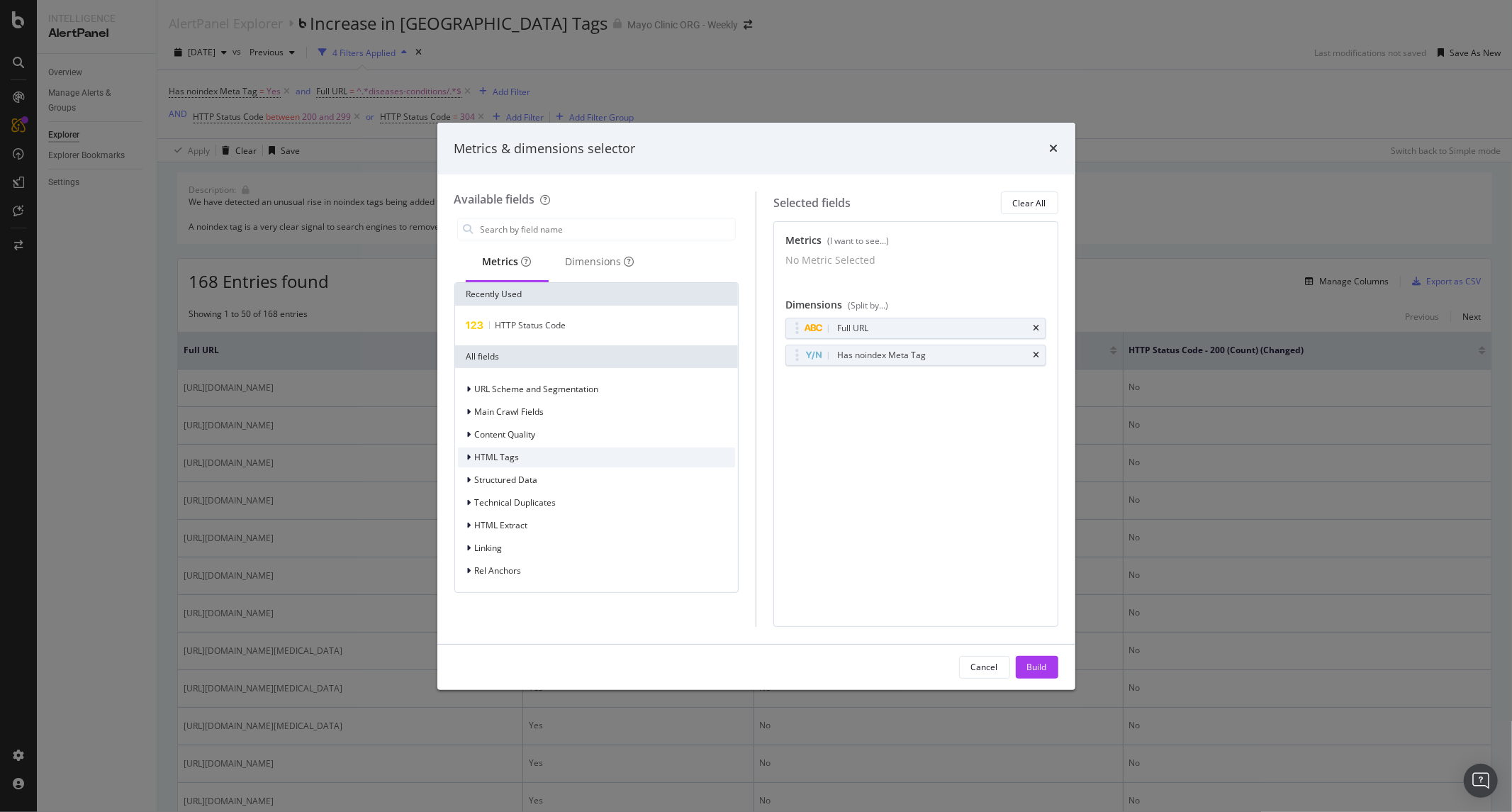
click at [486, 458] on span "HTML Tags" at bounding box center [497, 457] width 45 height 12
click at [469, 409] on icon "modal" at bounding box center [469, 412] width 4 height 9
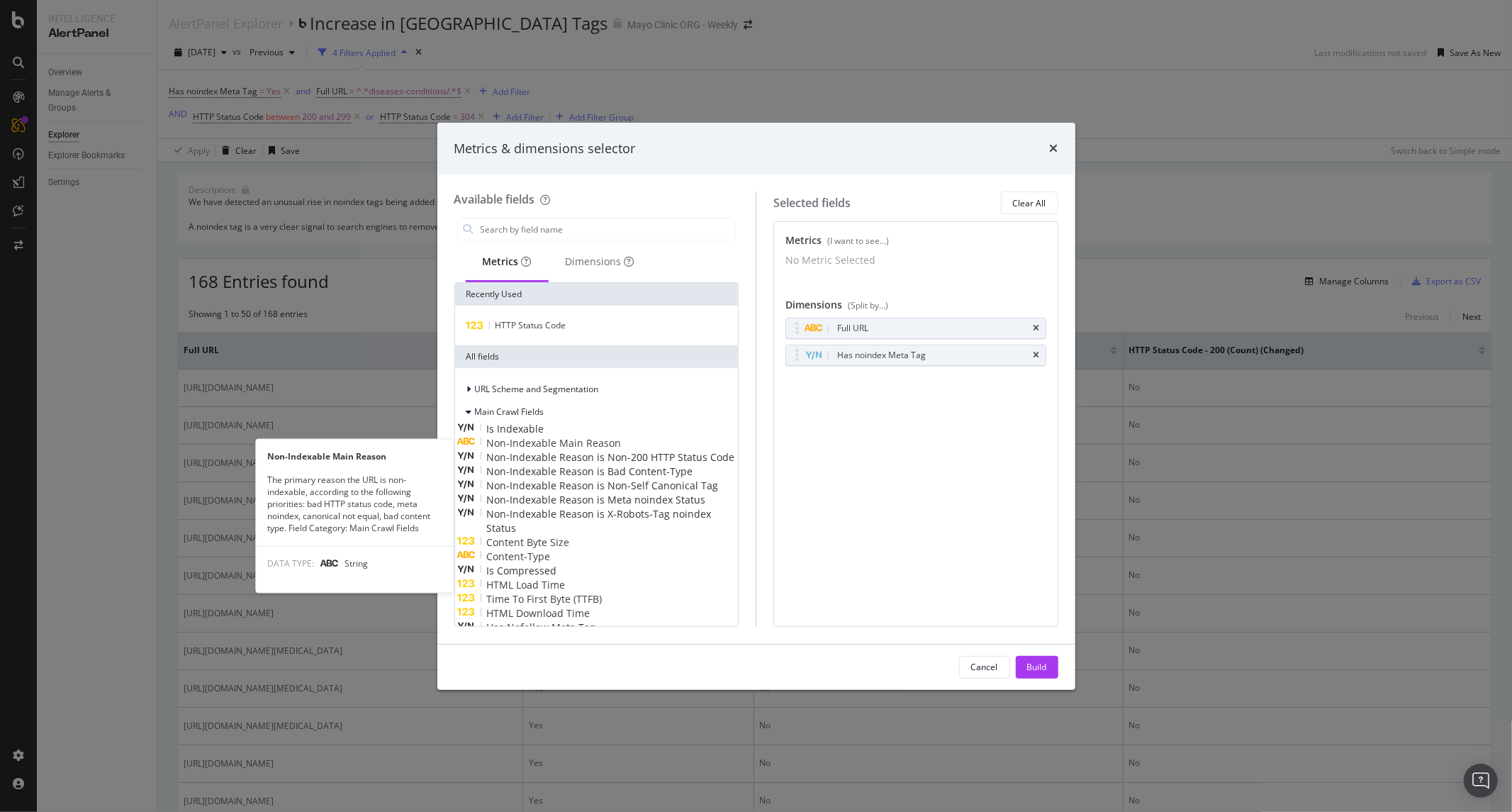
click at [527, 447] on span "Non-Indexable Main Reason" at bounding box center [554, 443] width 134 height 14
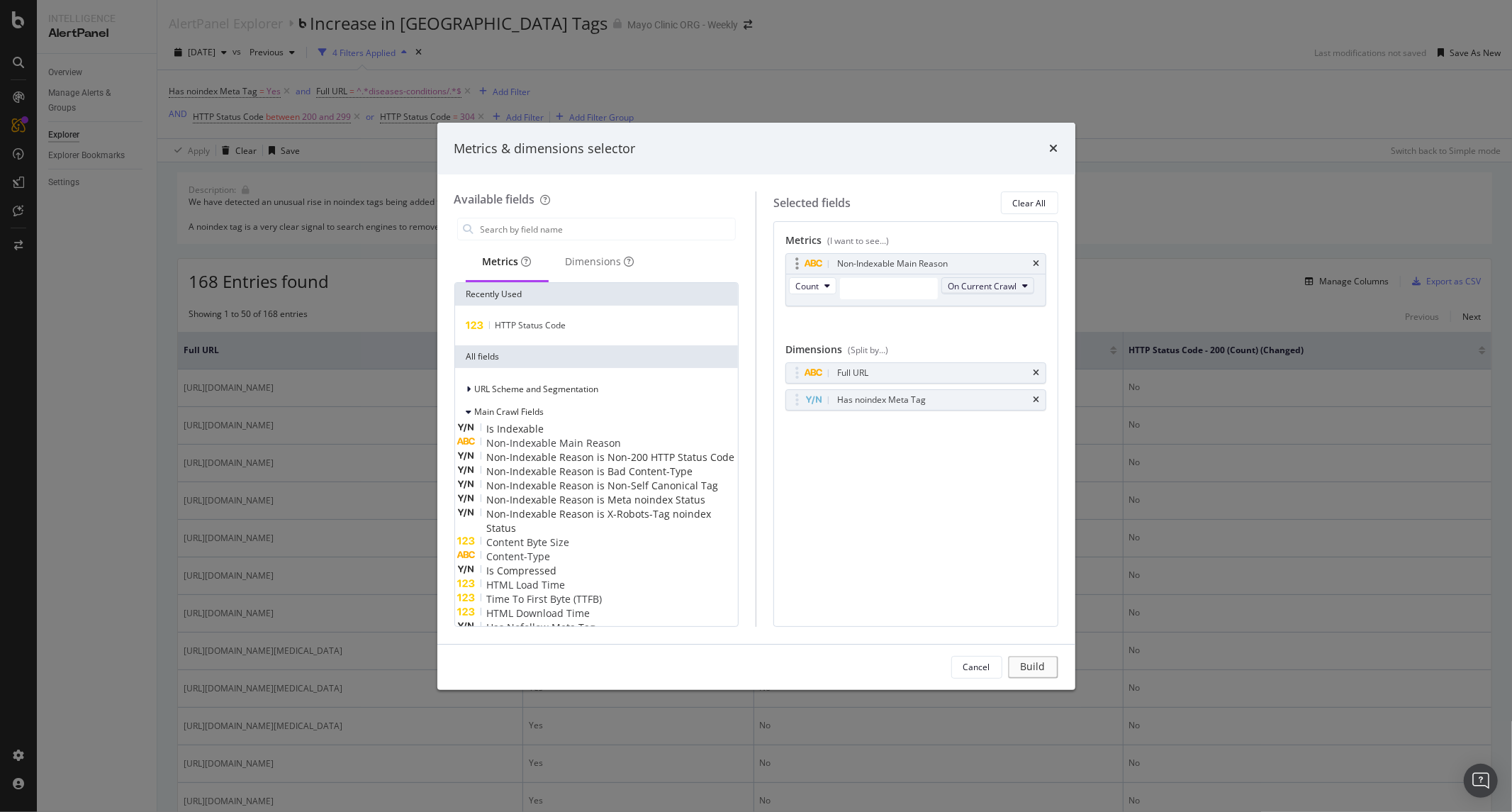
click at [948, 292] on span "On Current Crawl" at bounding box center [982, 286] width 68 height 12
click at [834, 385] on span "Changed" at bounding box center [841, 384] width 80 height 13
click at [914, 285] on input "modal" at bounding box center [889, 288] width 98 height 21
click at [856, 302] on span "Indexable" at bounding box center [859, 309] width 32 height 14
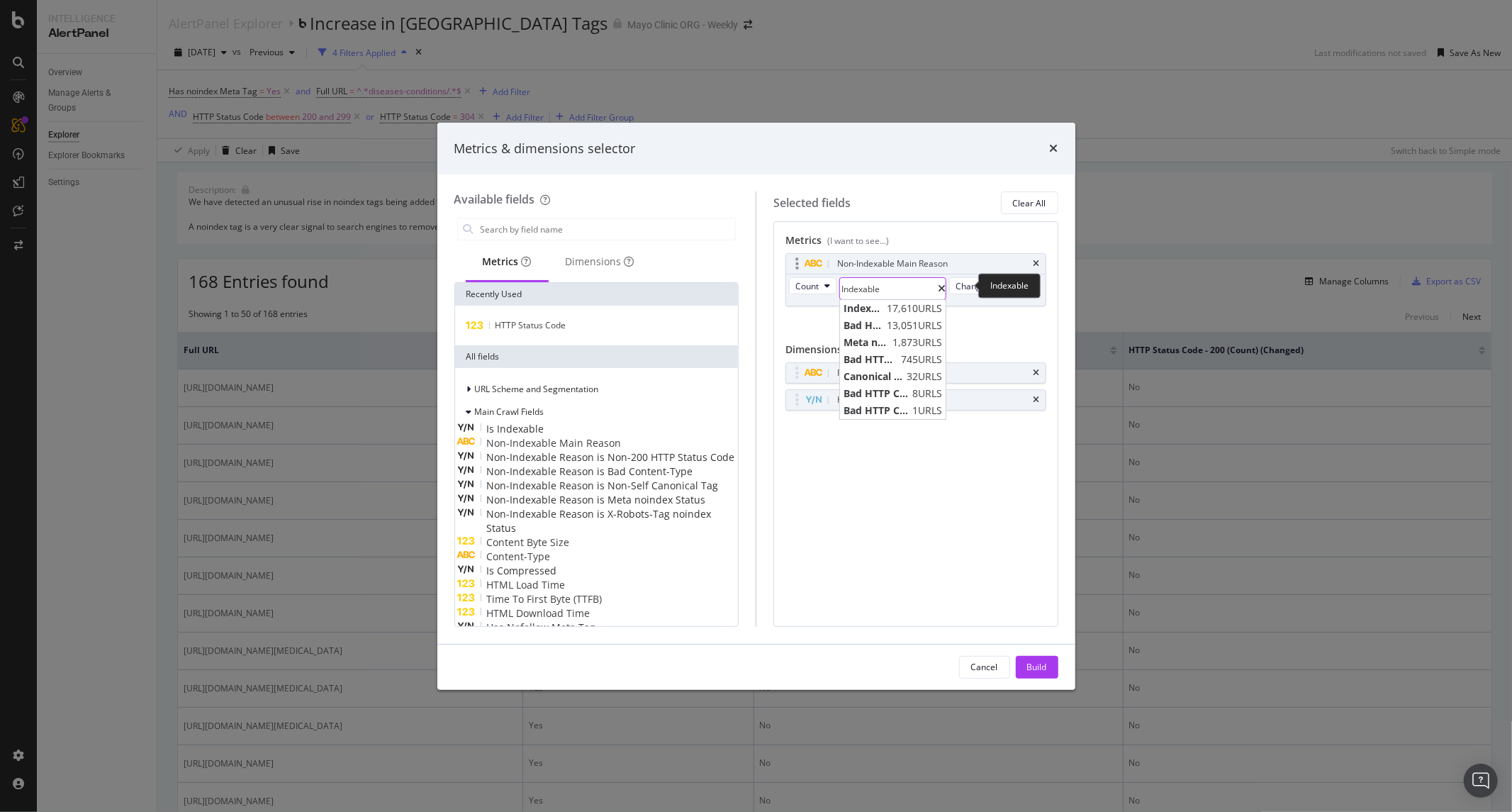
click at [890, 289] on input "Indexable" at bounding box center [889, 288] width 98 height 21
click at [879, 335] on span "Meta noindex" at bounding box center [866, 342] width 45 height 14
click at [1039, 666] on div "Build" at bounding box center [1037, 666] width 20 height 12
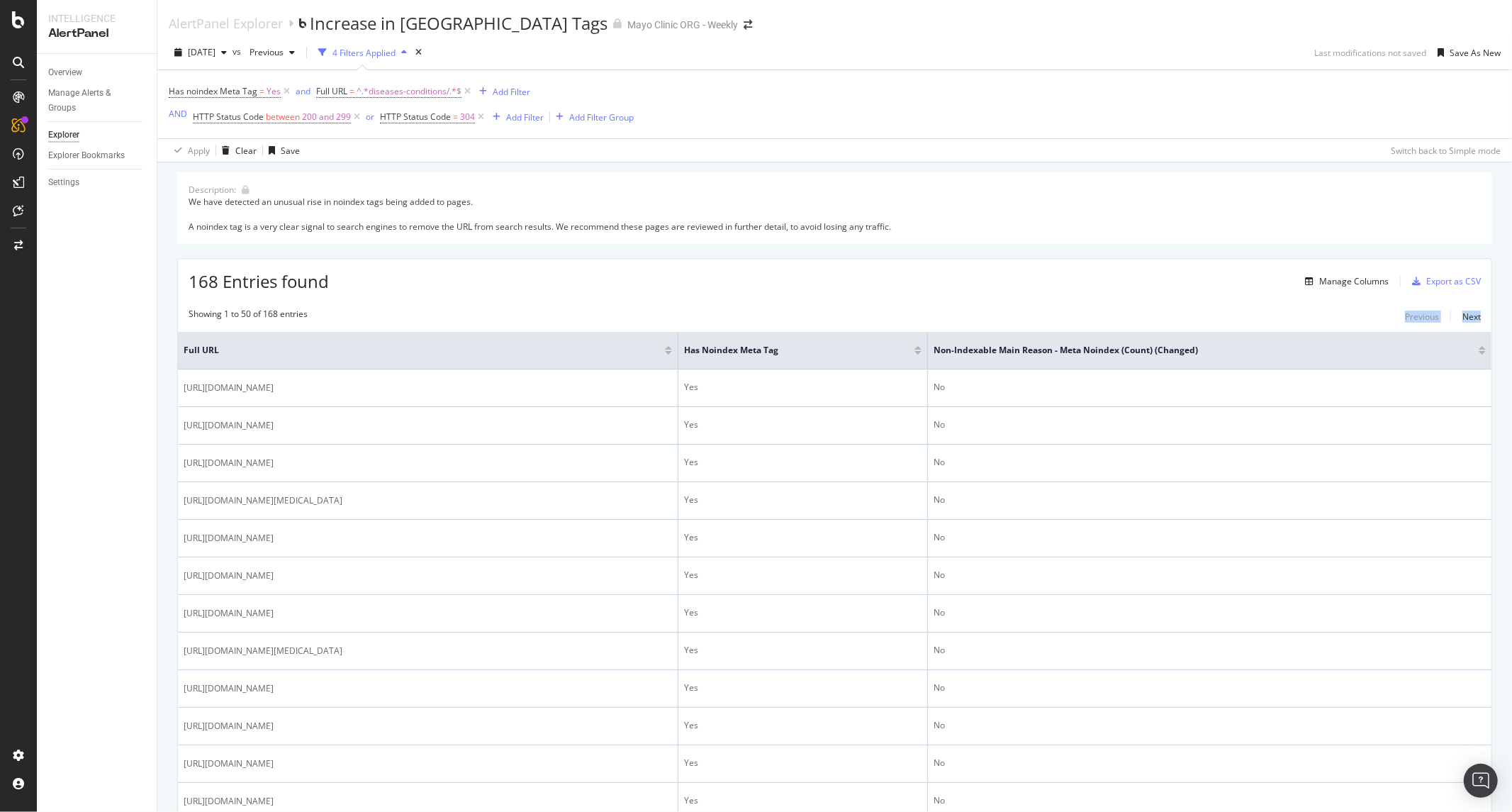
drag, startPoint x: 980, startPoint y: 331, endPoint x: 1167, endPoint y: 325, distance: 187.1
drag, startPoint x: 1206, startPoint y: 315, endPoint x: 1216, endPoint y: 308, distance: 12.2
click at [1206, 315] on div "Showing 1 to 50 of 168 entries Previous Next" at bounding box center [835, 316] width 1314 height 17
click at [1327, 283] on div "Manage Columns" at bounding box center [1354, 281] width 69 height 12
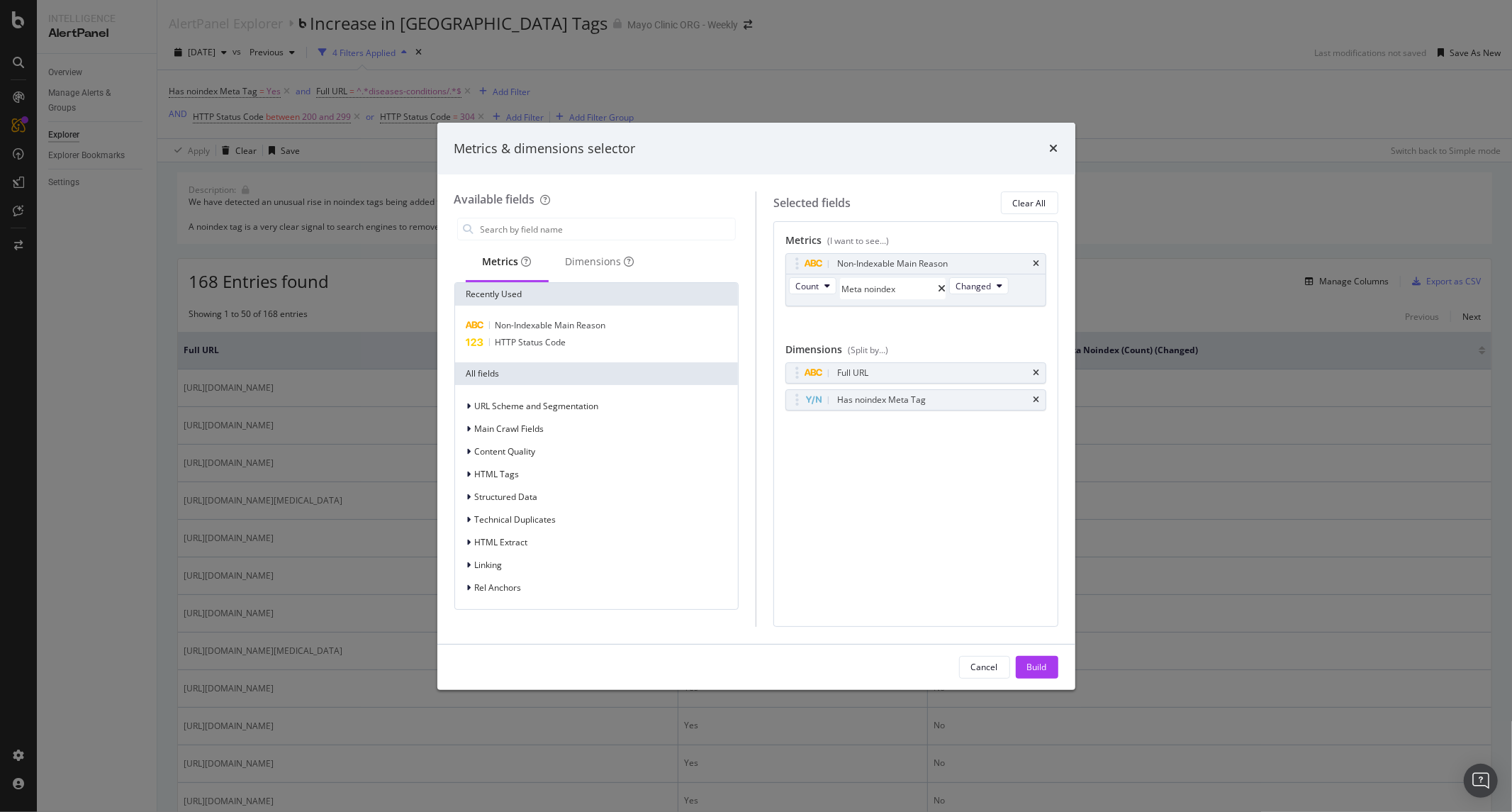
click at [1043, 150] on div "Metrics & dimensions selector" at bounding box center [756, 148] width 604 height 18
click at [1050, 147] on icon "times" at bounding box center [1054, 148] width 9 height 11
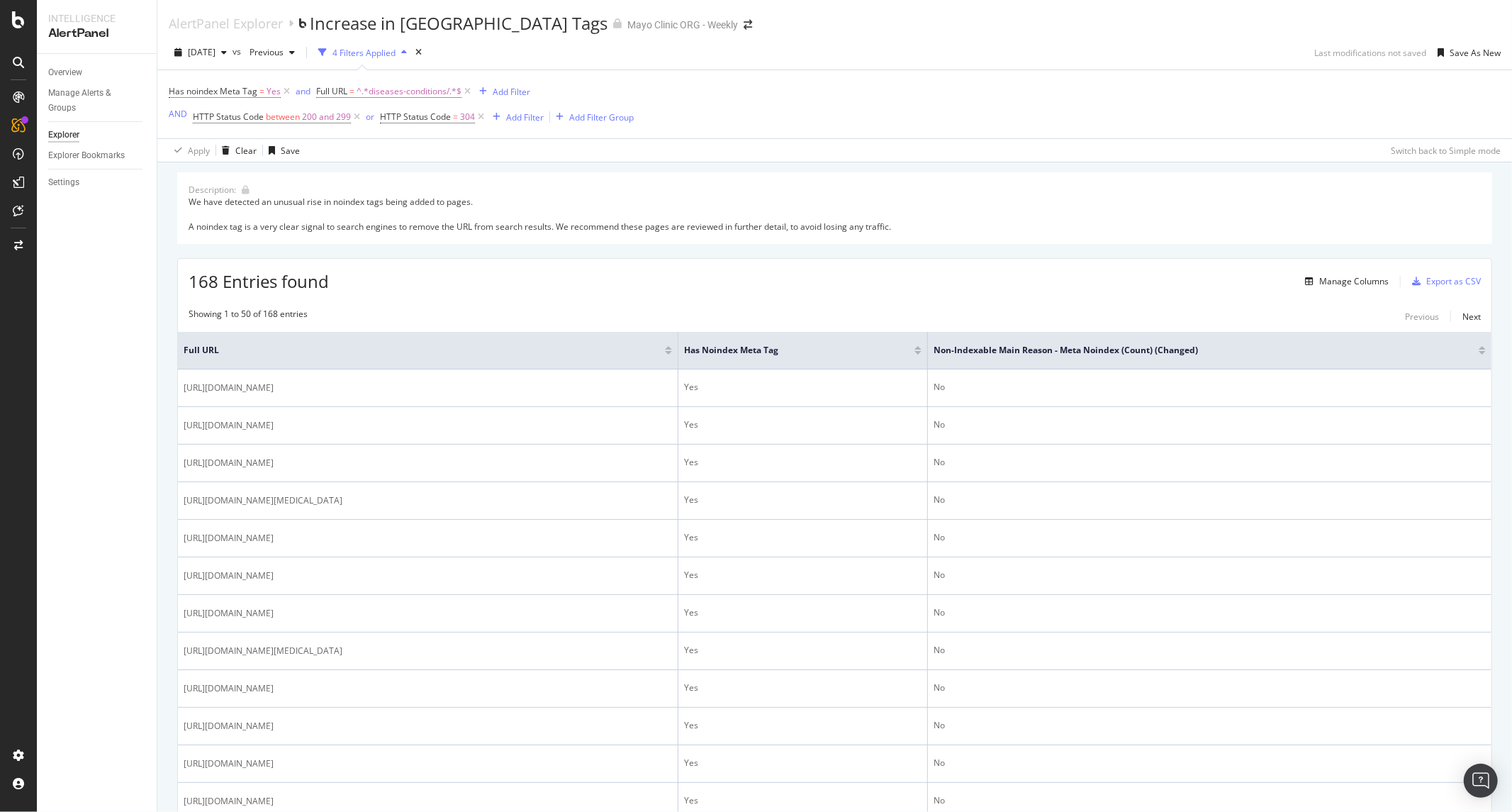
click at [1479, 349] on div at bounding box center [1482, 348] width 7 height 3
click at [1479, 354] on div at bounding box center [1482, 353] width 7 height 3
click at [420, 93] on span "^.*diseases-conditions/.*$" at bounding box center [409, 91] width 105 height 20
click at [414, 135] on input "diseases-conditions/" at bounding box center [364, 124] width 98 height 21
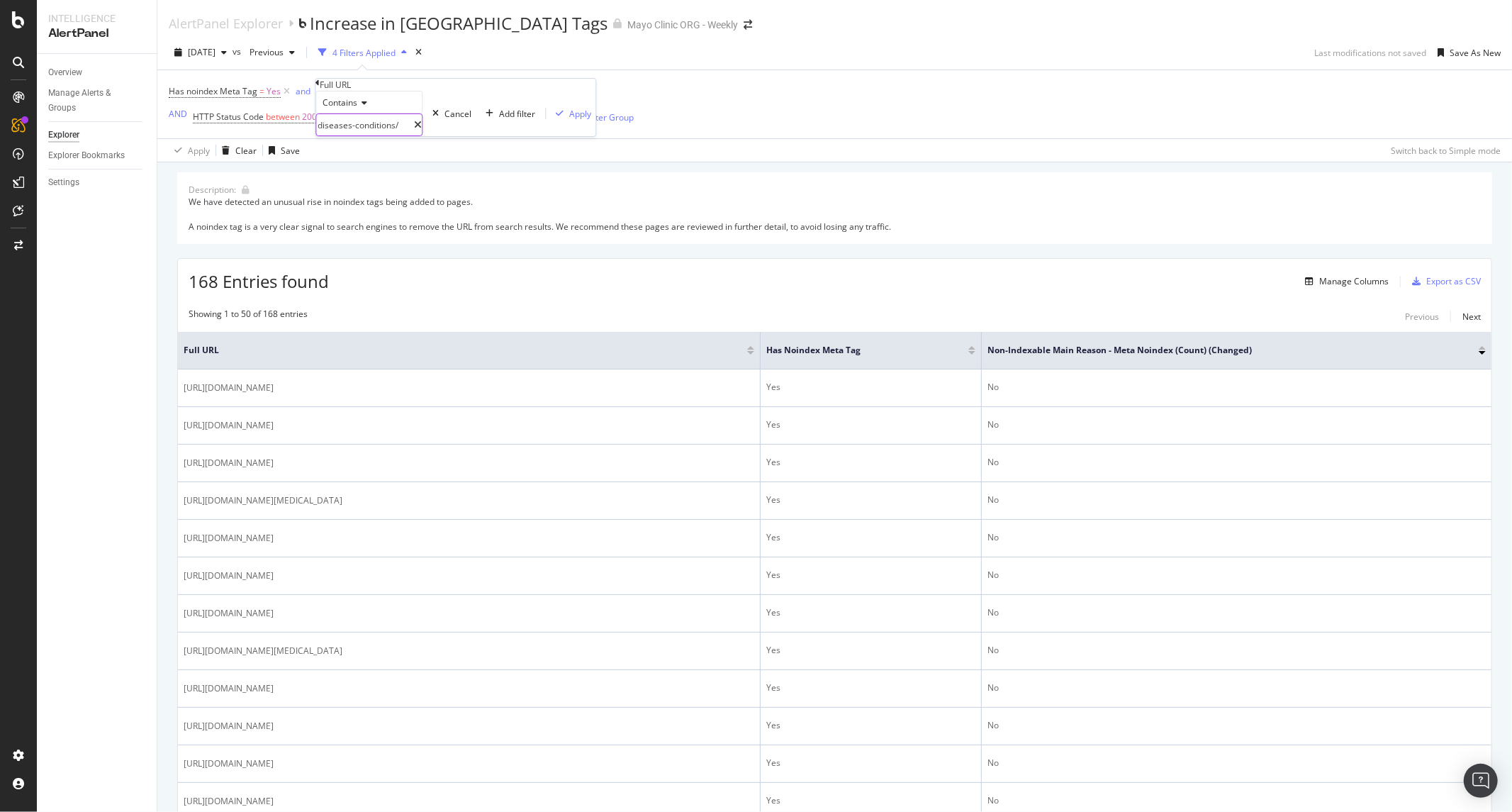
click at [414, 135] on input "diseases-conditions/" at bounding box center [364, 124] width 98 height 21
click at [366, 107] on icon at bounding box center [362, 103] width 10 height 9
click at [371, 232] on span "Doesn't contain" at bounding box center [351, 225] width 62 height 12
click at [569, 120] on div "Apply" at bounding box center [580, 113] width 22 height 12
click at [1479, 354] on div at bounding box center [1482, 353] width 7 height 3
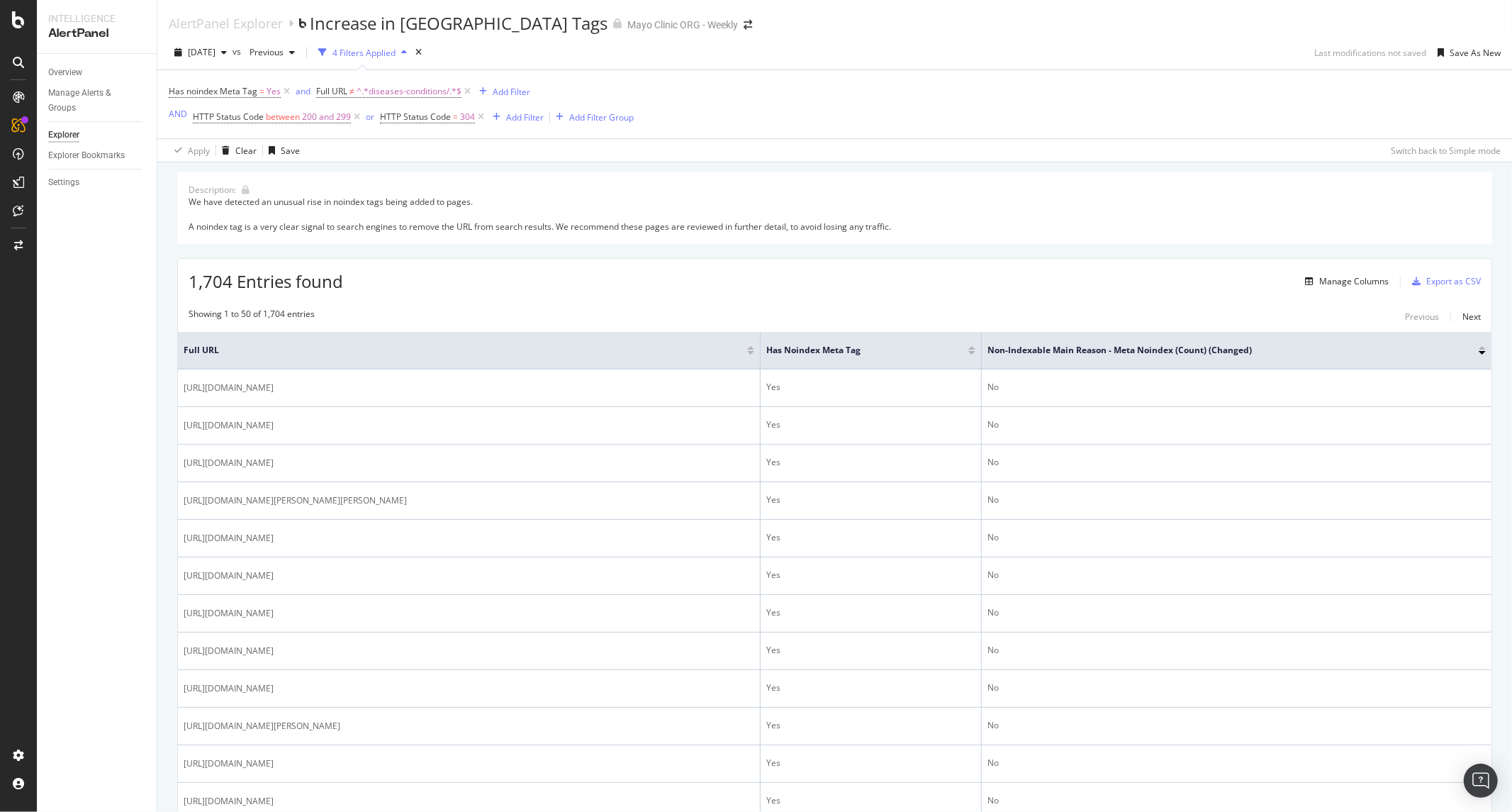
click at [1479, 348] on div at bounding box center [1482, 348] width 7 height 3
click at [1479, 354] on div at bounding box center [1482, 353] width 7 height 3
click at [478, 119] on icon at bounding box center [481, 117] width 12 height 14
click at [1479, 349] on div at bounding box center [1482, 348] width 7 height 3
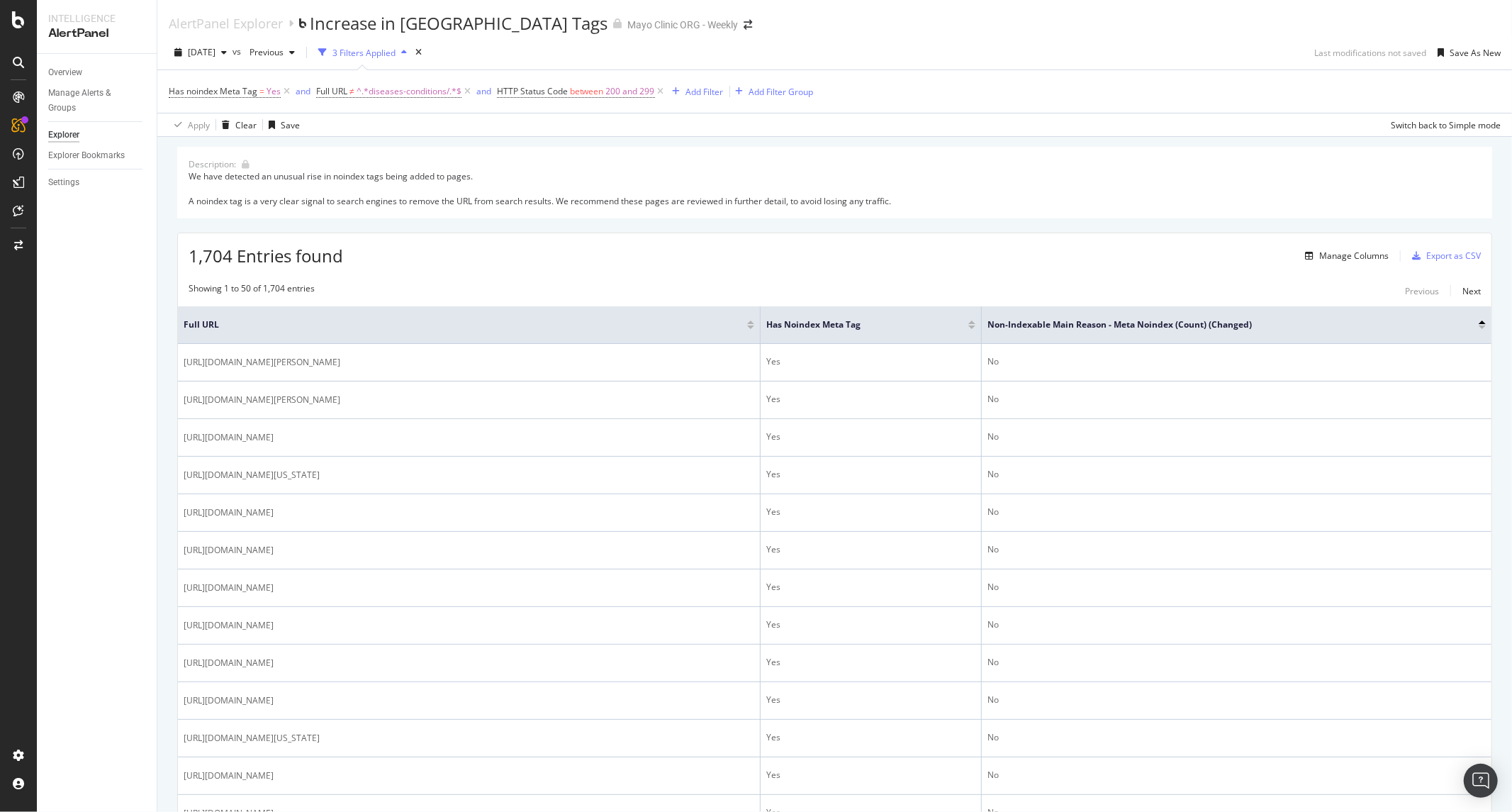
click at [1479, 329] on div at bounding box center [1482, 327] width 7 height 3
click at [469, 90] on icon at bounding box center [467, 92] width 12 height 14
click at [1479, 324] on div at bounding box center [1482, 322] width 7 height 3
click at [1479, 327] on div at bounding box center [1482, 327] width 7 height 3
click at [301, 51] on div "button" at bounding box center [291, 53] width 17 height 9
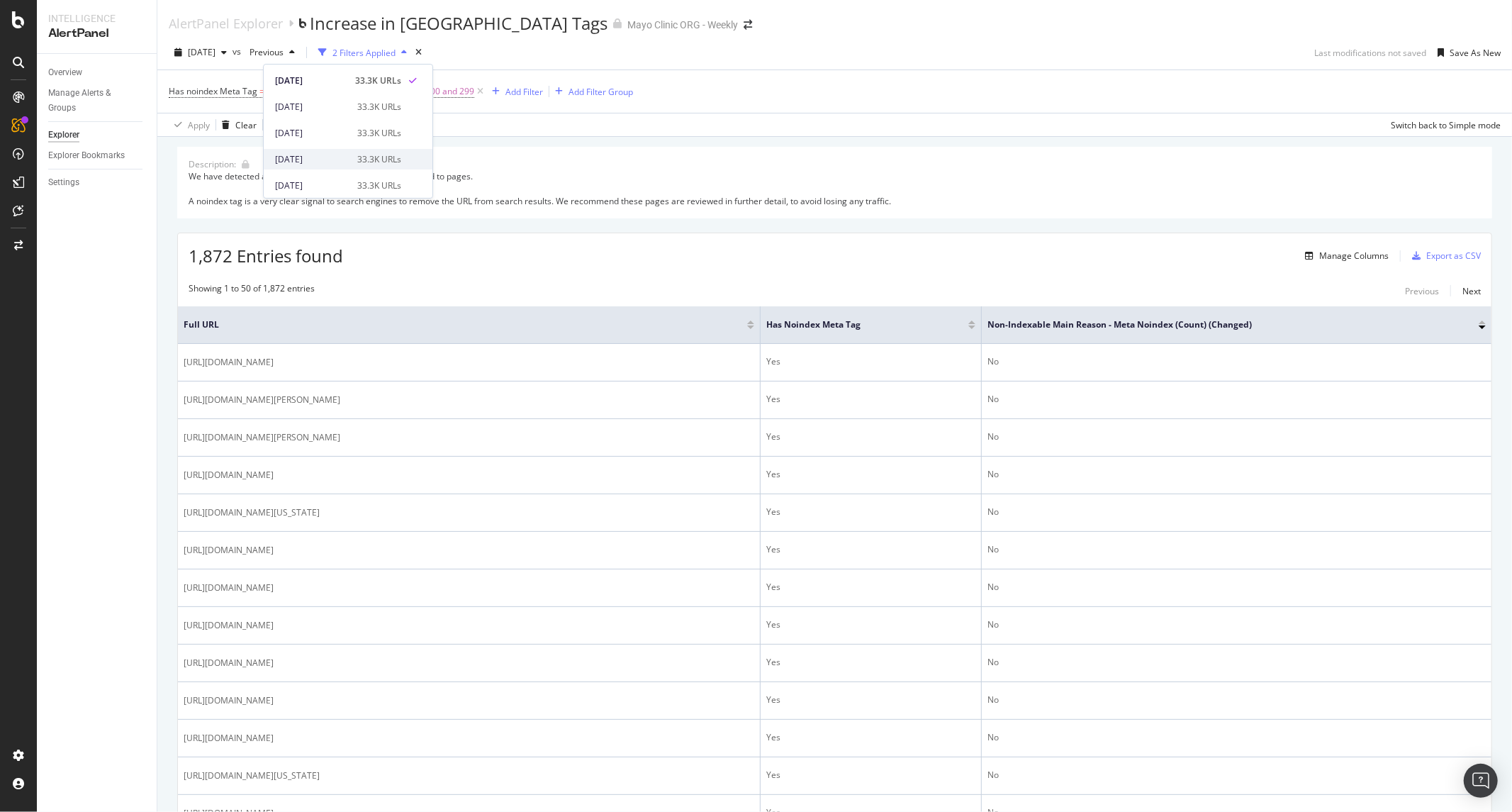
click at [322, 159] on div "[DATE]" at bounding box center [312, 159] width 74 height 13
click at [1479, 322] on div at bounding box center [1482, 322] width 7 height 3
click at [1479, 328] on div at bounding box center [1482, 327] width 7 height 3
click at [1340, 260] on div "Manage Columns" at bounding box center [1354, 256] width 69 height 12
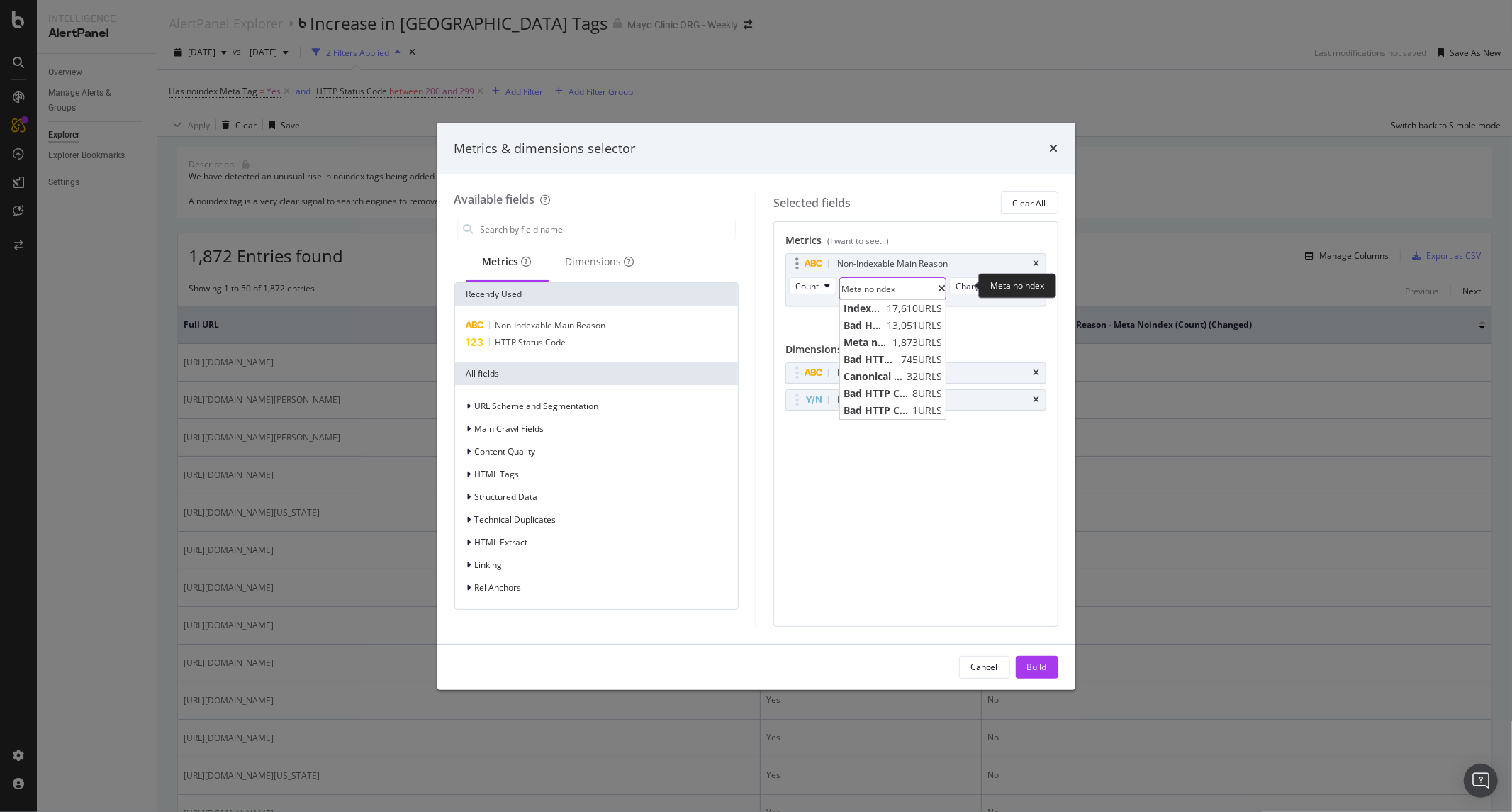
click at [910, 285] on input "Meta noindex" at bounding box center [889, 288] width 98 height 21
click at [867, 33] on div "Metrics & dimensions selector Available fields Metrics Dimensions Recently Used…" at bounding box center [756, 406] width 1512 height 812
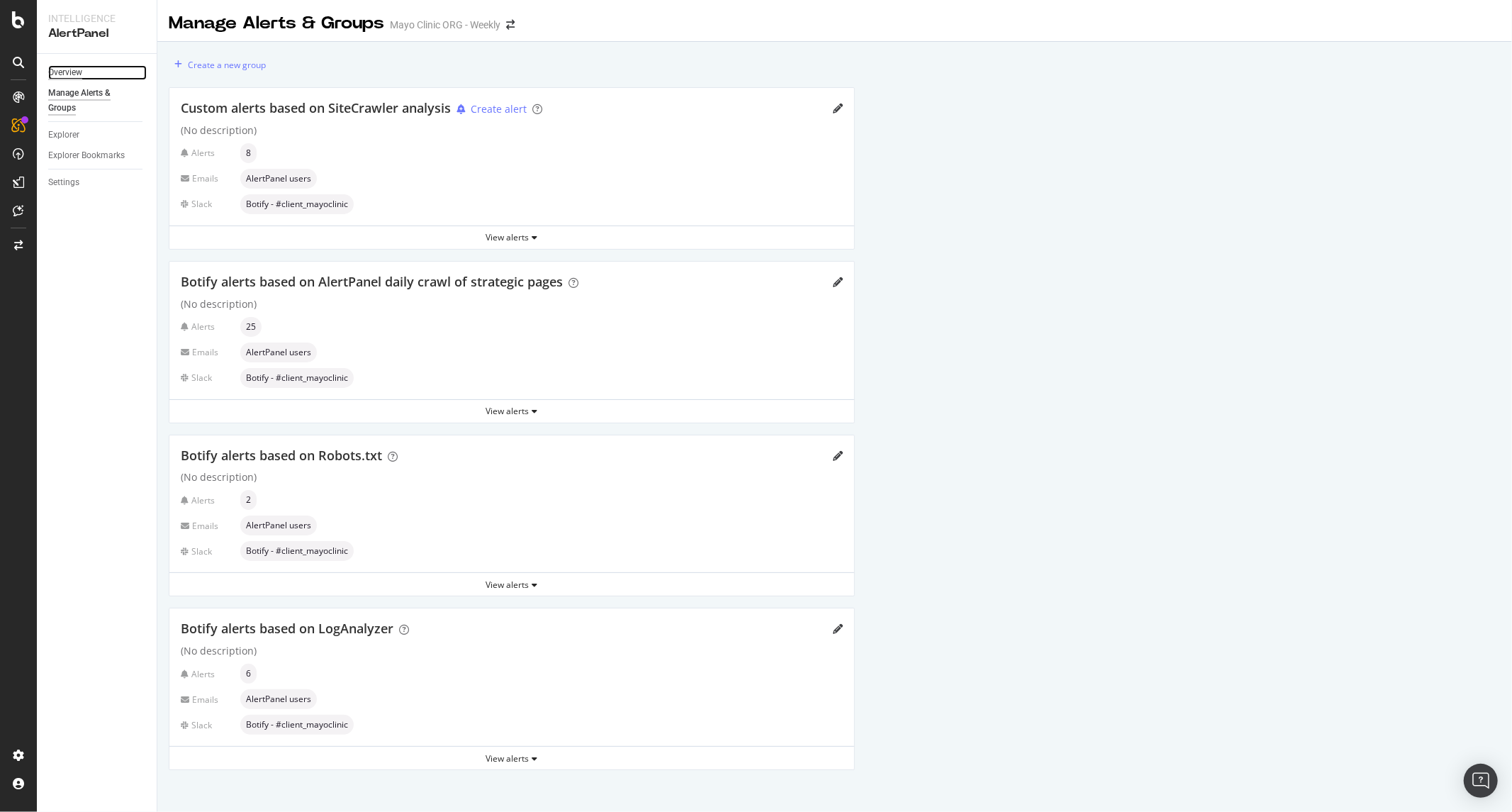
click at [60, 68] on div "Overview" at bounding box center [65, 72] width 34 height 15
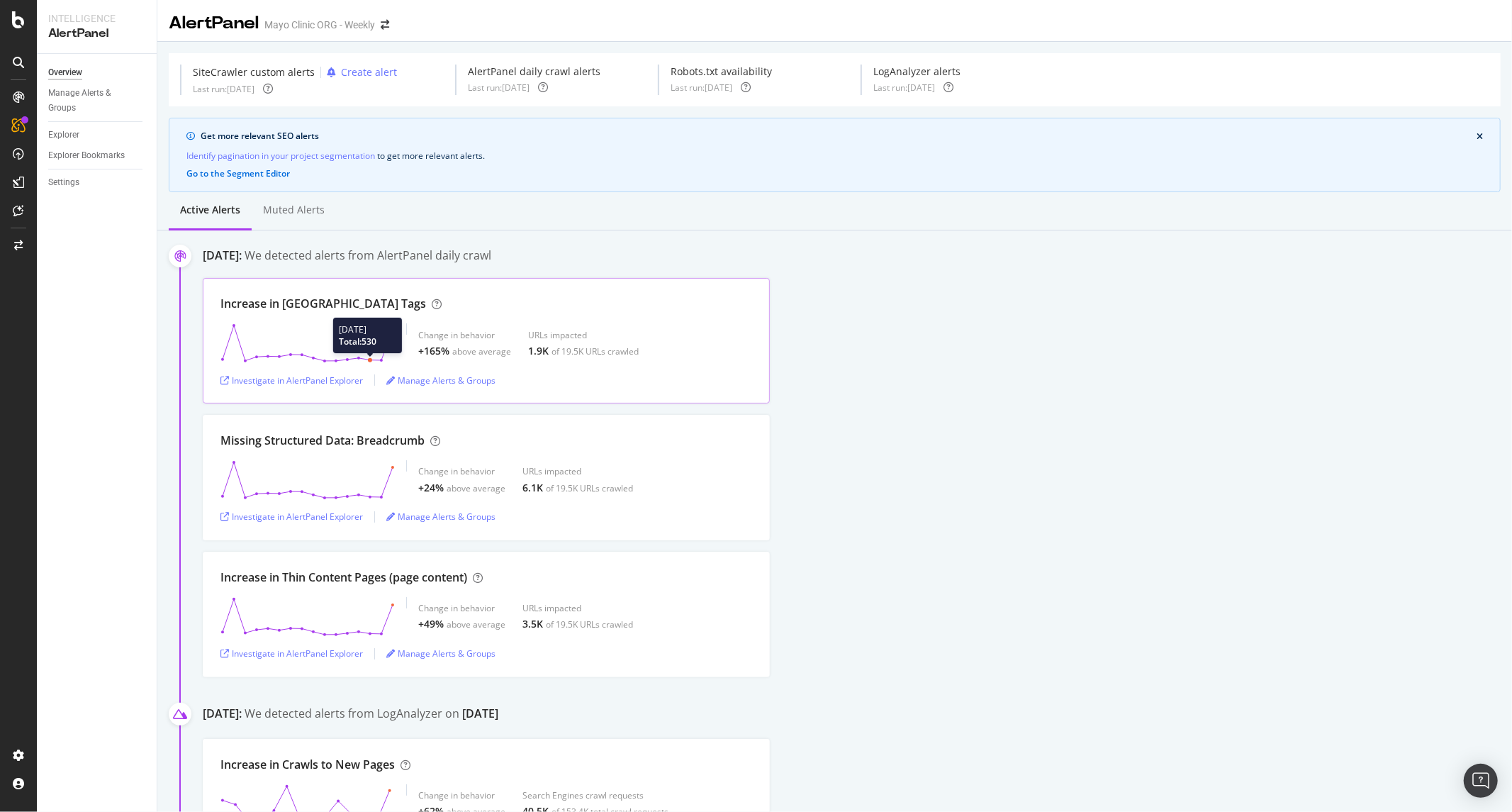
click at [369, 358] on circle at bounding box center [369, 360] width 4 height 4
click at [364, 329] on icon at bounding box center [307, 343] width 174 height 40
click at [325, 380] on div "Investigate in AlertPanel Explorer" at bounding box center [291, 380] width 142 height 12
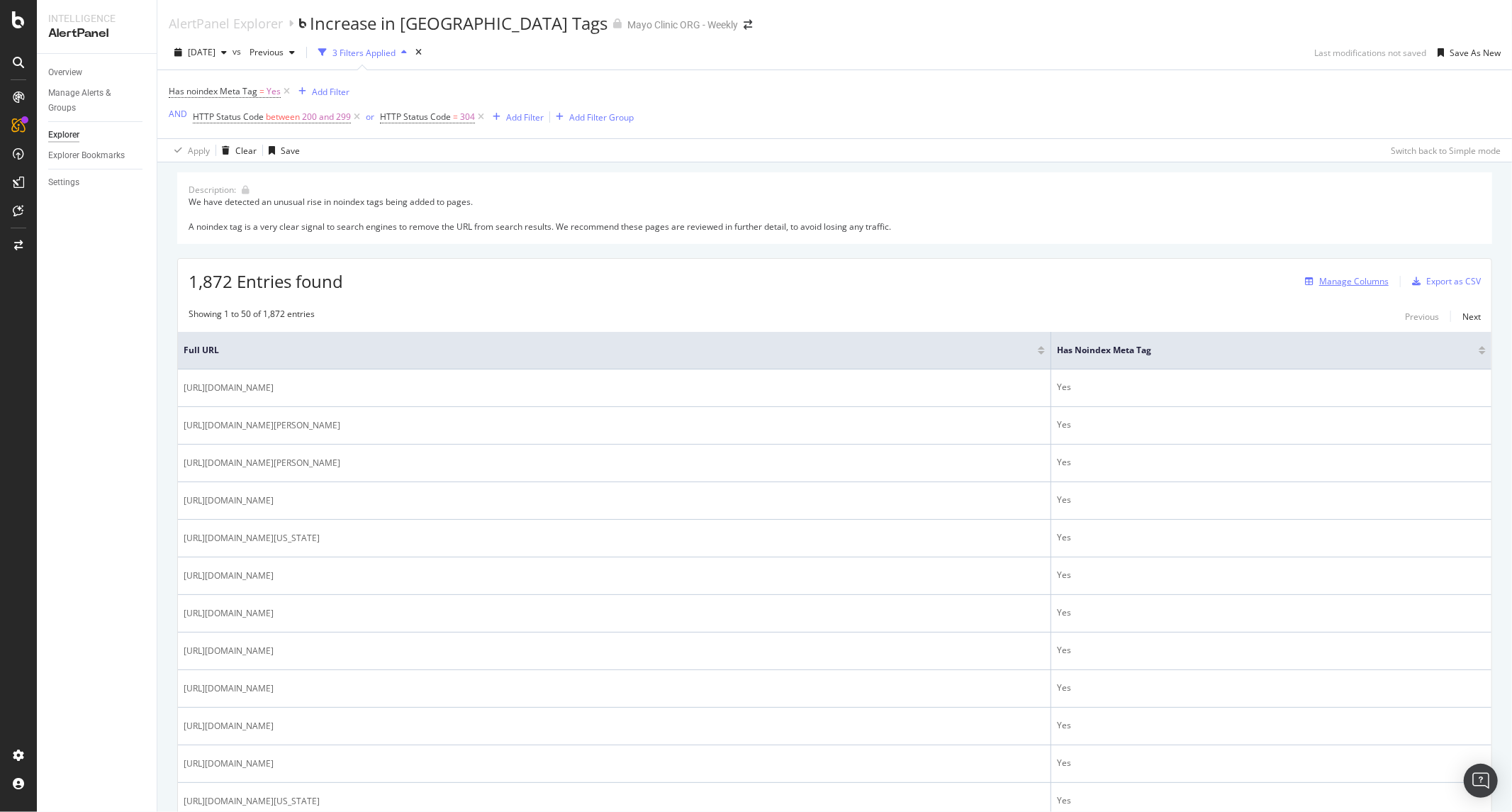
click at [1349, 281] on div "Manage Columns" at bounding box center [1354, 281] width 69 height 12
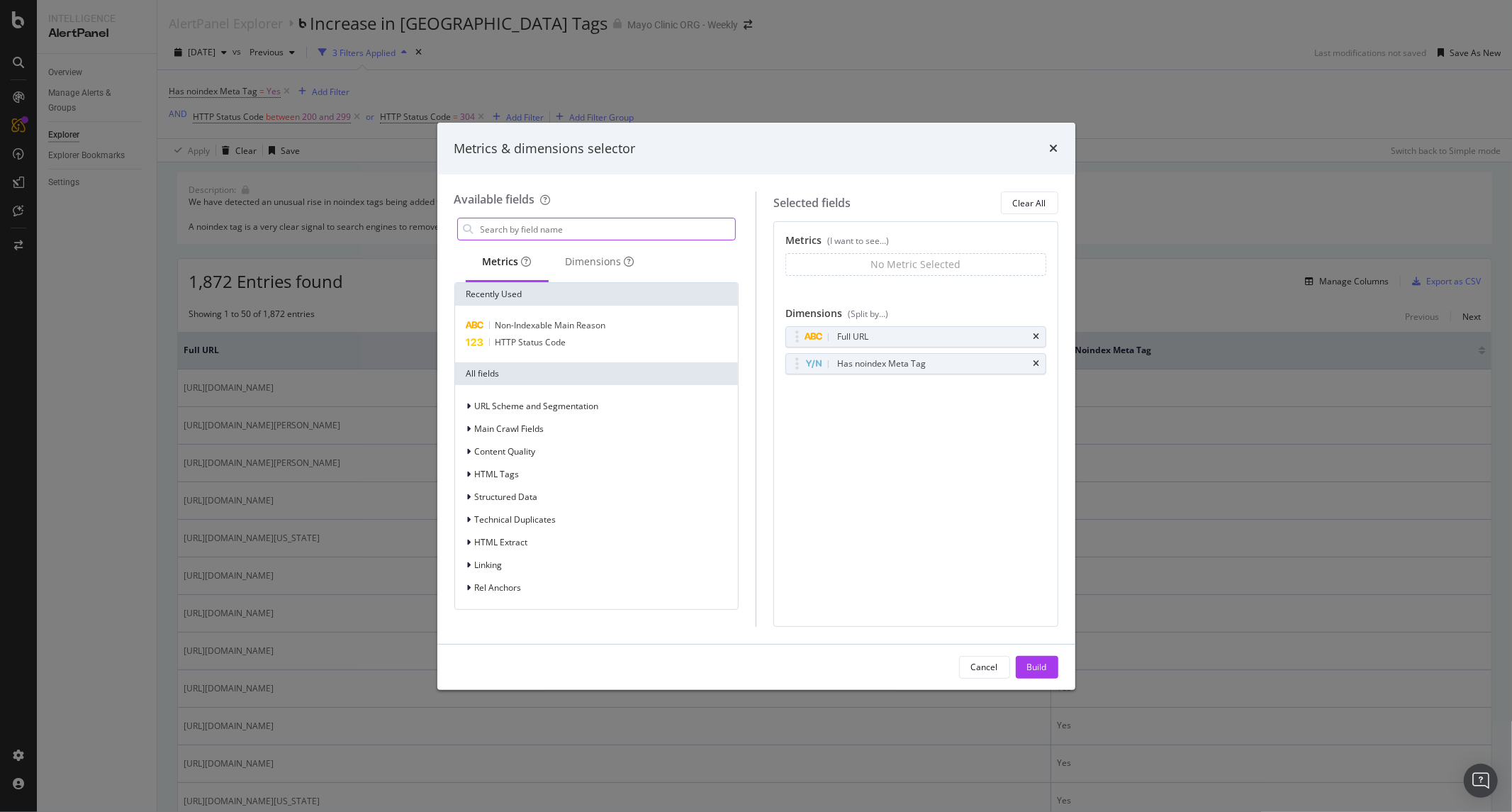
click at [505, 229] on input "modal" at bounding box center [607, 228] width 256 height 21
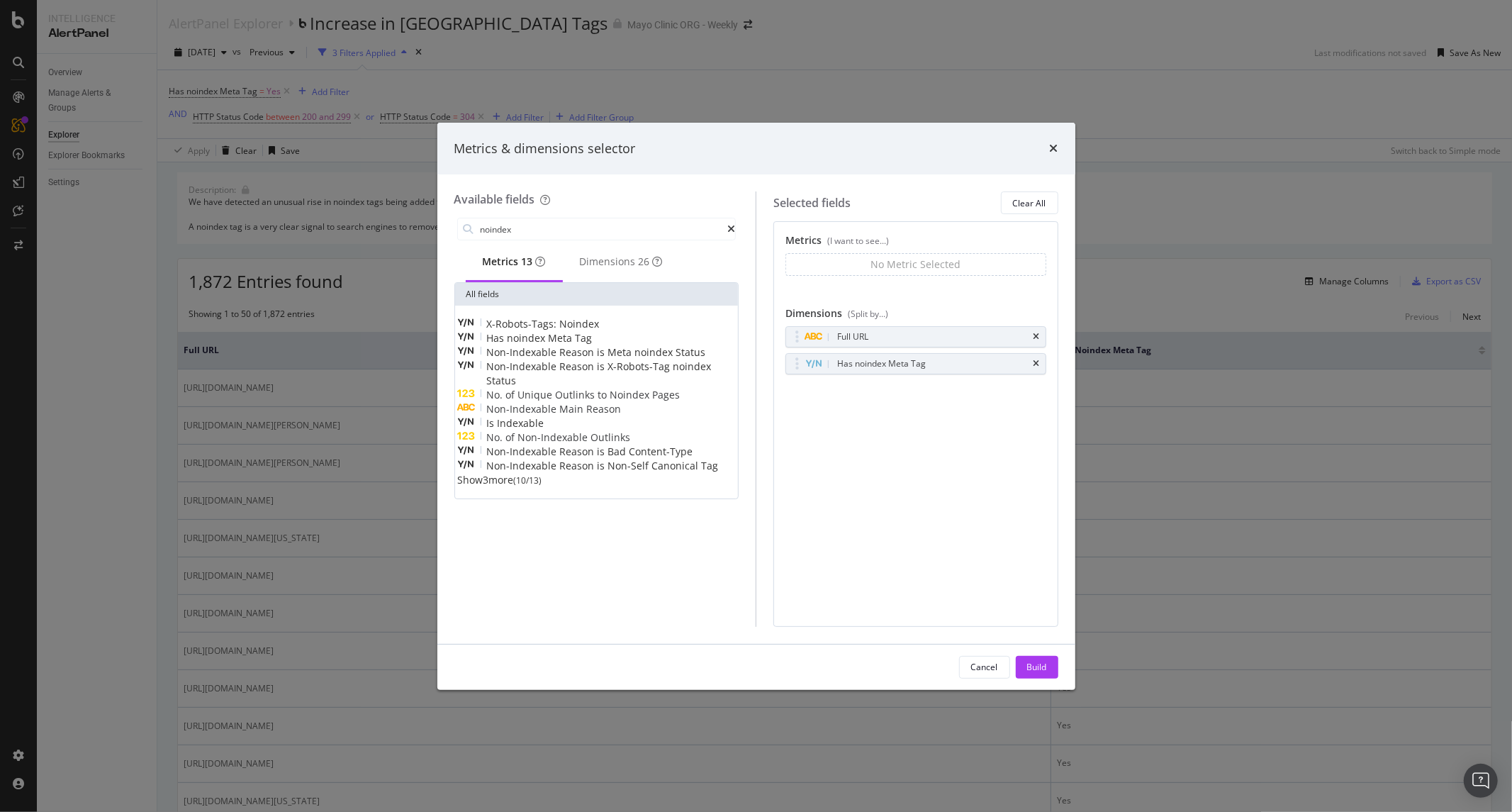
click at [555, 415] on span "Non-Indexable" at bounding box center [524, 408] width 73 height 14
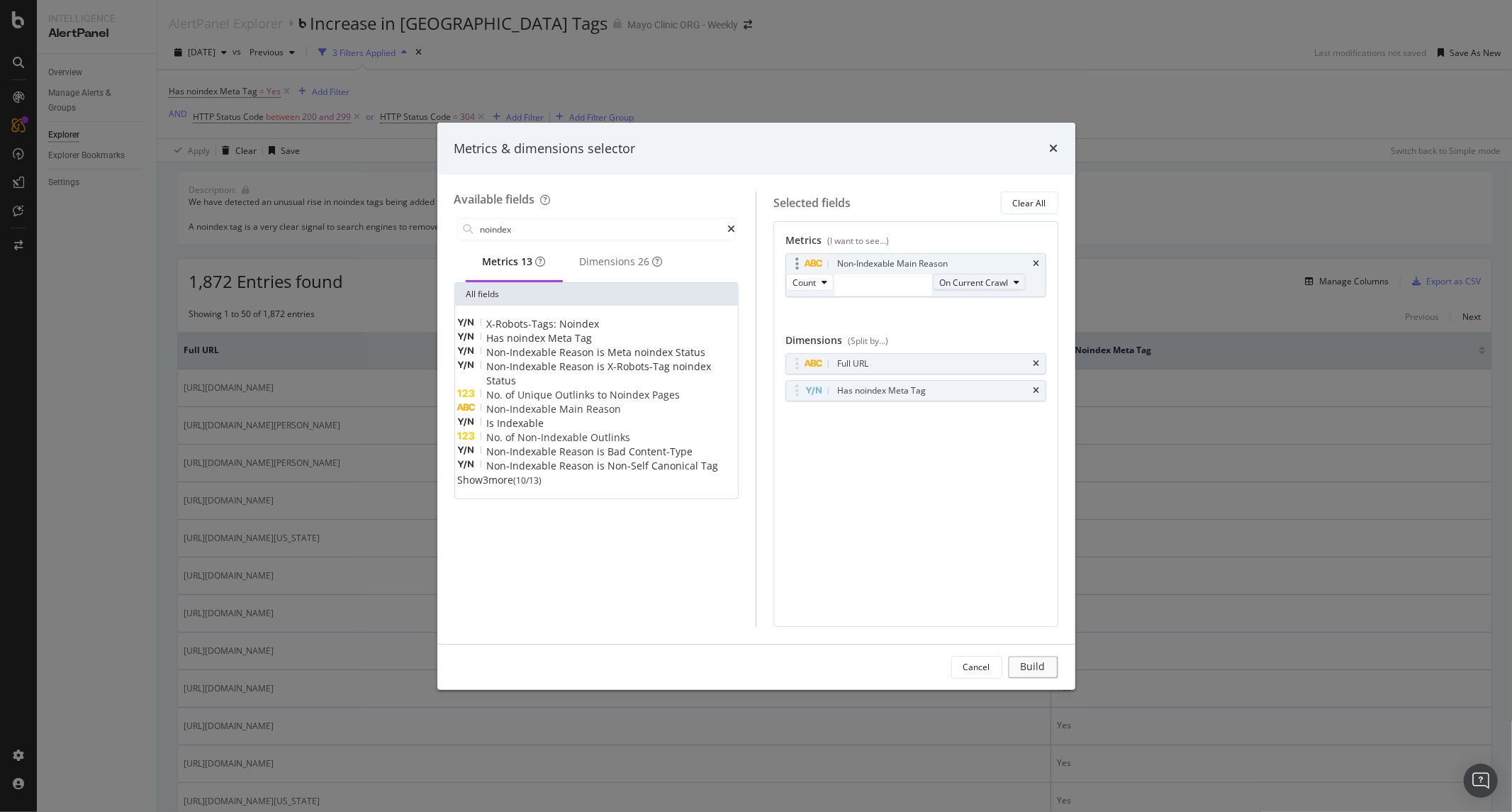
click at [1014, 287] on icon "modal" at bounding box center [1016, 282] width 6 height 9
click at [1040, 260] on div "Non-Indexable Main Reason" at bounding box center [916, 264] width 259 height 20
click at [1035, 264] on icon "times" at bounding box center [1037, 264] width 6 height 9
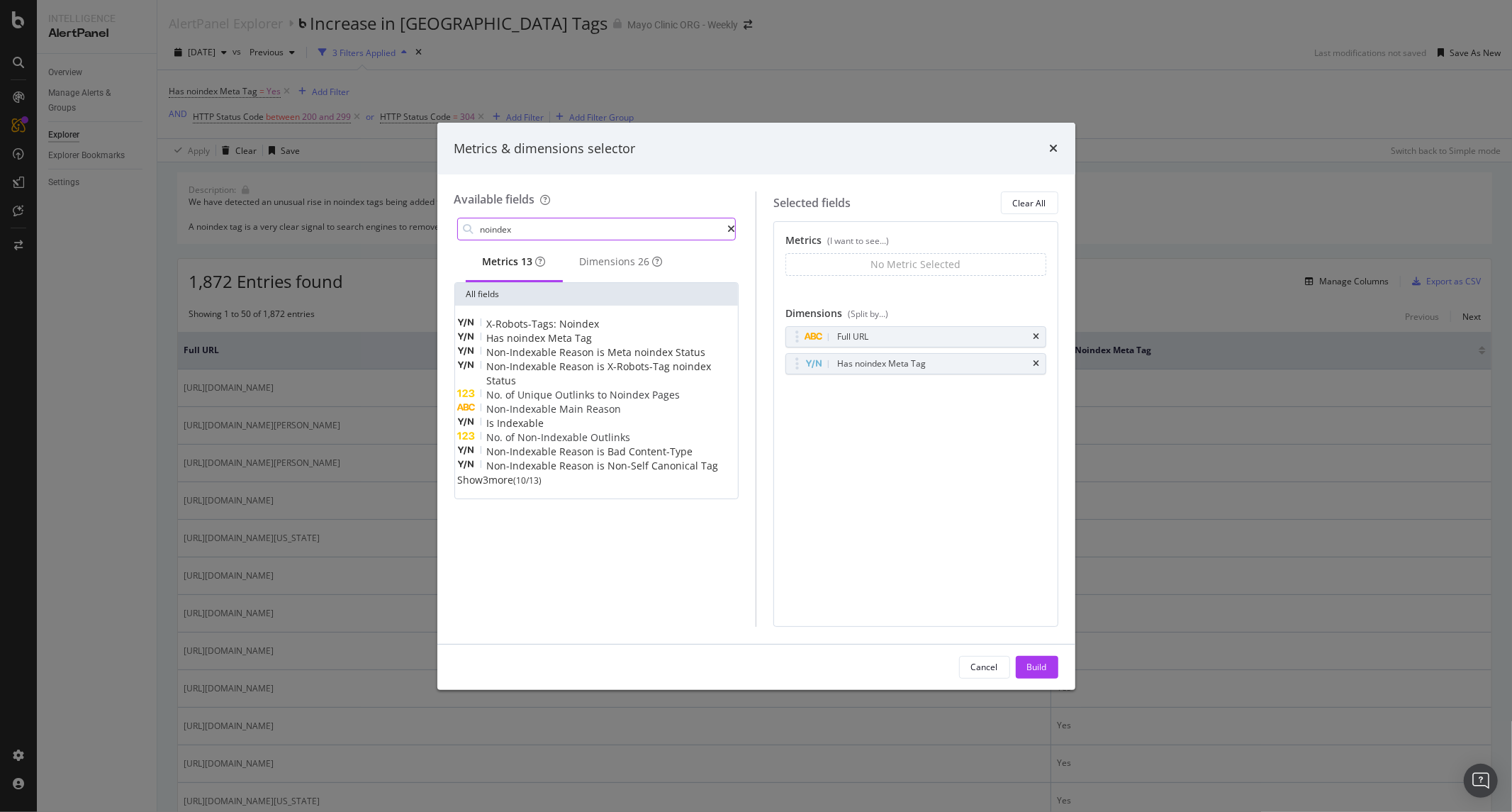
click at [540, 229] on input "noindex" at bounding box center [603, 228] width 249 height 21
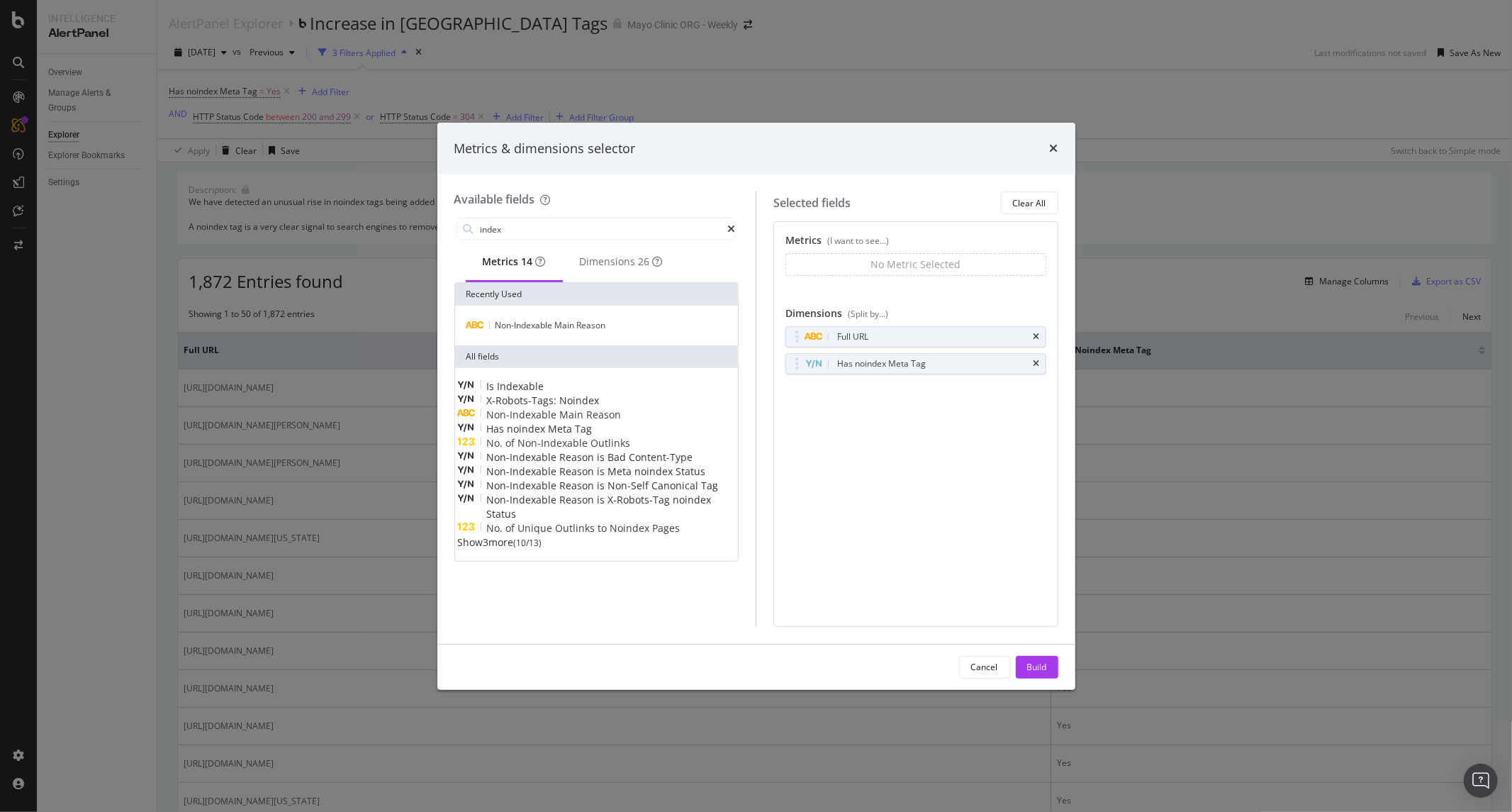
click at [481, 549] on div "Is Indexable X-Robots-Tags: Noindex Non-Indexable Main Reason Has noindex Meta …" at bounding box center [596, 465] width 278 height 170
click at [482, 548] on span "Show 3 more" at bounding box center [485, 542] width 56 height 14
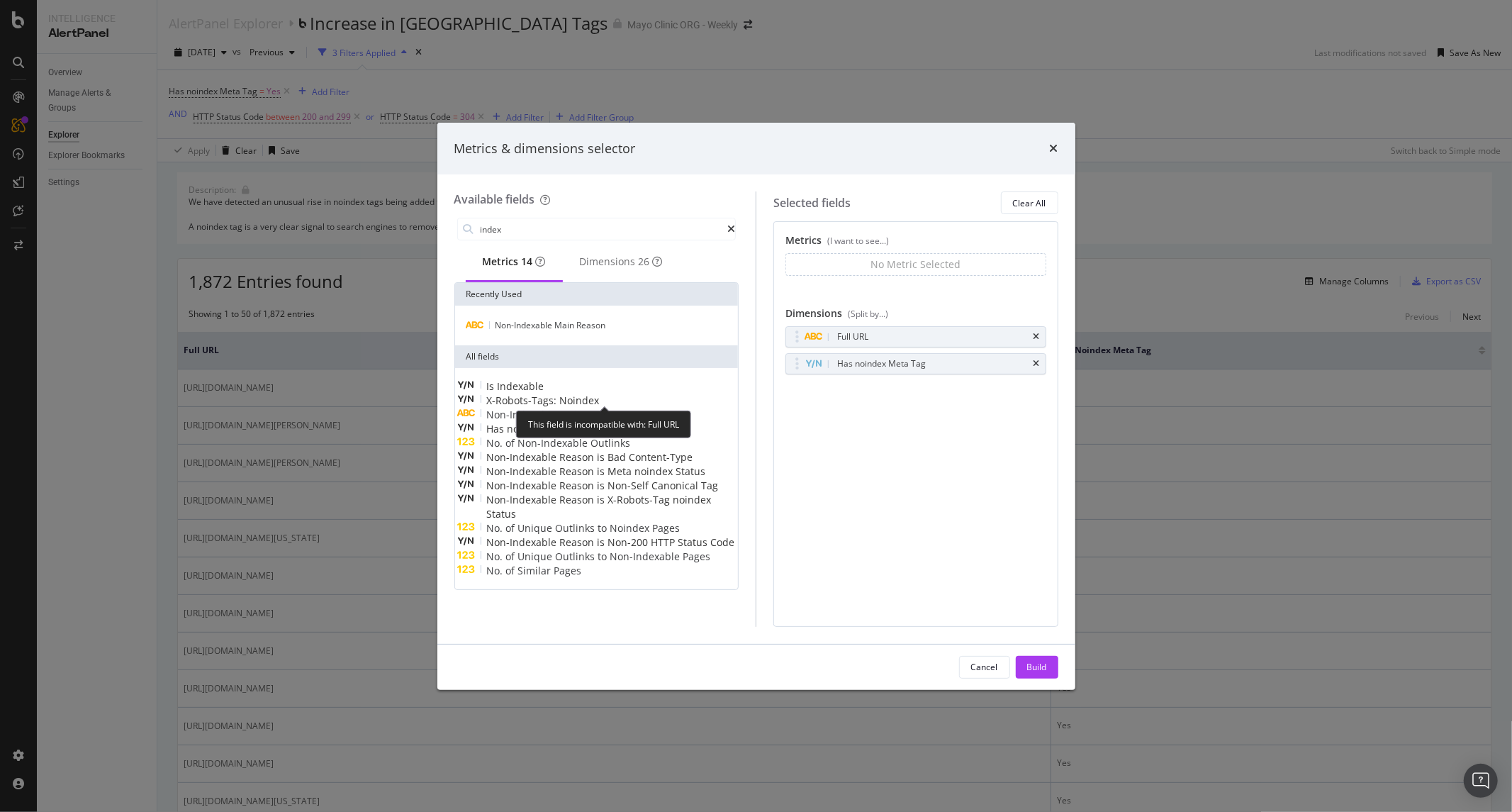
click at [530, 391] on span "Indexable" at bounding box center [520, 386] width 47 height 14
click at [497, 393] on span "Is" at bounding box center [492, 386] width 10 height 14
click at [607, 266] on div "Dimensions 26" at bounding box center [622, 262] width 83 height 14
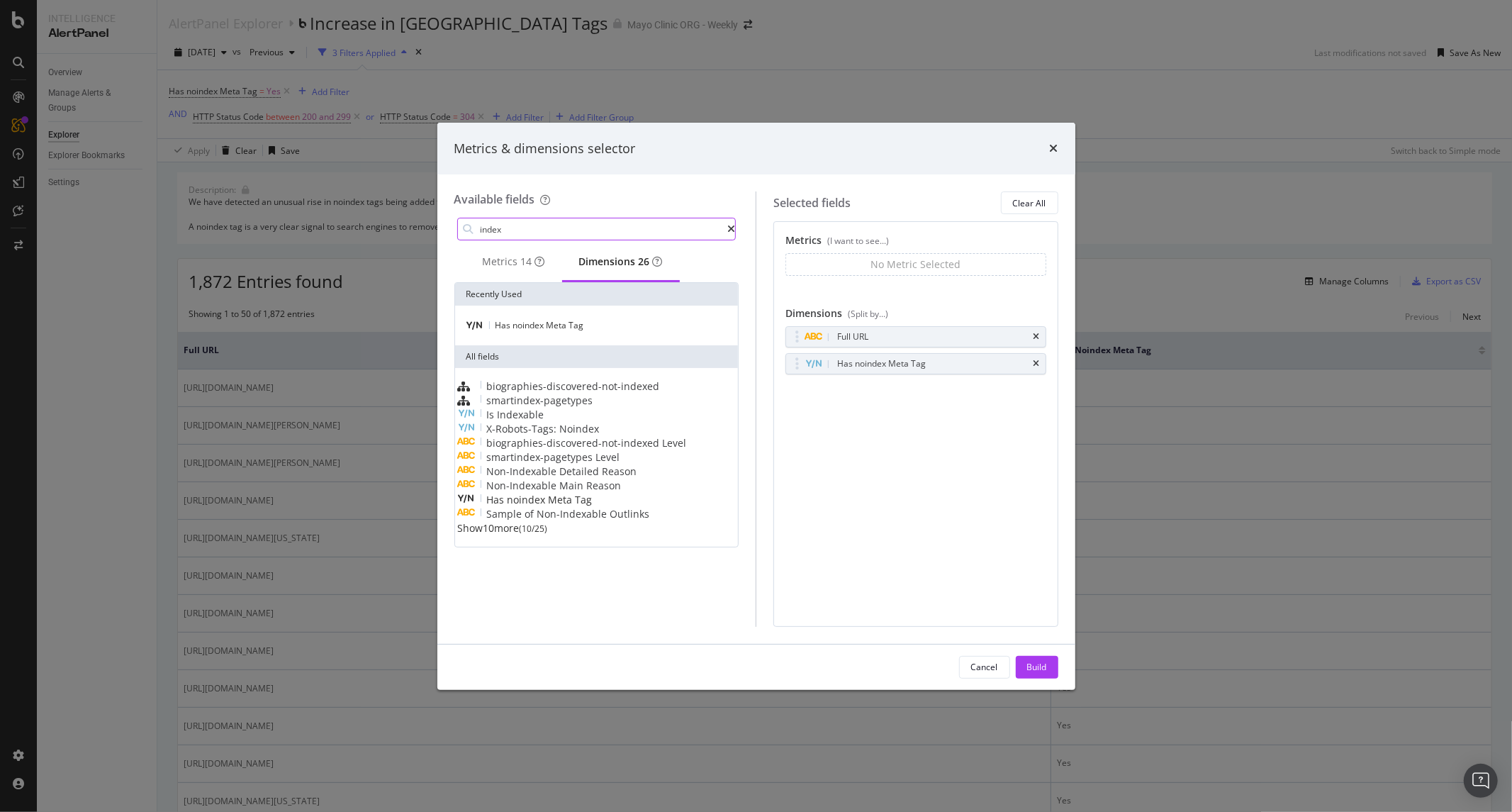
click at [549, 235] on input "index" at bounding box center [603, 228] width 249 height 21
click at [544, 421] on span "Indexable" at bounding box center [520, 414] width 47 height 14
click at [1034, 390] on icon "times" at bounding box center [1037, 390] width 6 height 9
click at [507, 263] on div "Metrics 14" at bounding box center [514, 262] width 62 height 14
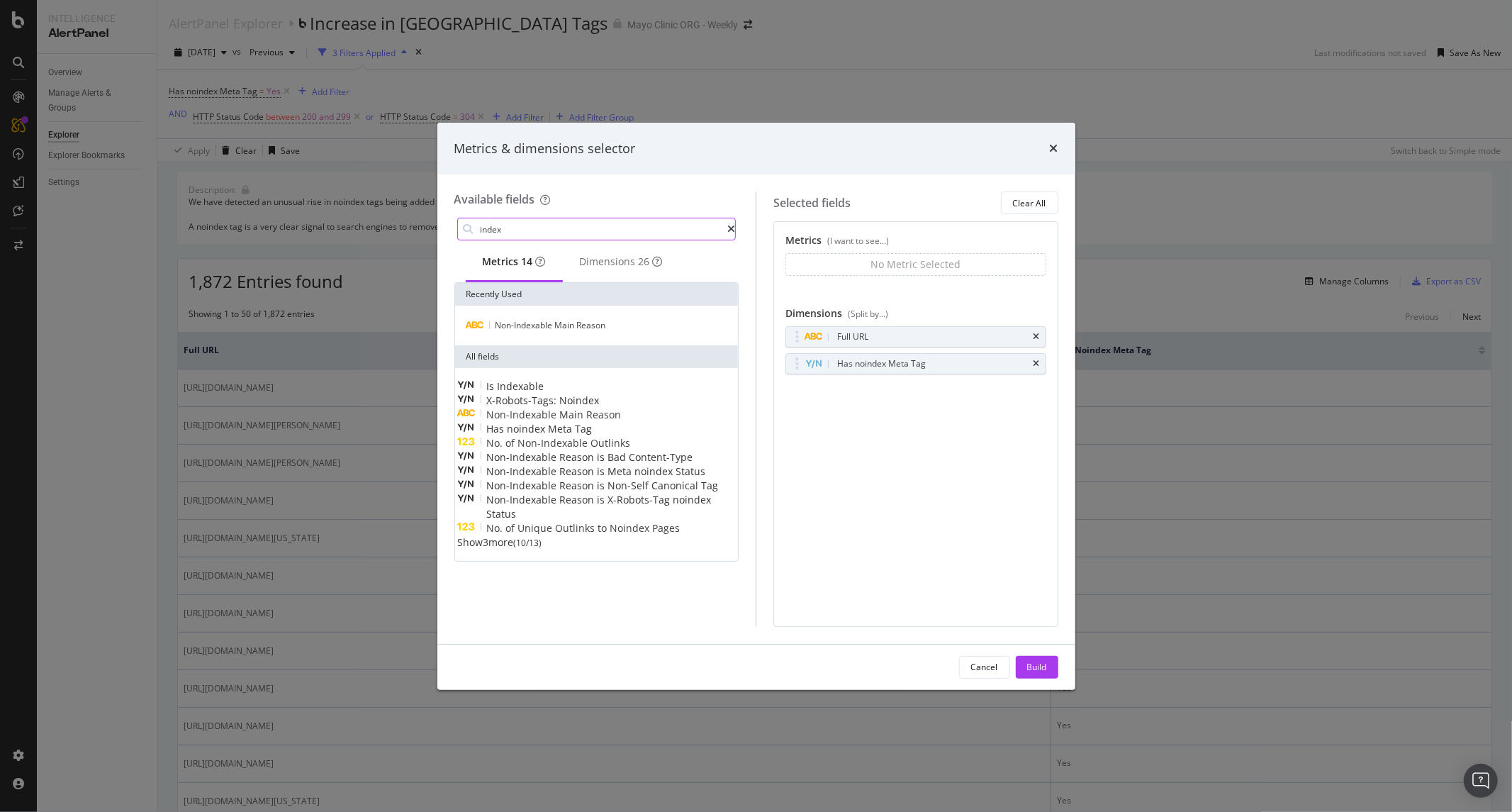
click at [503, 232] on input "index" at bounding box center [603, 228] width 249 height 21
click at [512, 231] on input "index" at bounding box center [603, 228] width 249 height 21
click at [517, 228] on input "index" at bounding box center [603, 228] width 249 height 21
type input "i"
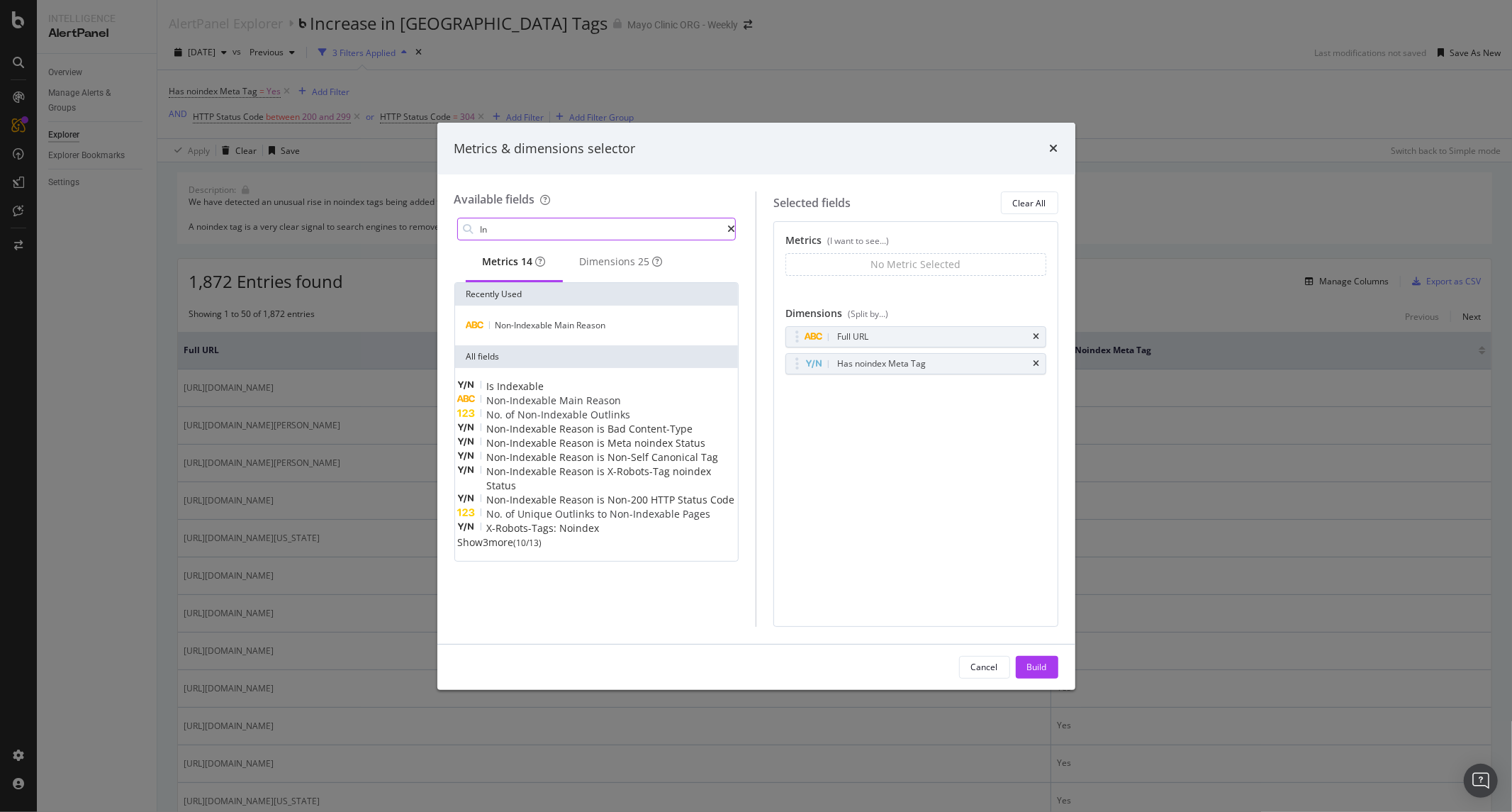
type input "I"
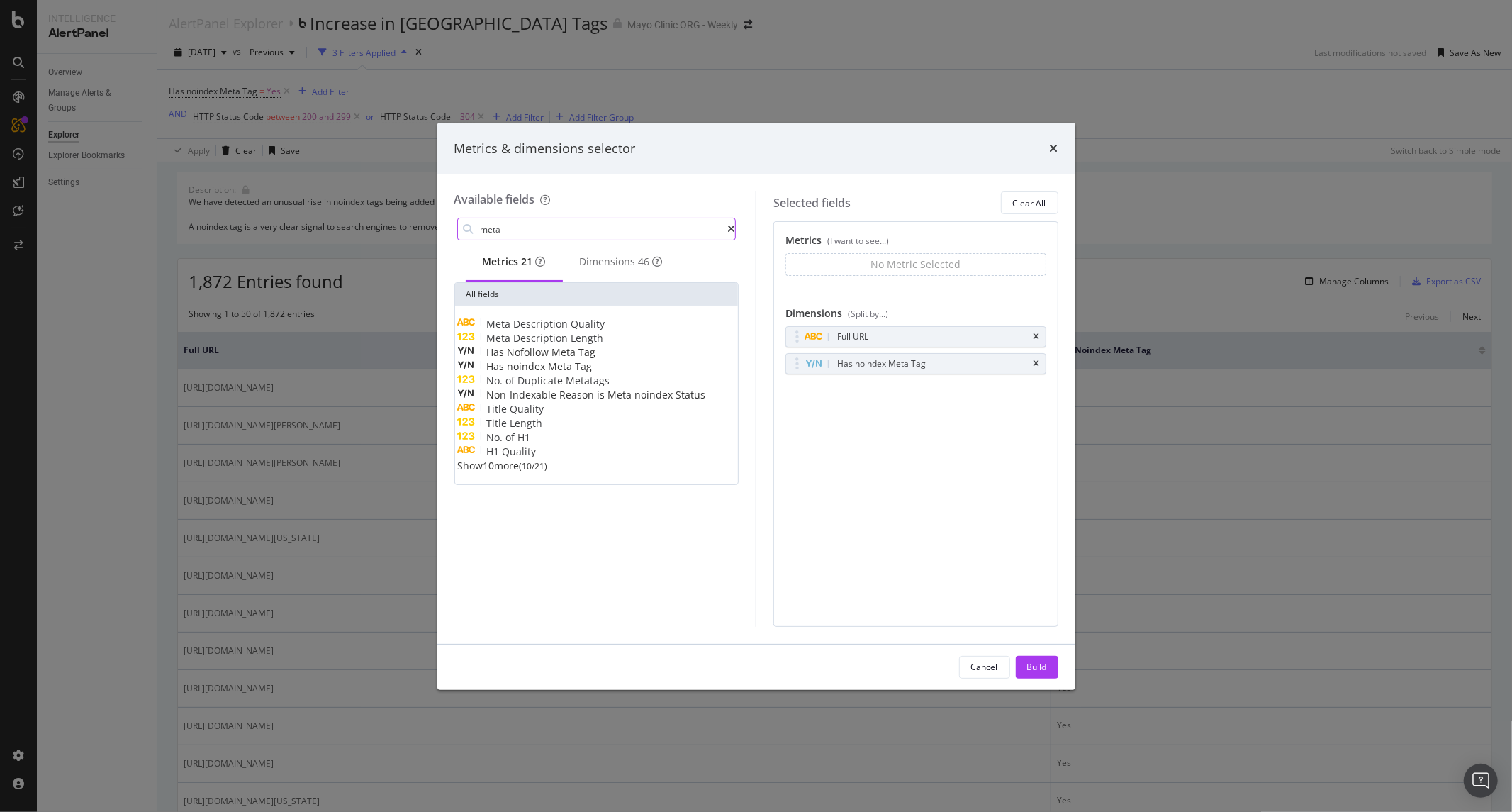
type input "meta"
click at [506, 472] on span "Show 10 more" at bounding box center [489, 465] width 62 height 14
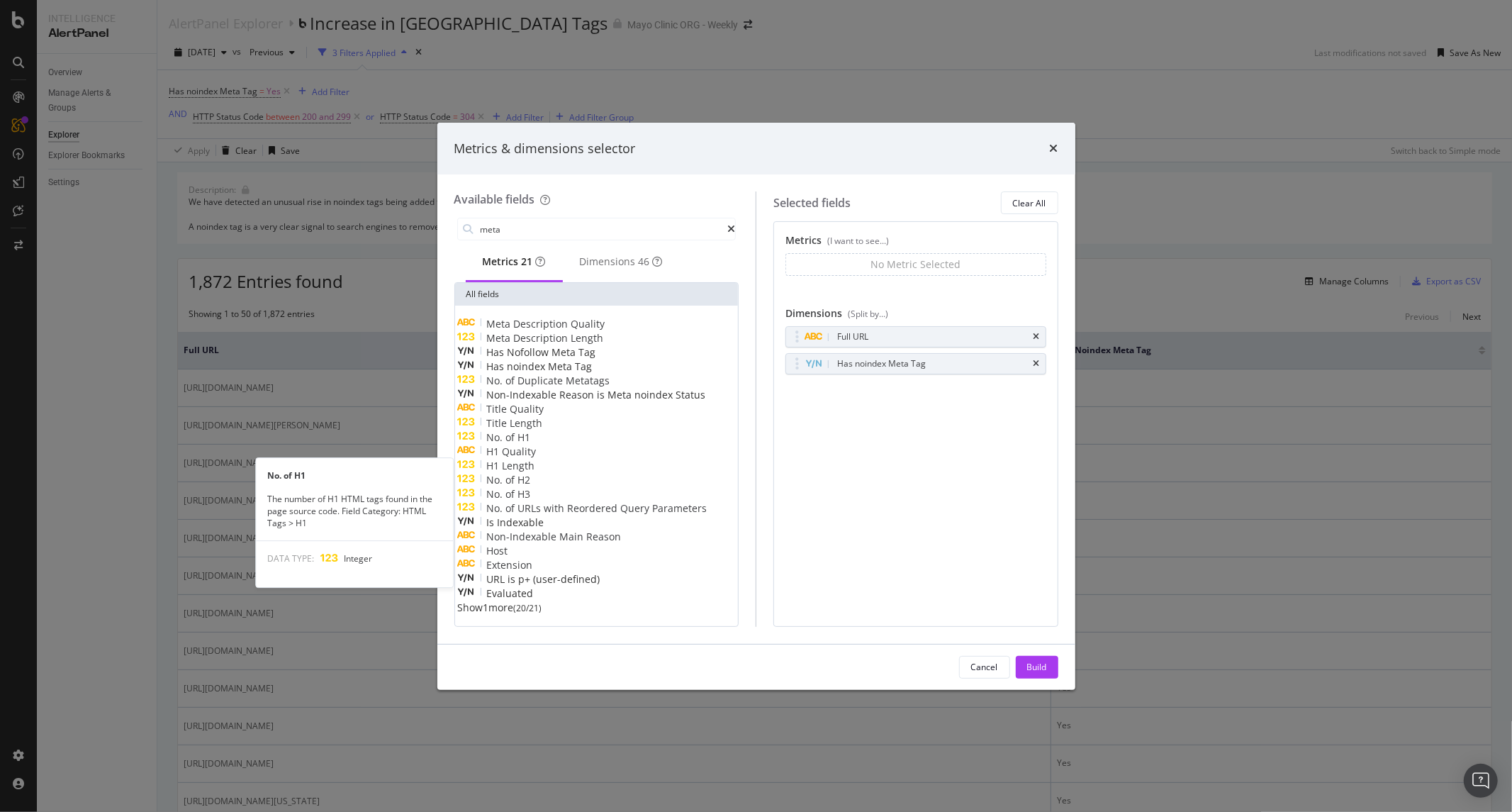
scroll to position [68, 0]
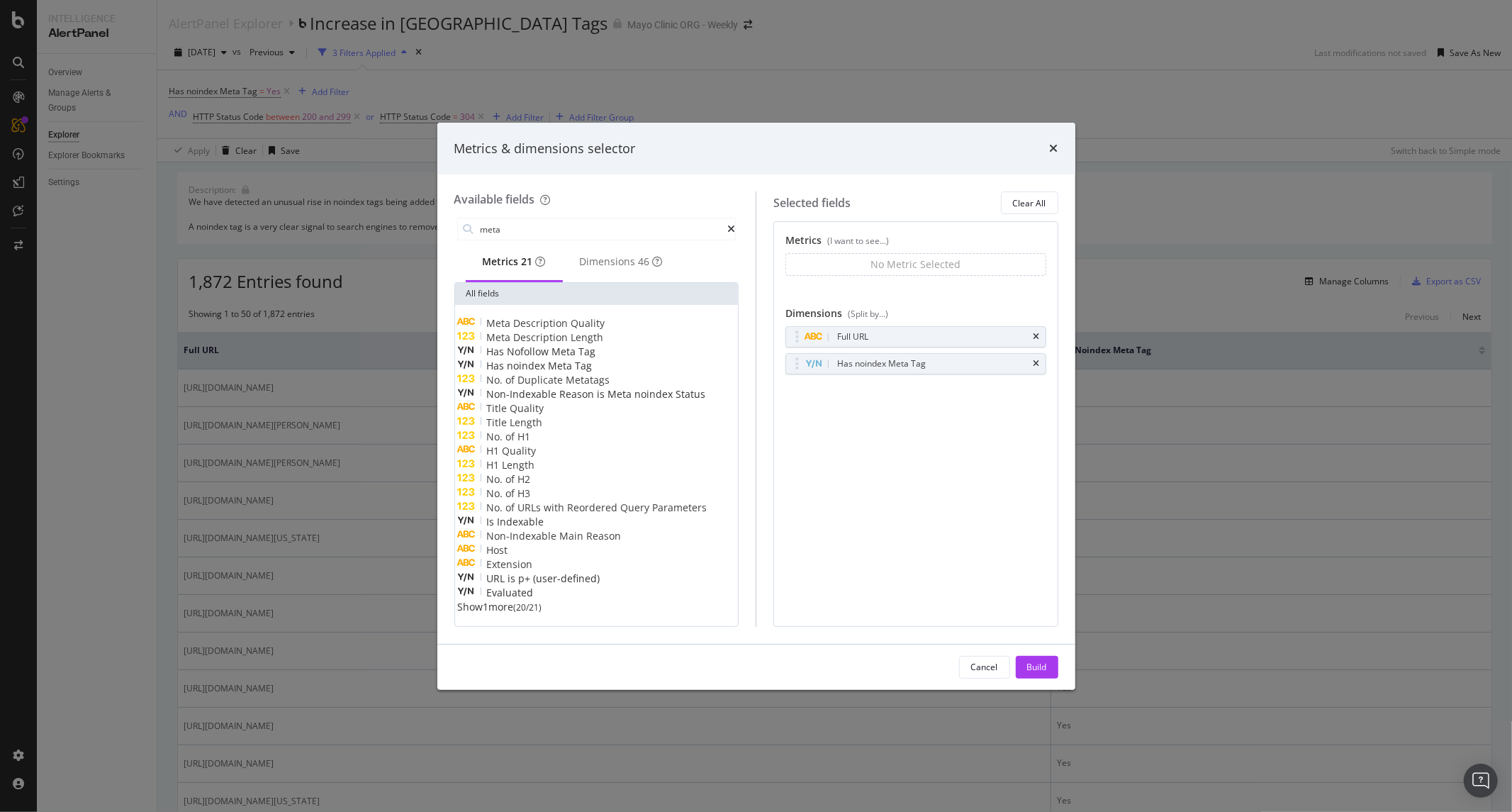
click at [550, 529] on span "Non-Indexable" at bounding box center [524, 536] width 73 height 14
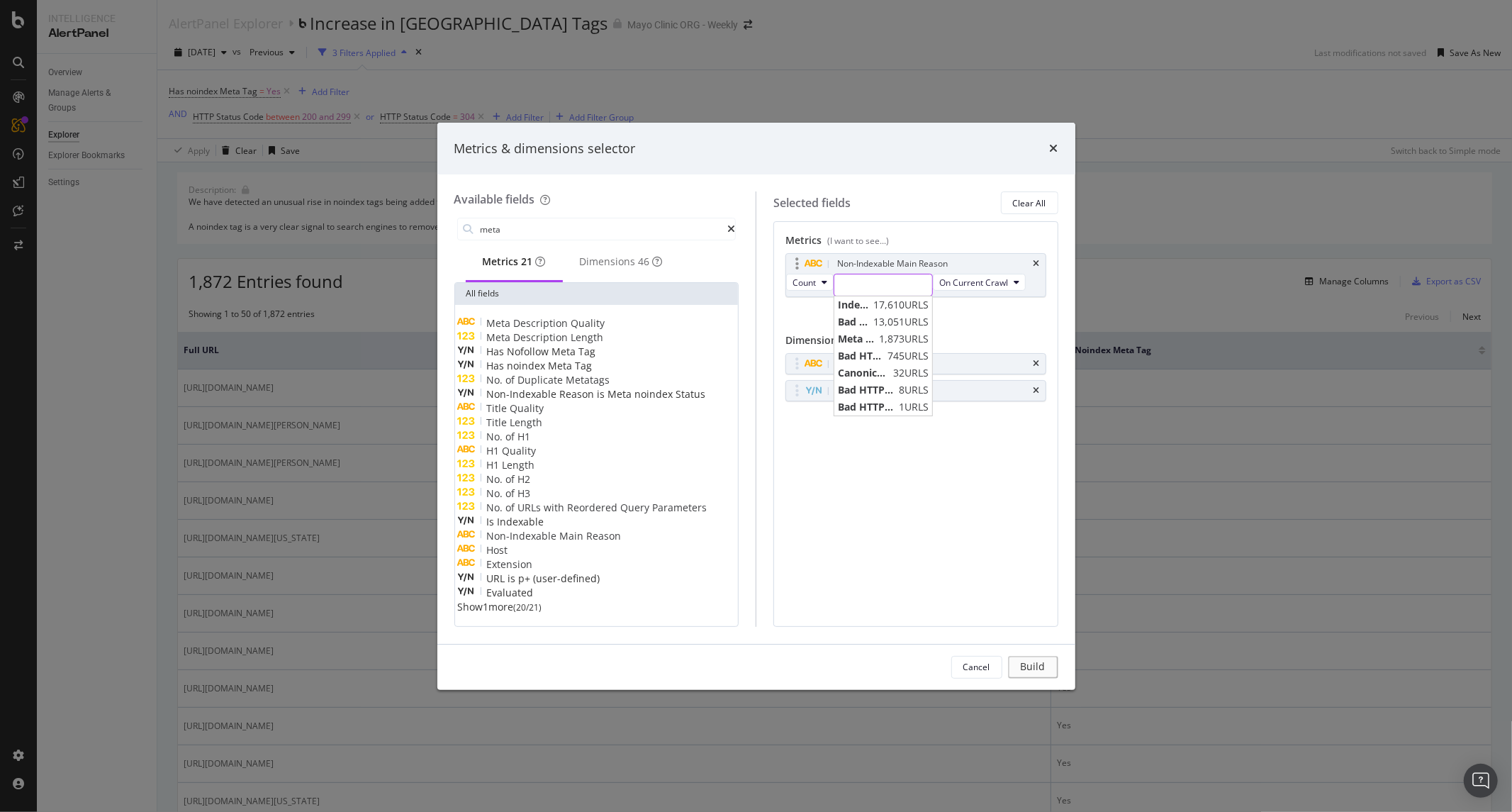
click at [865, 286] on input "modal" at bounding box center [883, 285] width 98 height 21
click at [872, 334] on span "Meta noindex" at bounding box center [856, 339] width 37 height 14
click at [1044, 672] on div "Build" at bounding box center [1037, 666] width 20 height 12
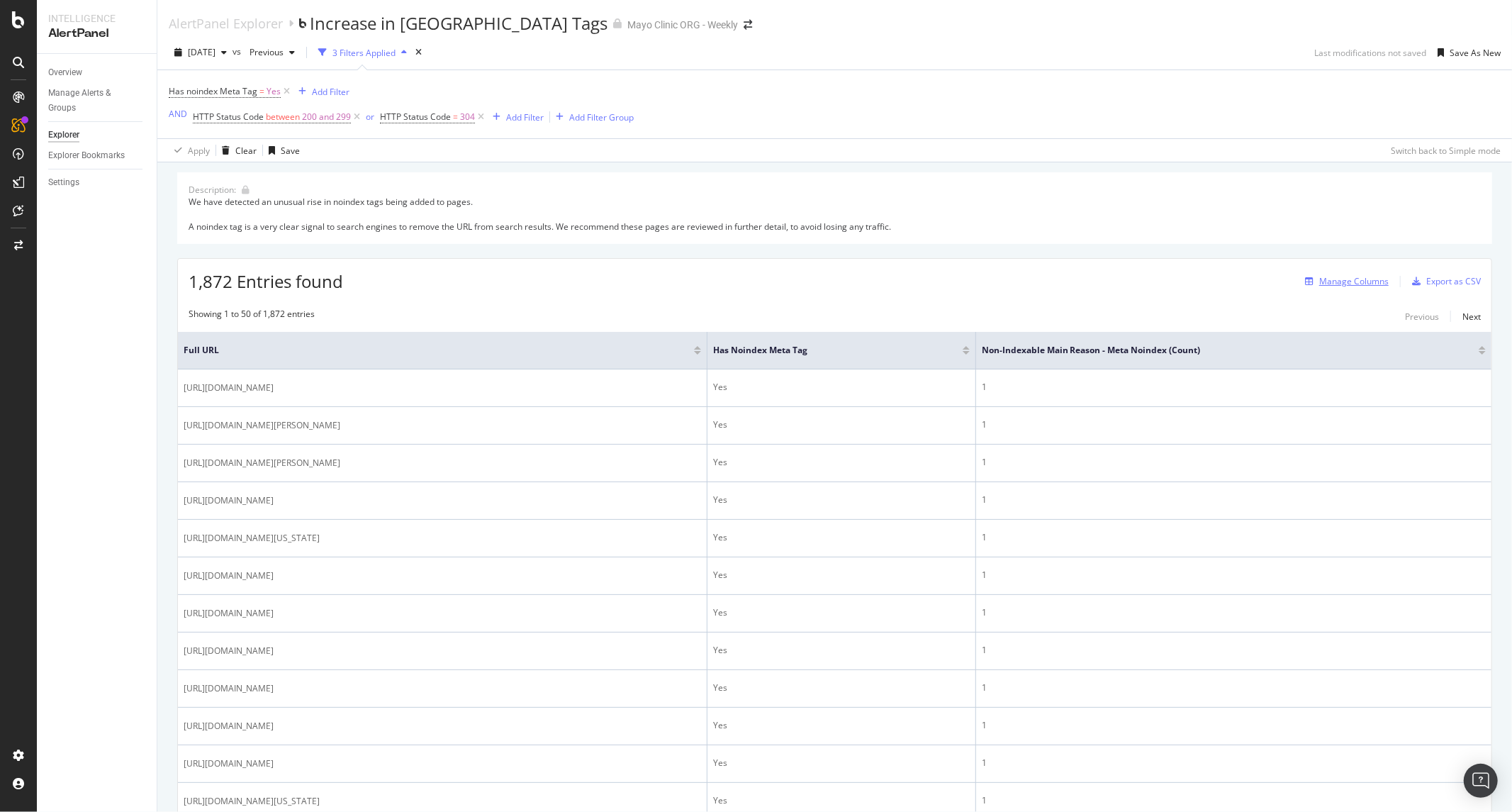
click at [1341, 282] on div "Manage Columns" at bounding box center [1354, 281] width 69 height 12
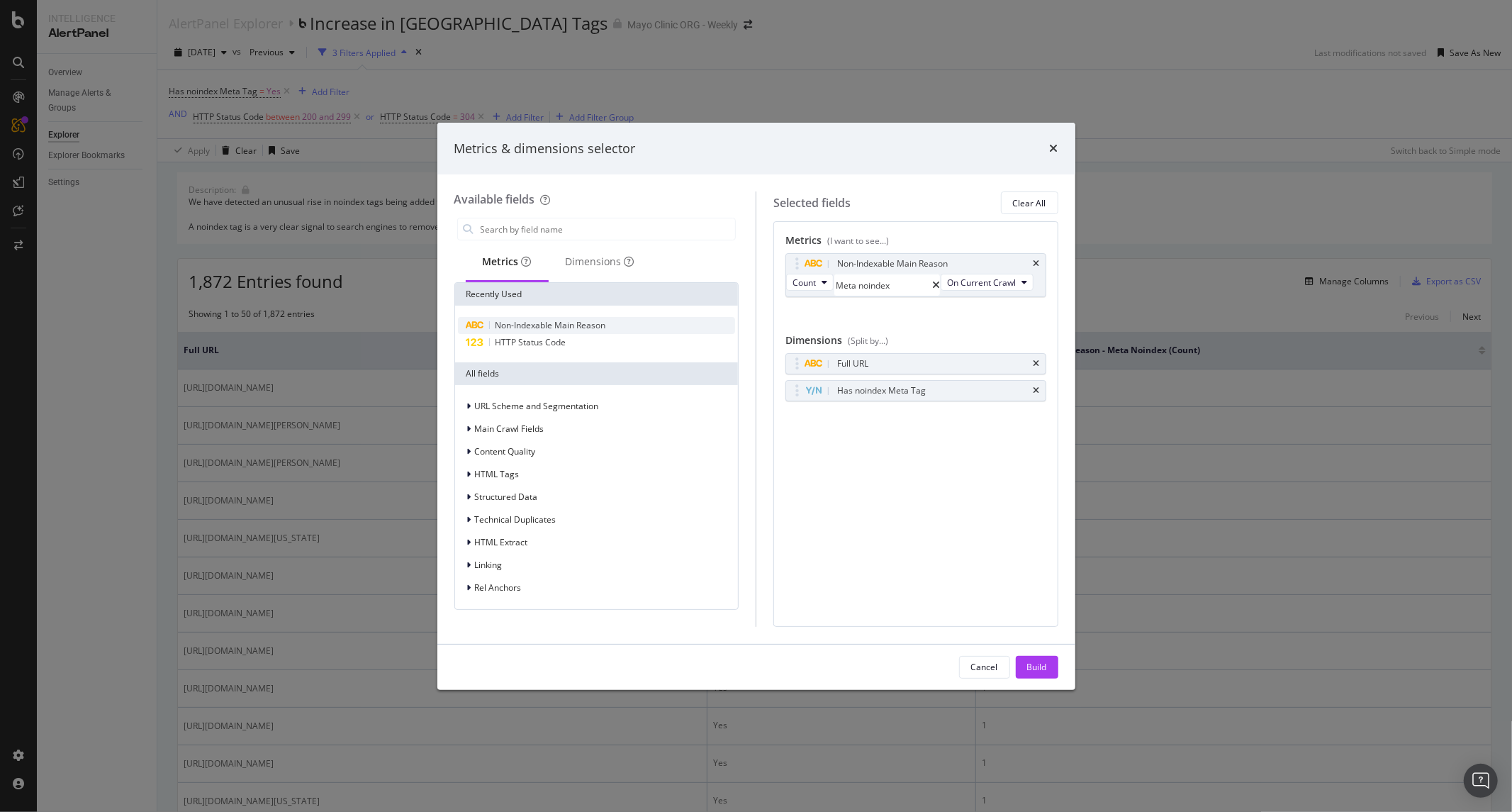
click at [555, 324] on span "Non-Indexable Main Reason" at bounding box center [551, 325] width 111 height 12
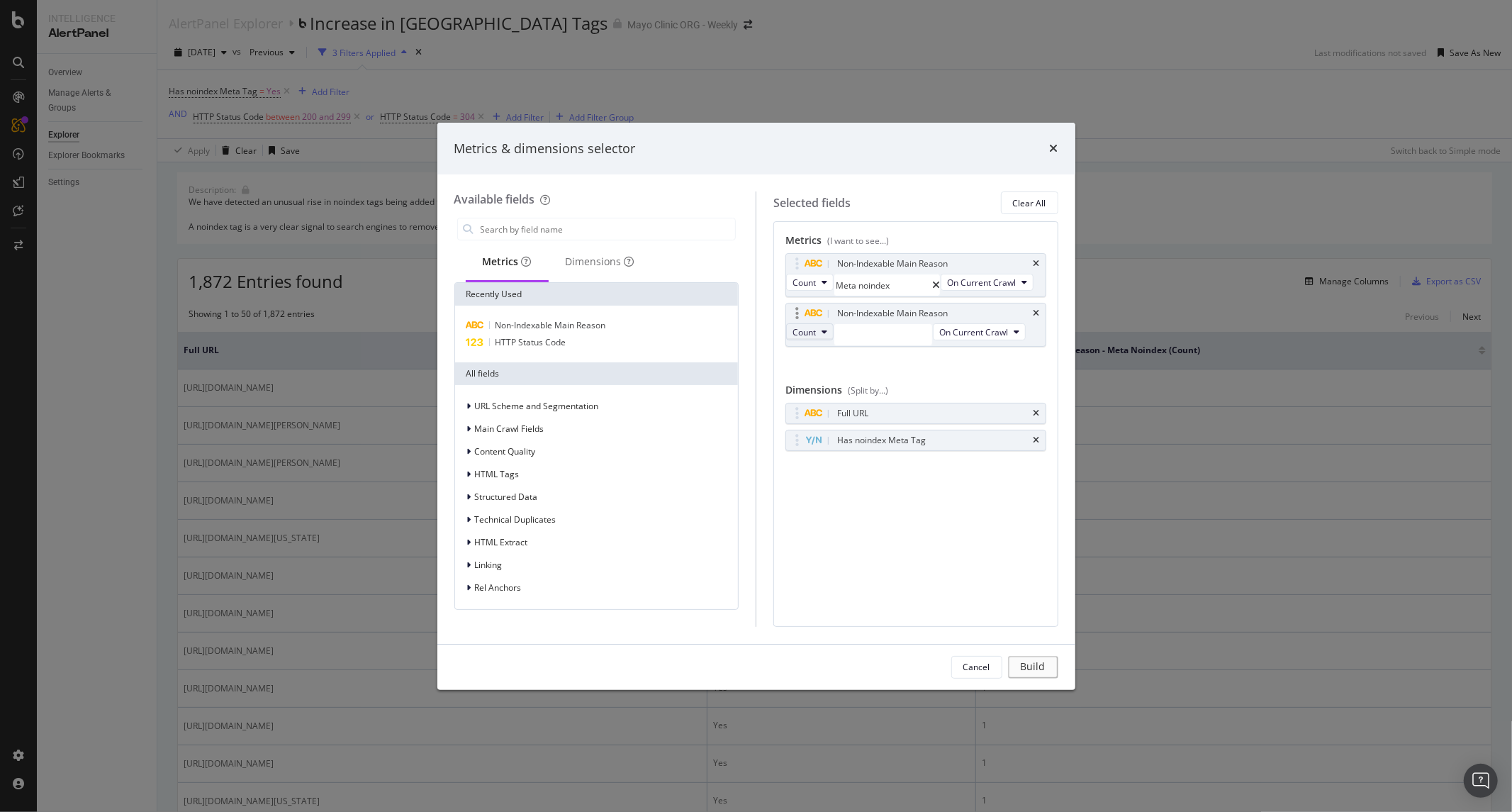
click at [831, 341] on button "Count" at bounding box center [810, 331] width 48 height 17
click at [828, 336] on icon "modal" at bounding box center [824, 332] width 6 height 9
click at [939, 338] on span "On Current Crawl" at bounding box center [973, 332] width 68 height 12
click at [844, 455] on span "Changed" at bounding box center [841, 457] width 80 height 13
click at [860, 345] on input "modal" at bounding box center [883, 334] width 98 height 21
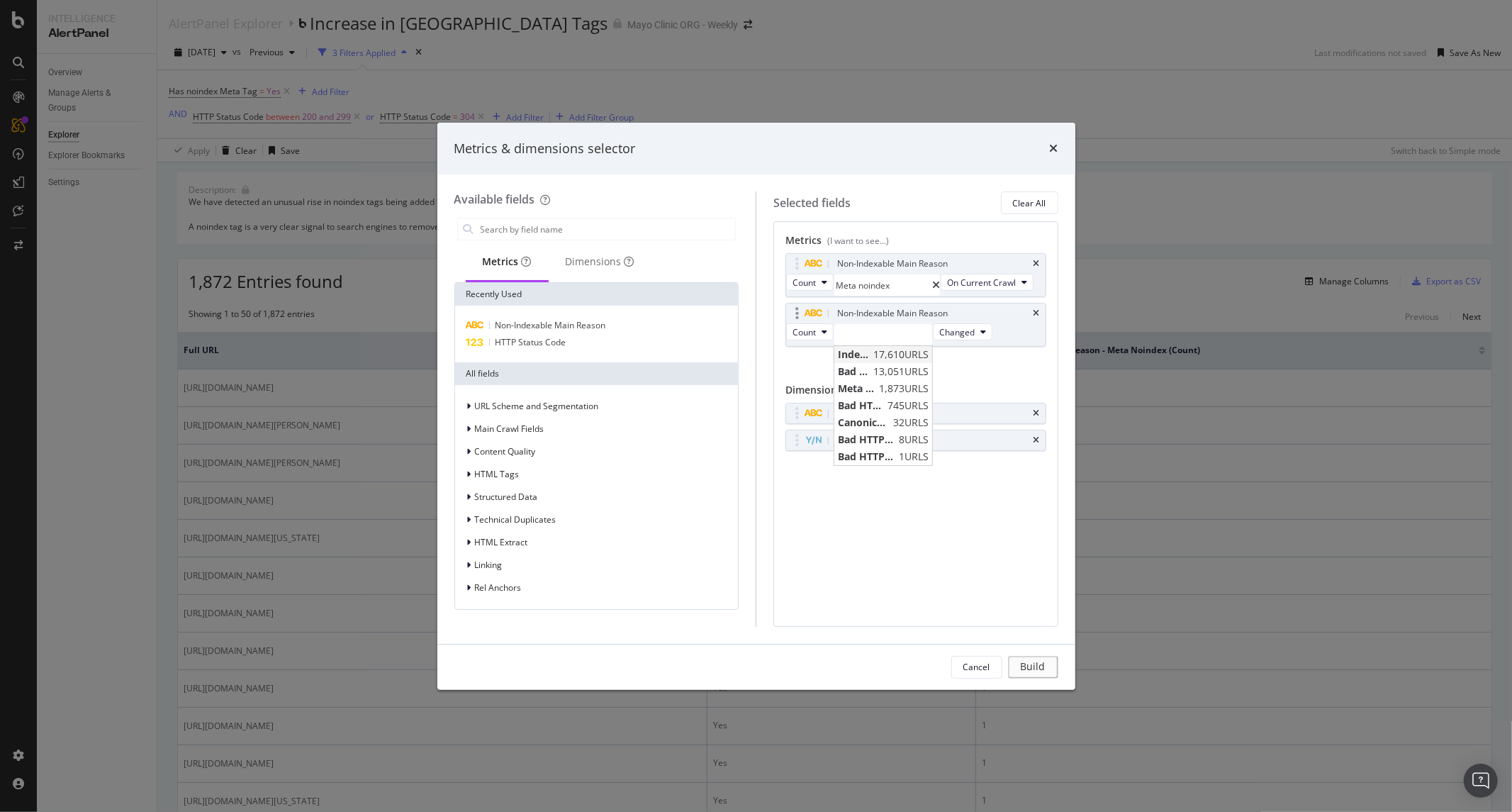
click at [868, 361] on span "Indexable" at bounding box center [854, 354] width 32 height 14
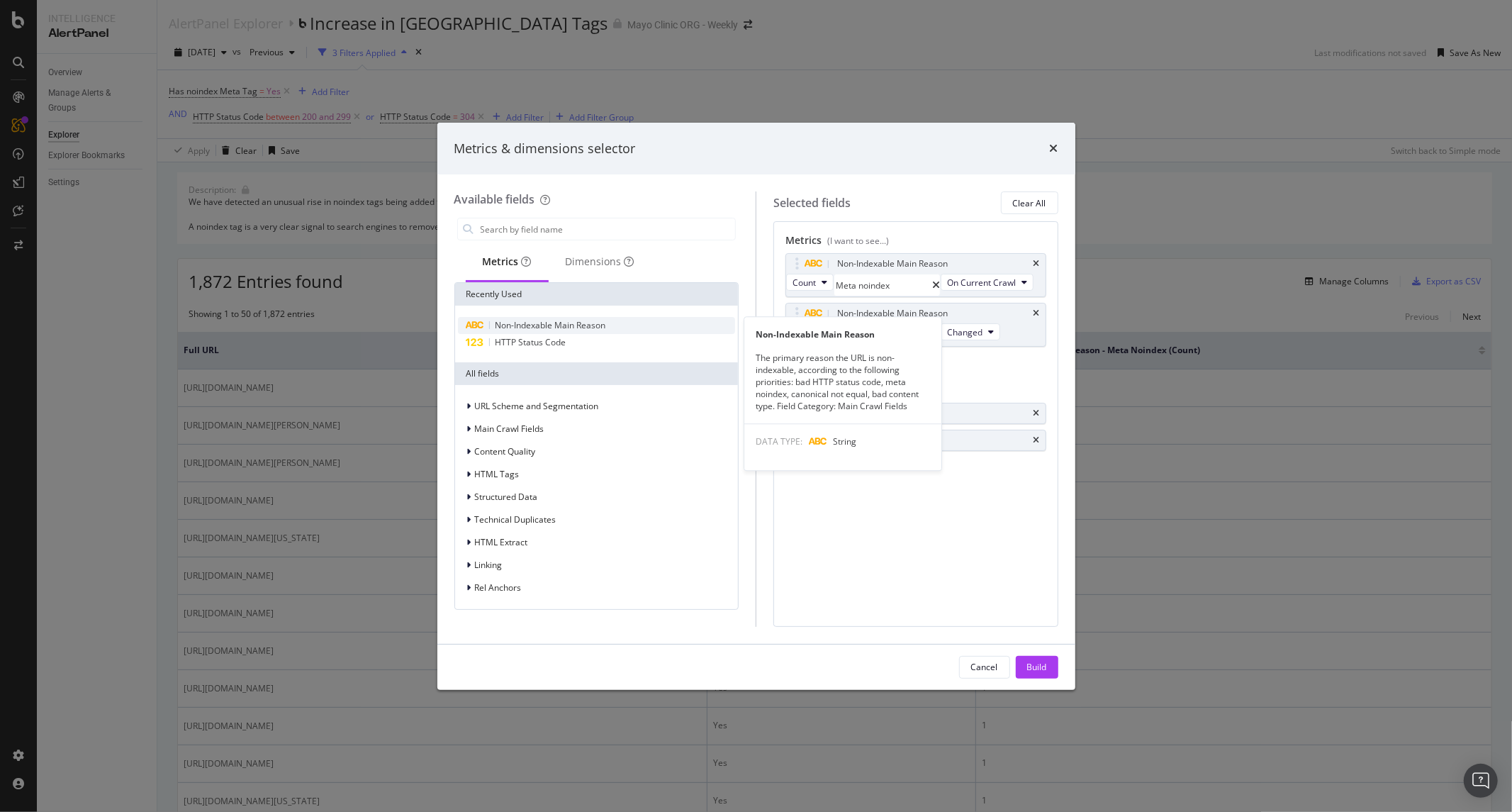
click at [559, 325] on span "Non-Indexable Main Reason" at bounding box center [551, 325] width 111 height 12
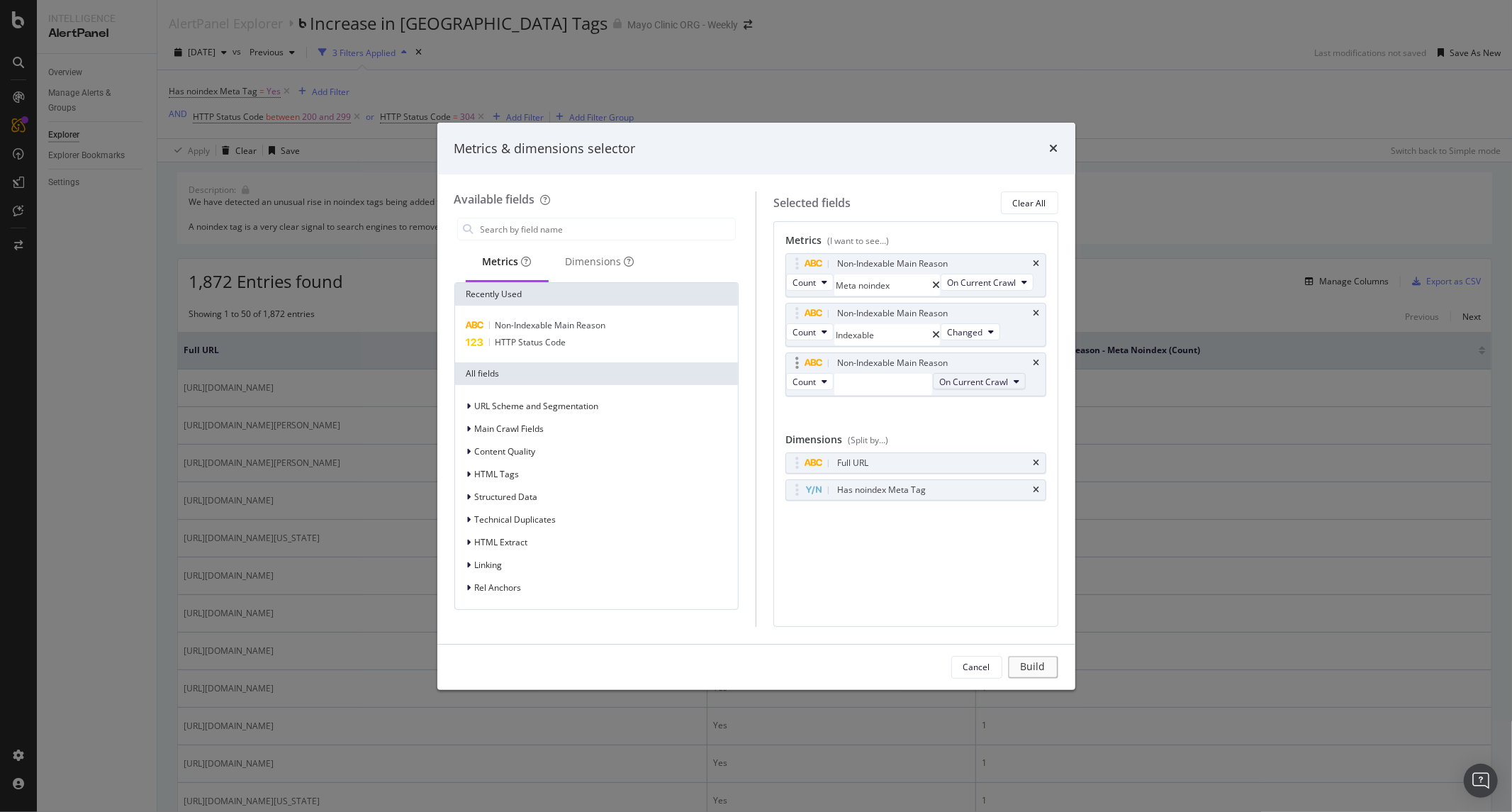
click at [939, 388] on span "On Current Crawl" at bounding box center [973, 381] width 68 height 12
click at [827, 506] on span "Changed" at bounding box center [841, 510] width 80 height 13
click at [926, 395] on input "modal" at bounding box center [883, 384] width 98 height 21
click at [859, 445] on span "Meta noindex" at bounding box center [856, 439] width 37 height 14
click at [1035, 666] on div "Build" at bounding box center [1037, 666] width 20 height 12
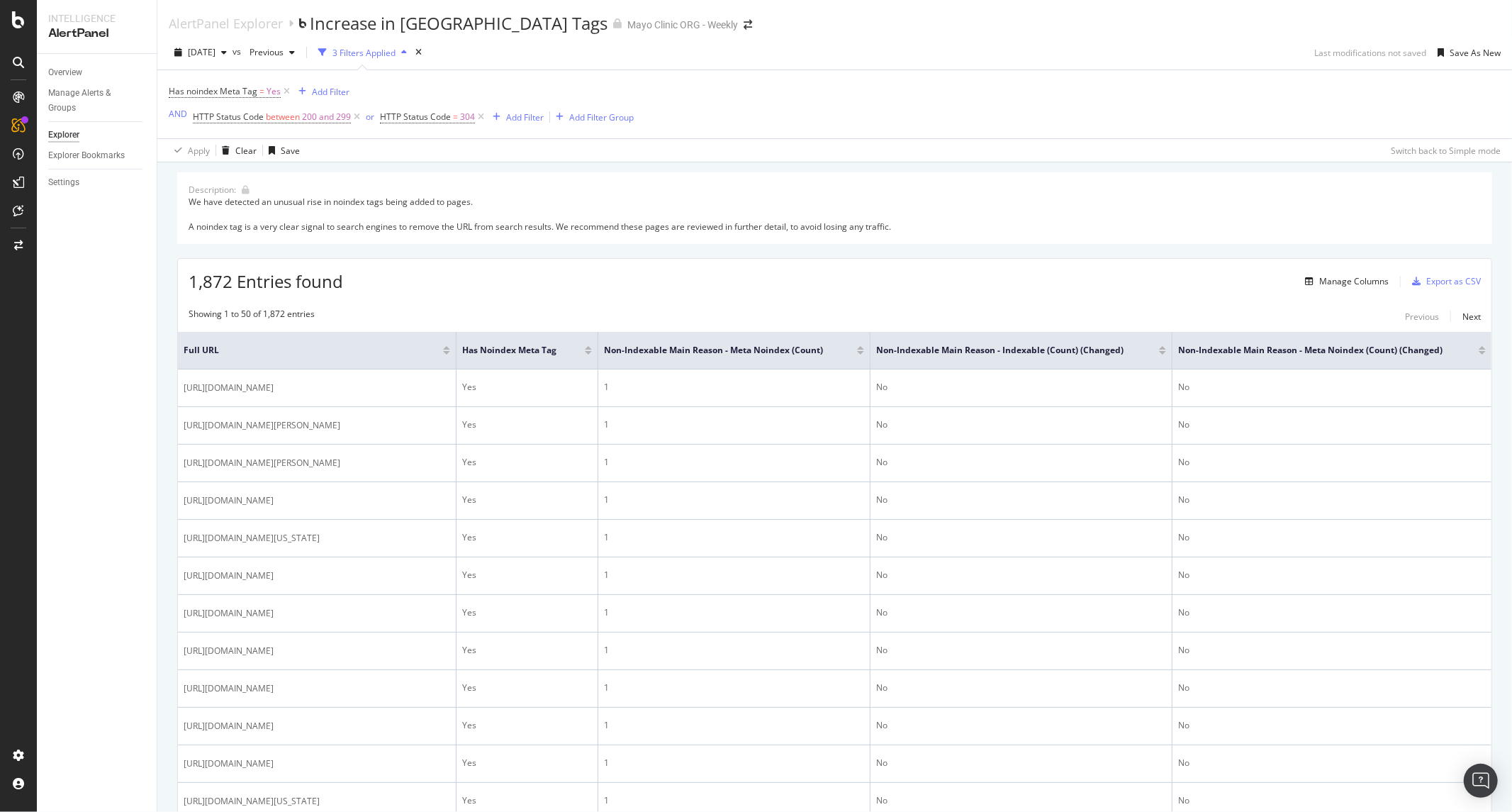
click at [1166, 353] on div at bounding box center [1162, 353] width 7 height 3
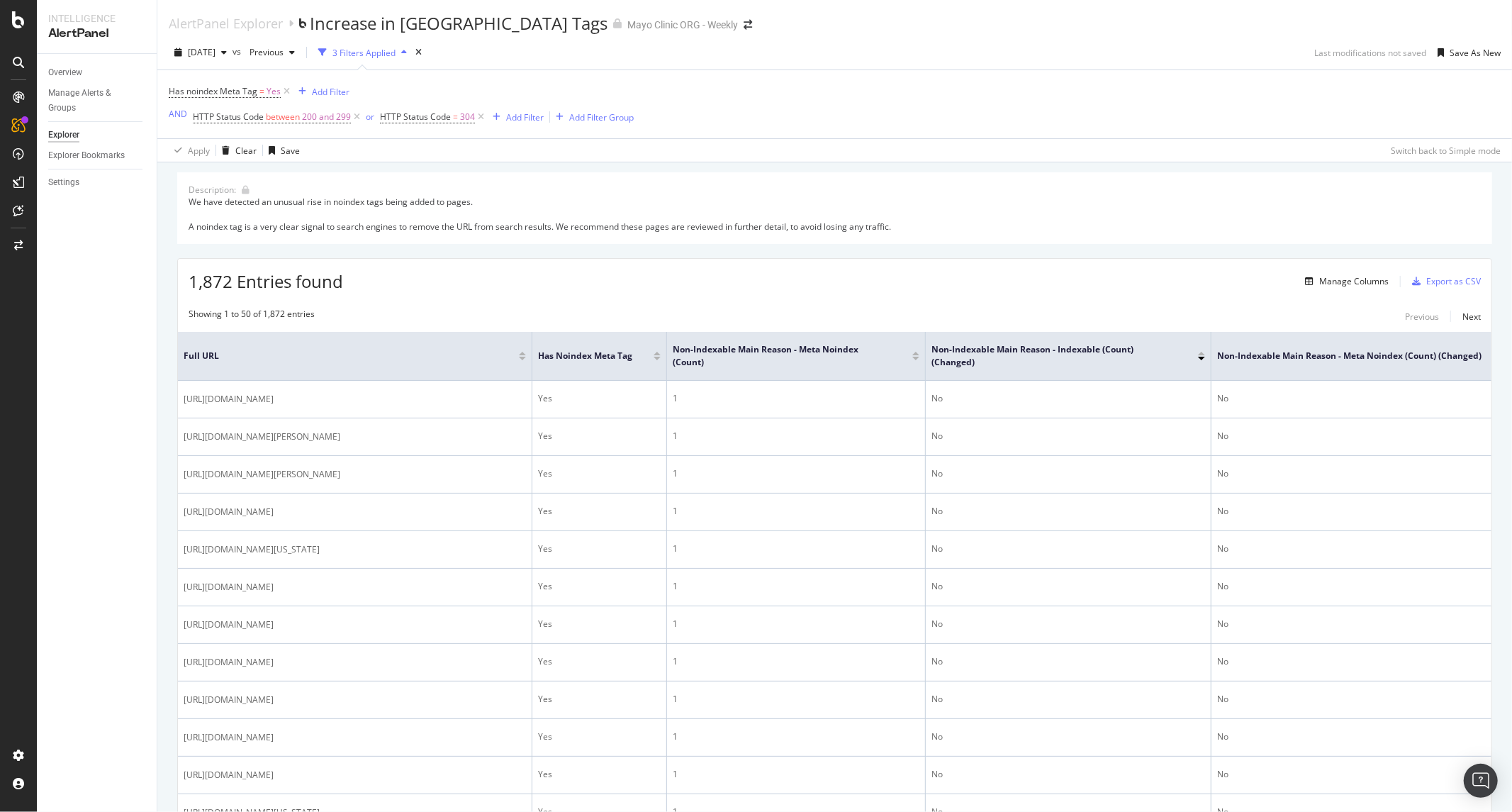
click at [1202, 355] on div at bounding box center [1201, 353] width 7 height 3
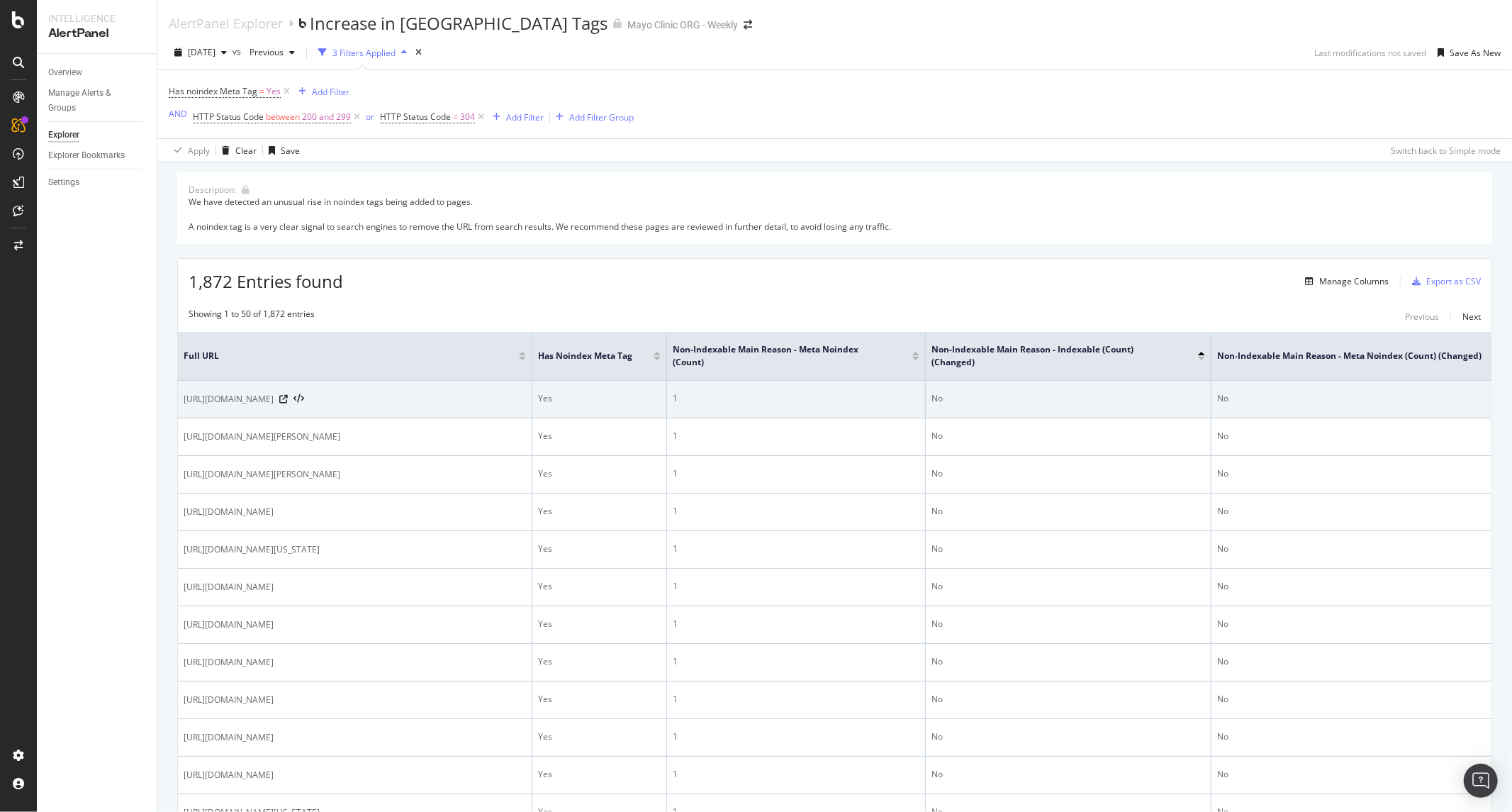
drag, startPoint x: 692, startPoint y: 392, endPoint x: 698, endPoint y: 398, distance: 8.5
click at [698, 397] on td "1" at bounding box center [796, 399] width 259 height 37
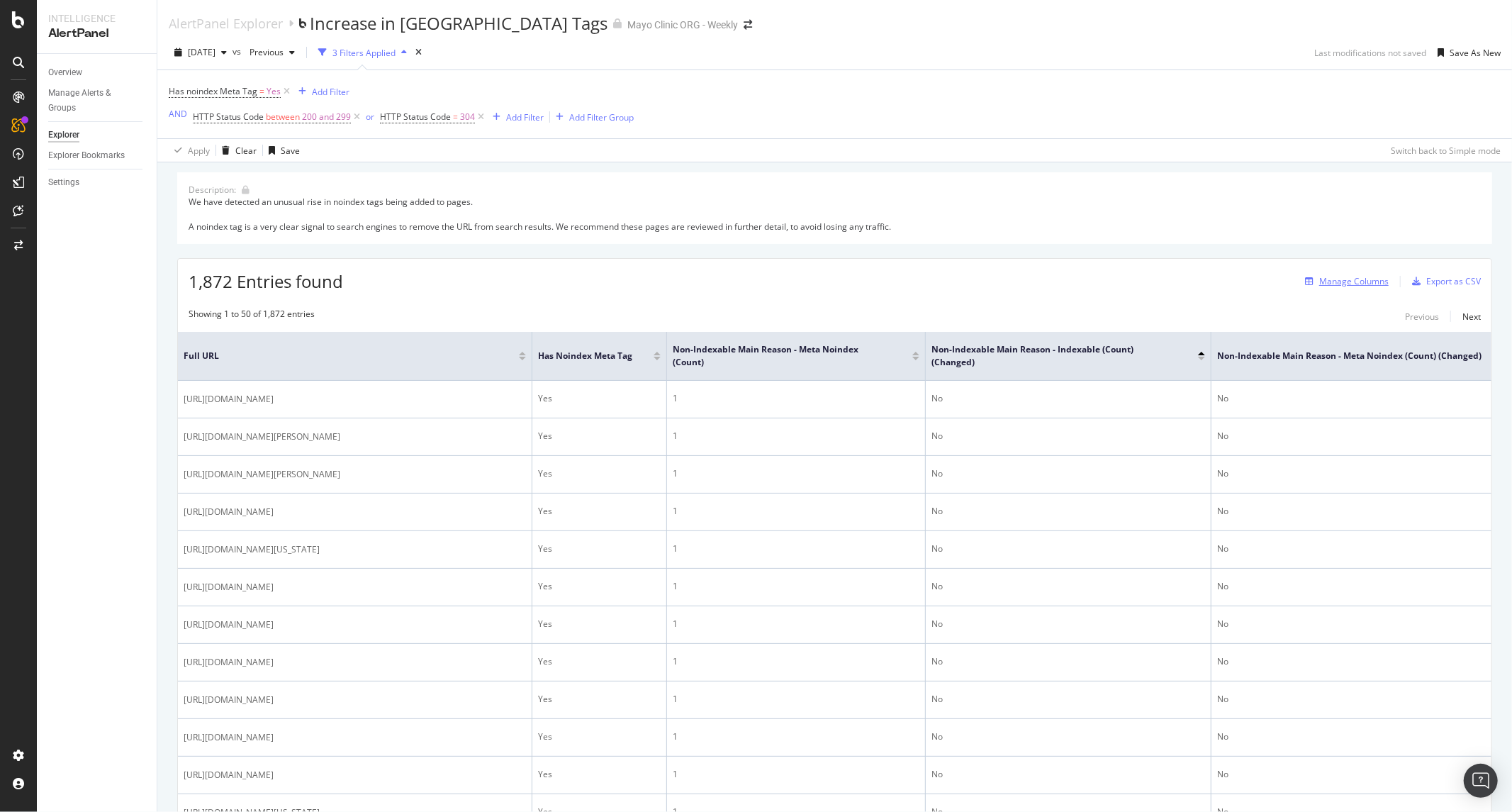
click at [1327, 279] on div "Manage Columns" at bounding box center [1354, 281] width 69 height 12
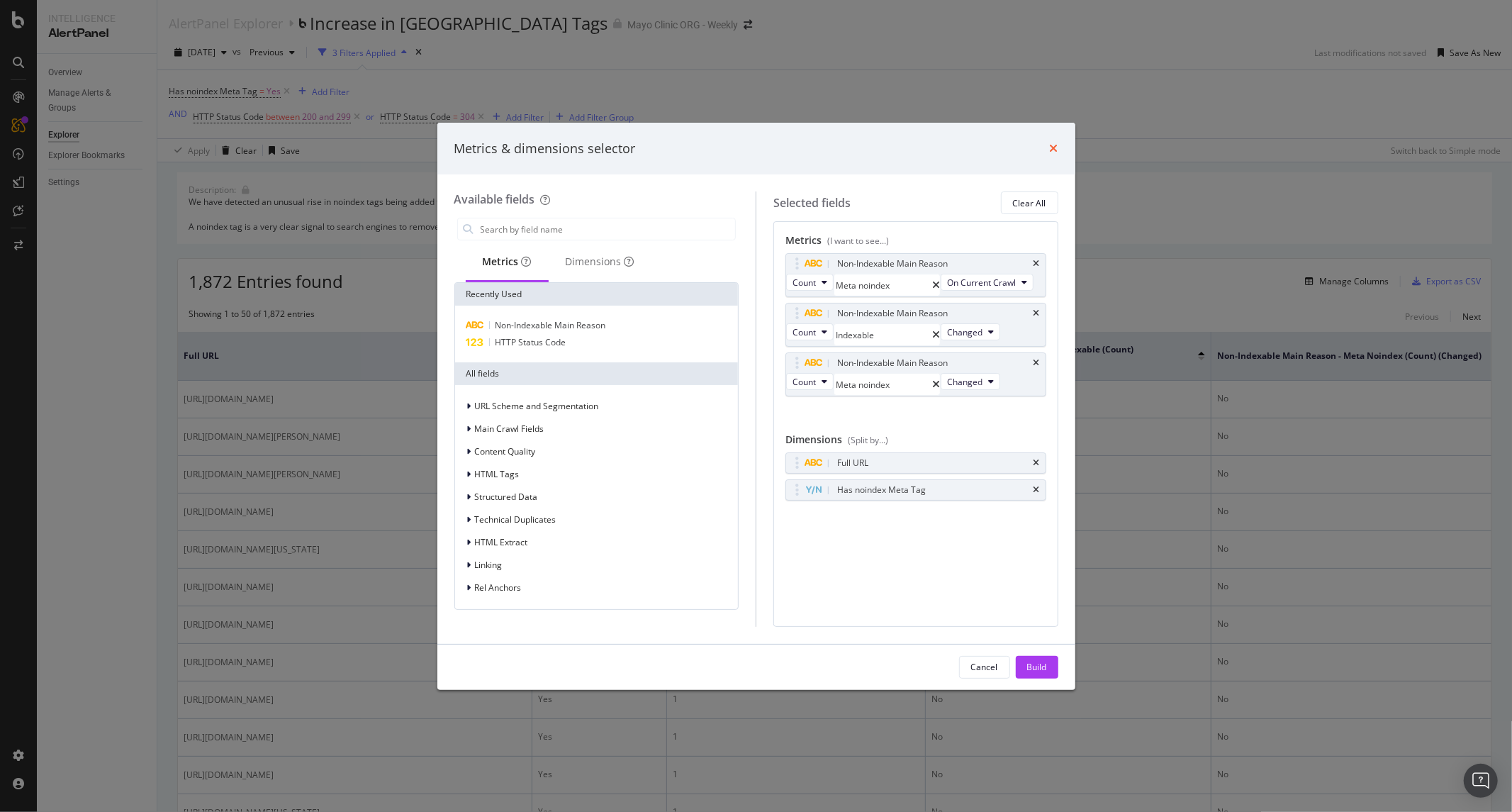
click at [1051, 149] on icon "times" at bounding box center [1054, 148] width 9 height 11
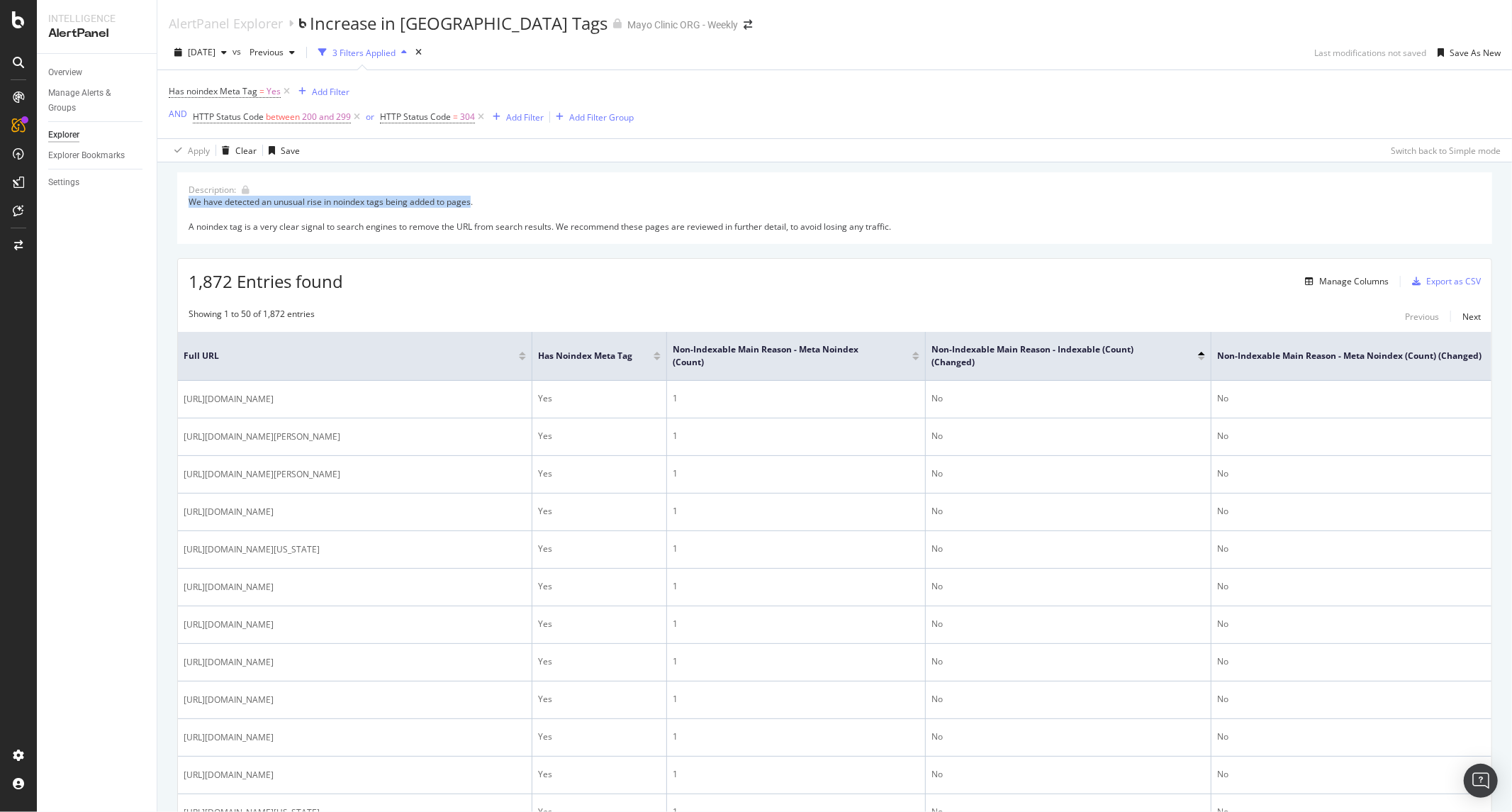
drag, startPoint x: 186, startPoint y: 201, endPoint x: 472, endPoint y: 203, distance: 286.0
click at [472, 203] on div "Description: We have detected an unusual rise in noindex tags being added to pa…" at bounding box center [835, 208] width 1315 height 72
copy div "We have detected an unusual rise in noindex tags being added to pages"
click at [283, 52] on span "Previous" at bounding box center [263, 52] width 40 height 12
click at [216, 51] on span "[DATE]" at bounding box center [201, 52] width 28 height 12
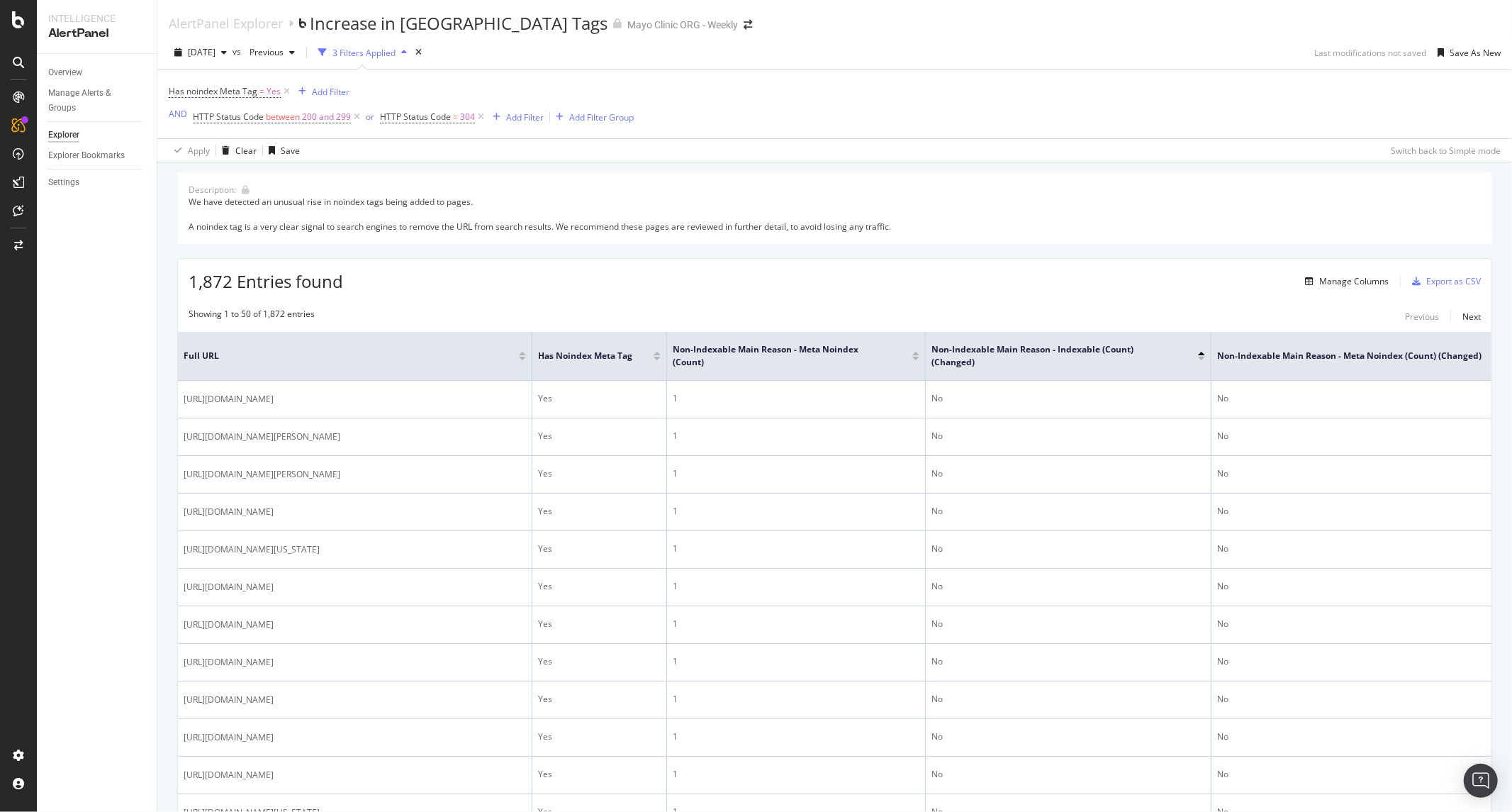
click at [523, 61] on div "[DATE] vs Previous 3 Filters Applied Last modifications not saved Save As New" at bounding box center [835, 56] width 1354 height 29
click at [301, 47] on div "Previous" at bounding box center [271, 53] width 57 height 21
click at [324, 127] on div "[DATE]" at bounding box center [312, 133] width 74 height 13
